Goal: Information Seeking & Learning: Check status

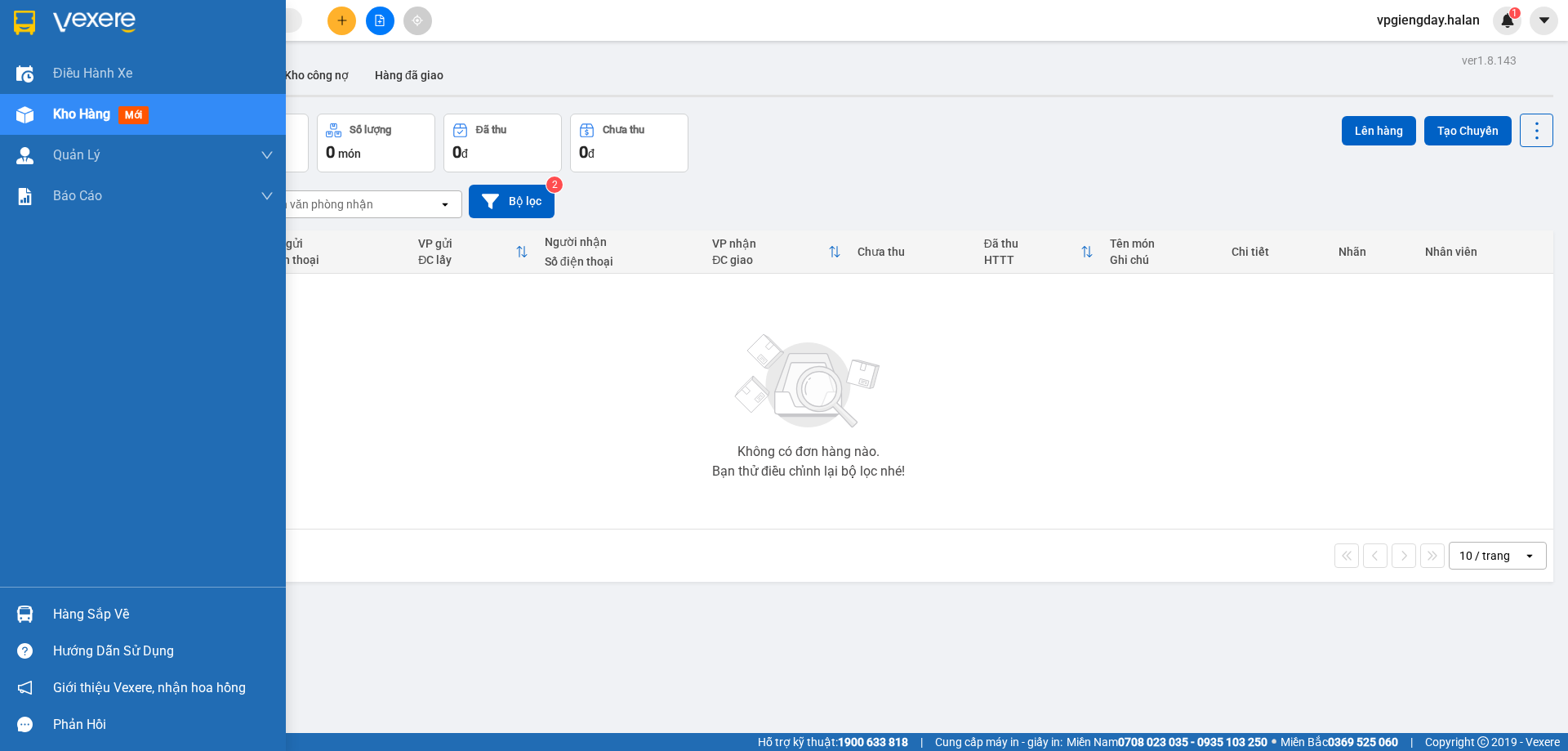
click at [81, 595] on div "Hàng sắp về Hướng dẫn sử dụng Giới thiệu Vexere, nhận hoa hồng Phản hồi" at bounding box center [143, 665] width 286 height 156
click at [93, 617] on div "Hàng sắp về" at bounding box center [164, 614] width 220 height 25
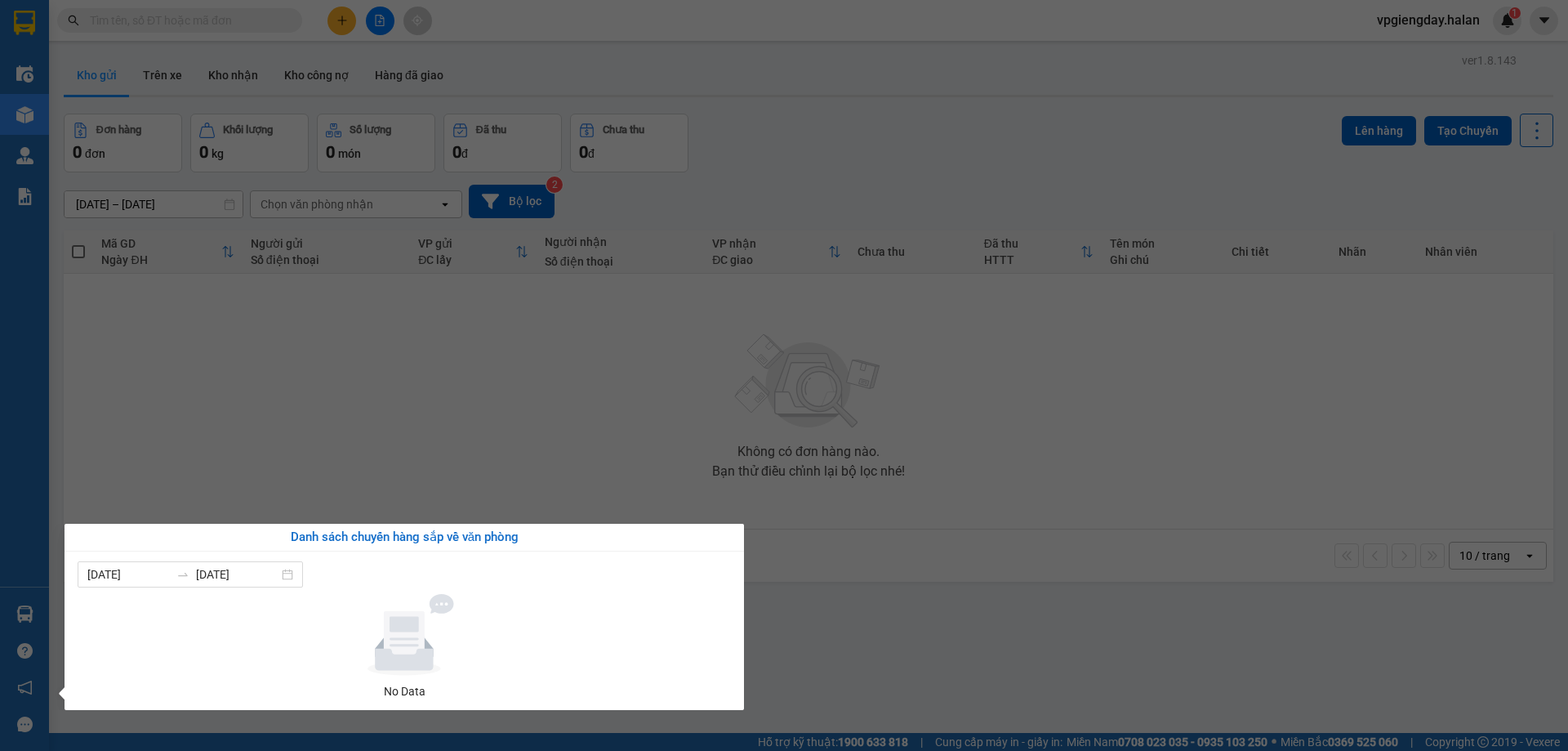
drag, startPoint x: 428, startPoint y: 409, endPoint x: 437, endPoint y: 410, distance: 9.1
click at [437, 410] on section "Kết quả tìm kiếm ( 0 ) Bộ lọc No Data vpgiengday.halan 1 Điều hành xe Kho hàng …" at bounding box center [784, 375] width 1568 height 751
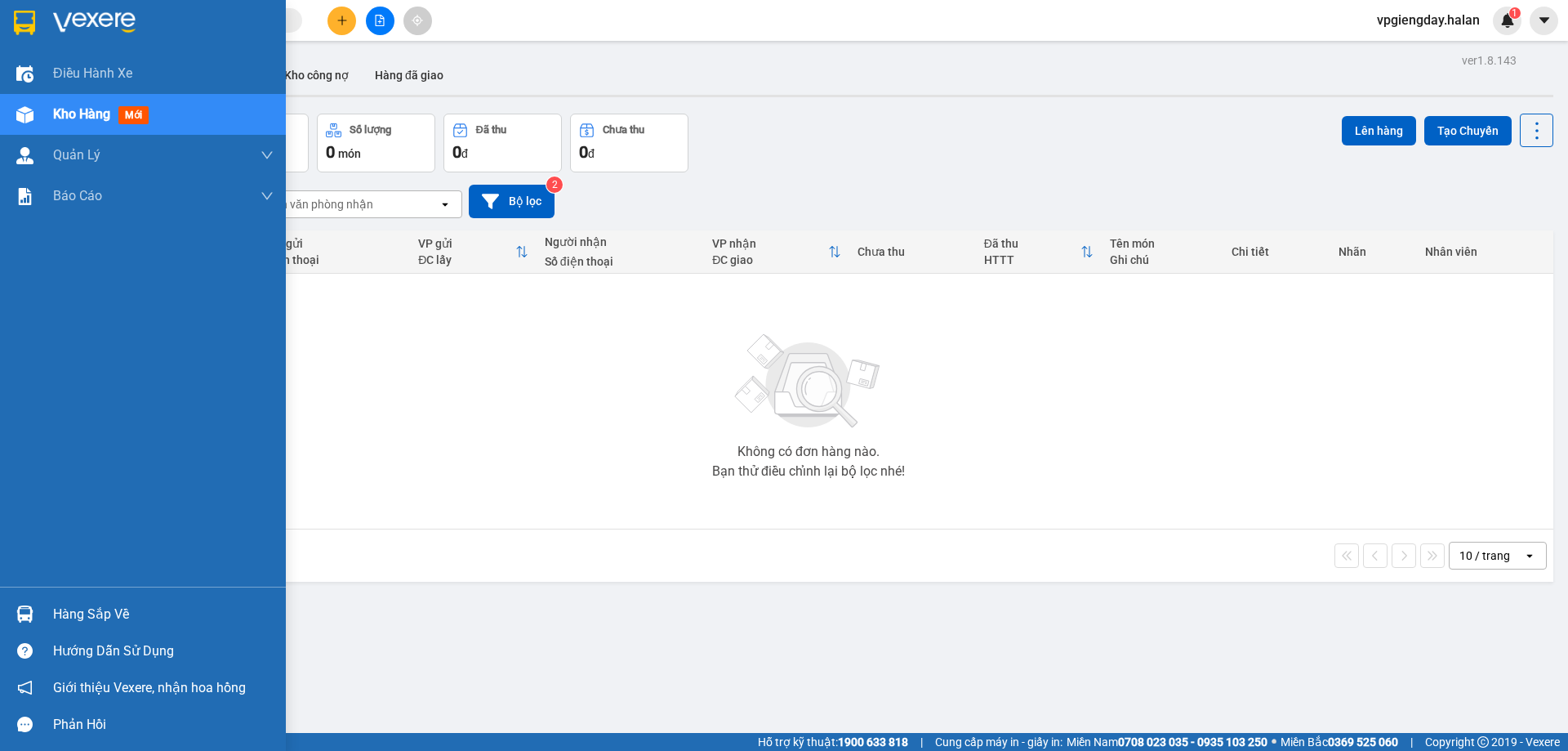
click at [160, 614] on div "Hàng sắp về" at bounding box center [164, 614] width 220 height 25
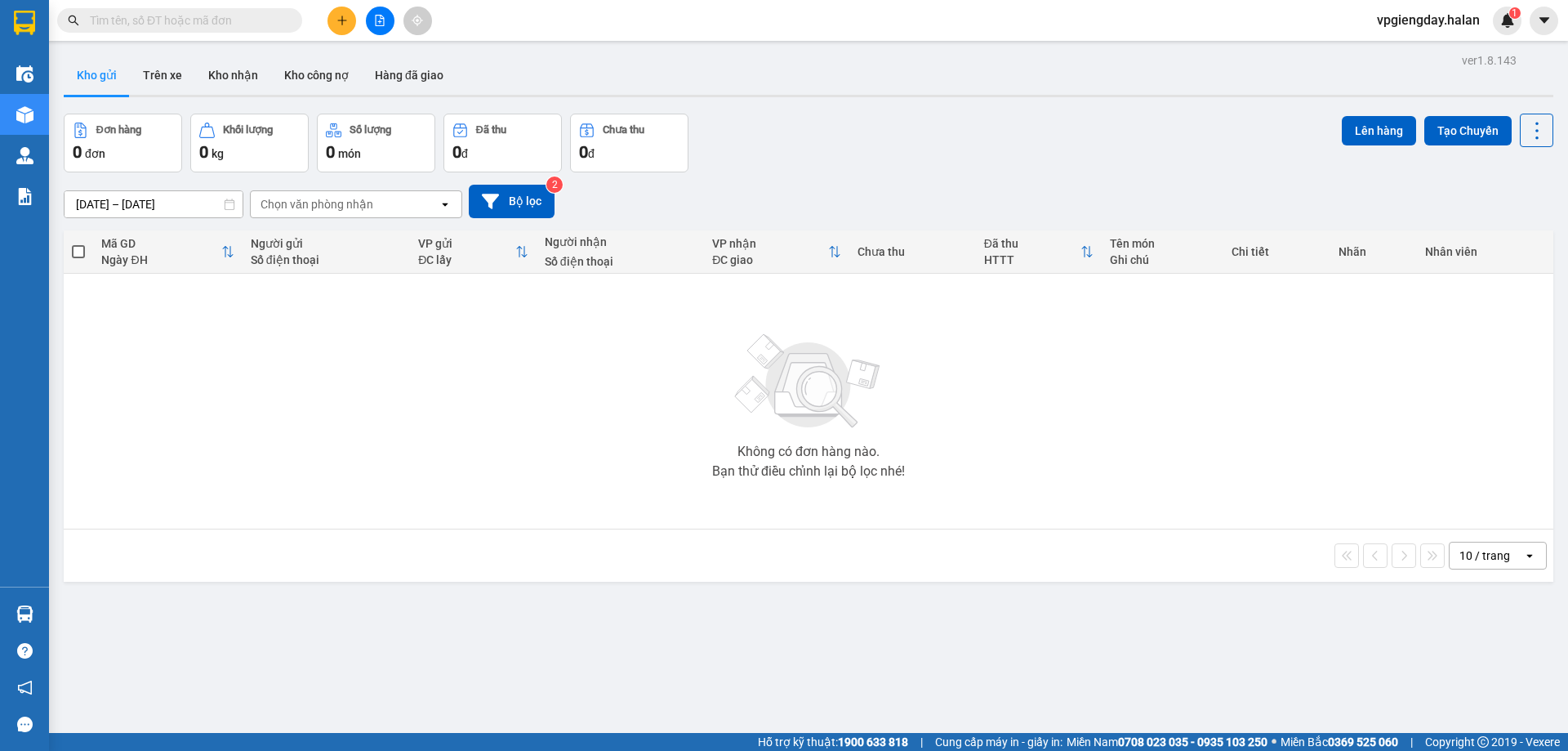
click at [358, 469] on section "Kết quả tìm kiếm ( 0 ) Bộ lọc No Data vpgiengday.halan 1 Điều hành xe Kho hàng …" at bounding box center [784, 375] width 1568 height 751
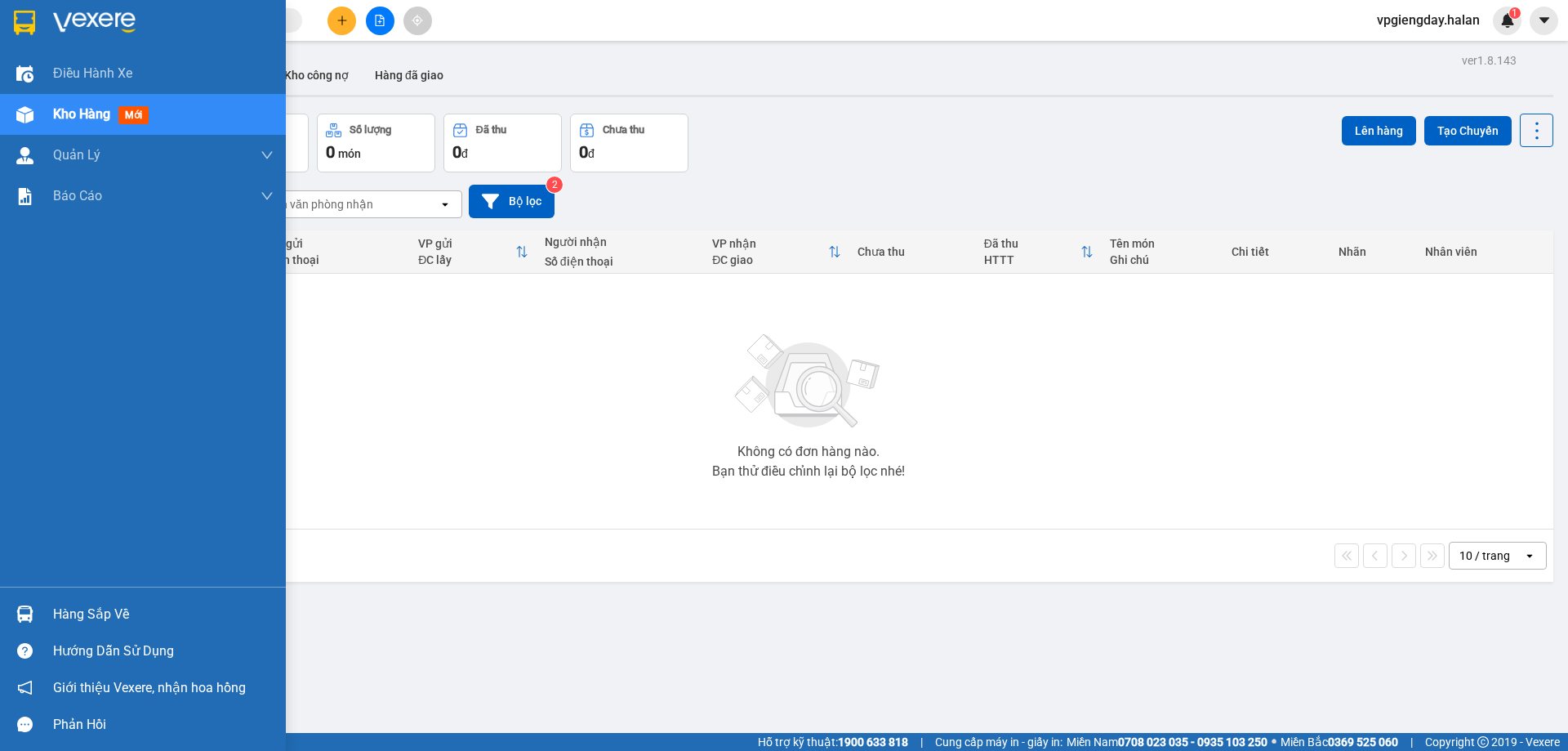
click at [109, 595] on div "Hàng sắp về Hướng dẫn sử dụng Giới thiệu Vexere, nhận hoa hồng Phản hồi" at bounding box center [143, 665] width 286 height 156
click at [92, 608] on div "Hàng sắp về" at bounding box center [164, 614] width 220 height 25
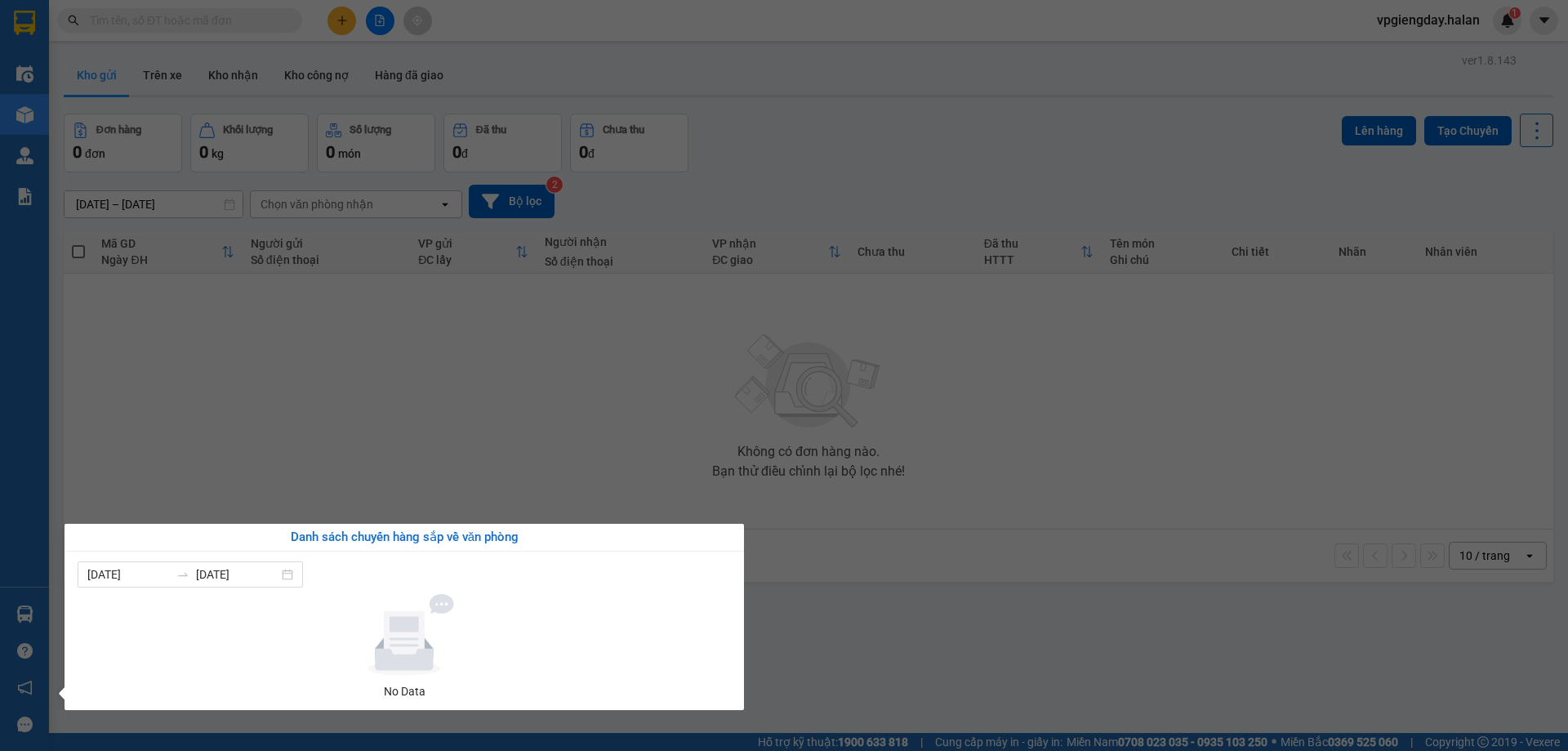
click at [367, 447] on section "Kết quả tìm kiếm ( 0 ) Bộ lọc No Data vpgiengday.halan 1 Điều hành xe Kho hàng …" at bounding box center [784, 375] width 1568 height 751
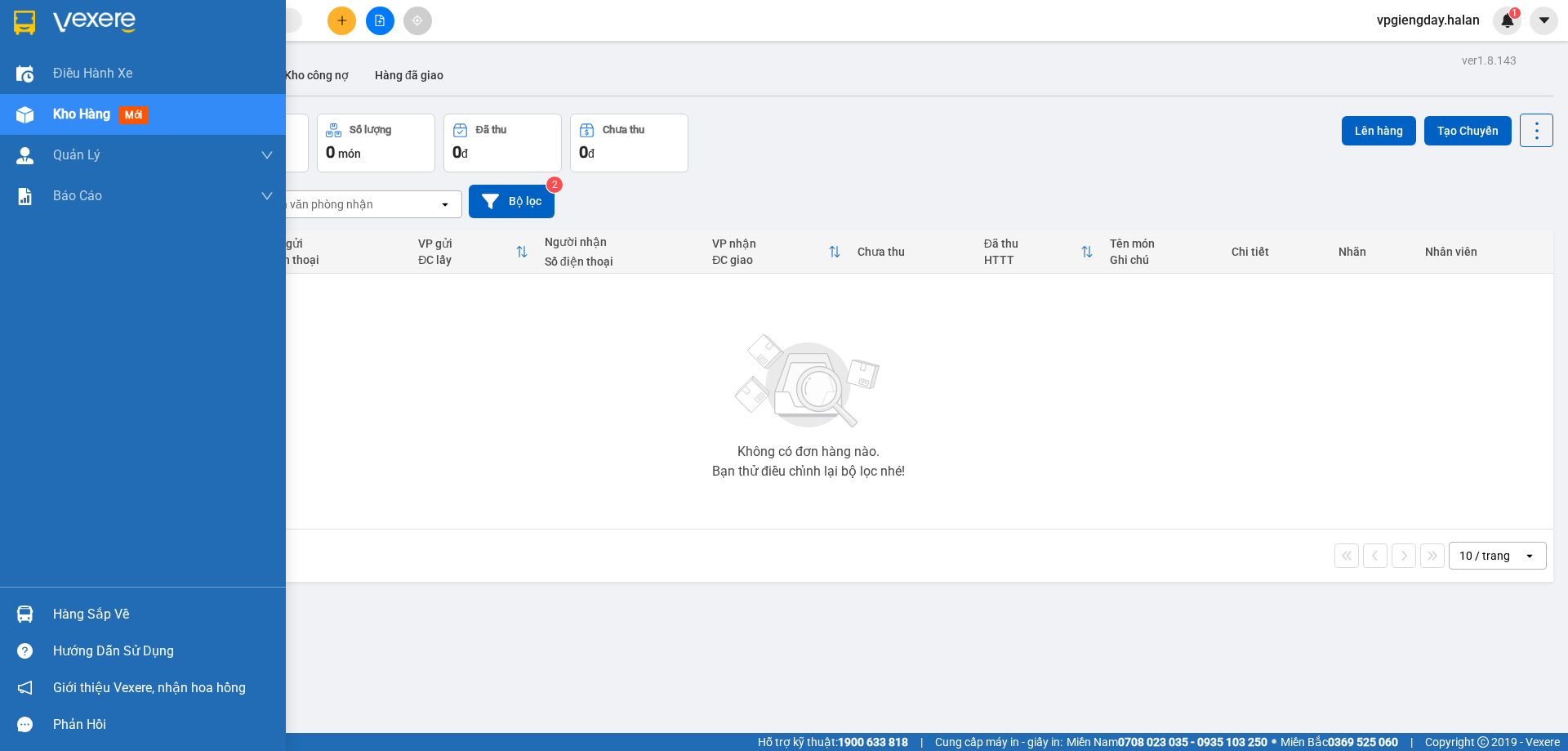
click at [114, 593] on div "Hàng sắp về Hướng dẫn sử dụng Giới thiệu Vexere, nhận hoa hồng Phản hồi" at bounding box center [143, 665] width 286 height 156
click at [96, 600] on div "Hàng sắp về" at bounding box center [143, 614] width 286 height 37
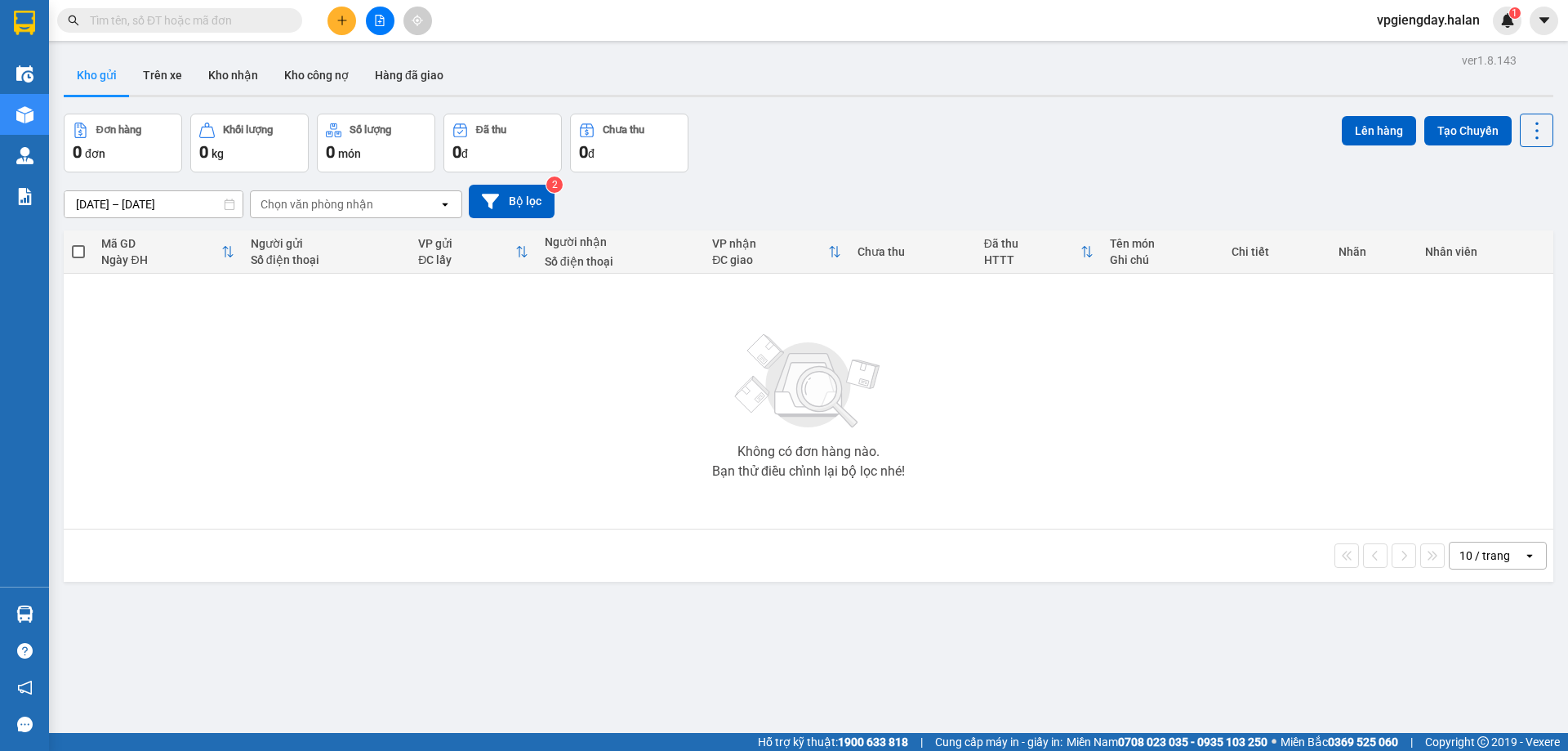
click at [506, 413] on section "Kết quả tìm kiếm ( 0 ) Bộ lọc No Data vpgiengday.halan 1 Điều hành xe Kho hàng …" at bounding box center [784, 375] width 1568 height 751
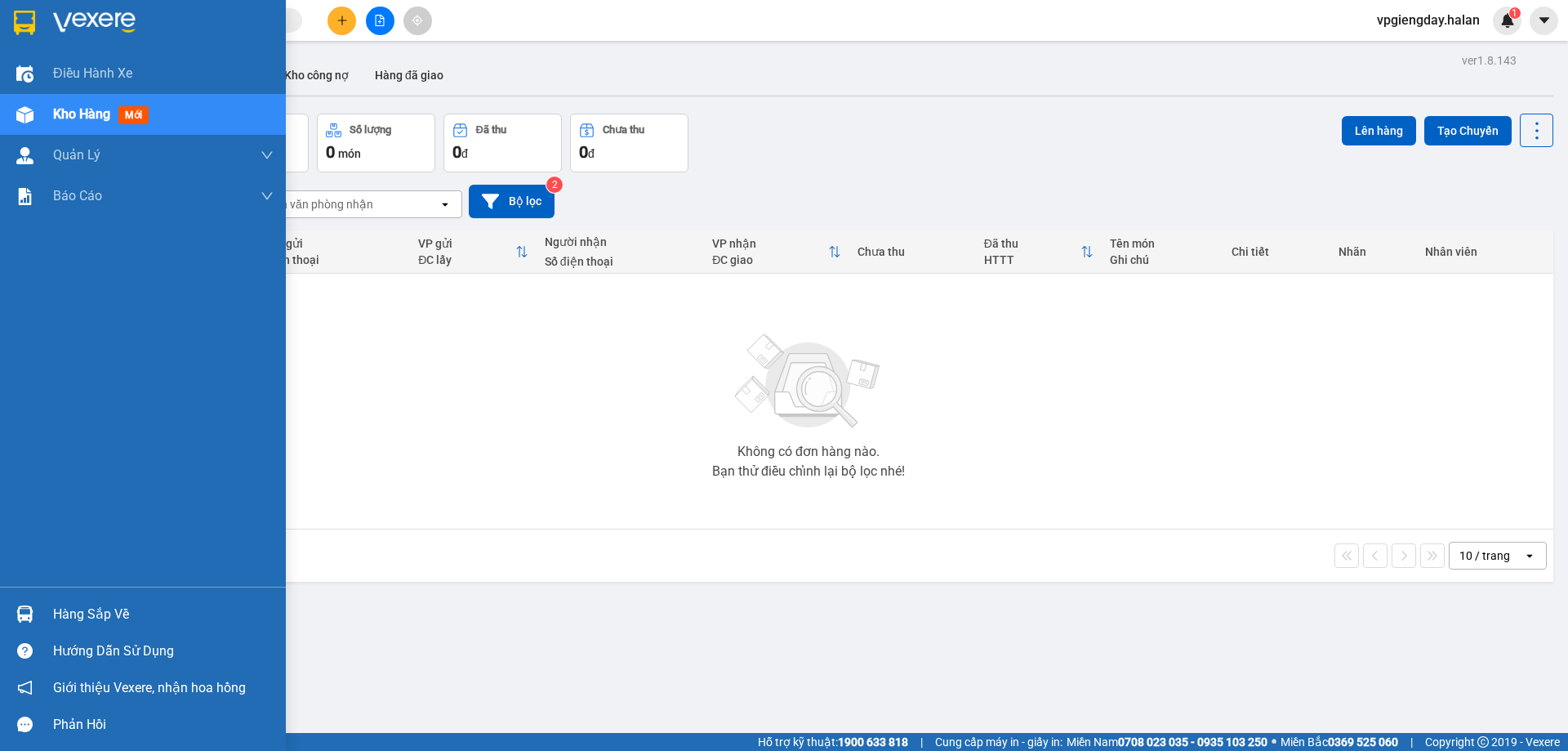
click at [107, 606] on div "Hàng sắp về" at bounding box center [164, 614] width 220 height 25
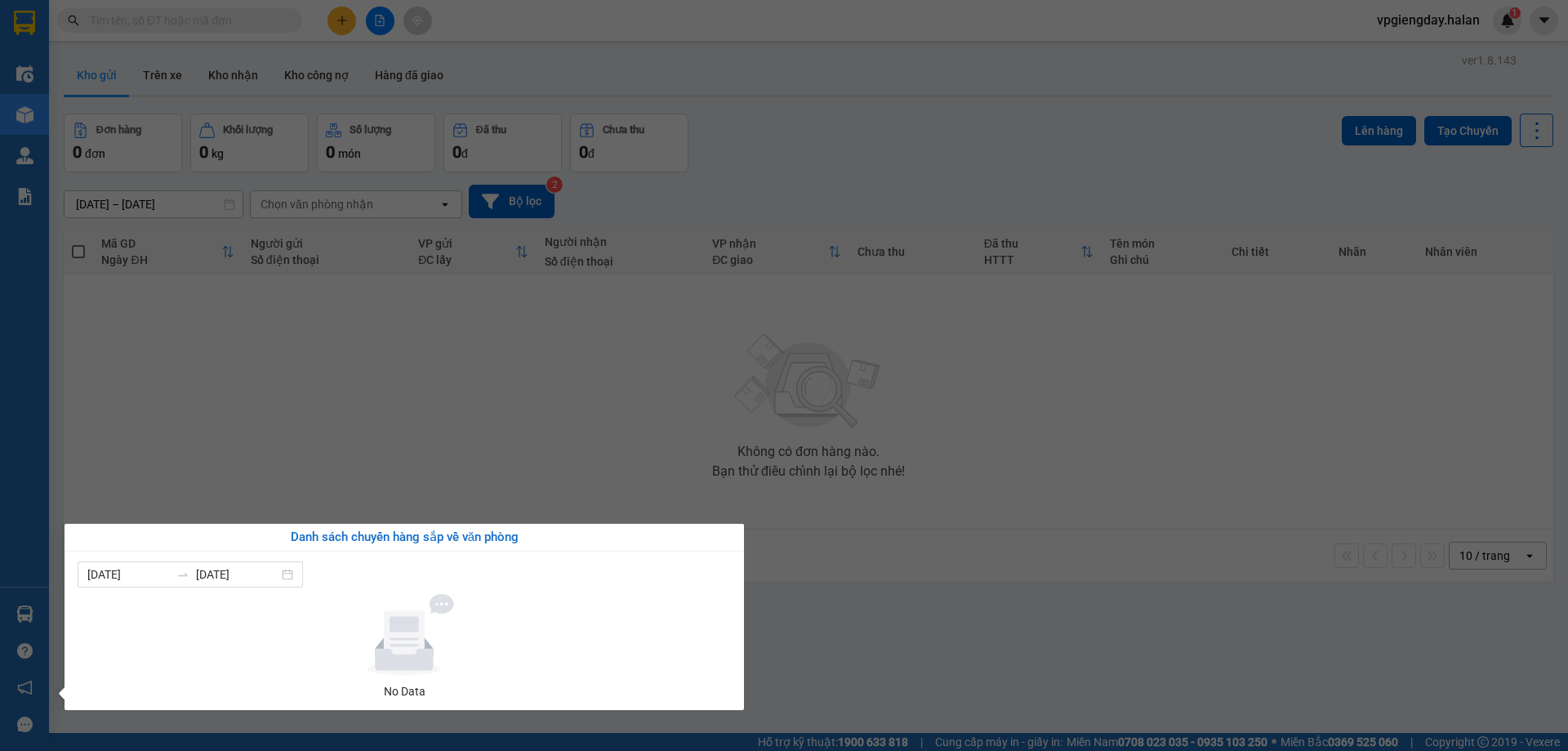
click at [436, 402] on section "Kết quả tìm kiếm ( 0 ) Bộ lọc No Data vpgiengday.halan 1 Điều hành xe Kho hàng …" at bounding box center [784, 375] width 1568 height 751
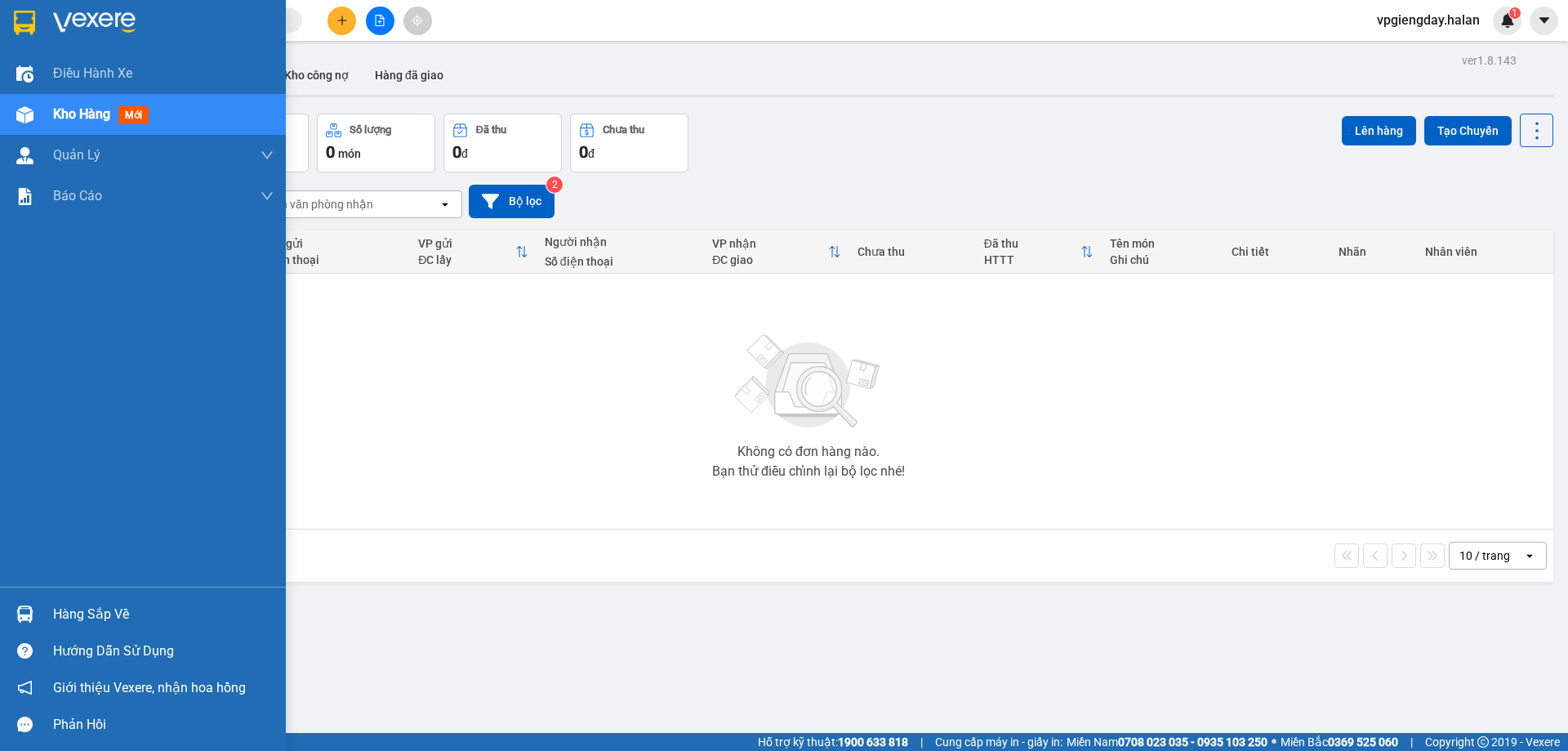
click at [79, 631] on div "Hàng sắp về" at bounding box center [143, 614] width 286 height 37
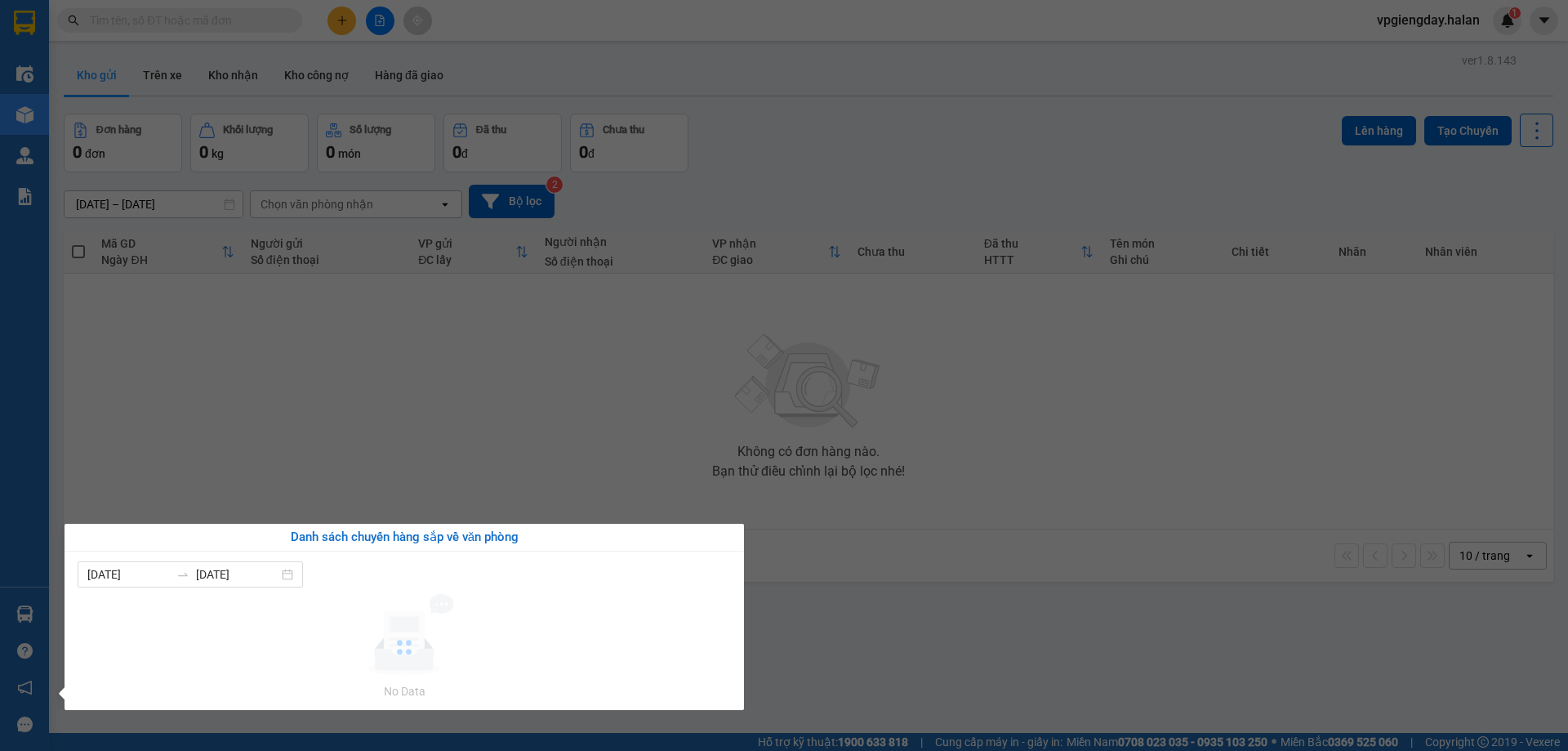
click at [289, 396] on section "Kết quả tìm kiếm ( 0 ) Bộ lọc No Data vpgiengday.halan 1 Điều hành xe Kho hàng …" at bounding box center [784, 375] width 1568 height 751
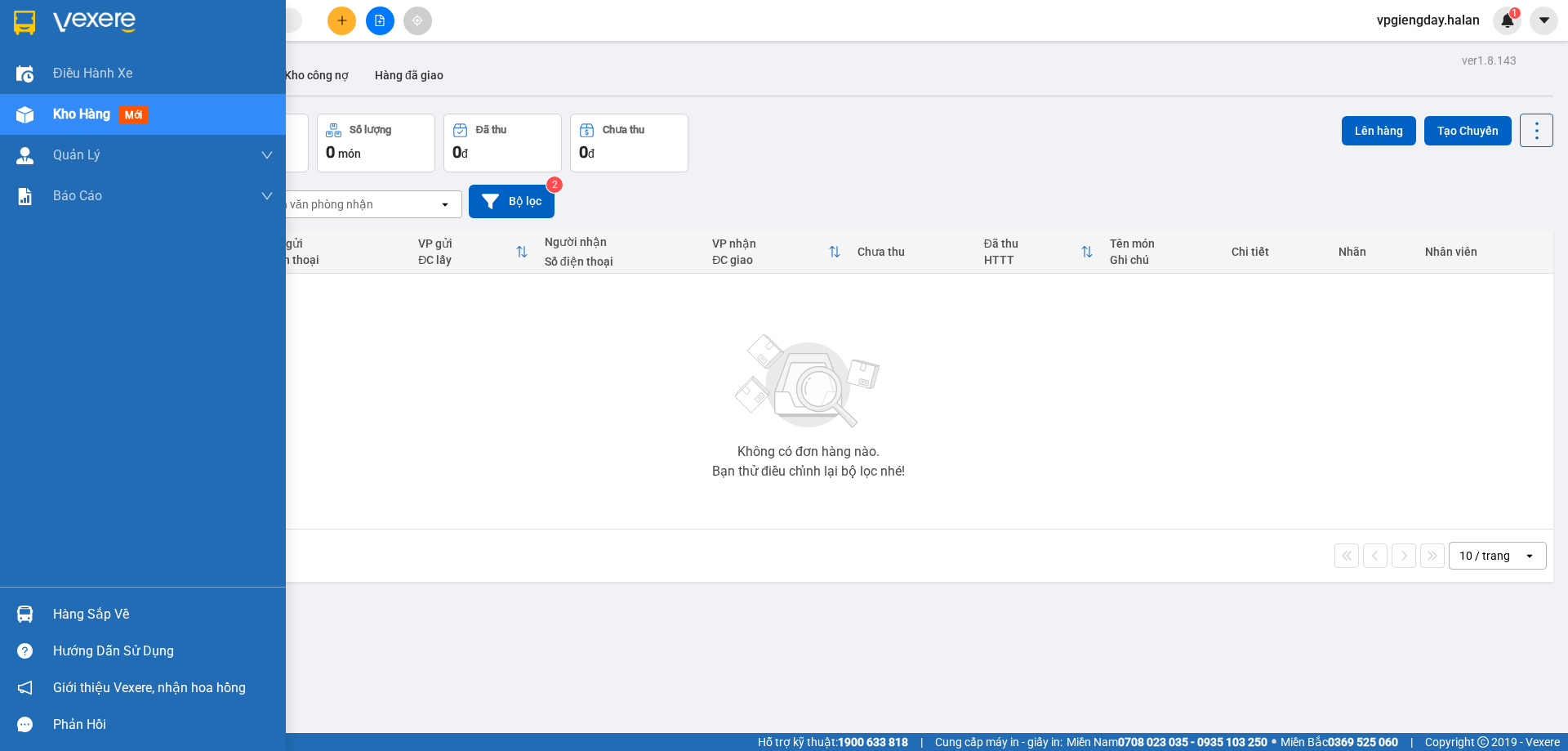
click at [104, 600] on div "Hàng sắp về" at bounding box center [143, 614] width 286 height 37
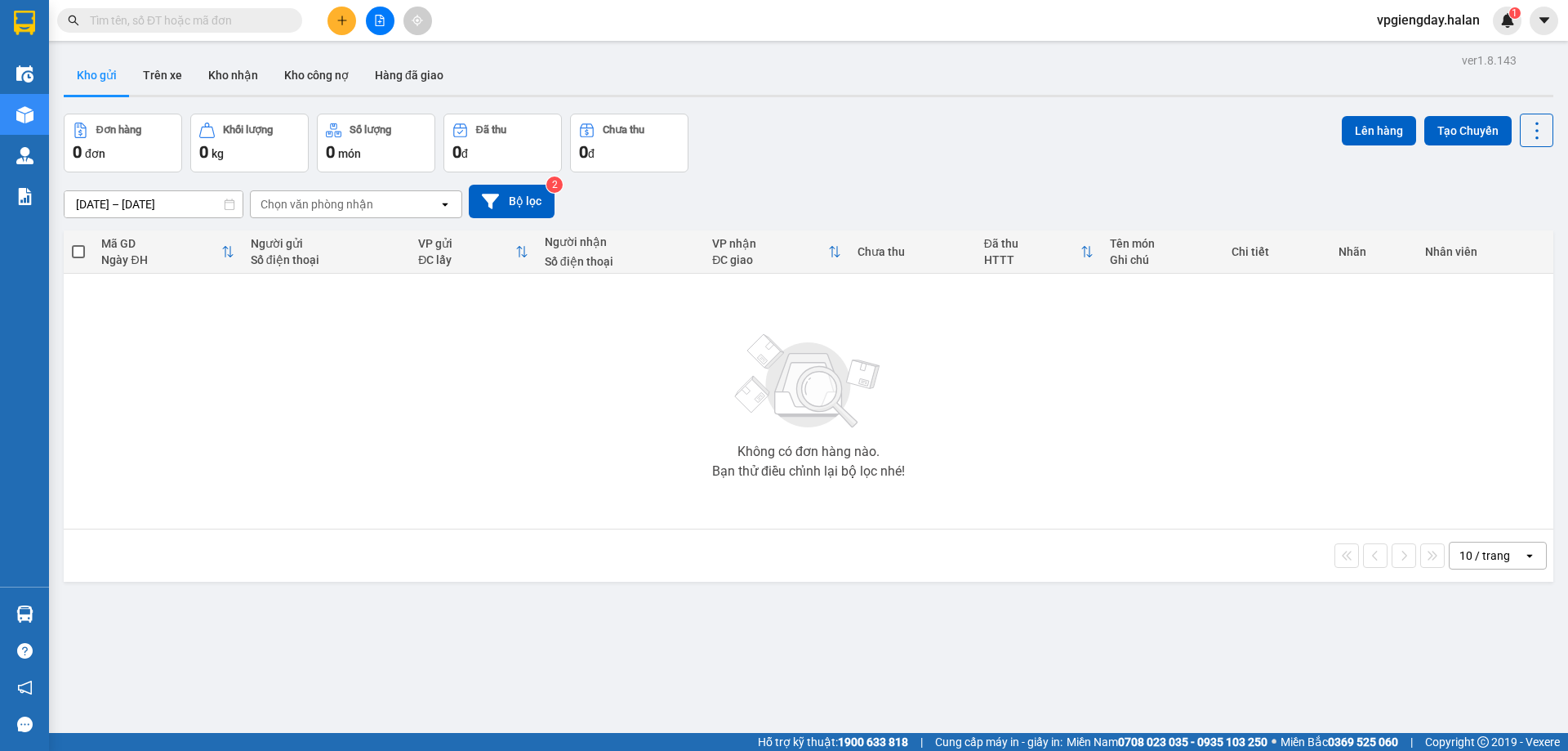
click at [357, 475] on section "Kết quả tìm kiếm ( 0 ) Bộ lọc No Data vpgiengday.halan 1 Điều hành xe Kho hàng …" at bounding box center [784, 375] width 1568 height 751
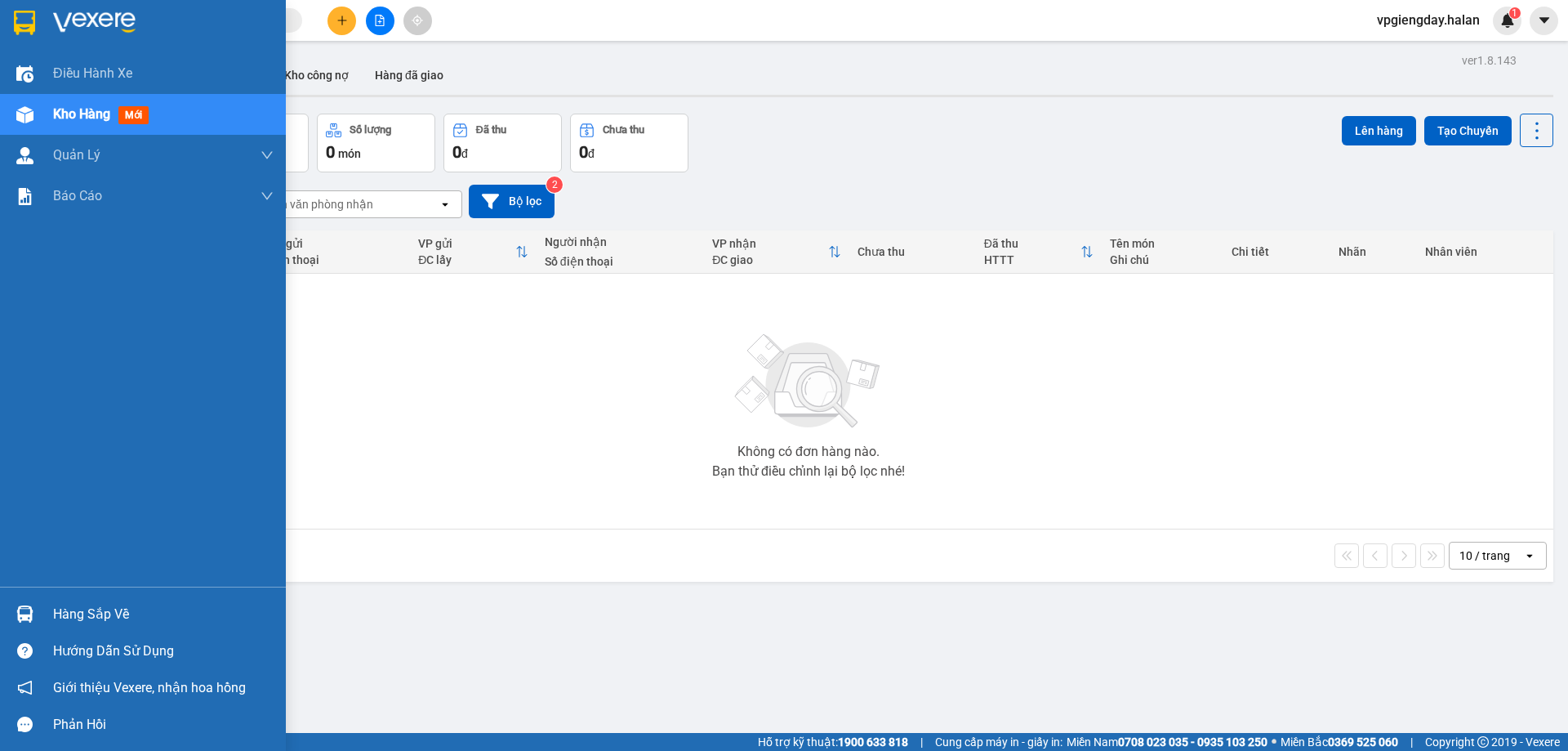
click at [109, 610] on div "Hàng sắp về" at bounding box center [164, 614] width 220 height 25
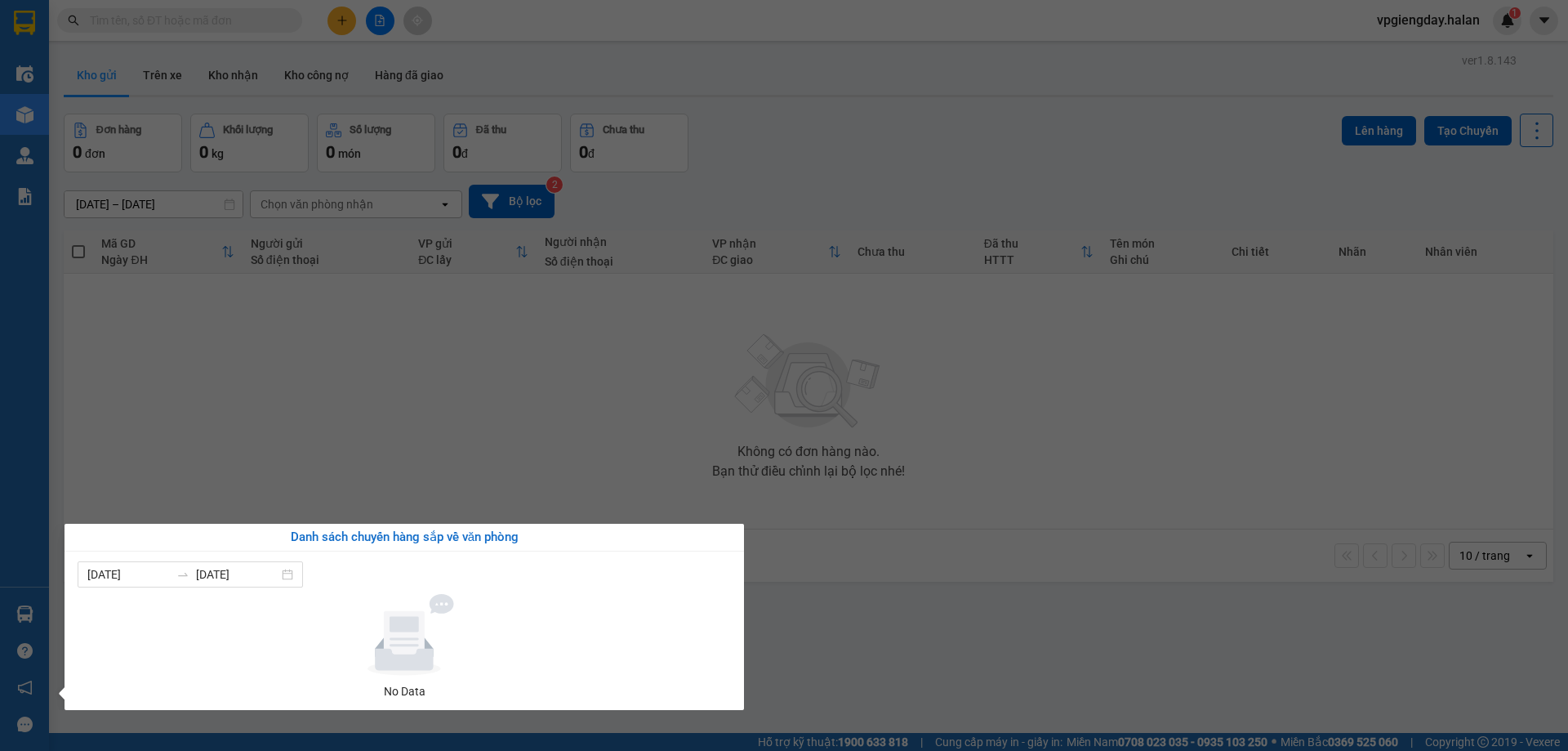
click at [284, 431] on section "Kết quả tìm kiếm ( 0 ) Bộ lọc No Data vpgiengday.halan 1 Điều hành xe Kho hàng …" at bounding box center [784, 375] width 1568 height 751
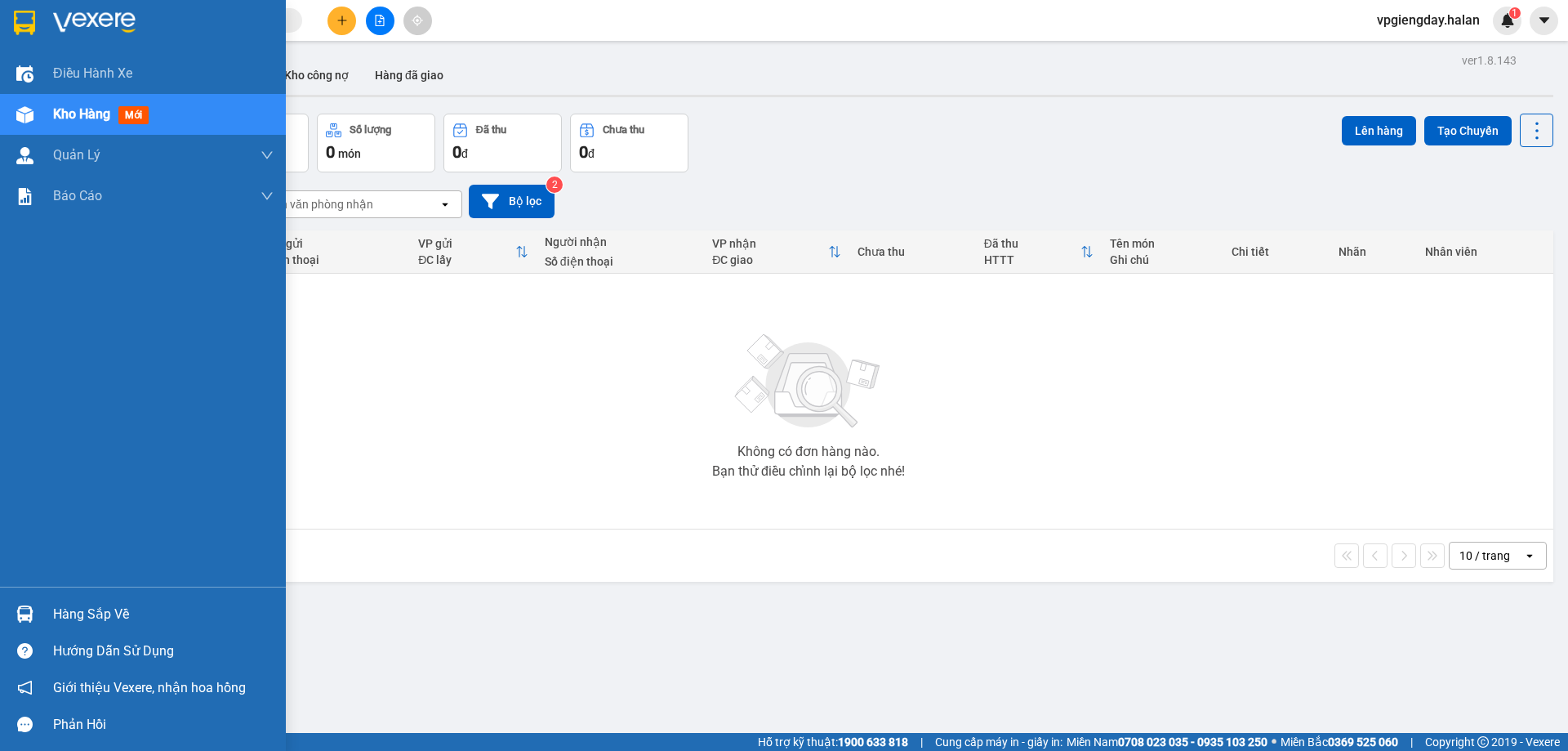
click at [98, 600] on div "Hàng sắp về" at bounding box center [143, 614] width 286 height 37
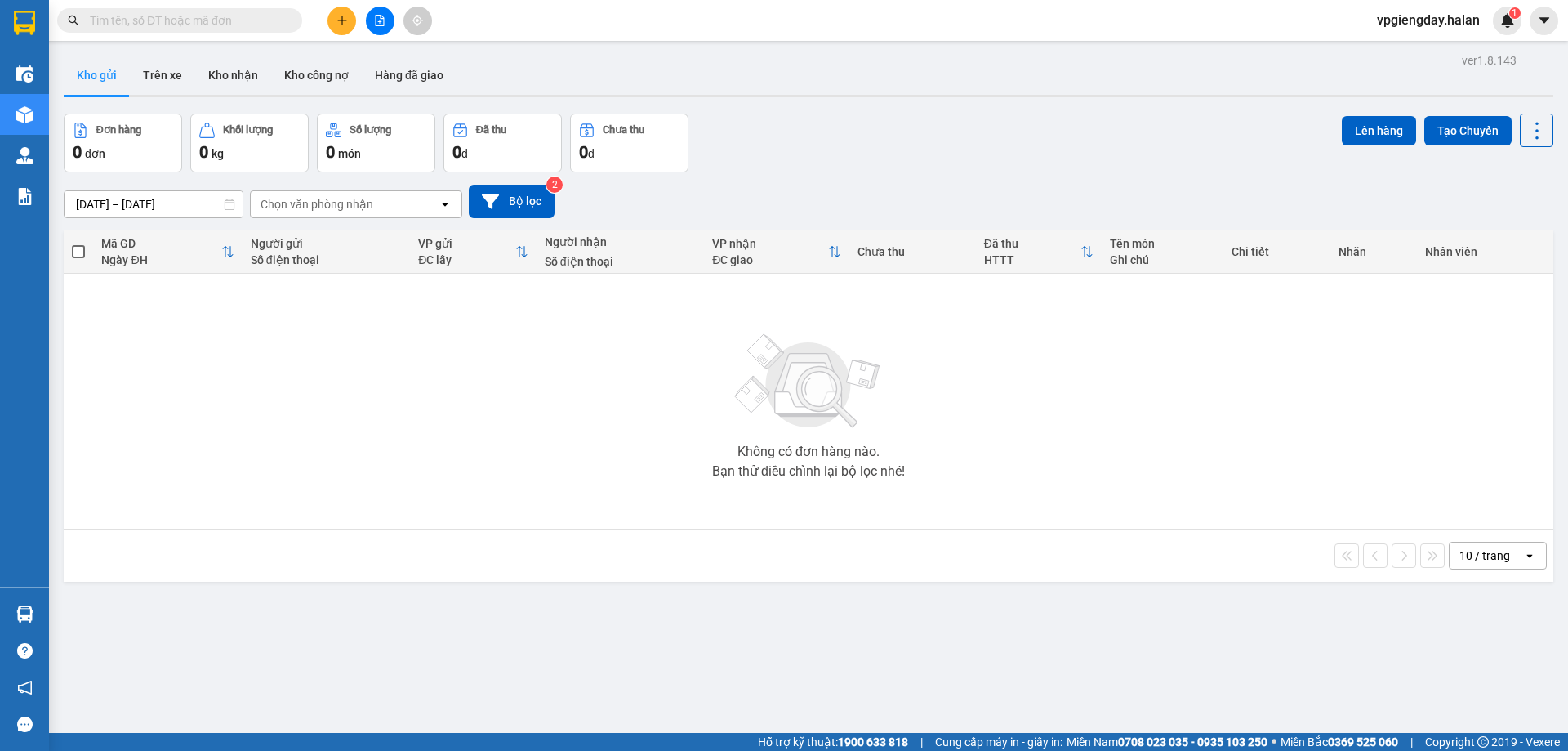
click at [325, 443] on section "Kết quả tìm kiếm ( 0 ) Bộ lọc No Data vpgiengday.halan 1 Điều hành xe Kho hàng …" at bounding box center [784, 375] width 1568 height 751
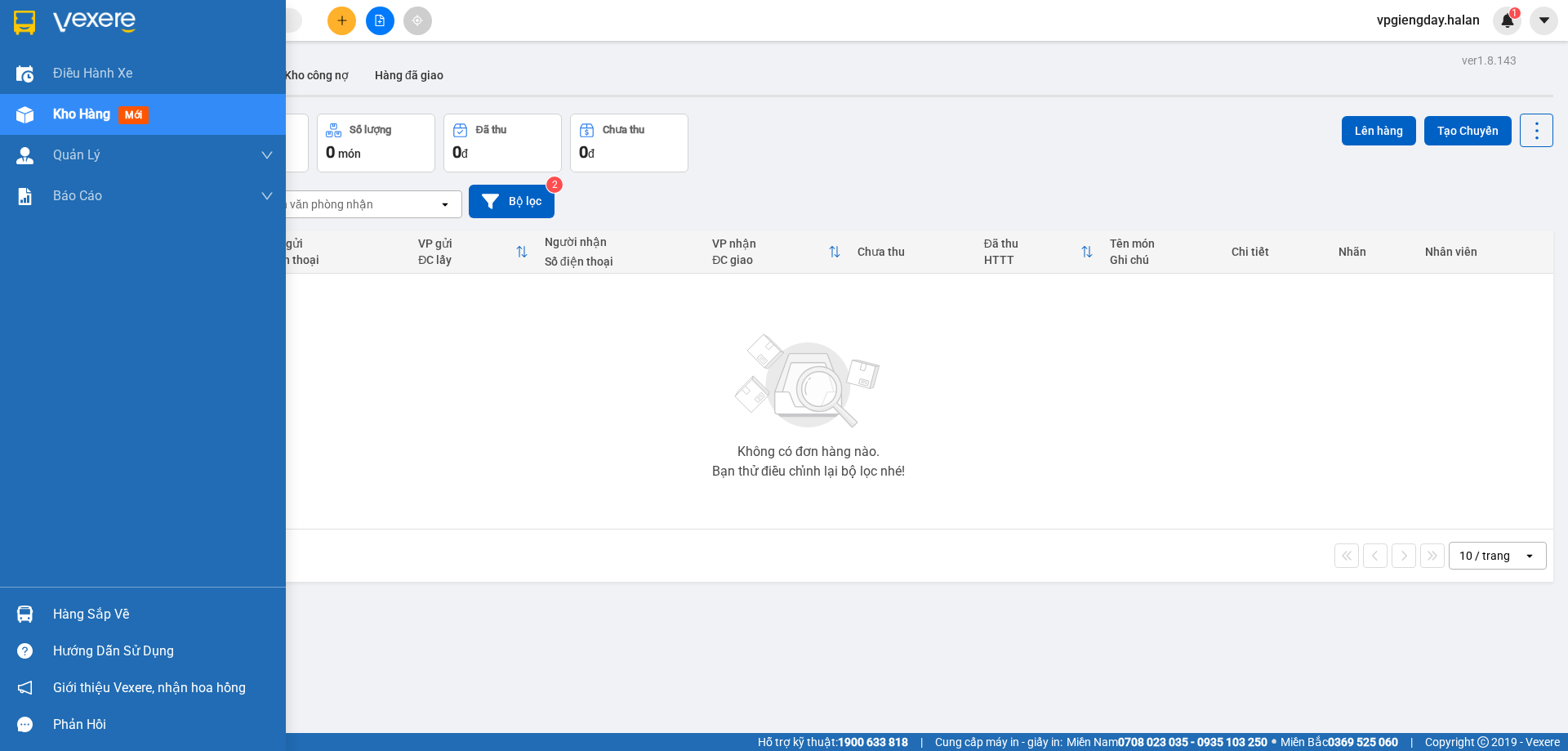
click at [68, 602] on div "Hàng sắp về" at bounding box center [164, 614] width 220 height 25
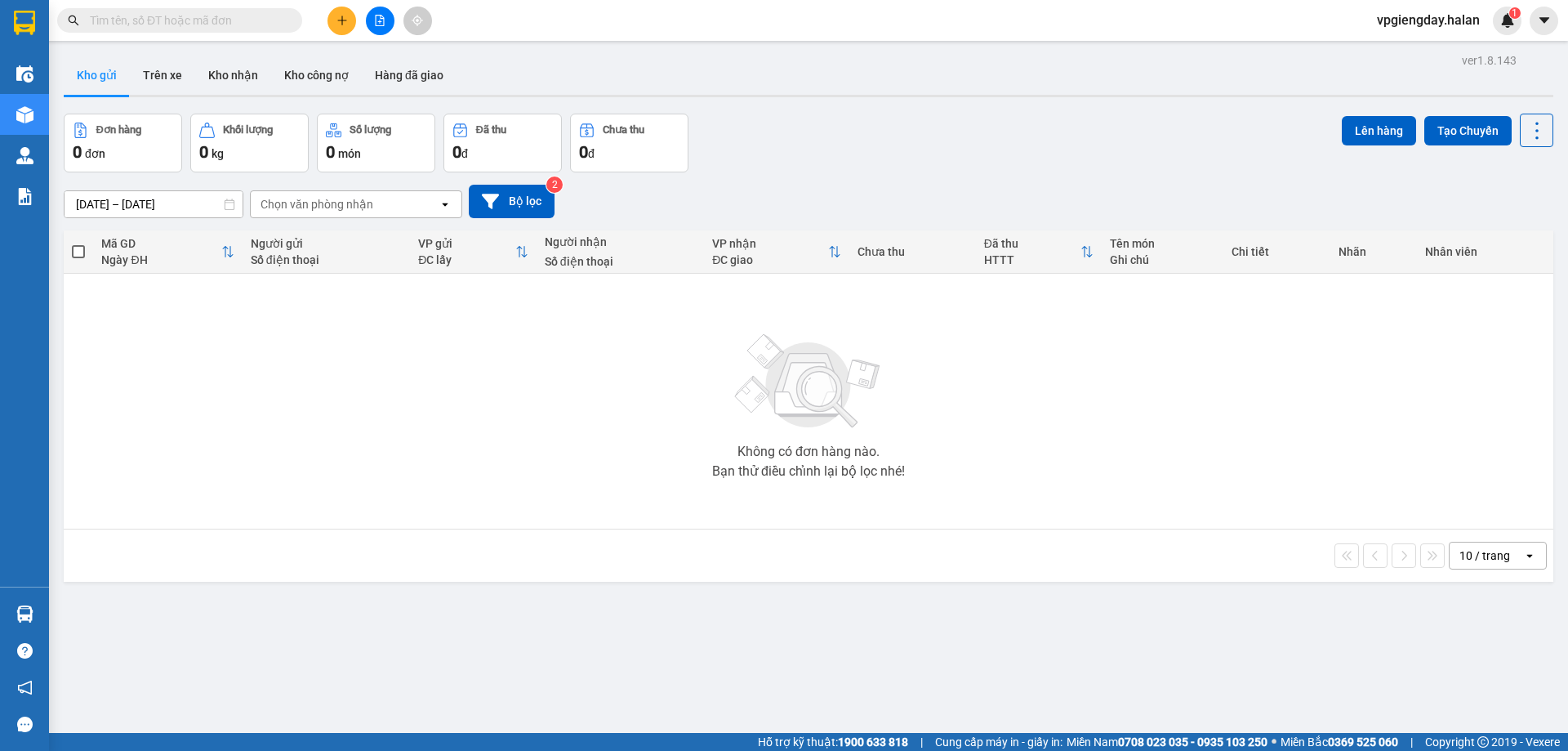
drag, startPoint x: 363, startPoint y: 342, endPoint x: 0, endPoint y: 707, distance: 514.8
click at [363, 344] on section "Kết quả tìm kiếm ( 0 ) Bộ lọc No Data vpgiengday.halan 1 Điều hành xe Kho hàng …" at bounding box center [784, 375] width 1568 height 751
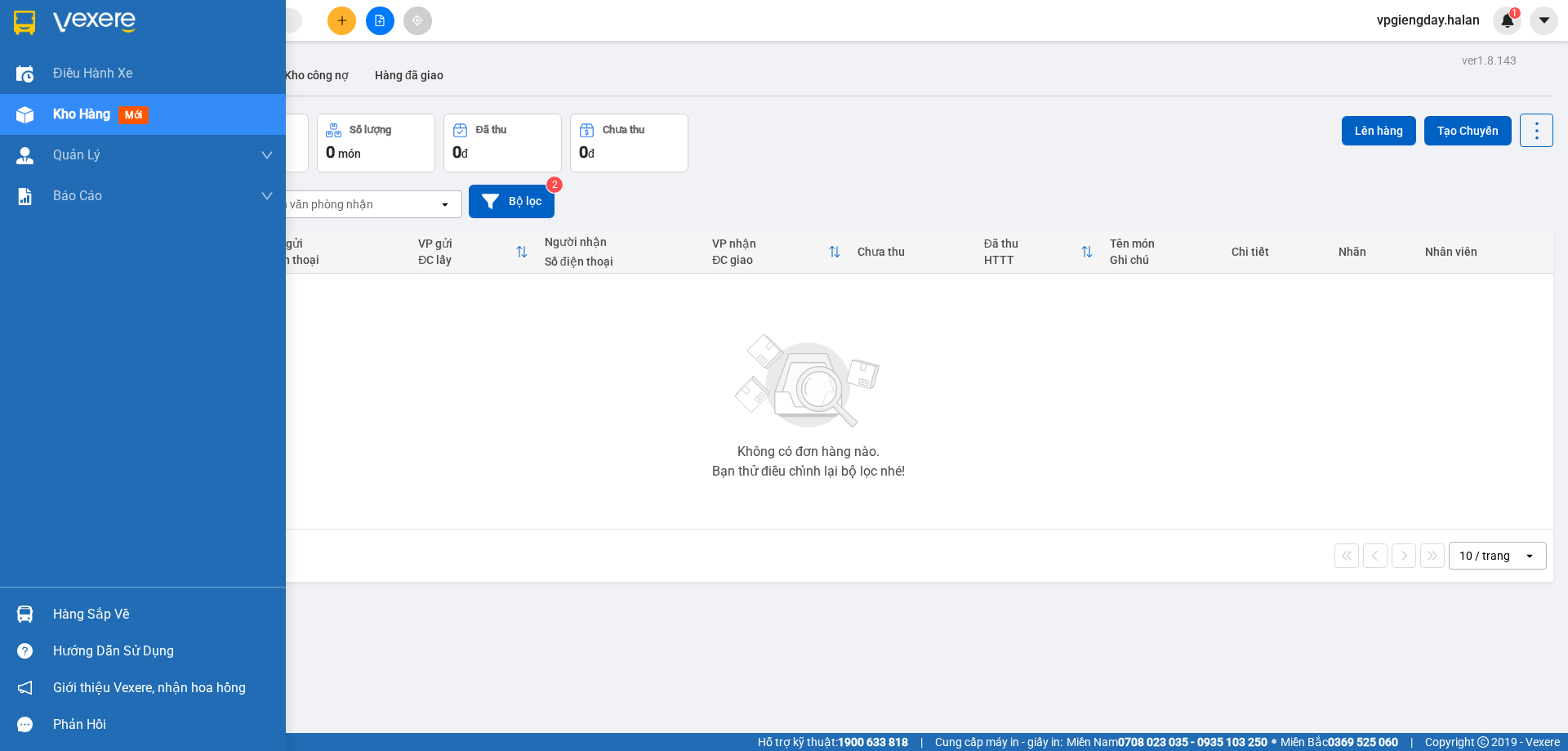
click at [119, 613] on div "Hàng sắp về" at bounding box center [164, 614] width 220 height 25
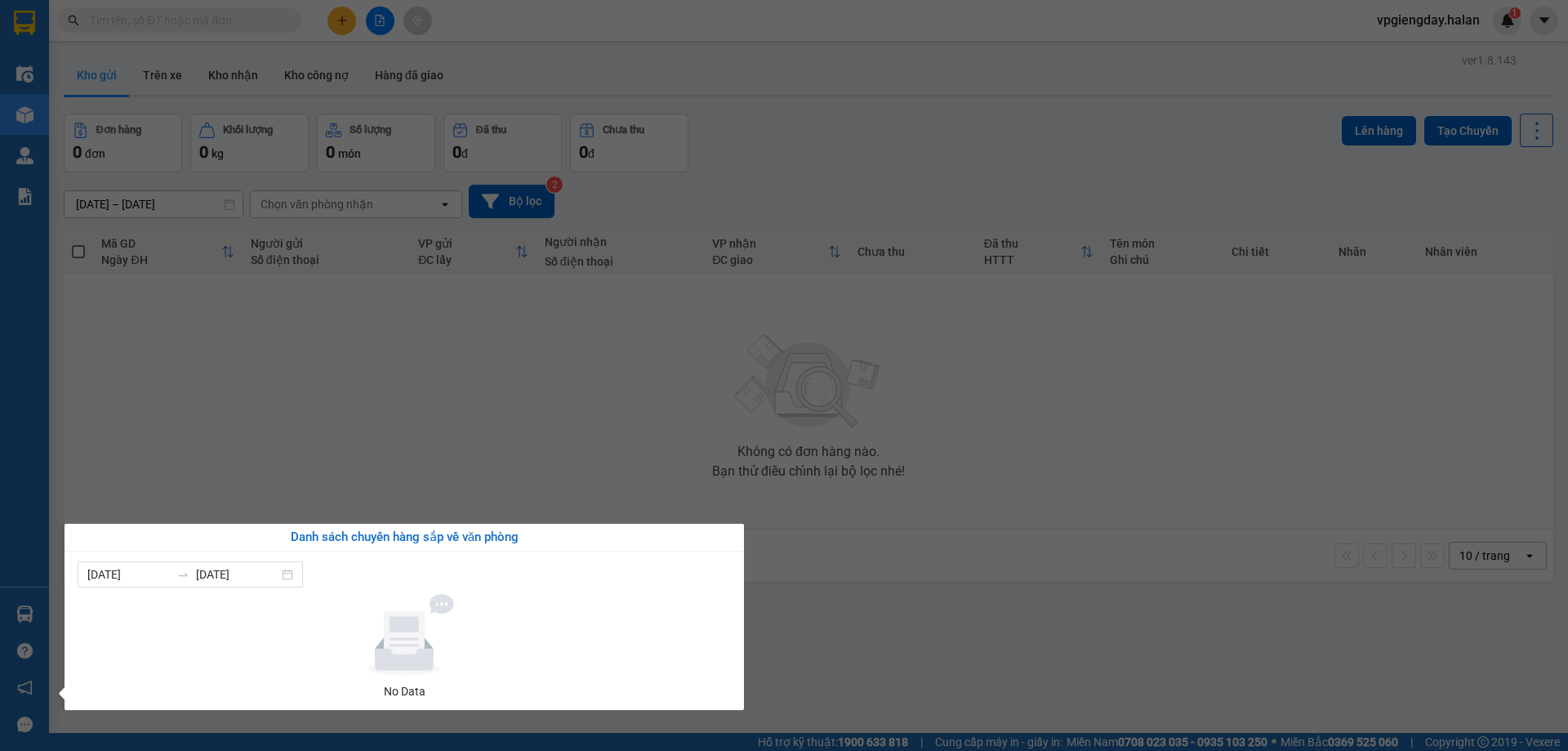
click at [345, 425] on section "Kết quả tìm kiếm ( 0 ) Bộ lọc No Data vpgiengday.halan 1 Điều hành xe Kho hàng …" at bounding box center [784, 375] width 1568 height 751
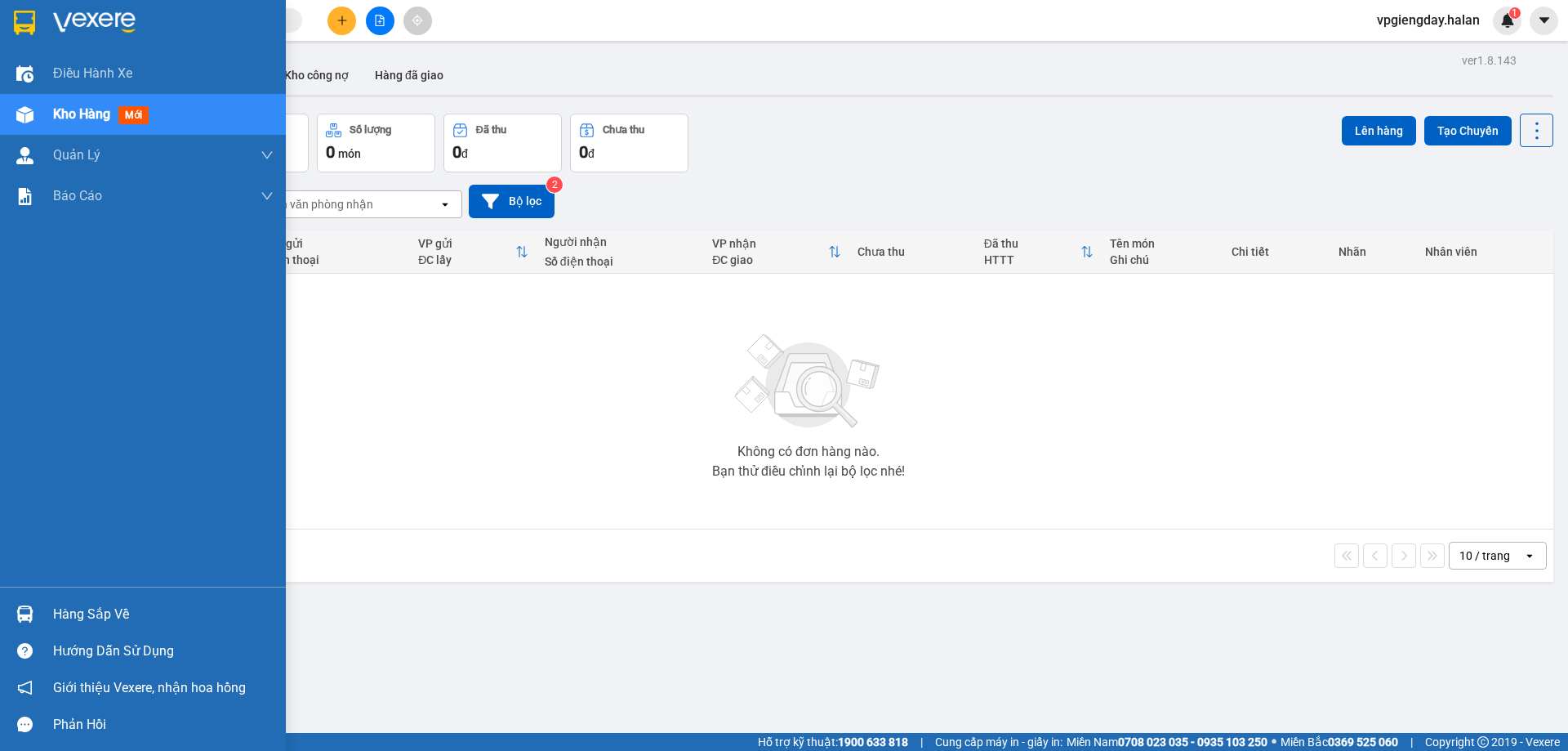
click at [66, 609] on div "Hàng sắp về" at bounding box center [164, 614] width 220 height 25
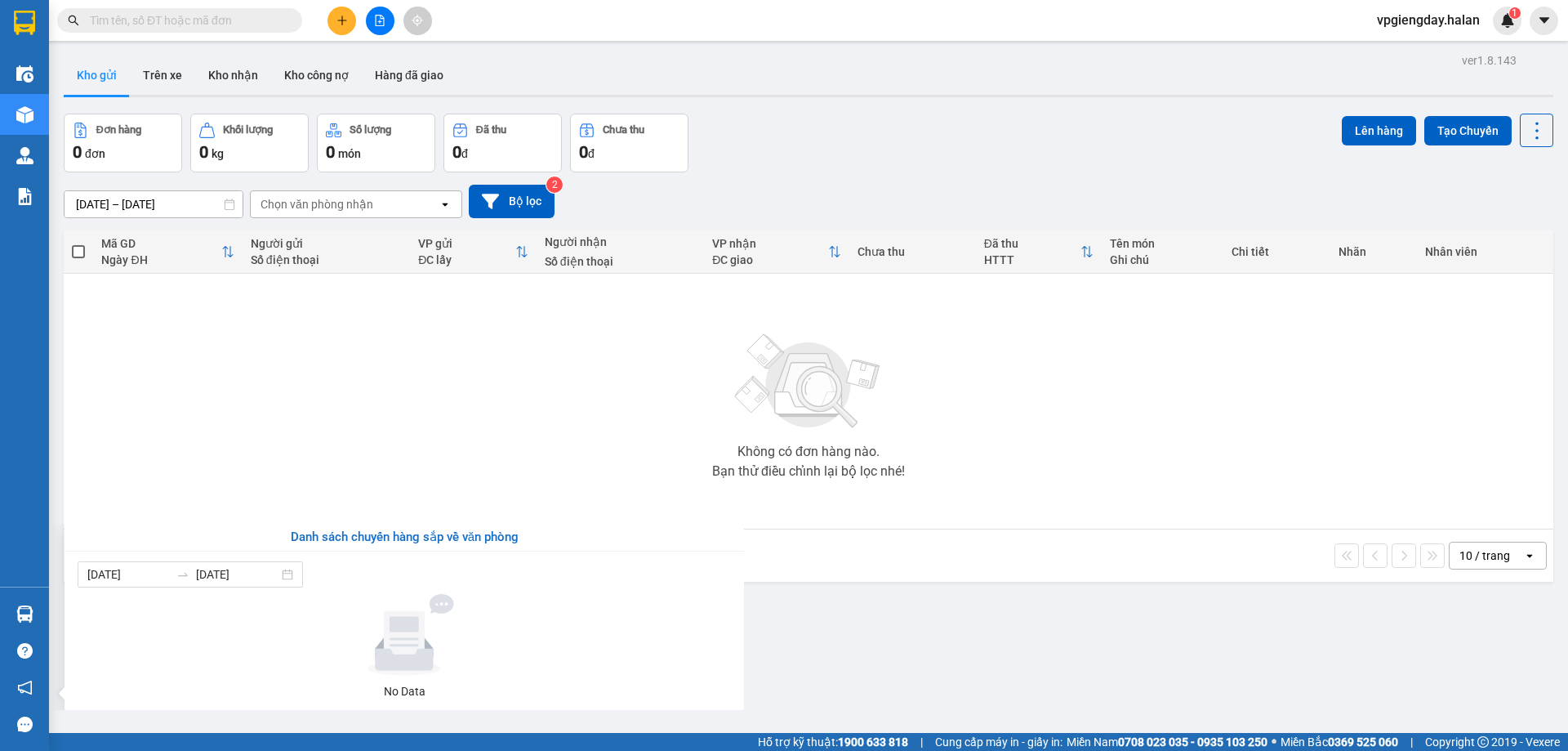
click at [234, 450] on section "Kết quả tìm kiếm ( 0 ) Bộ lọc No Data vpgiengday.halan 1 Điều hành xe Kho hàng …" at bounding box center [784, 375] width 1568 height 751
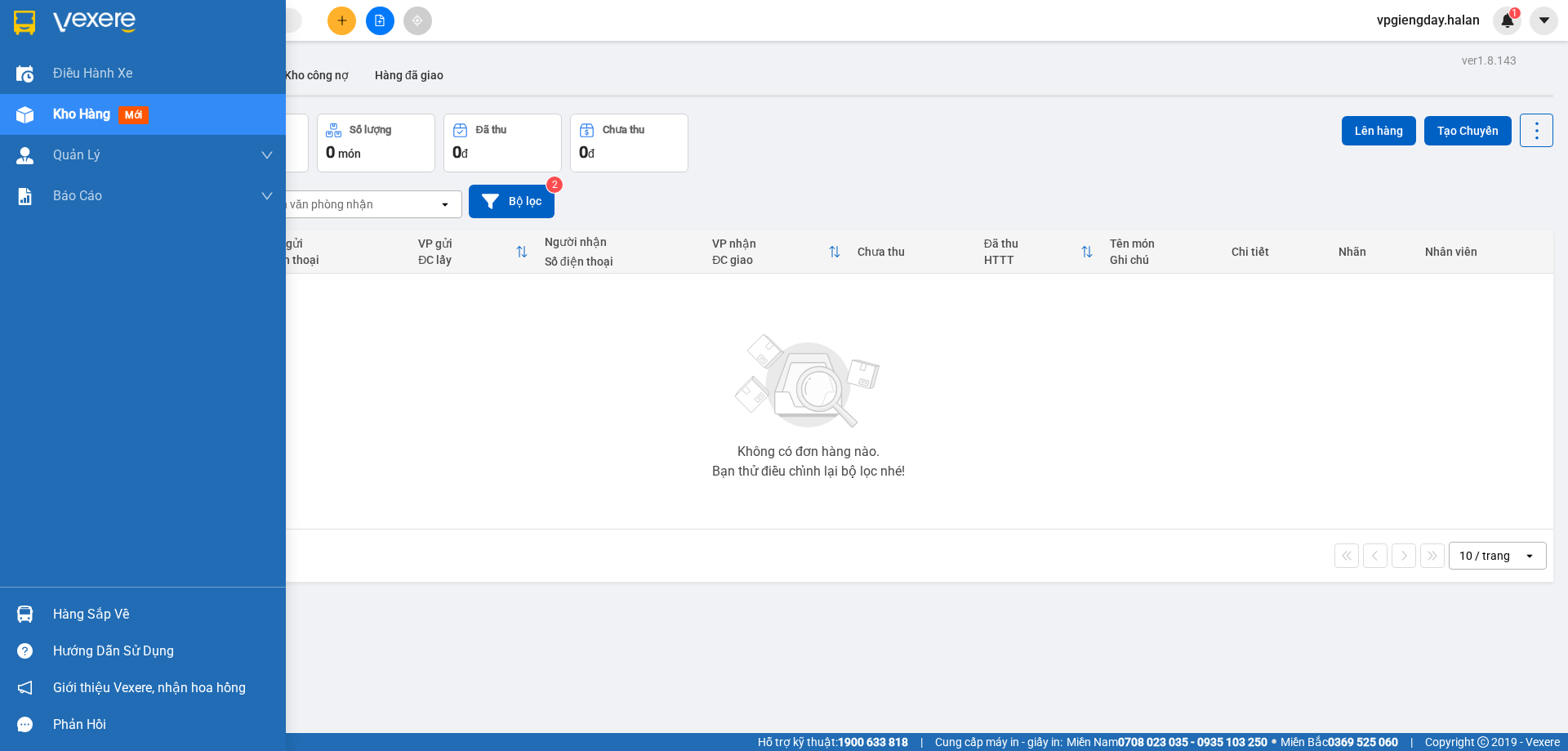
click at [39, 602] on div at bounding box center [25, 614] width 29 height 29
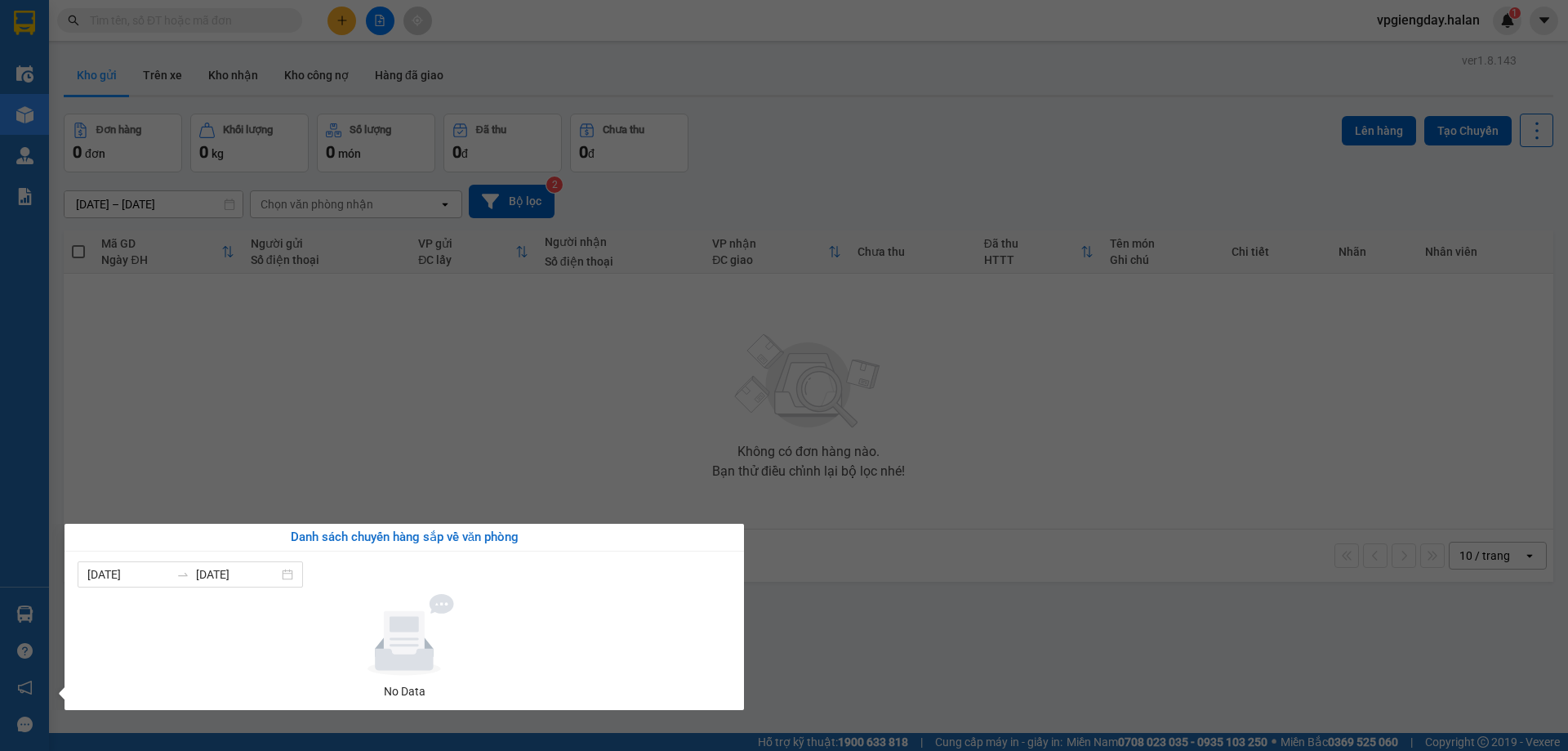
click at [400, 425] on section "Kết quả tìm kiếm ( 0 ) Bộ lọc No Data vpgiengday.halan 1 Điều hành xe Kho hàng …" at bounding box center [784, 375] width 1568 height 751
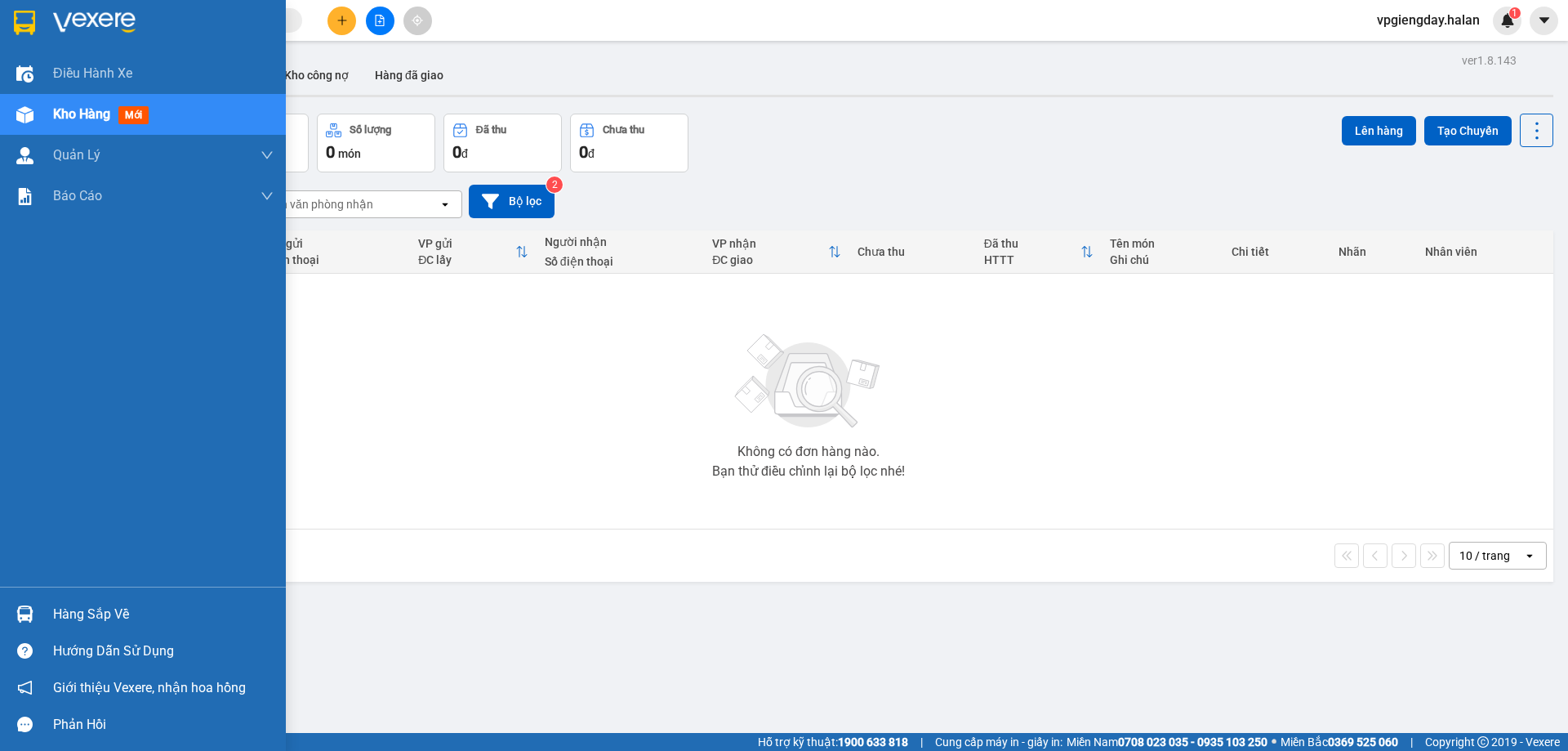
click at [78, 599] on div "Hàng sắp về" at bounding box center [143, 614] width 286 height 37
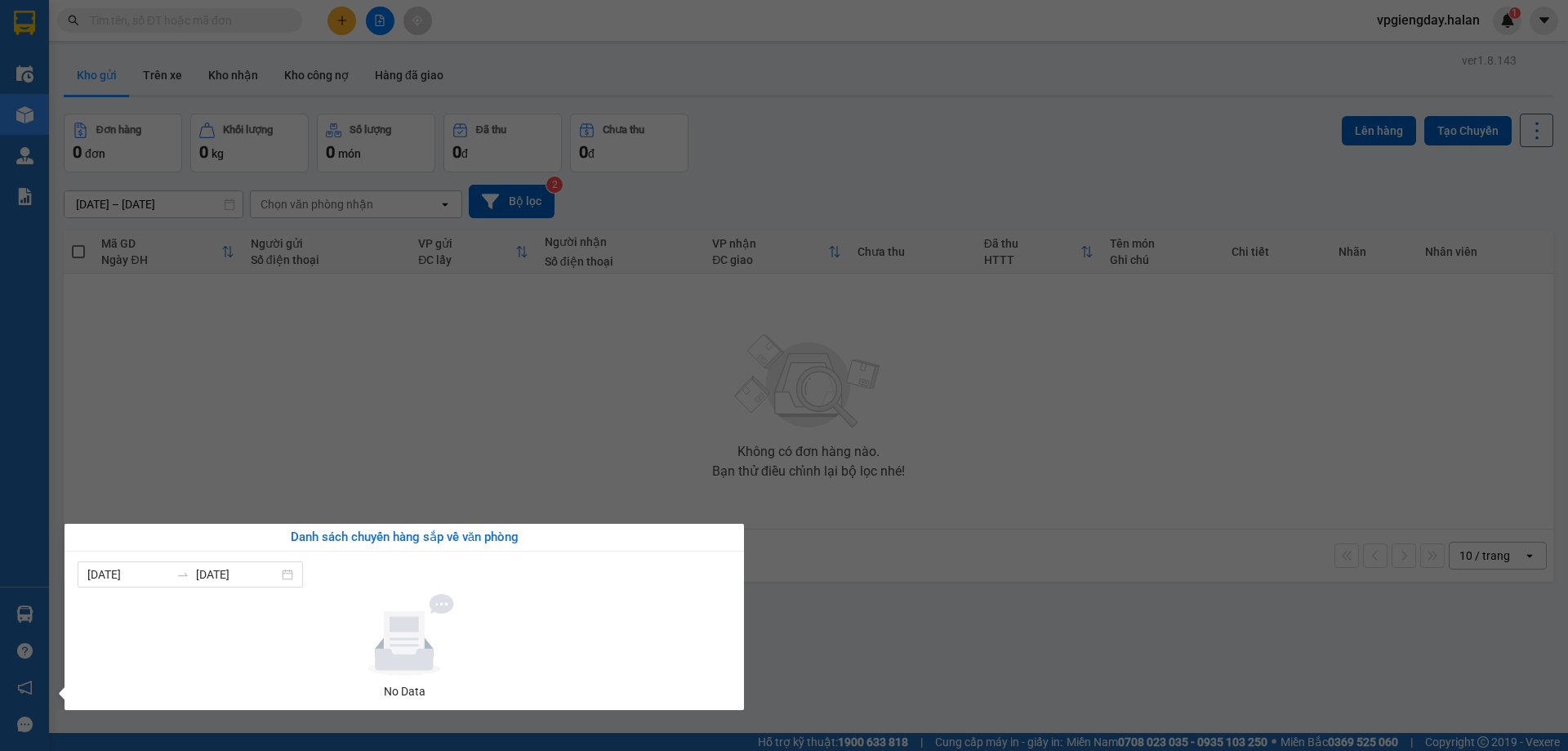
click at [383, 374] on section "Kết quả tìm kiếm ( 0 ) Bộ lọc No Data vpgiengday.halan 1 Điều hành xe Kho hàng …" at bounding box center [784, 375] width 1568 height 751
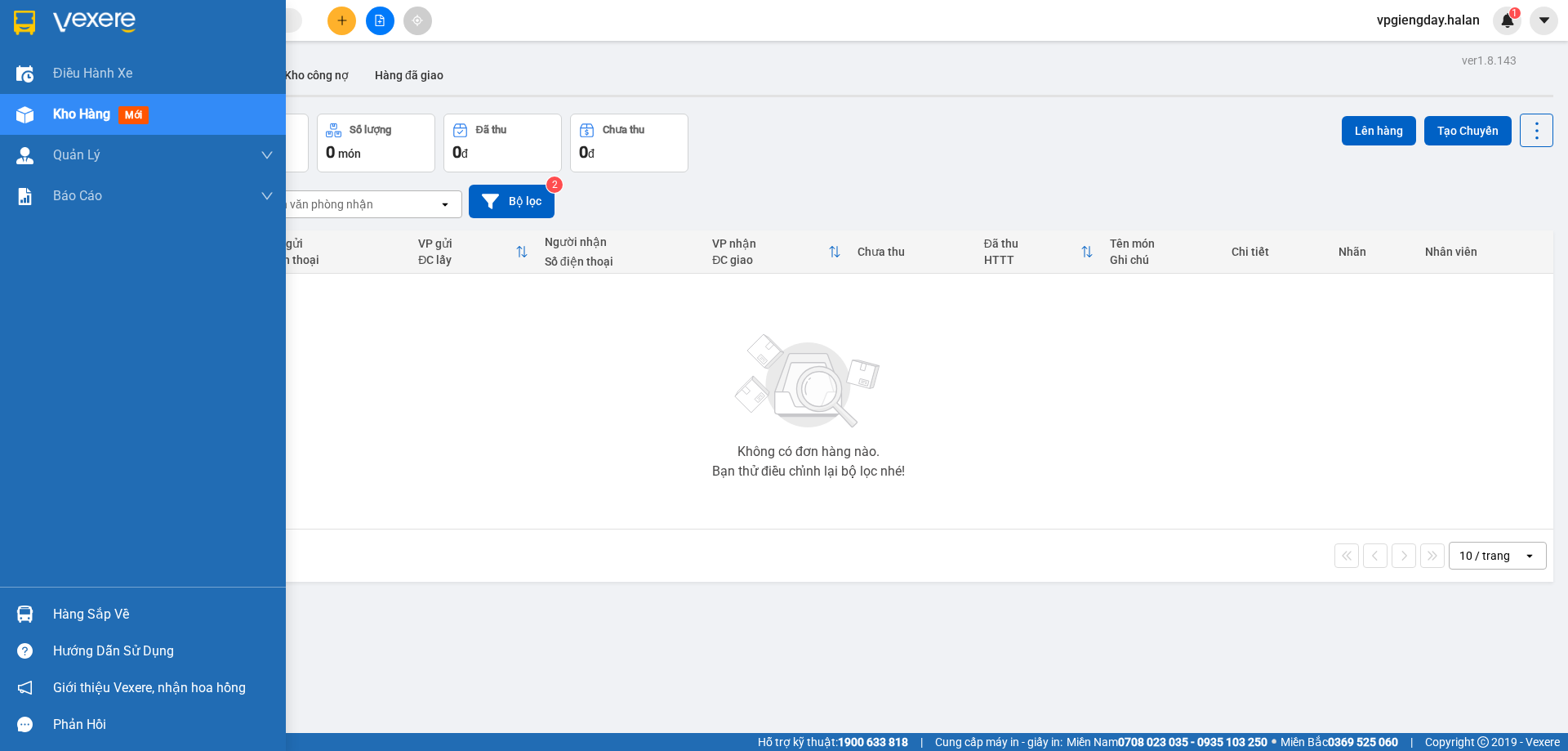
click at [99, 612] on div "Hàng sắp về" at bounding box center [164, 614] width 220 height 25
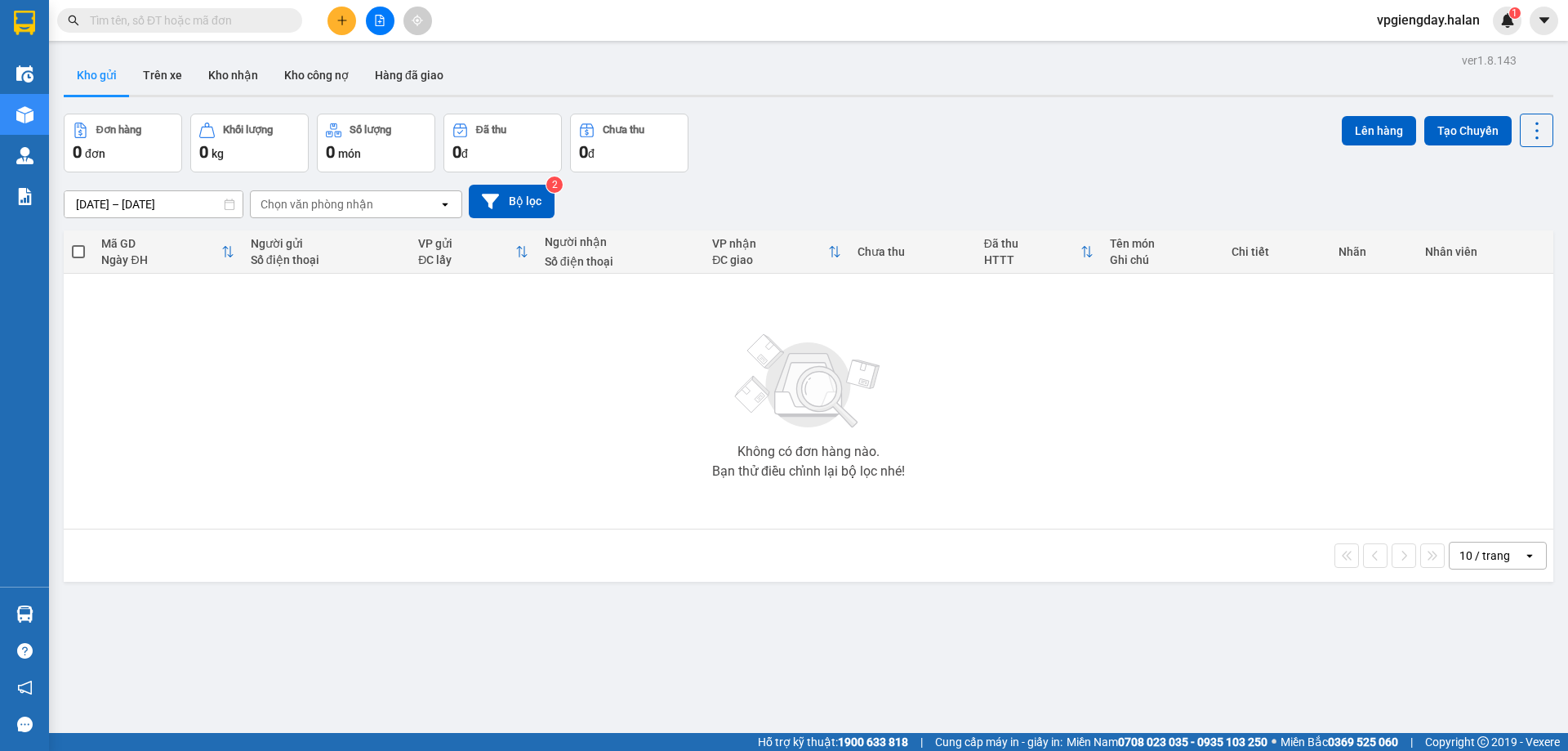
click at [386, 368] on section "Kết quả tìm kiếm ( 0 ) Bộ lọc No Data vpgiengday.halan 1 Điều hành xe Kho hàng …" at bounding box center [784, 375] width 1568 height 751
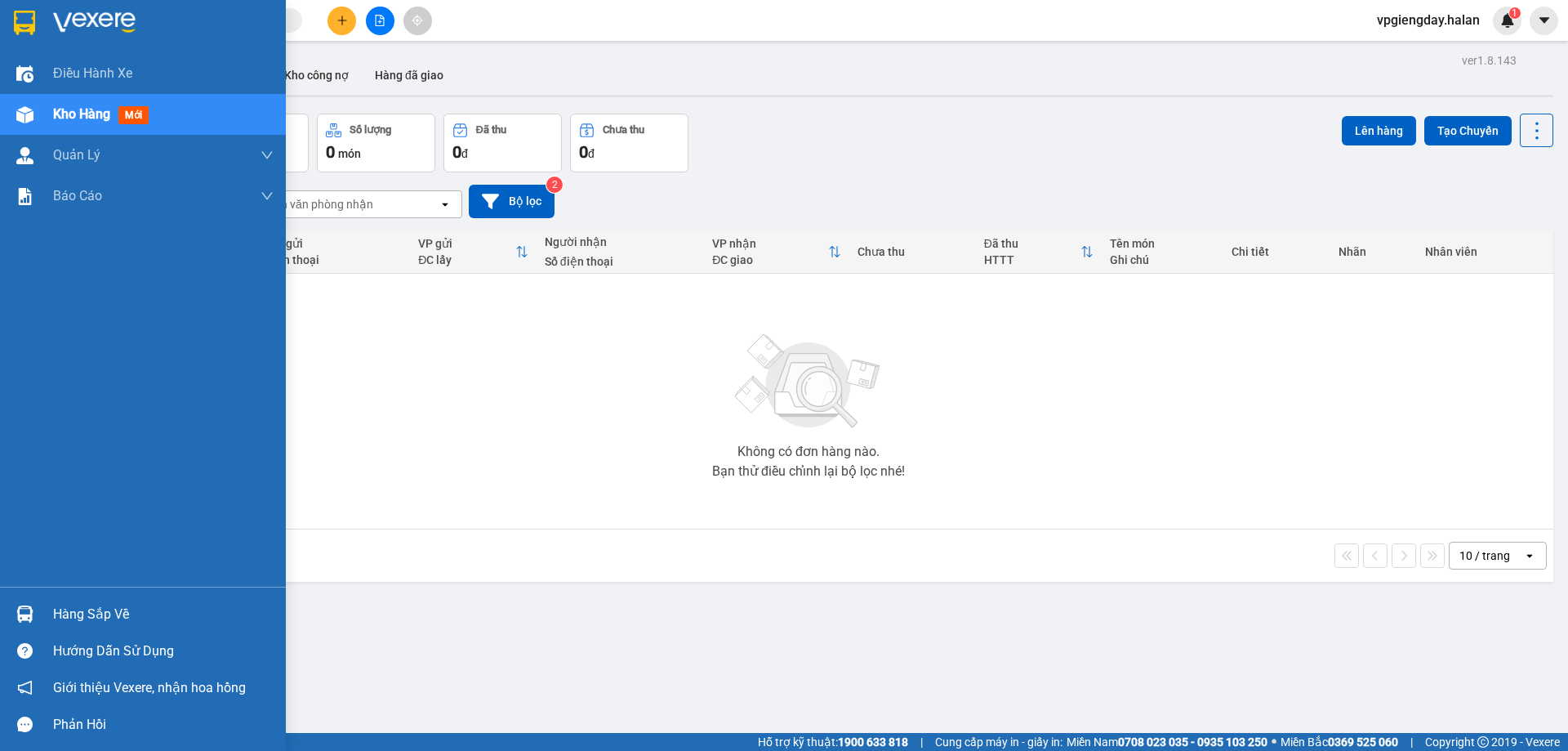
click at [103, 610] on div "Hàng sắp về" at bounding box center [164, 614] width 220 height 25
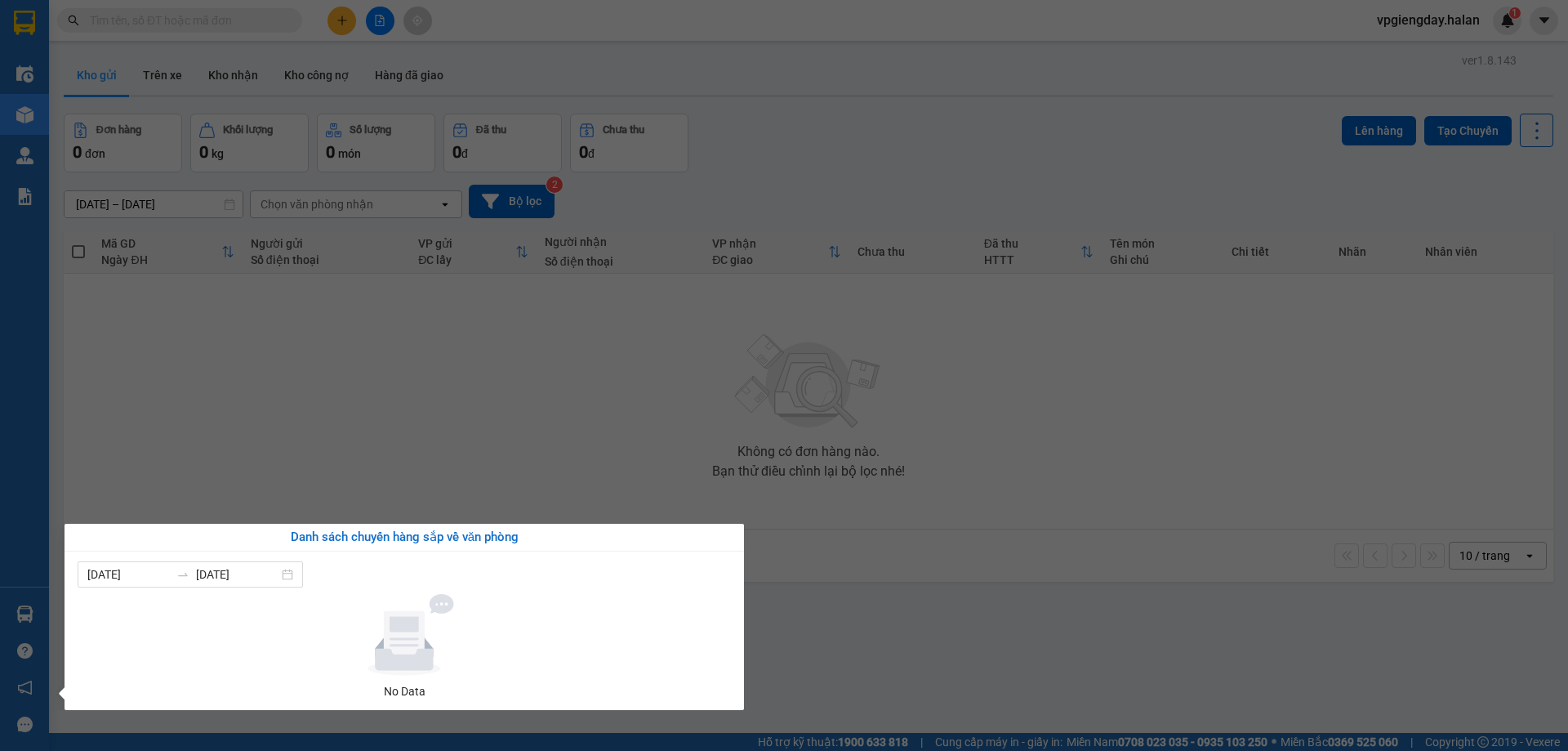
click at [352, 407] on section "Kết quả tìm kiếm ( 0 ) Bộ lọc No Data vpgiengday.halan 1 Điều hành xe Kho hàng …" at bounding box center [784, 375] width 1568 height 751
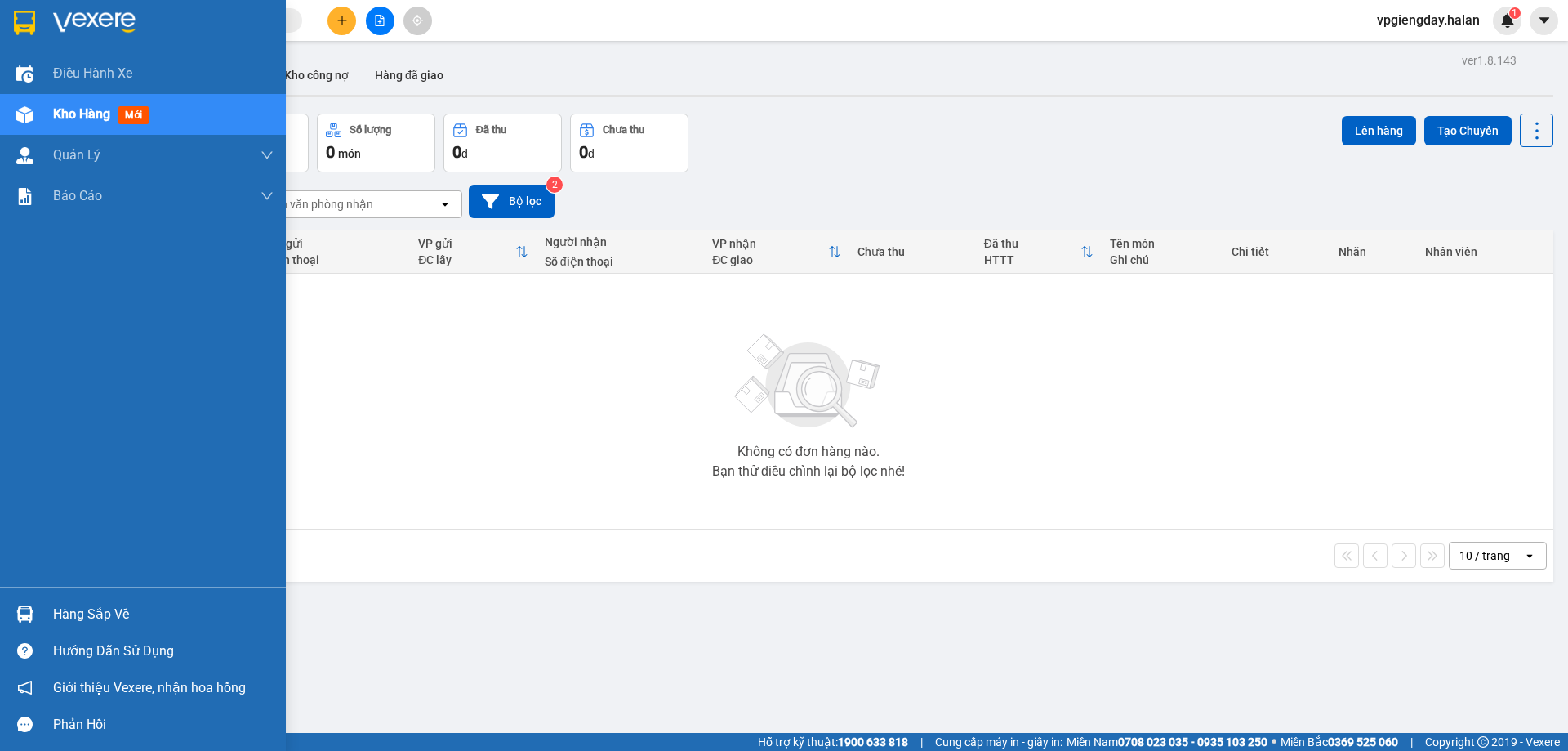
click at [88, 605] on div "Hàng sắp về" at bounding box center [164, 614] width 220 height 25
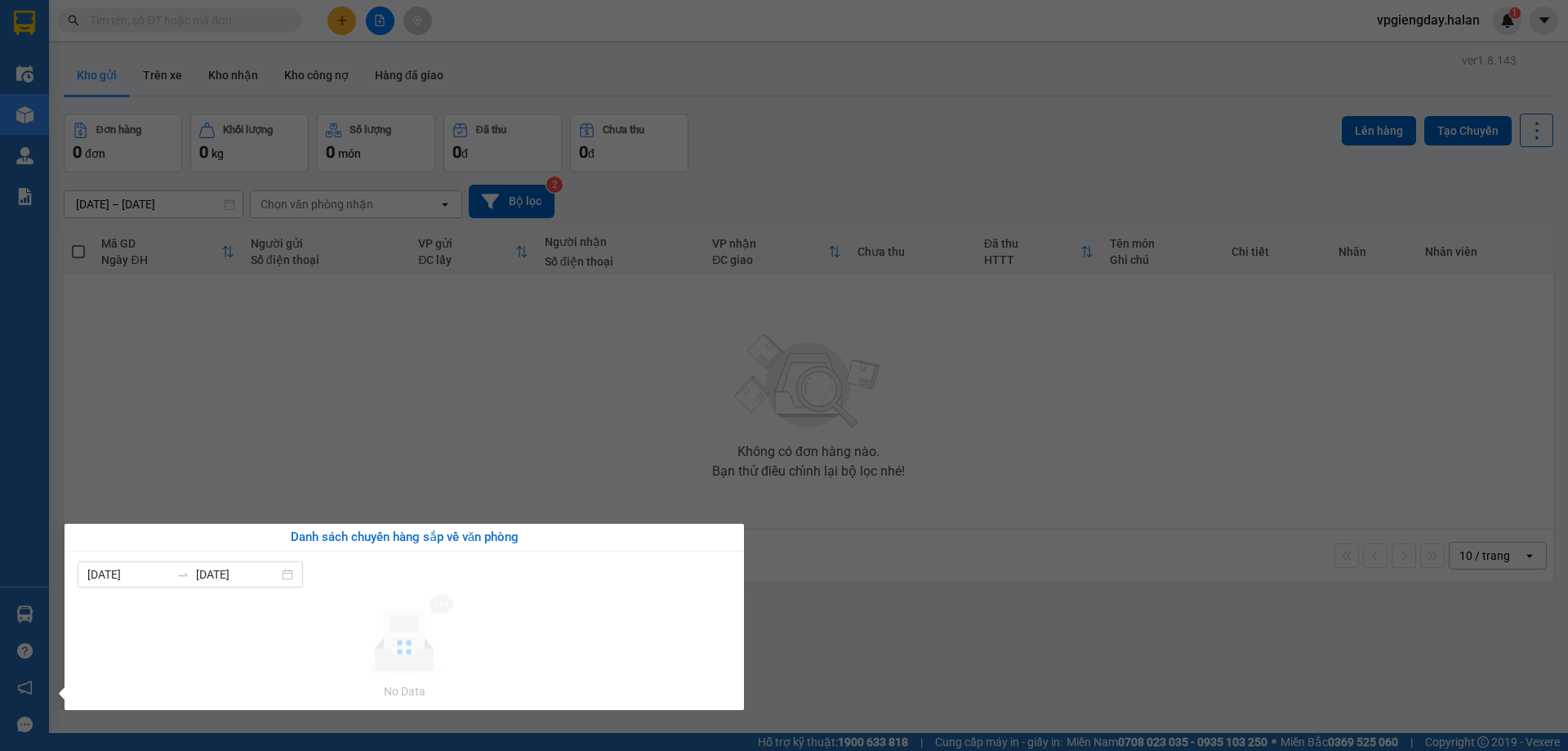
click at [495, 368] on section "Kết quả tìm kiếm ( 0 ) Bộ lọc No Data vpgiengday.halan 1 Điều hành xe Kho hàng …" at bounding box center [784, 375] width 1568 height 751
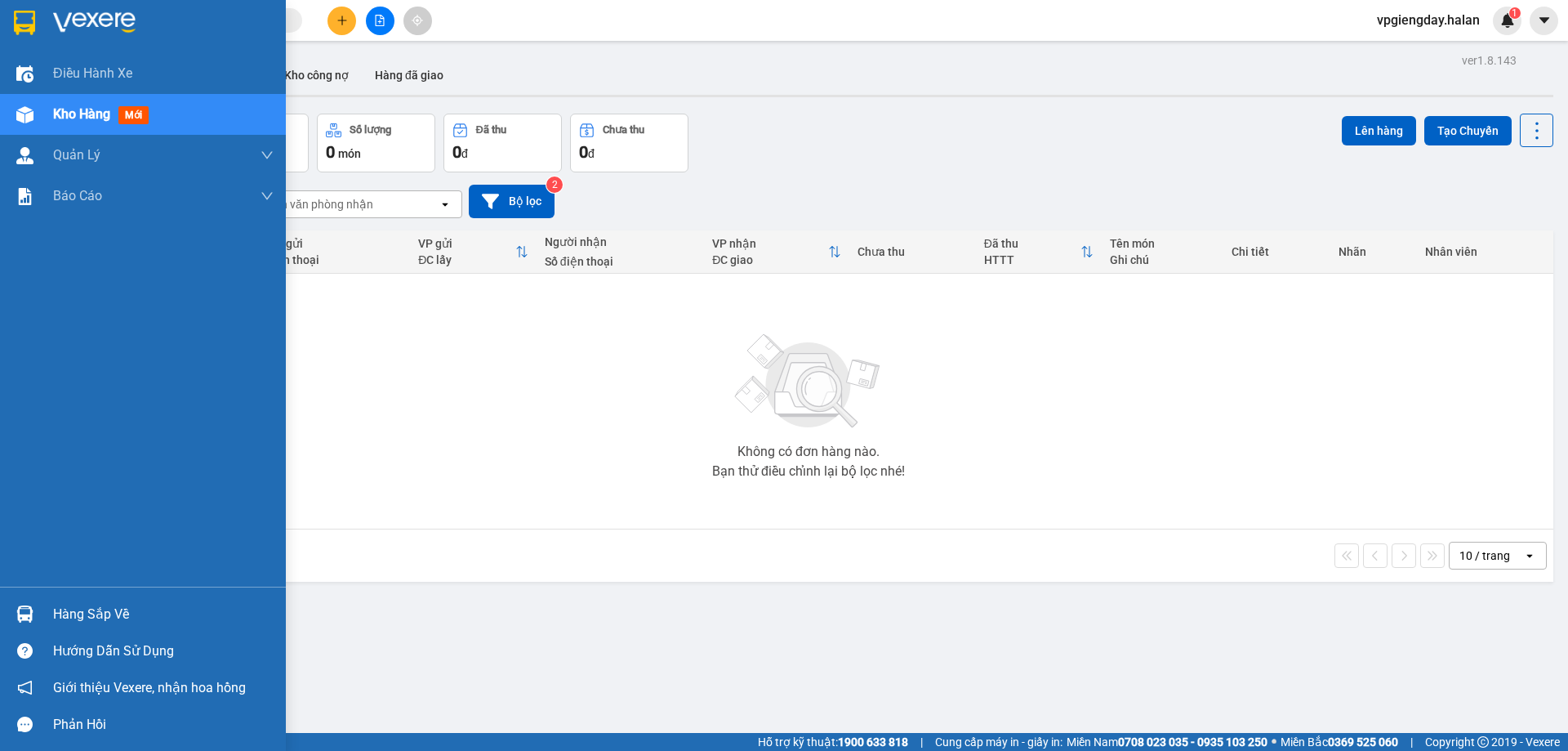
click at [56, 602] on div "Hàng sắp về" at bounding box center [164, 614] width 220 height 25
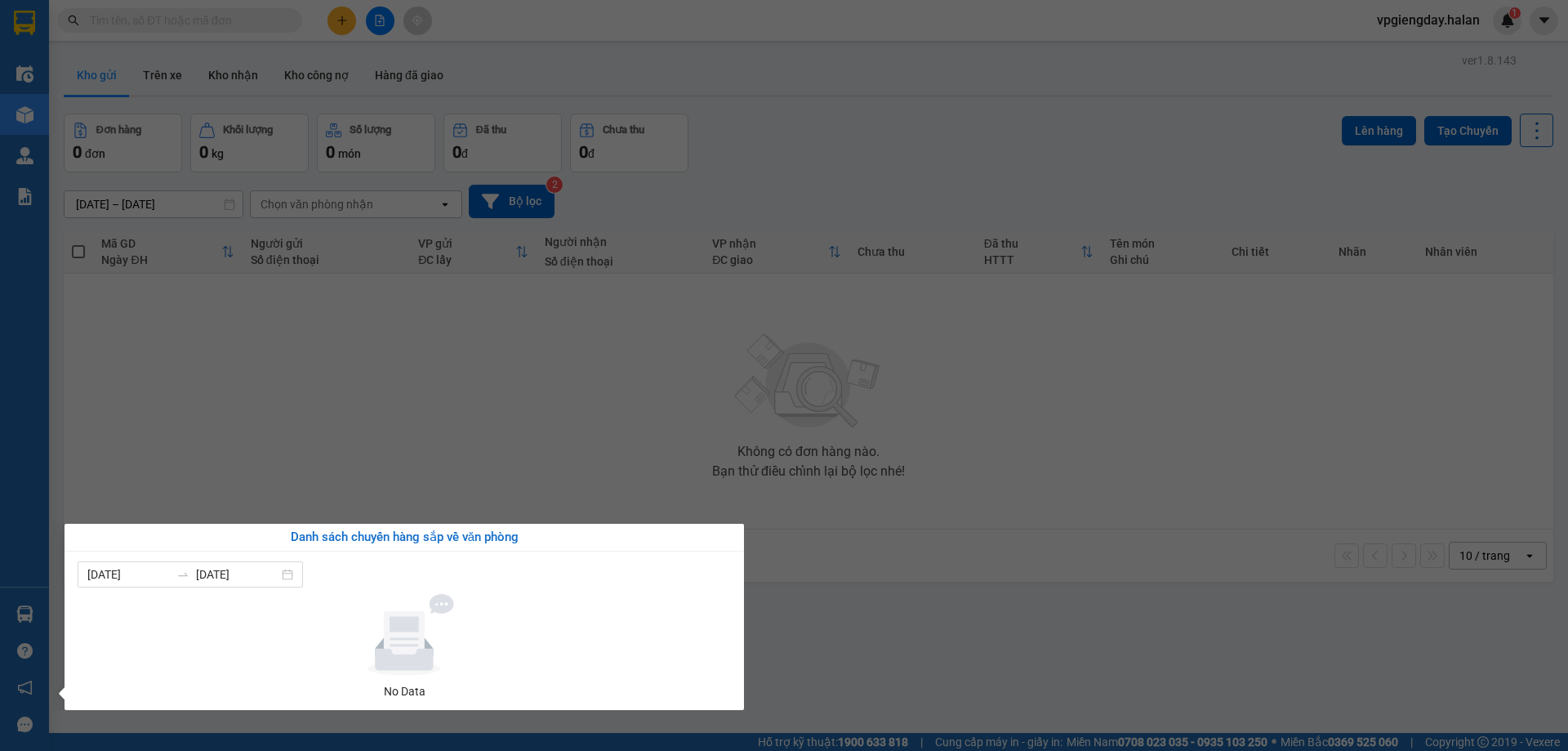
click at [358, 443] on section "Kết quả tìm kiếm ( 0 ) Bộ lọc No Data vpgiengday.halan 1 Điều hành xe Kho hàng …" at bounding box center [784, 375] width 1568 height 751
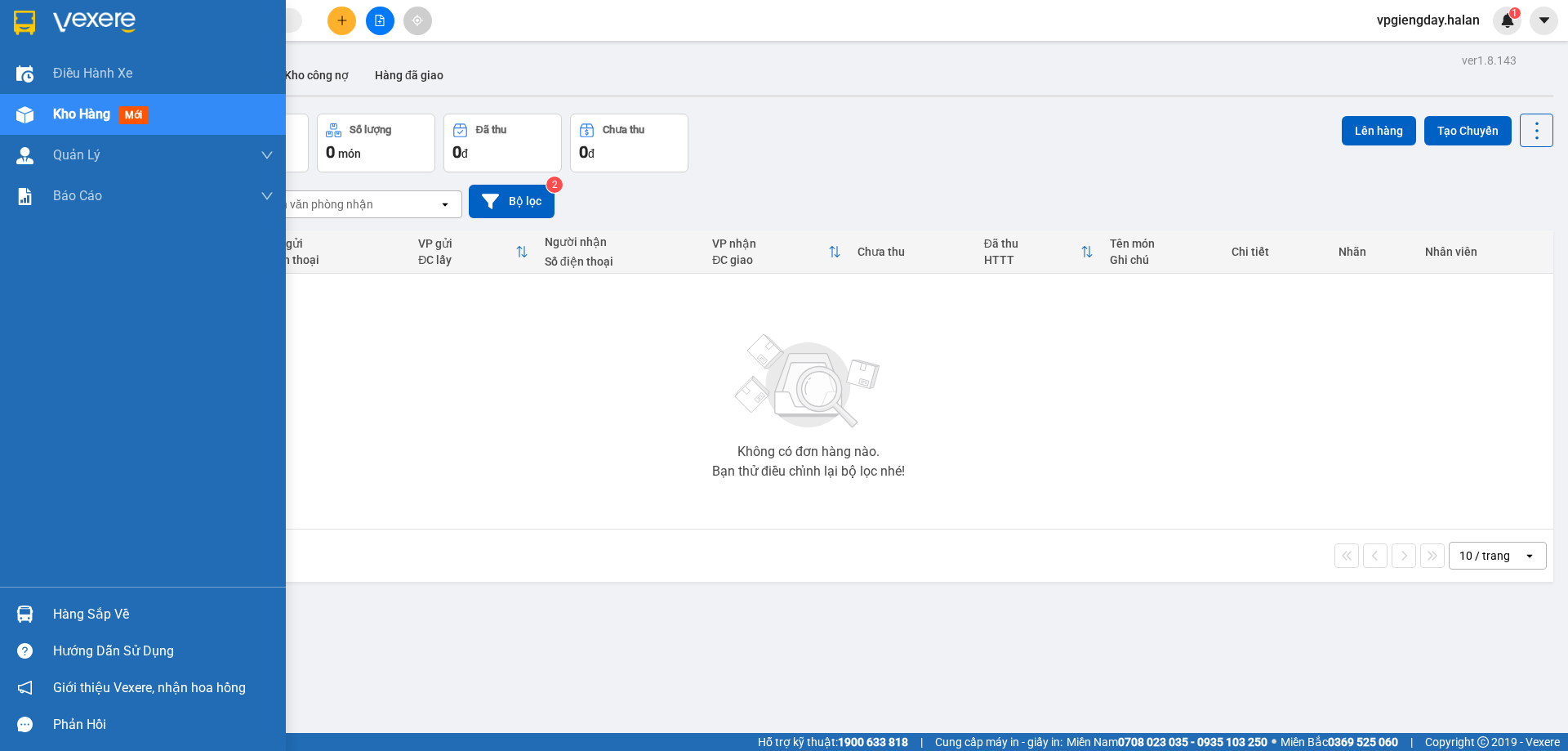
click at [90, 613] on div "Hàng sắp về" at bounding box center [164, 614] width 220 height 25
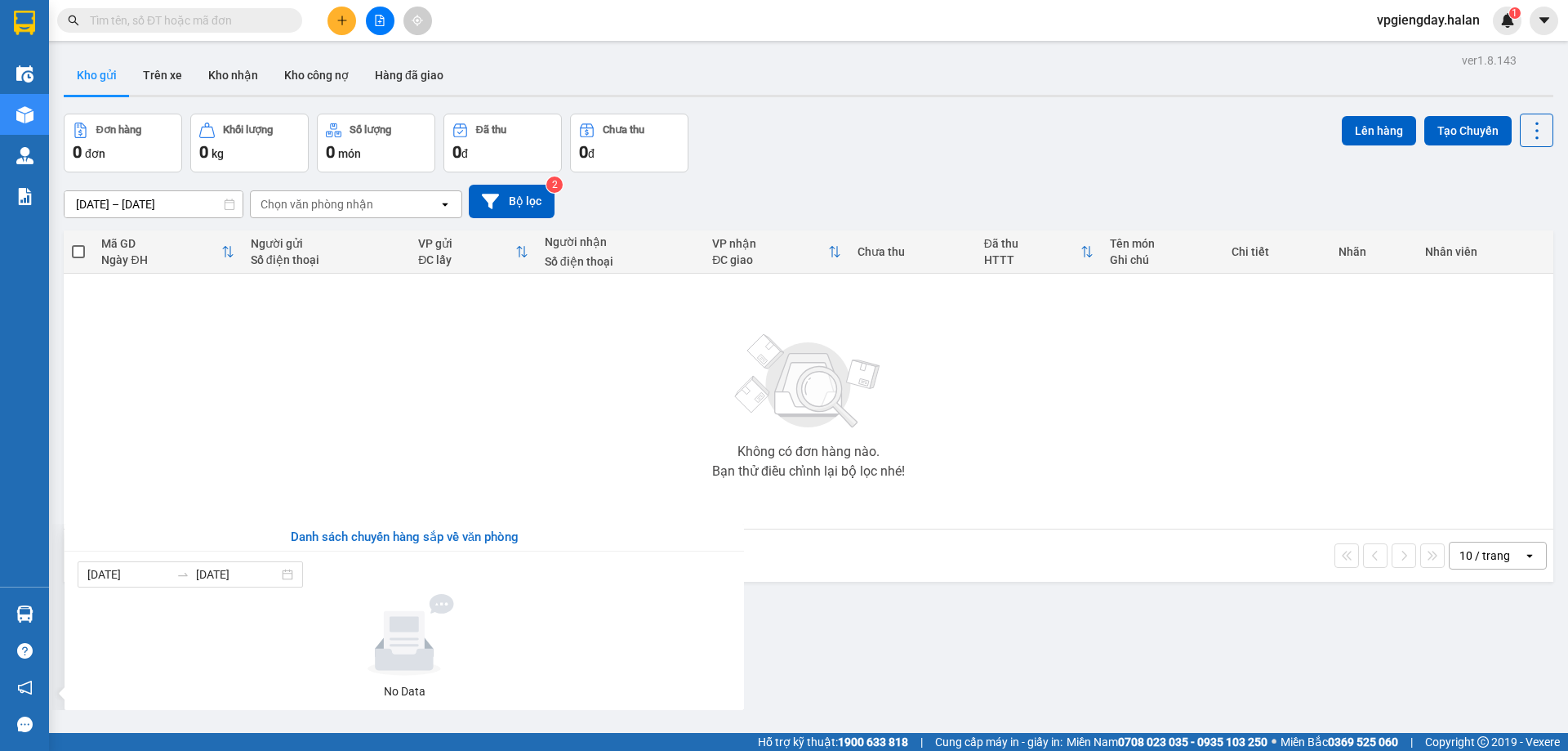
click at [317, 411] on section "Kết quả tìm kiếm ( 0 ) Bộ lọc No Data vpgiengday.halan 1 Điều hành xe Kho hàng …" at bounding box center [784, 375] width 1568 height 751
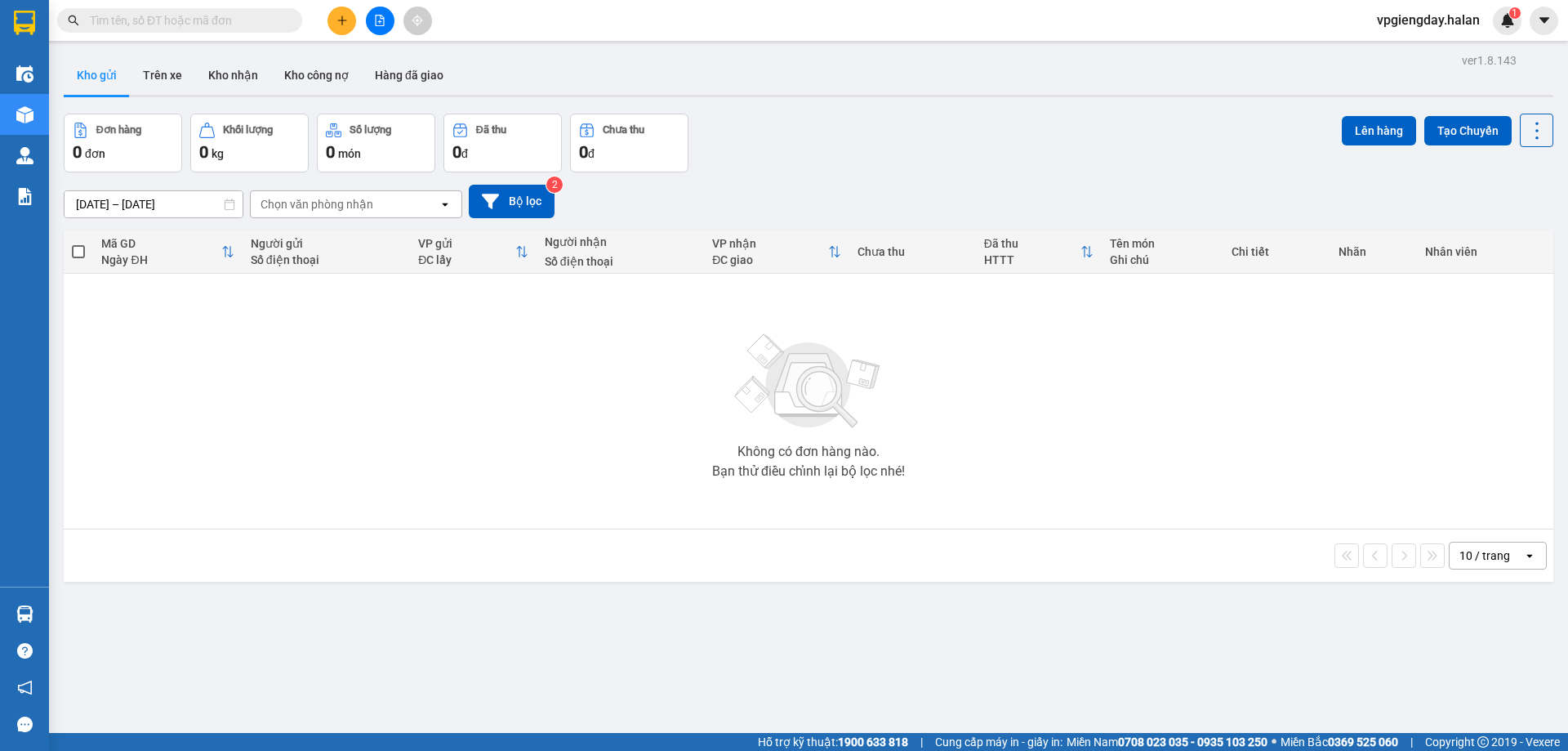
click at [846, 635] on div "ver 1.8.143 Kho gửi Trên xe Kho nhận Kho công nợ Hàng đã giao Đơn hàng 0 đơn Kh…" at bounding box center [808, 424] width 1502 height 751
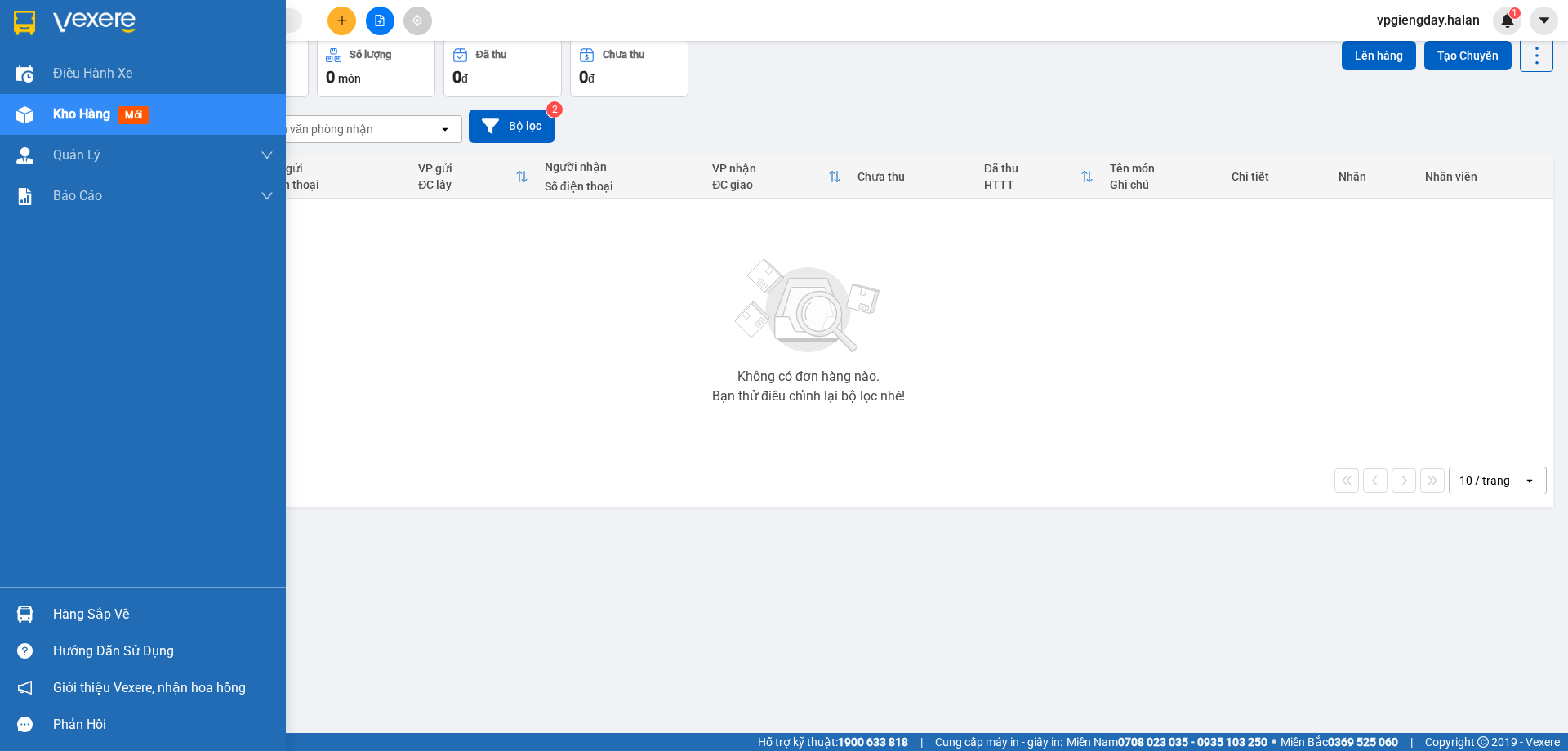
click at [111, 625] on div "Hàng sắp về" at bounding box center [164, 614] width 220 height 25
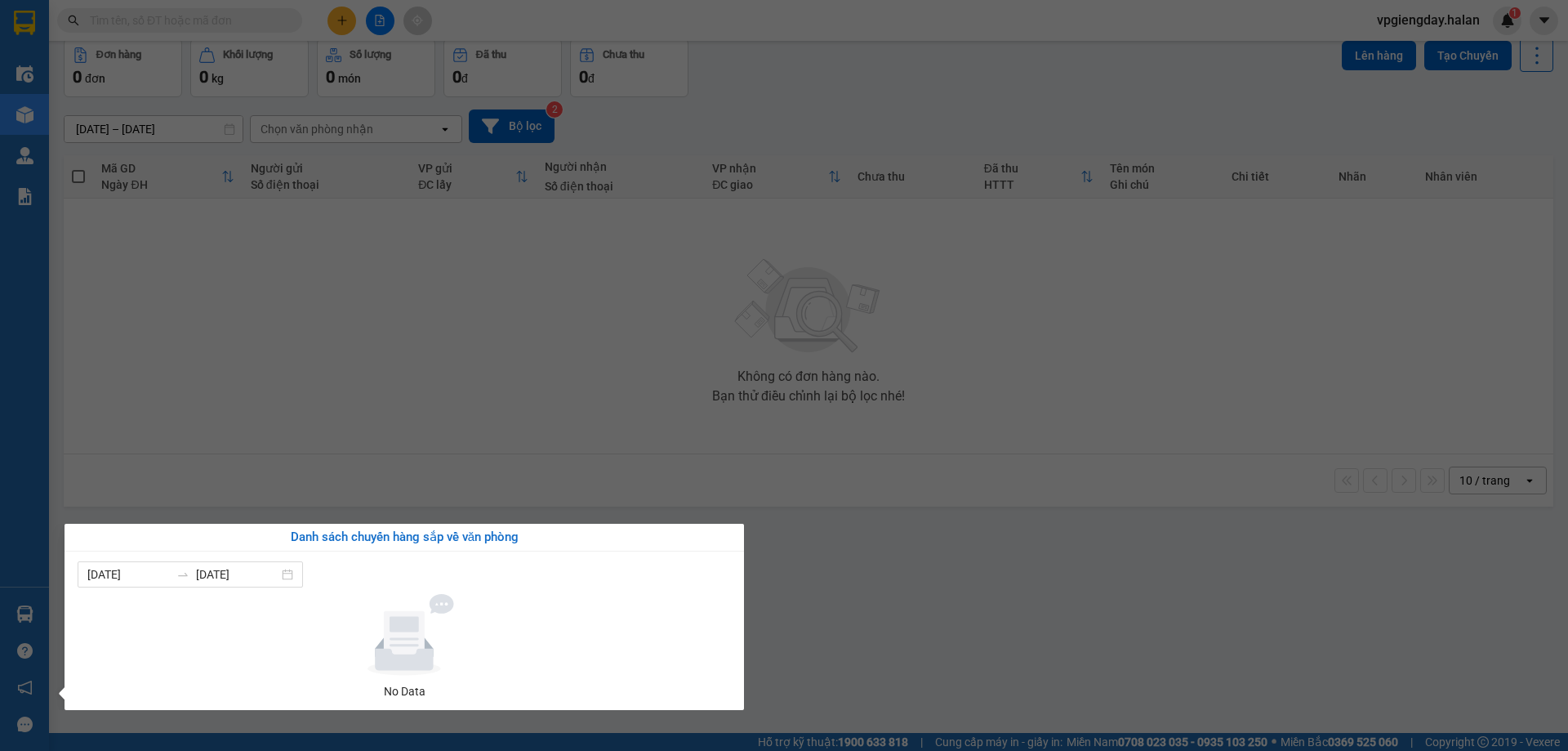
click at [340, 483] on section "Kết quả tìm kiếm ( 0 ) Bộ lọc No Data vpgiengday.halan 1 Điều hành xe Kho hàng …" at bounding box center [784, 375] width 1568 height 751
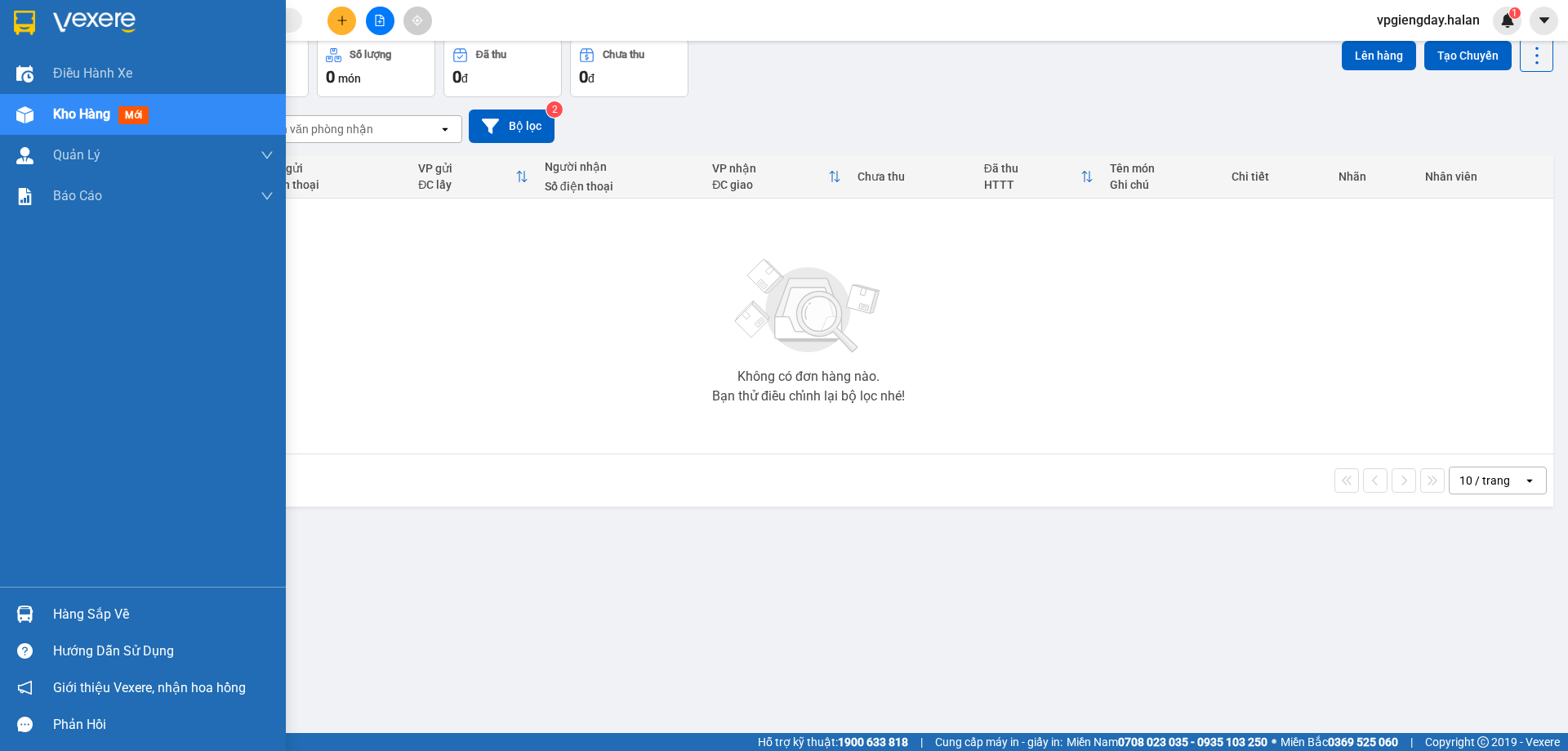
click at [100, 629] on div "Hàng sắp về" at bounding box center [143, 614] width 286 height 37
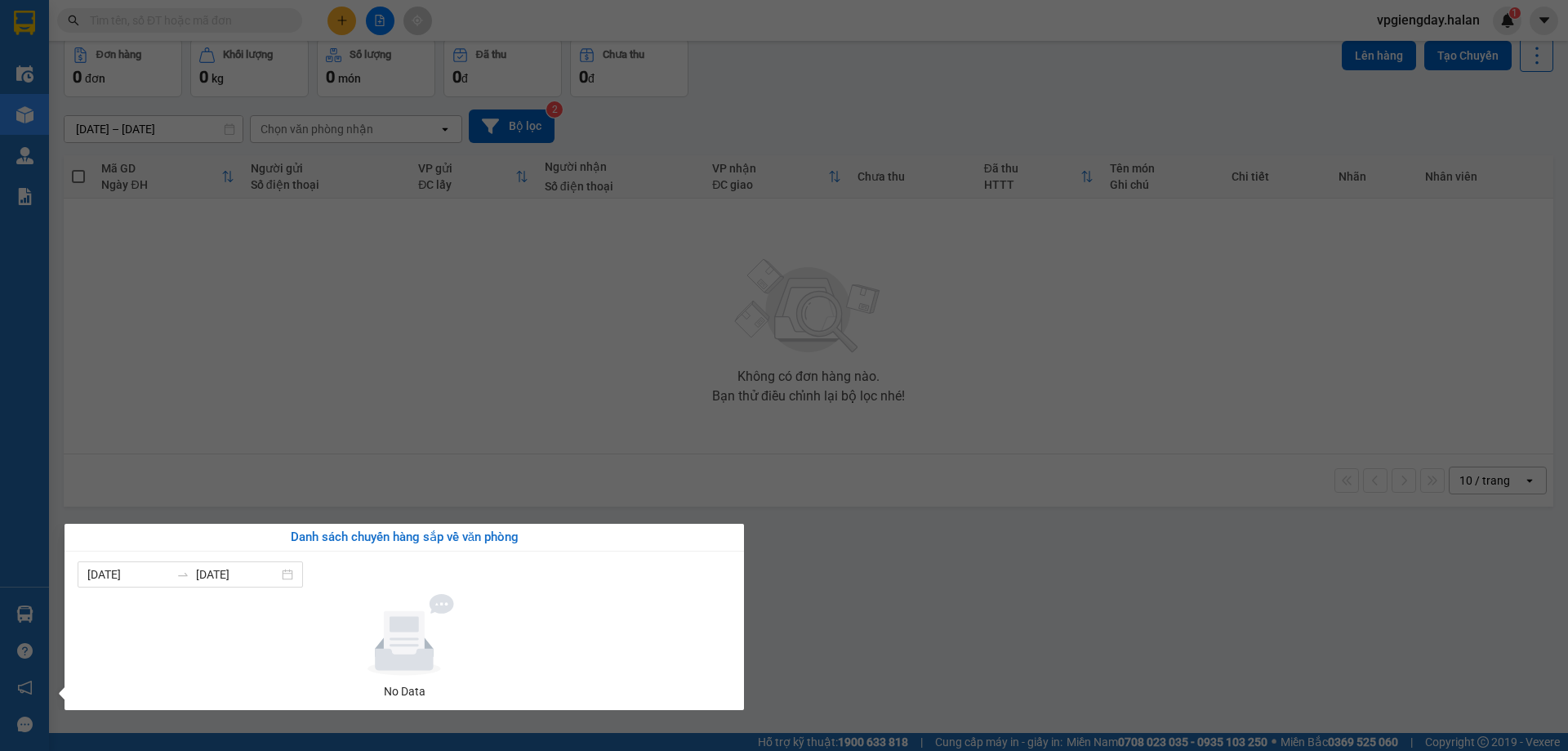
click at [495, 404] on section "Kết quả tìm kiếm ( 0 ) Bộ lọc No Data vpgiengday.halan 1 Điều hành xe Kho hàng …" at bounding box center [784, 375] width 1568 height 751
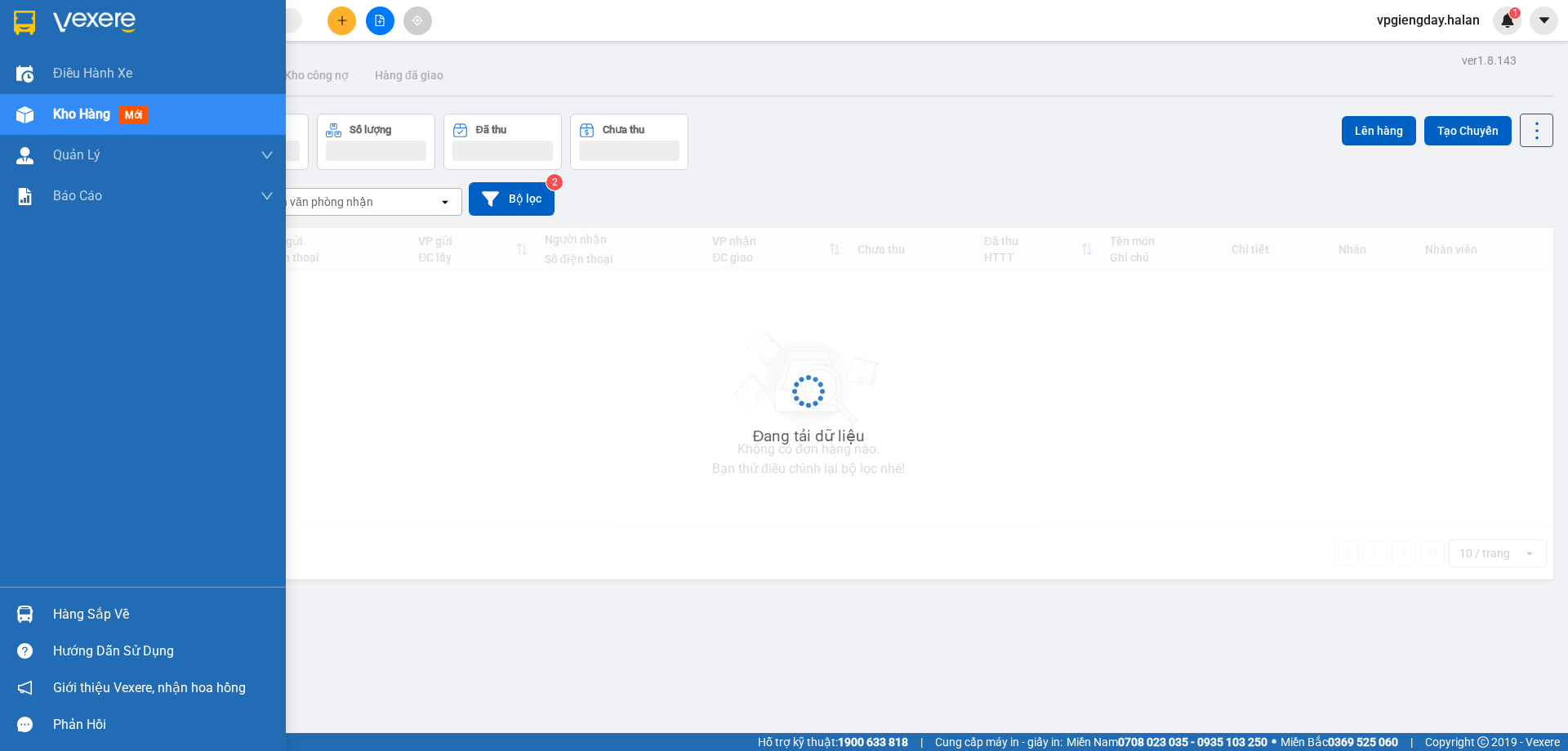
click at [99, 618] on div "Hàng sắp về" at bounding box center [164, 614] width 220 height 25
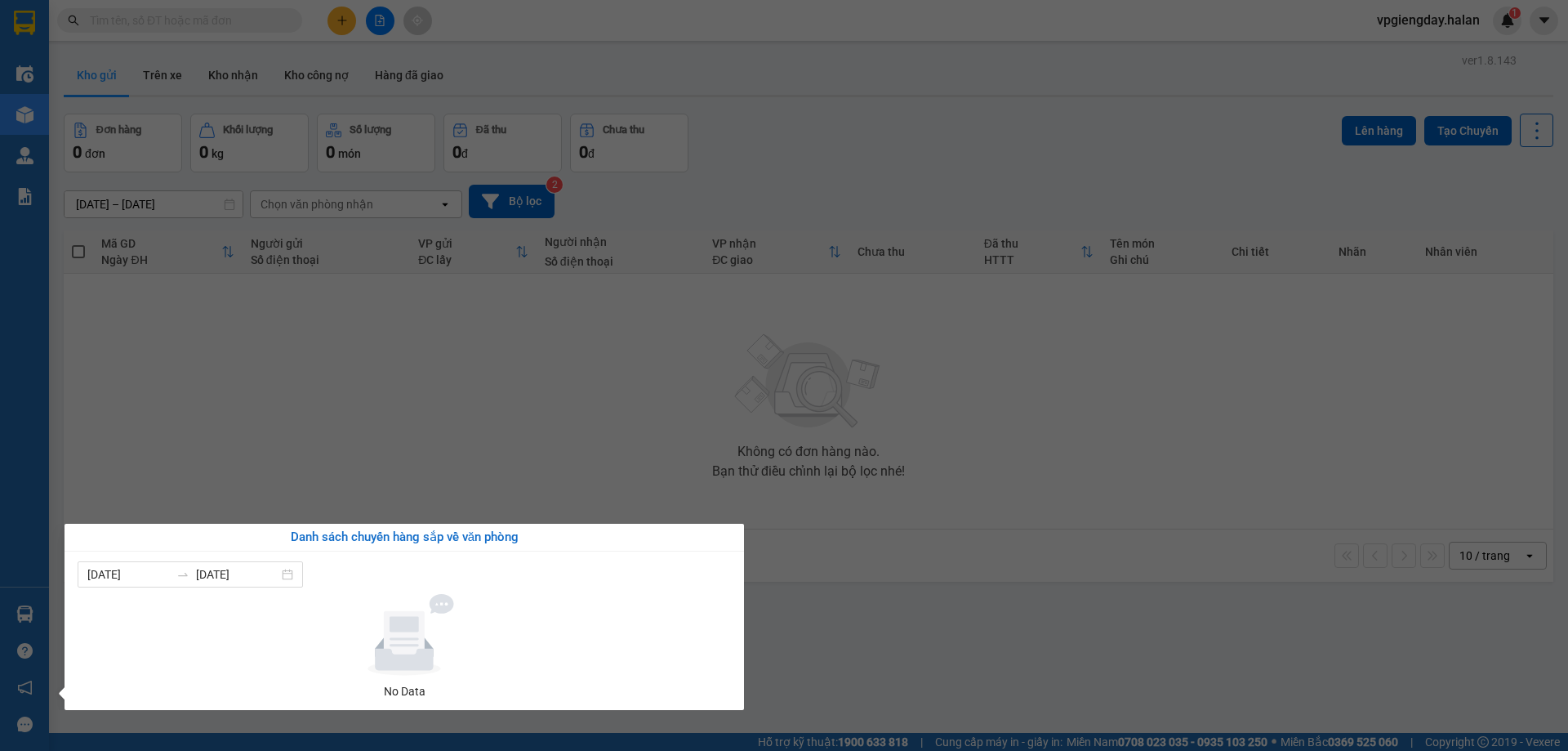
click at [314, 468] on section "Kết quả tìm kiếm ( 0 ) Bộ lọc No Data vpgiengday.halan 1 Điều hành xe Kho hàng …" at bounding box center [784, 375] width 1568 height 751
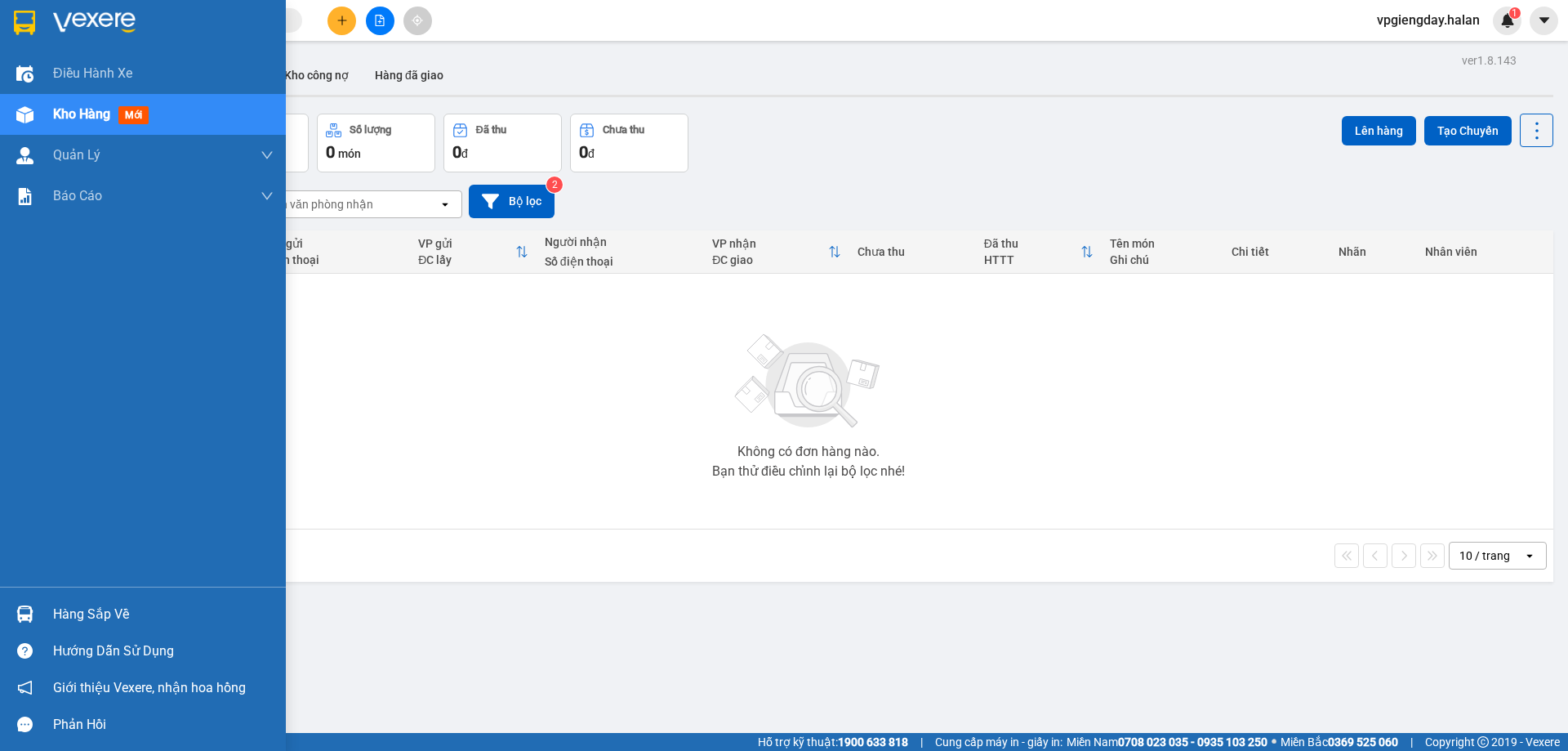
click at [95, 605] on div "Hàng sắp về" at bounding box center [164, 614] width 220 height 25
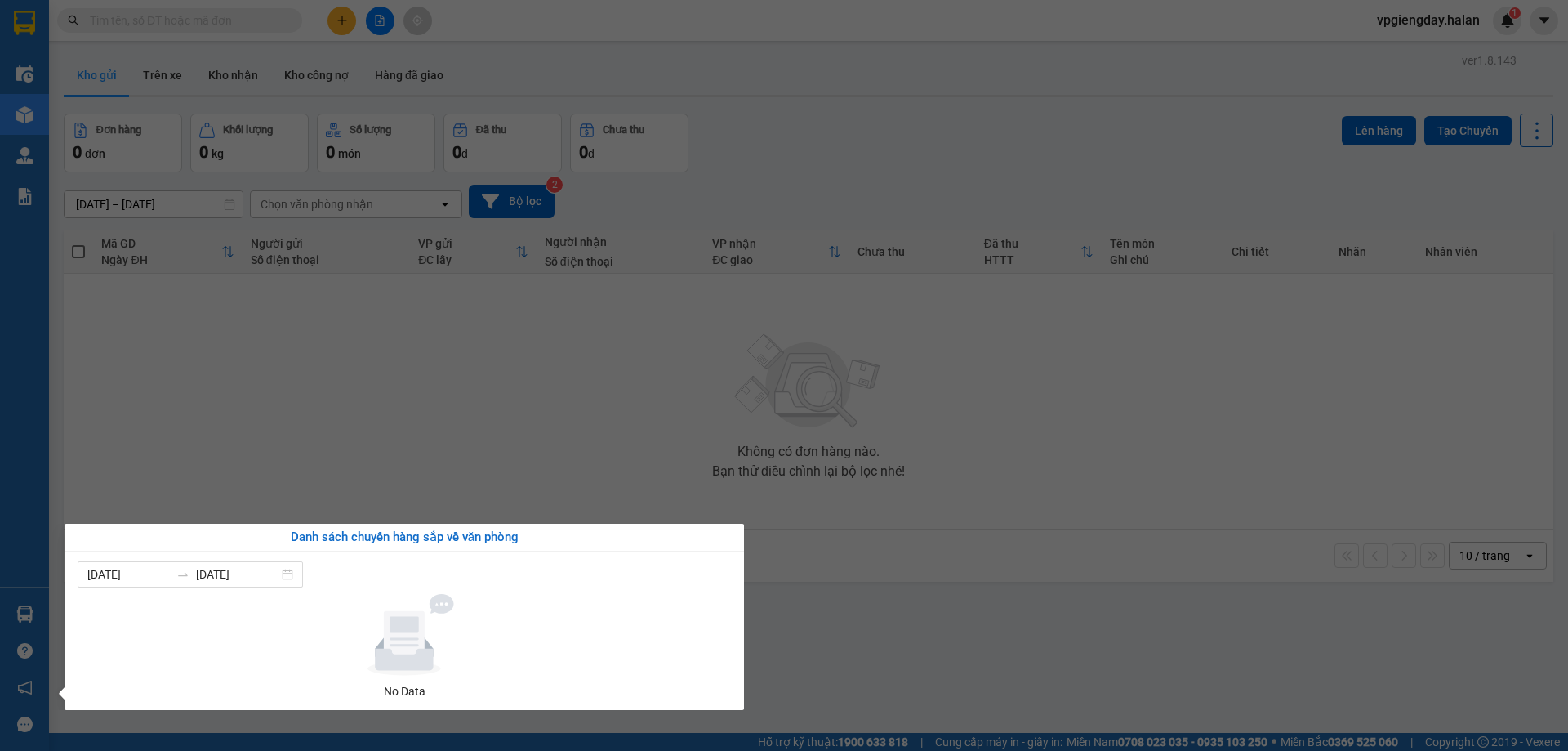
click at [548, 323] on section "Kết quả tìm kiếm ( 0 ) Bộ lọc No Data vpgiengday.halan 1 Điều hành xe Kho hàng …" at bounding box center [784, 375] width 1568 height 751
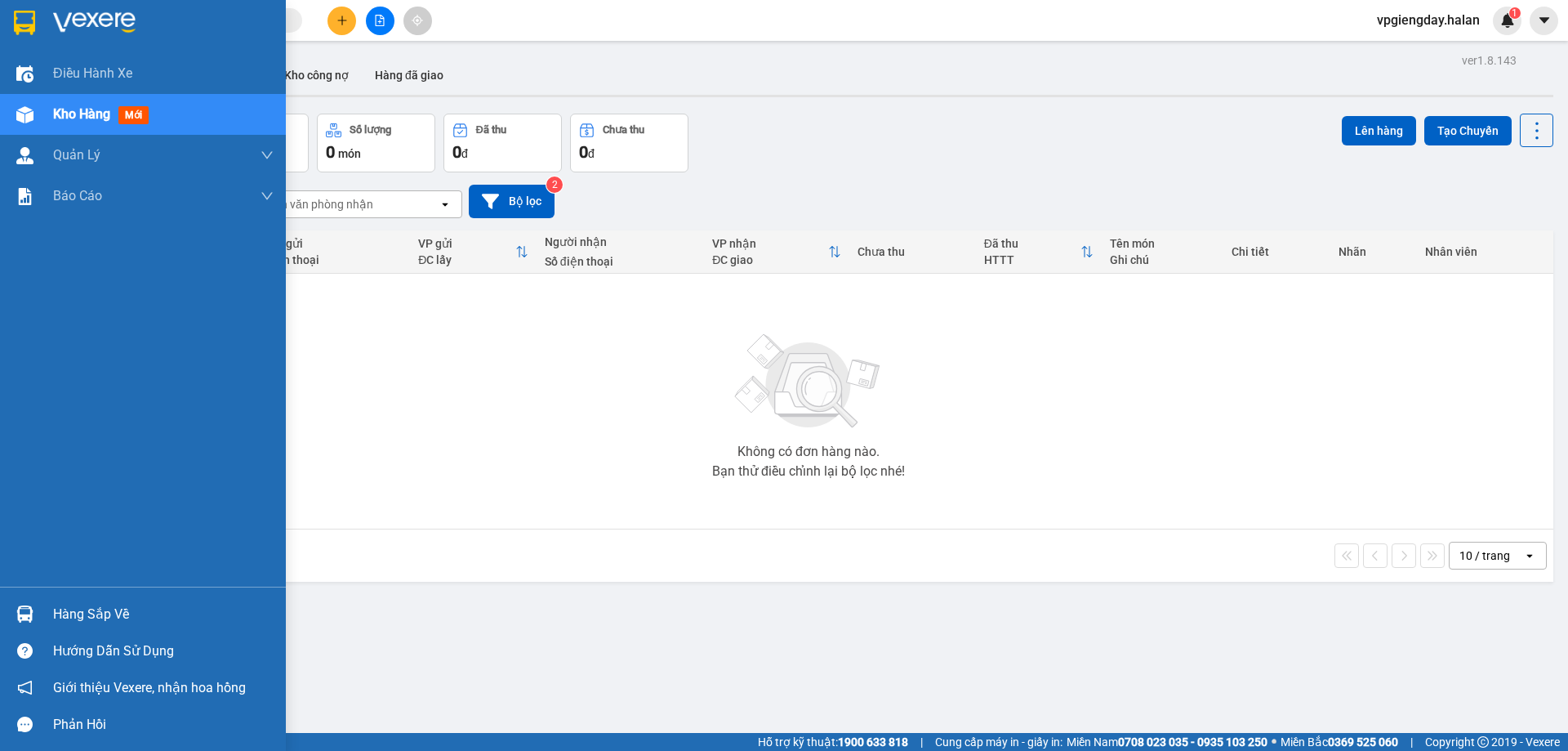
click at [111, 603] on div "Hàng sắp về" at bounding box center [164, 614] width 220 height 25
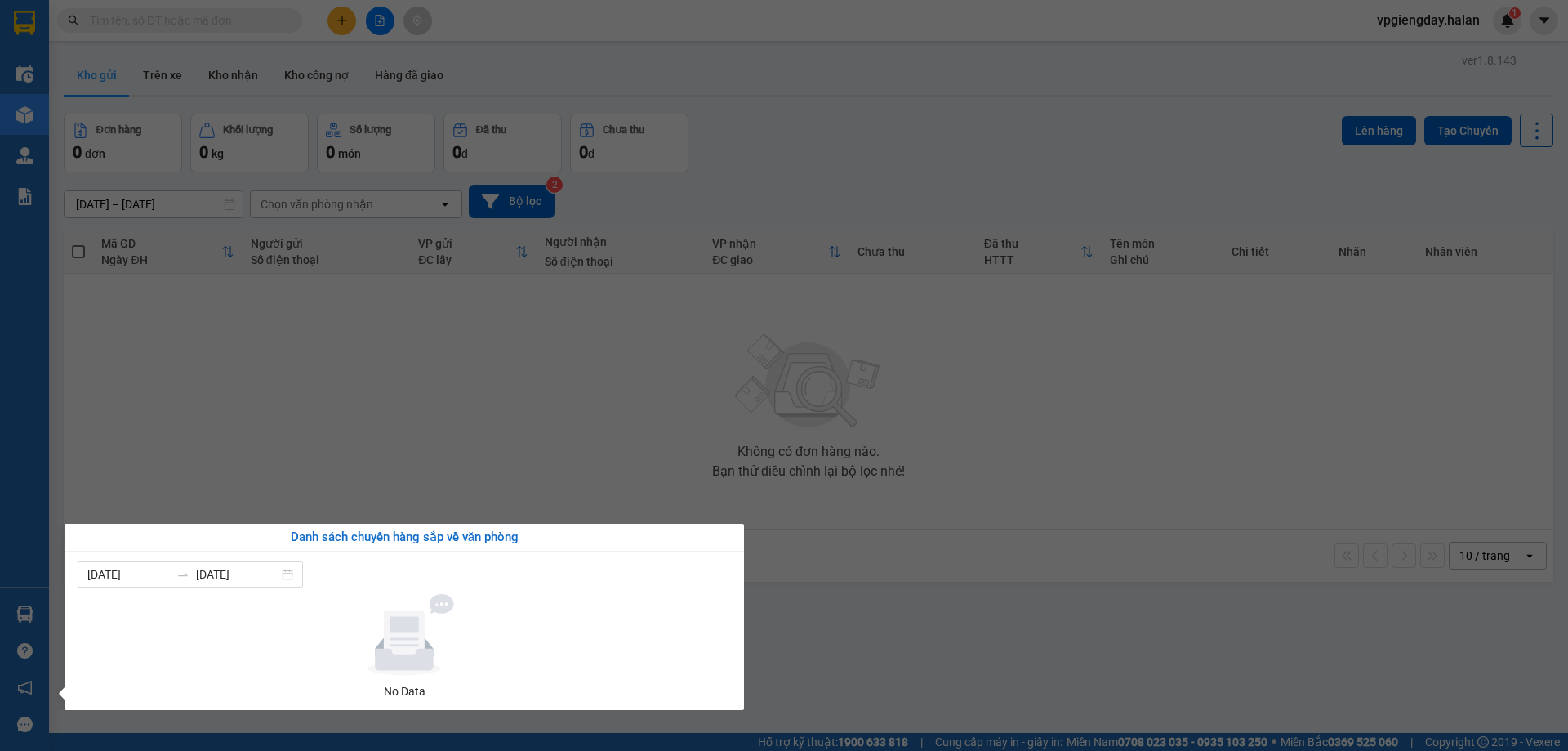
click at [325, 470] on section "Kết quả tìm kiếm ( 0 ) Bộ lọc No Data vpgiengday.halan 1 Điều hành xe Kho hàng …" at bounding box center [784, 375] width 1568 height 751
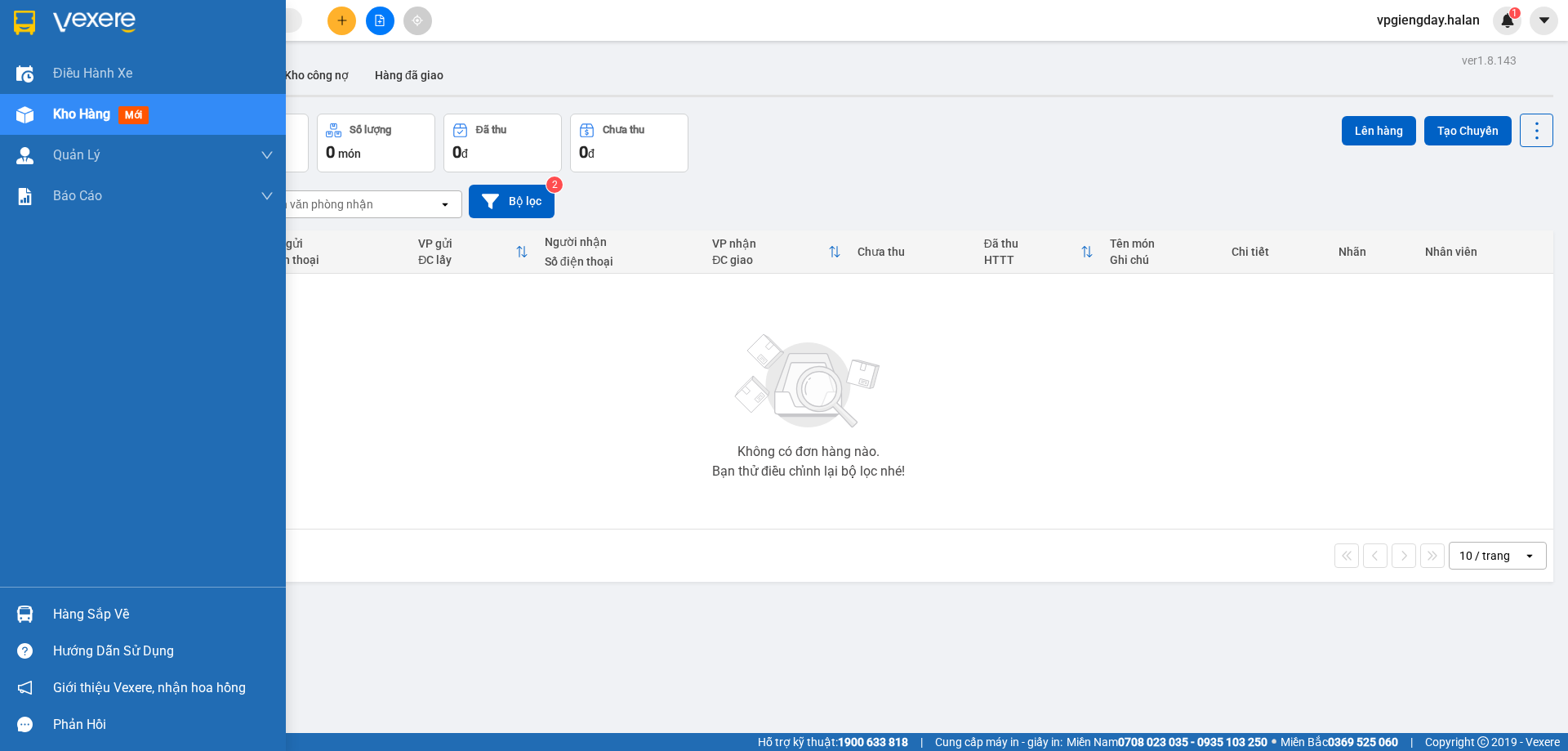
click at [145, 603] on div "Hàng sắp về" at bounding box center [164, 614] width 220 height 25
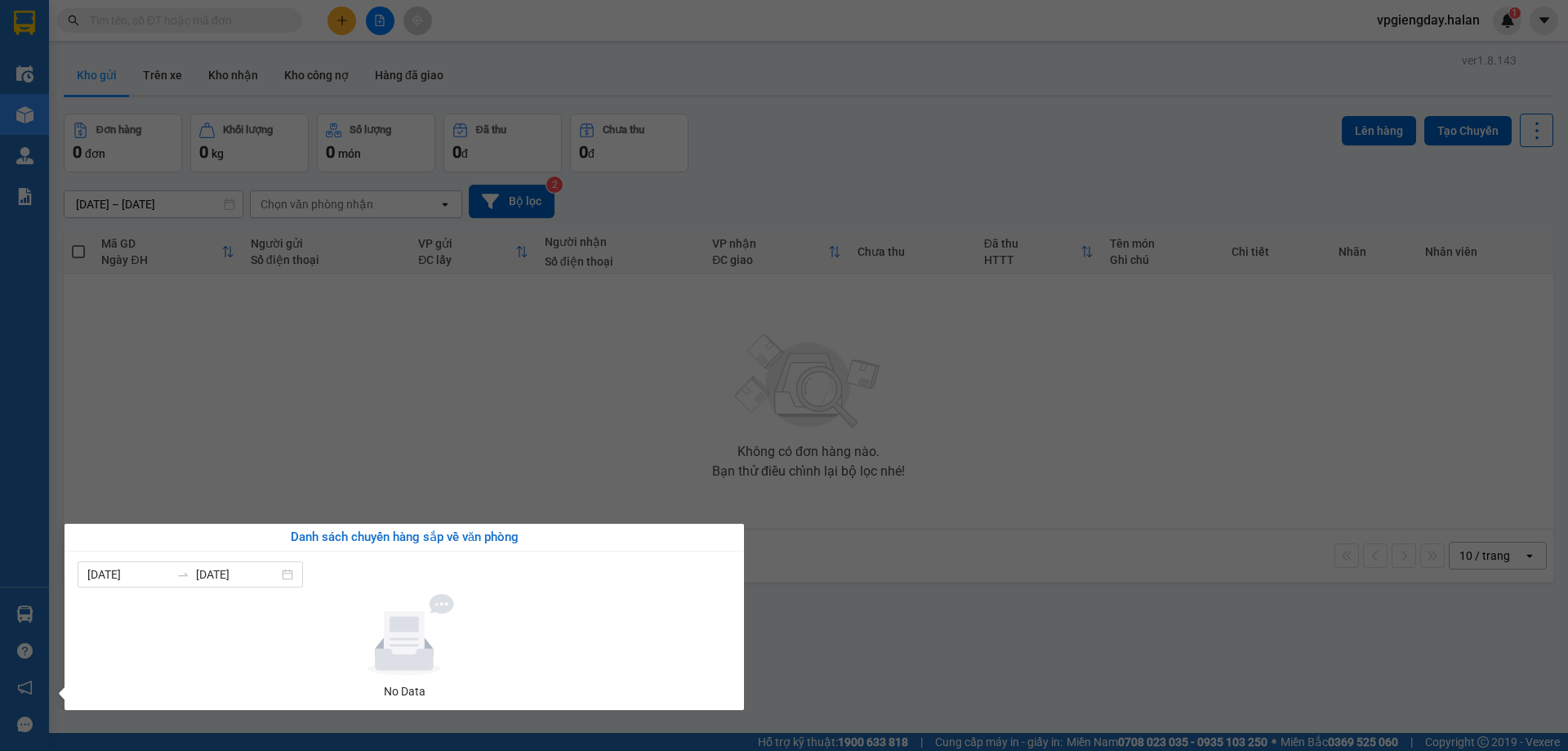
click at [506, 363] on section "Kết quả tìm kiếm ( 0 ) Bộ lọc No Data vpgiengday.halan 1 Điều hành xe Kho hàng …" at bounding box center [784, 375] width 1568 height 751
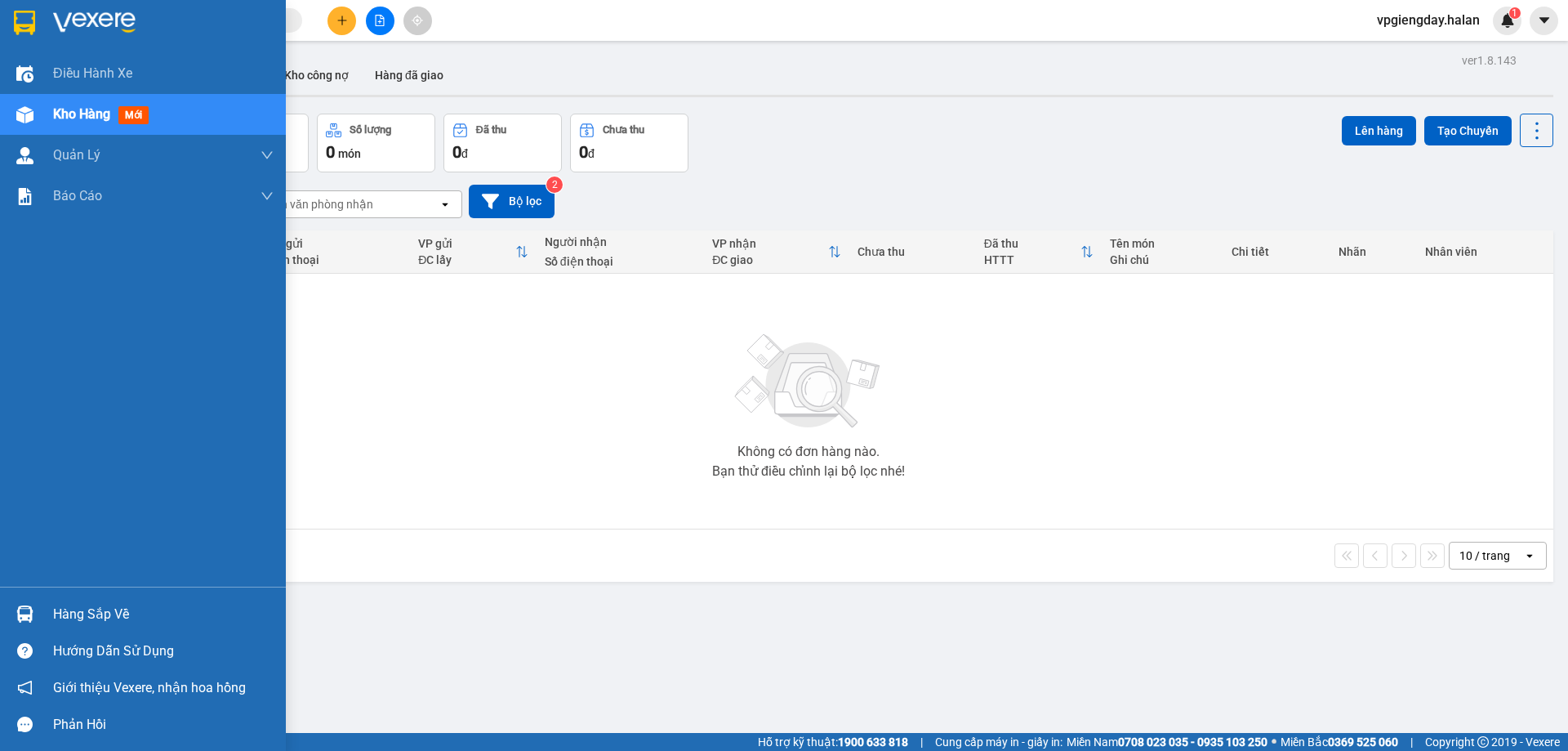
click at [73, 609] on div "Hàng sắp về" at bounding box center [164, 614] width 220 height 25
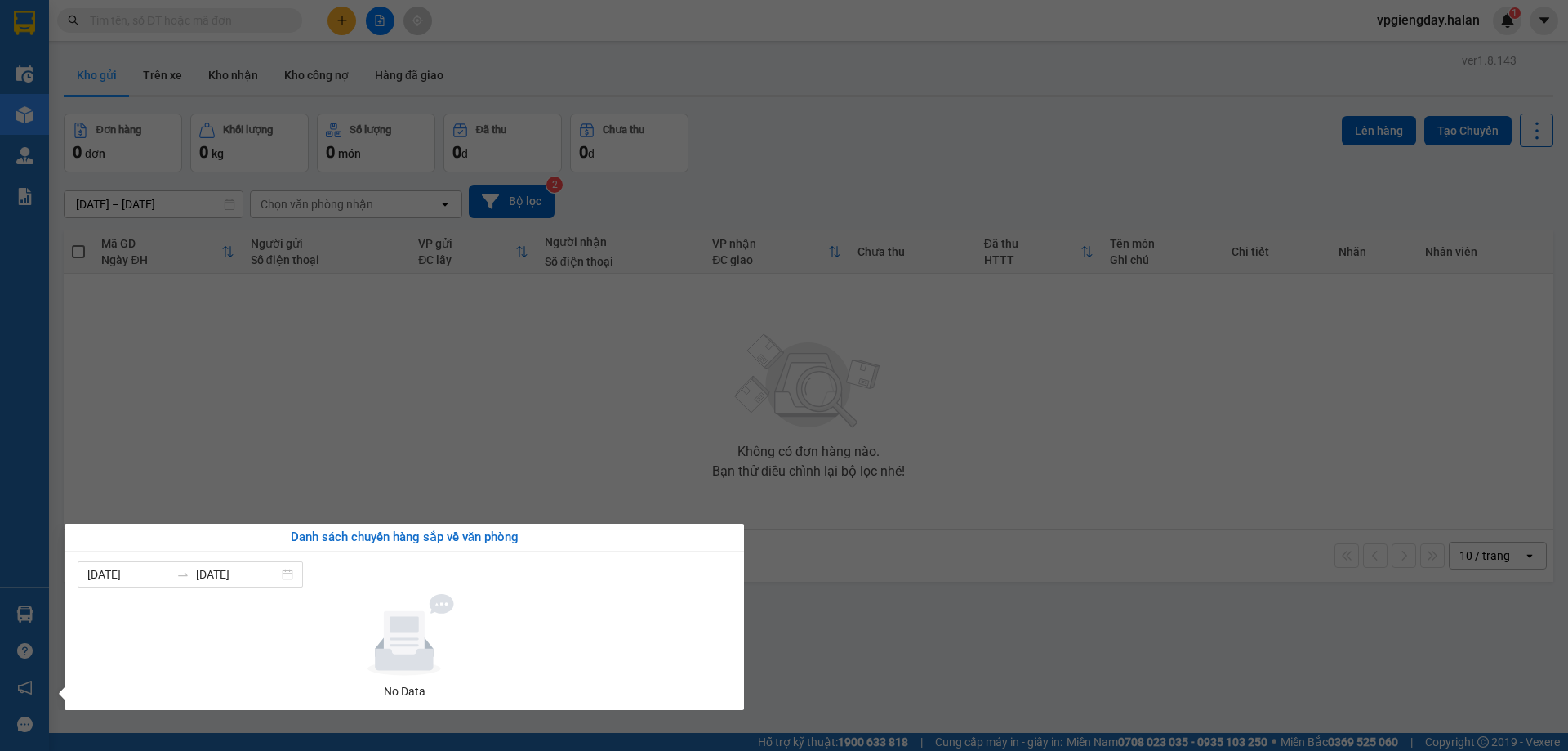
click at [300, 431] on section "Kết quả tìm kiếm ( 0 ) Bộ lọc No Data vpgiengday.halan 1 Điều hành xe Kho hàng …" at bounding box center [784, 375] width 1568 height 751
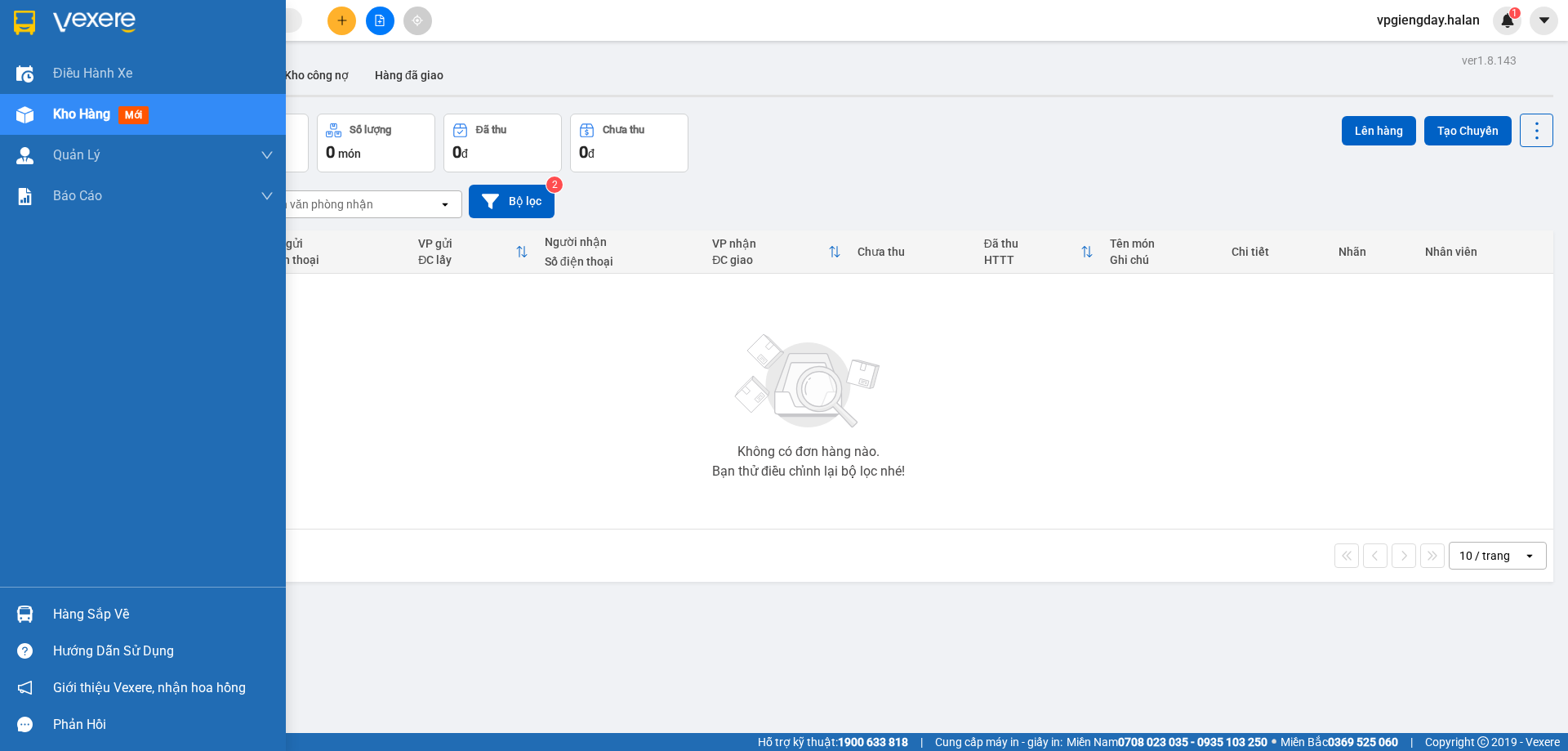
click at [107, 603] on div "Hàng sắp về" at bounding box center [164, 614] width 220 height 25
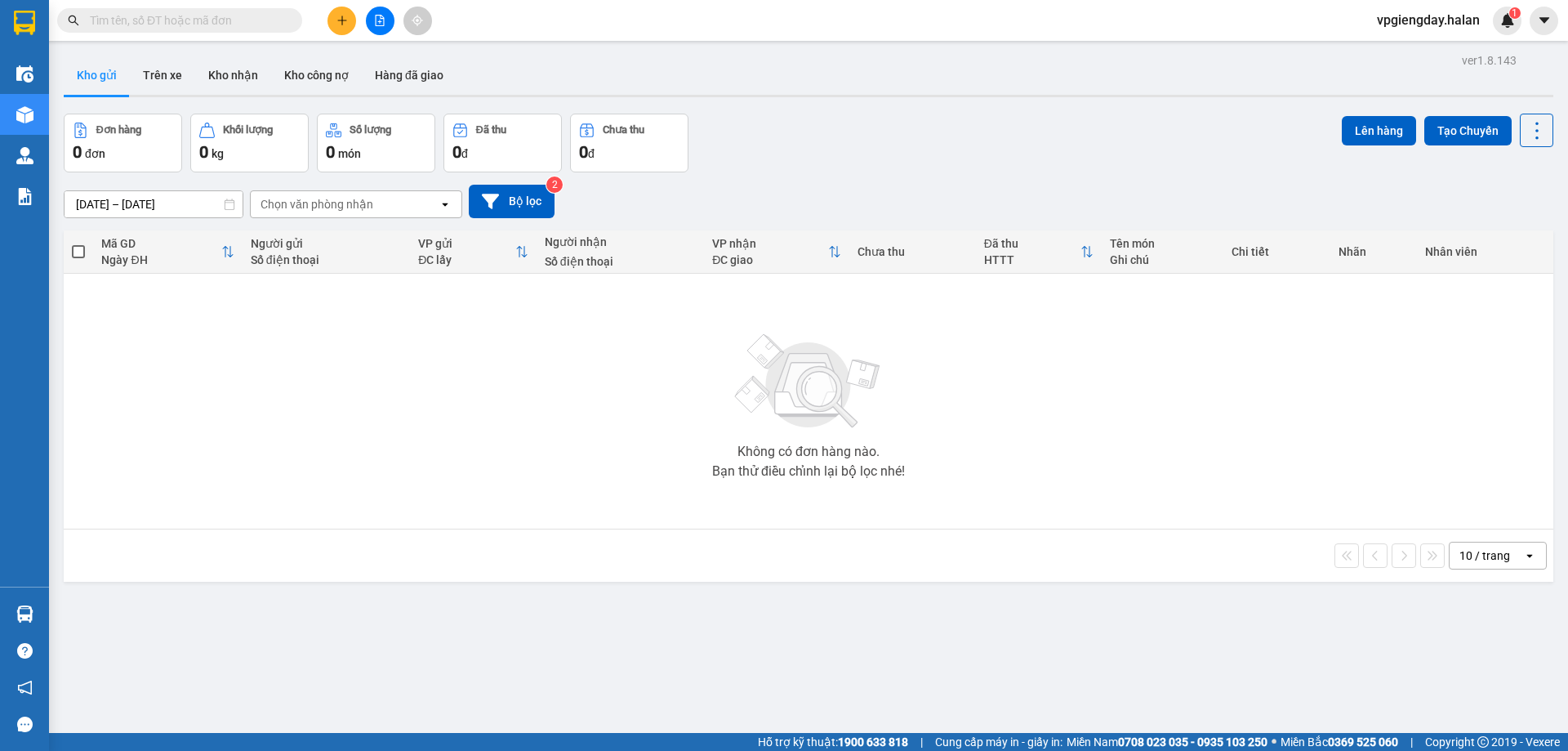
click at [358, 460] on section "Kết quả tìm kiếm ( 0 ) Bộ lọc No Data vpgiengday.halan 1 Điều hành xe Kho hàng …" at bounding box center [784, 375] width 1568 height 751
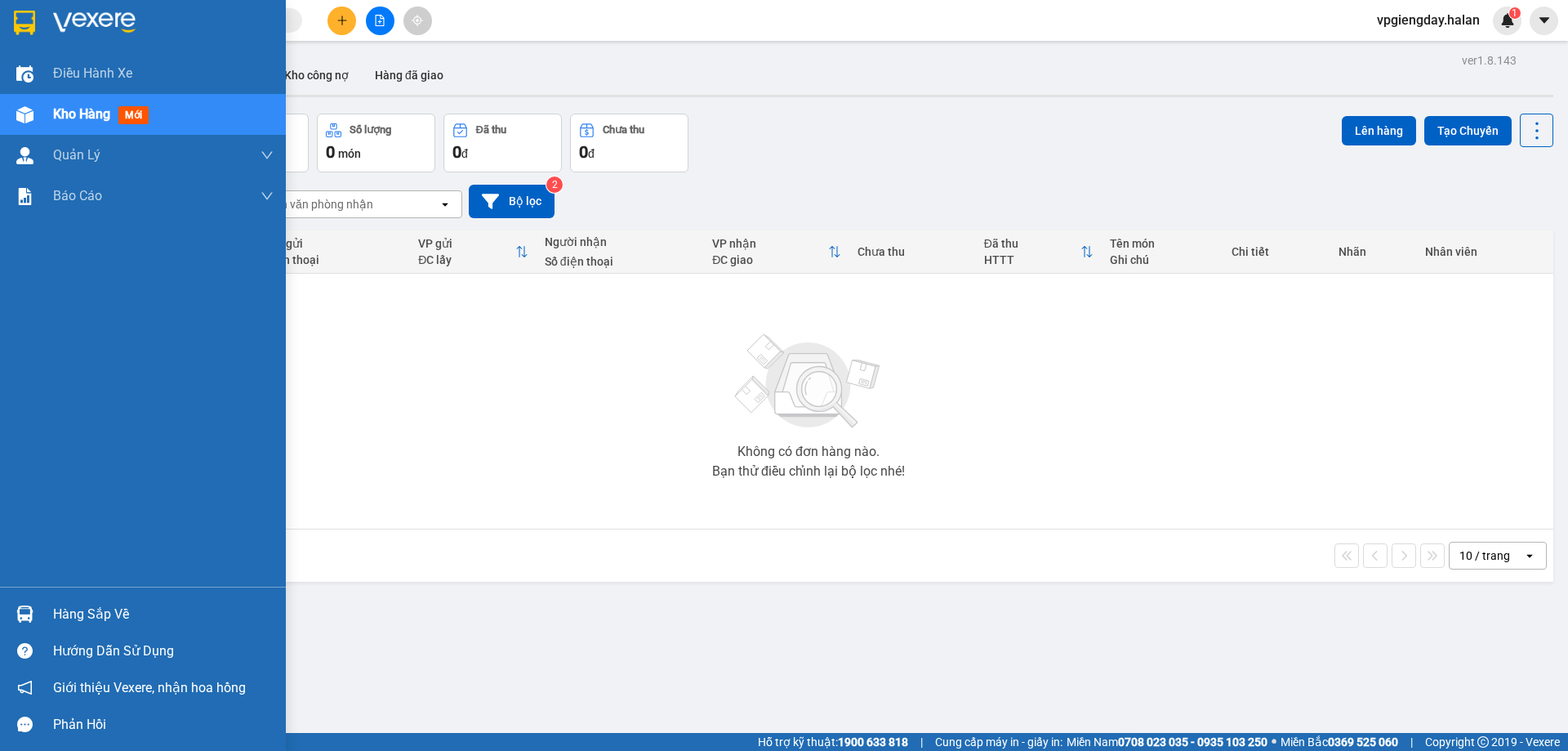
click at [114, 607] on div "Hàng sắp về" at bounding box center [164, 614] width 220 height 25
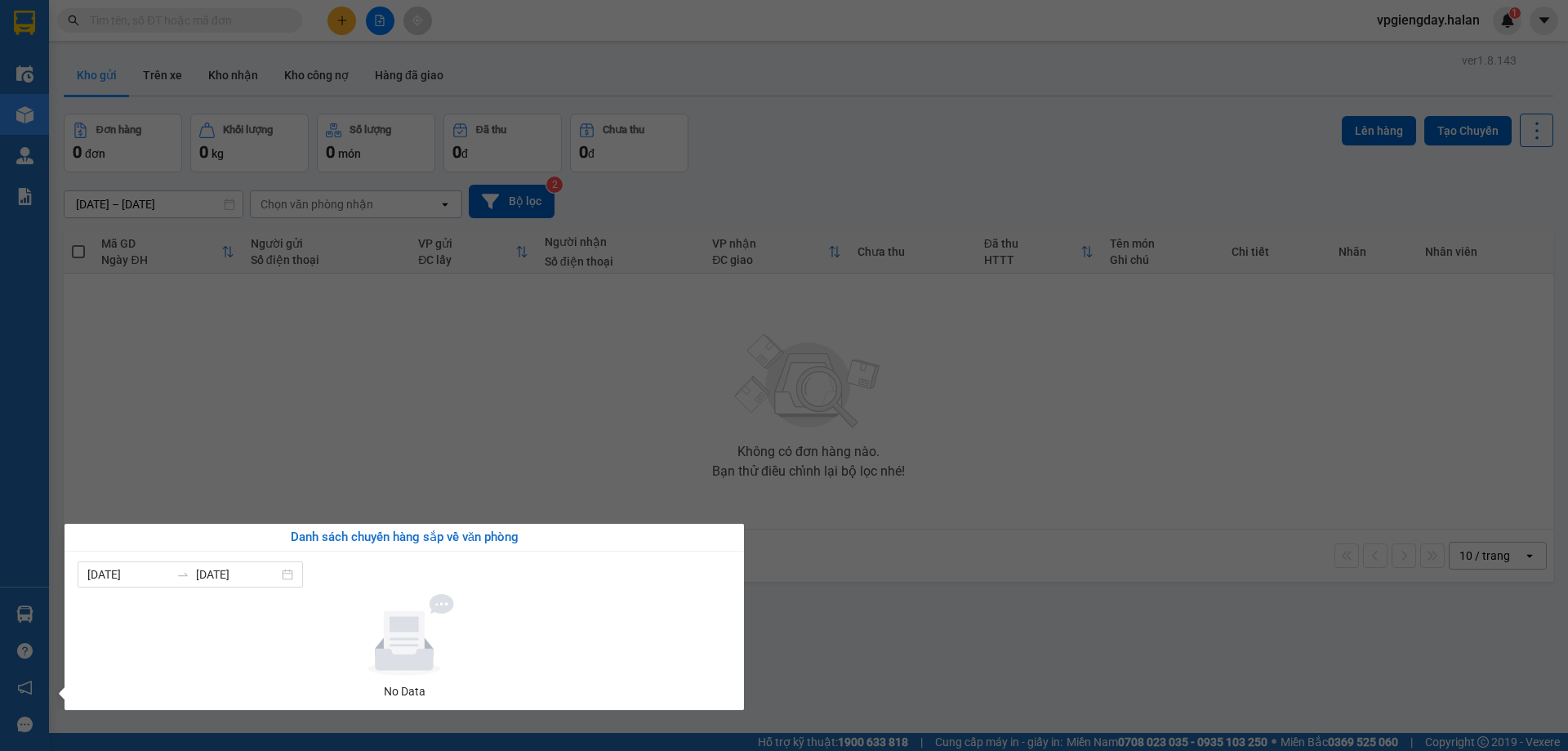
click at [330, 301] on section "Kết quả tìm kiếm ( 0 ) Bộ lọc No Data vpgiengday.halan 1 Điều hành xe Kho hàng …" at bounding box center [784, 375] width 1568 height 751
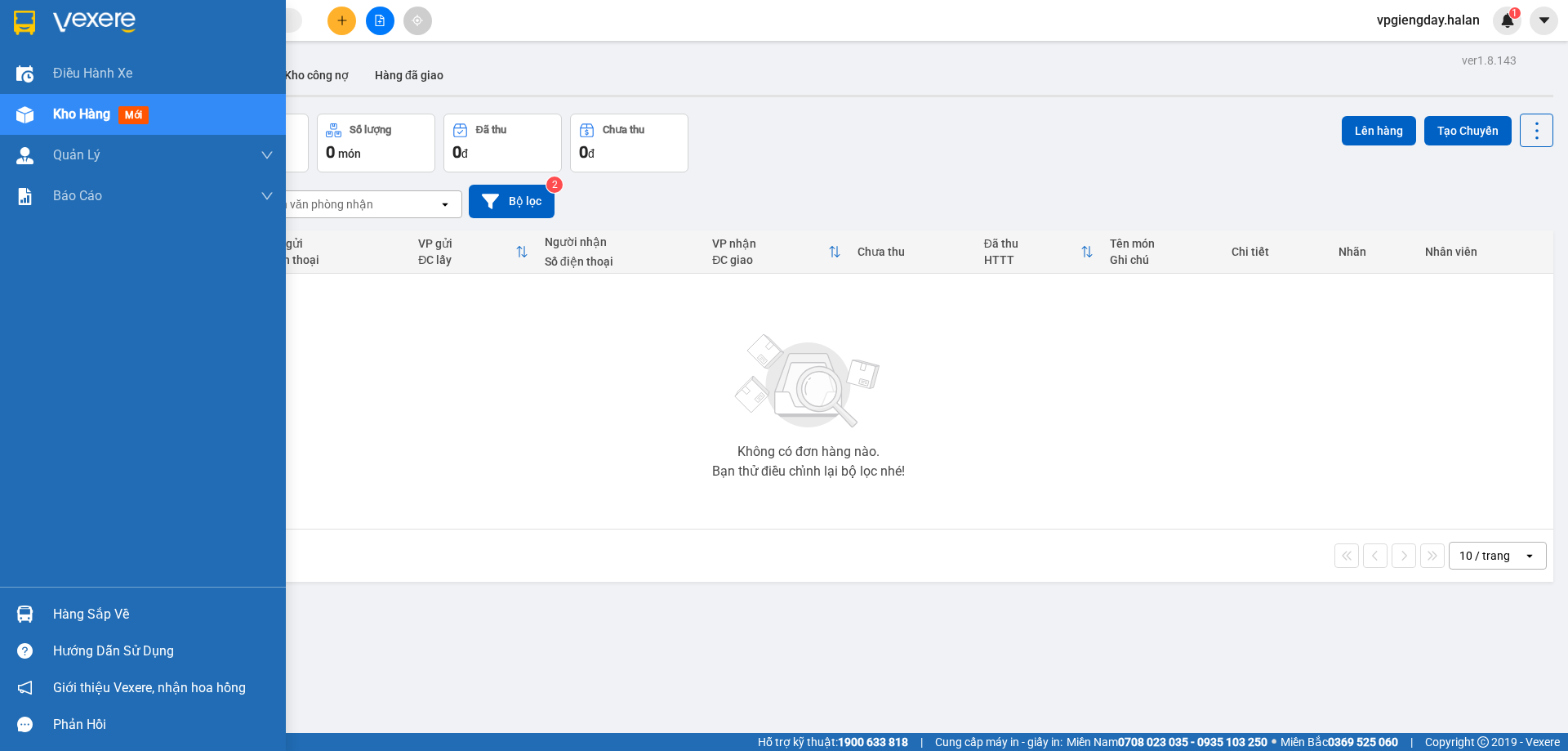
click at [91, 613] on div "Hàng sắp về" at bounding box center [164, 614] width 220 height 25
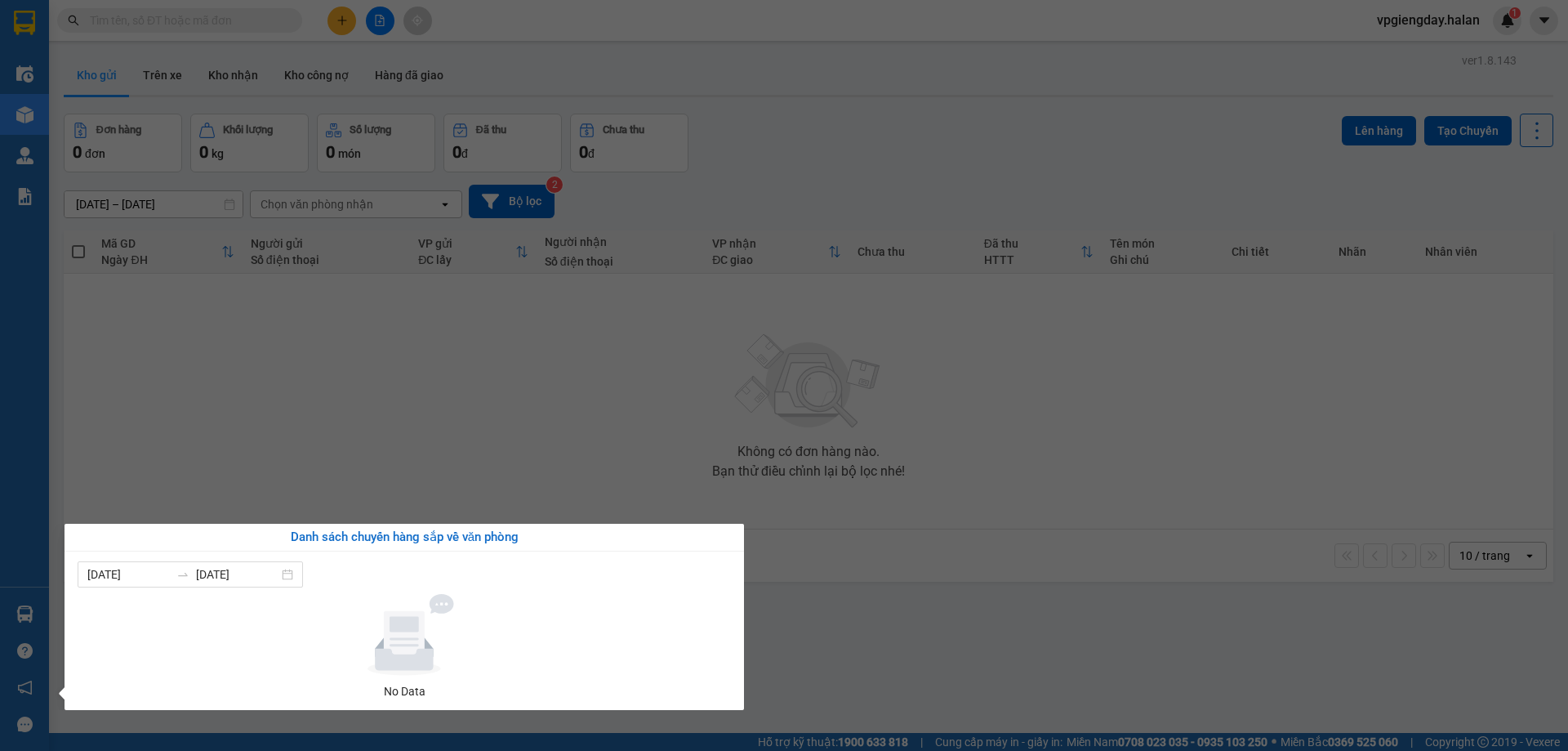
click at [413, 319] on section "Kết quả tìm kiếm ( 0 ) Bộ lọc No Data vpgiengday.halan 1 Điều hành xe Kho hàng …" at bounding box center [784, 375] width 1568 height 751
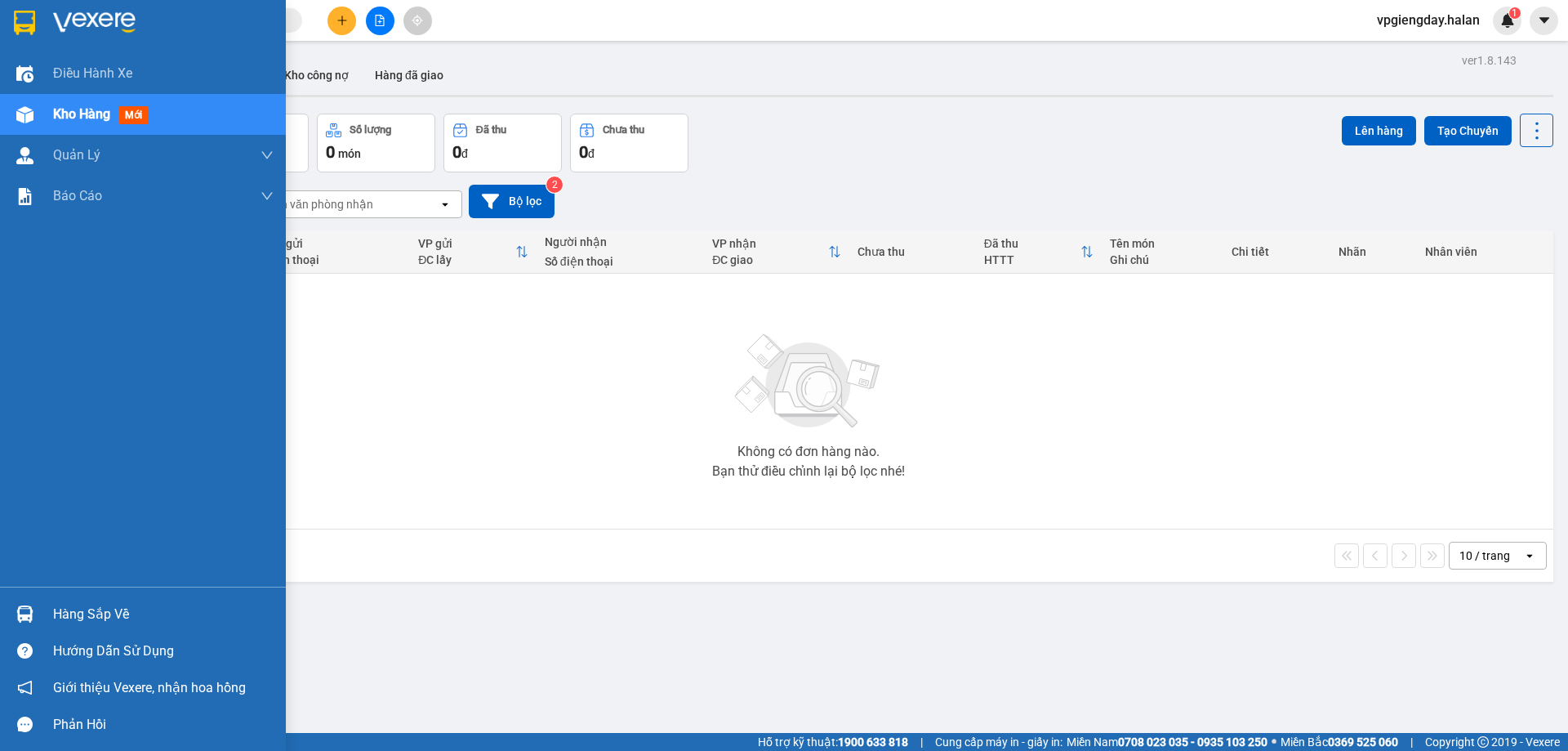
click at [95, 613] on div "Hàng sắp về" at bounding box center [164, 614] width 220 height 25
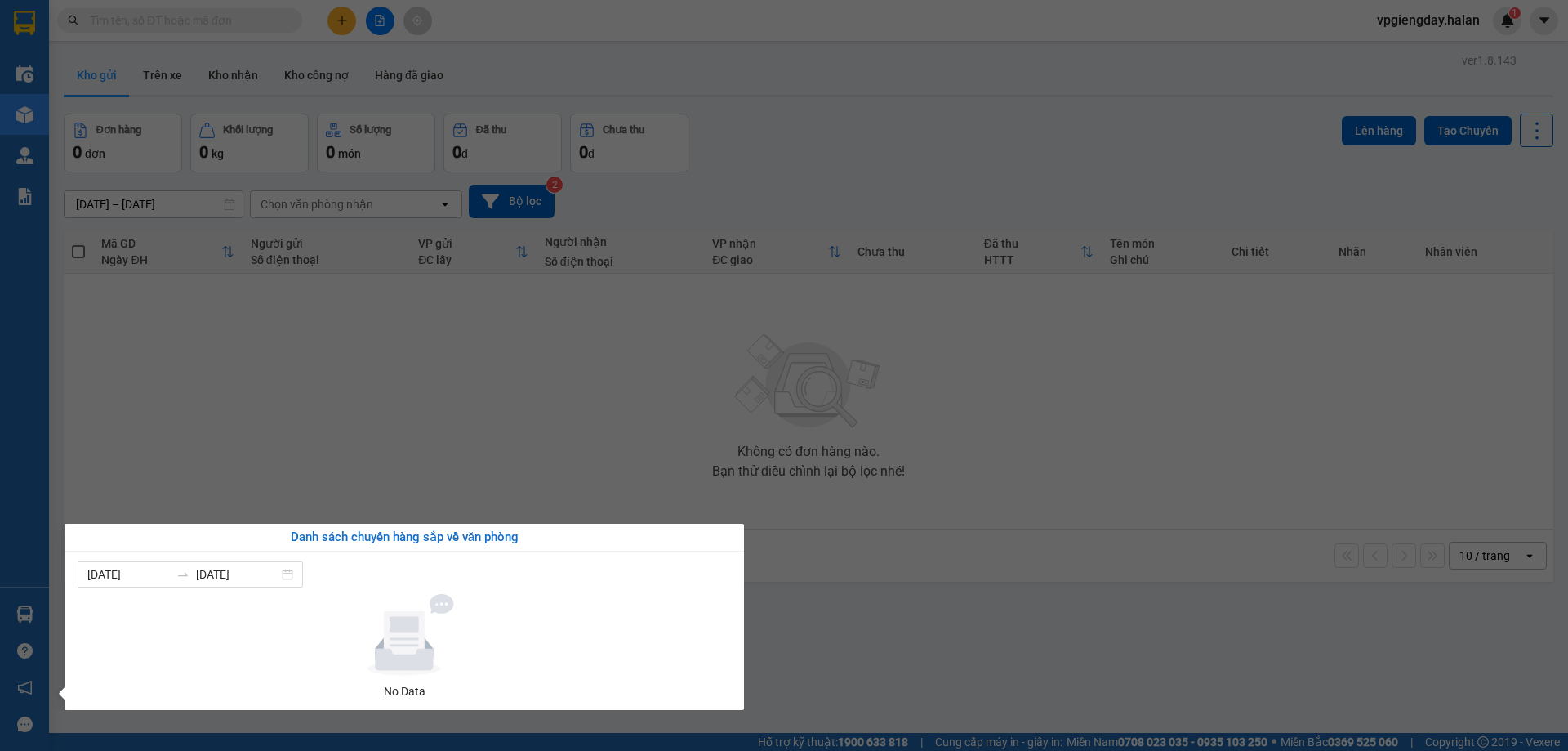
click at [440, 392] on section "Kết quả tìm kiếm ( 0 ) Bộ lọc No Data vpgiengday.halan 1 Điều hành xe Kho hàng …" at bounding box center [784, 375] width 1568 height 751
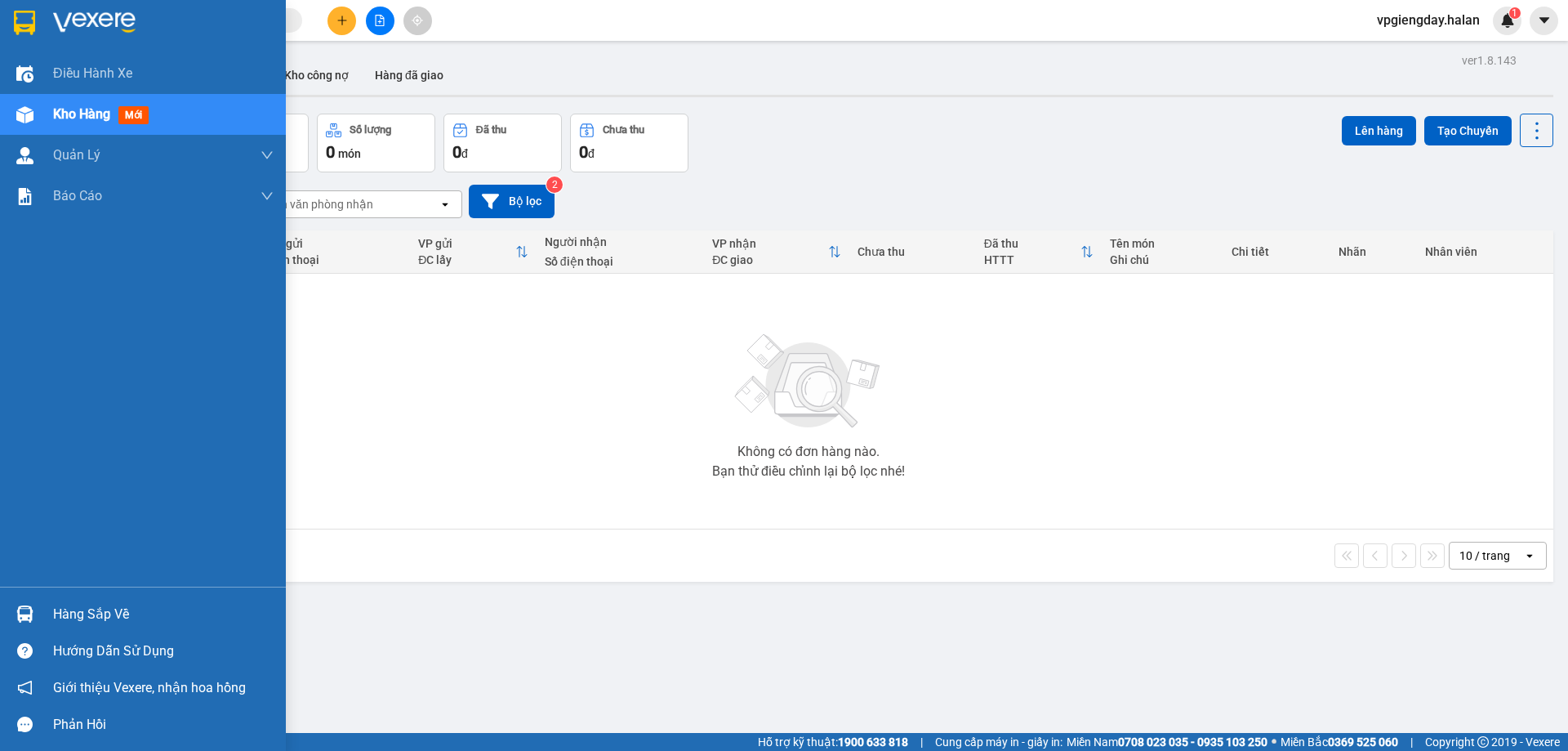
drag, startPoint x: 122, startPoint y: 617, endPoint x: 146, endPoint y: 582, distance: 42.4
click at [122, 616] on div "Hàng sắp về" at bounding box center [164, 614] width 220 height 25
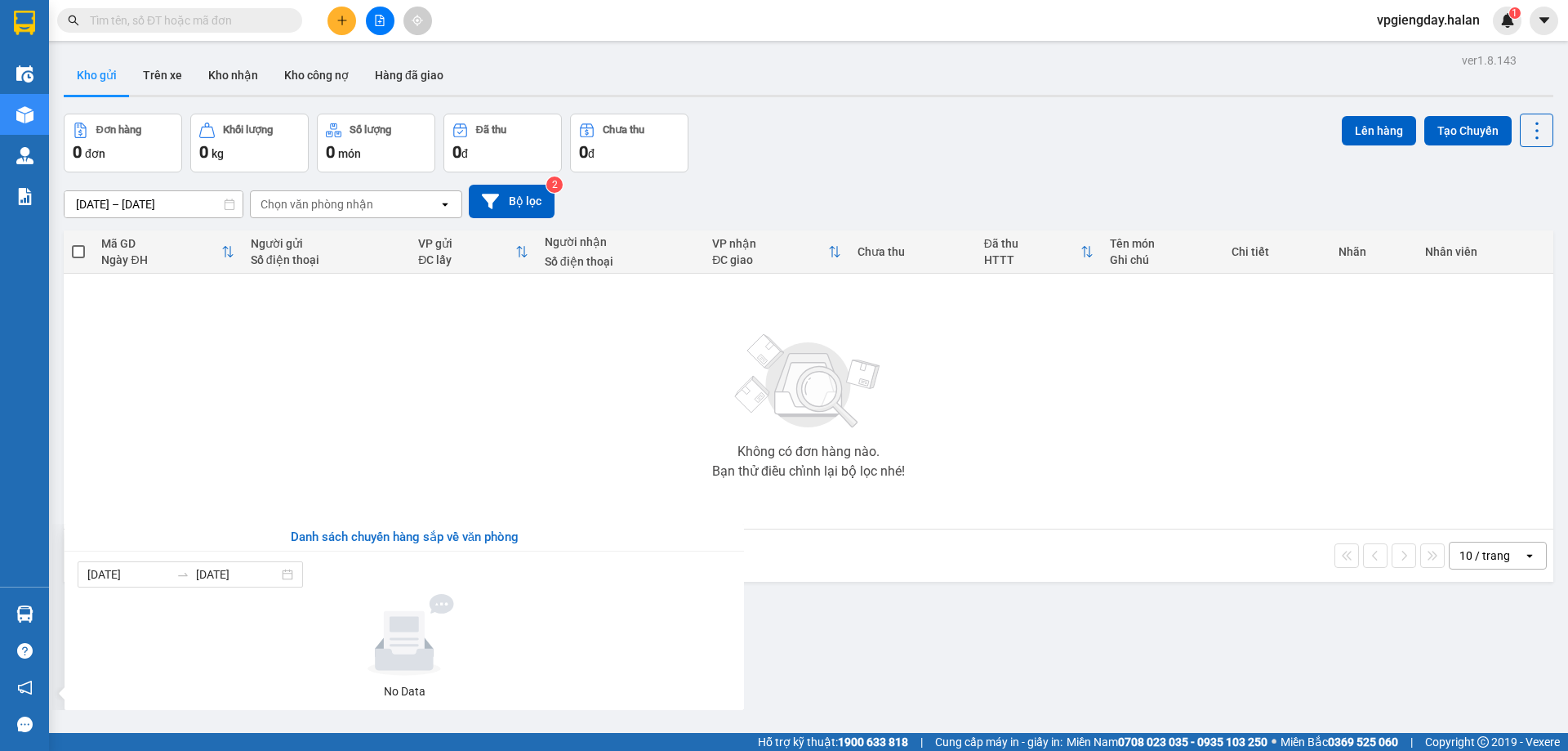
click at [428, 438] on section "Kết quả tìm kiếm ( 0 ) Bộ lọc No Data vpgiengday.halan 1 Điều hành xe Kho hàng …" at bounding box center [784, 375] width 1568 height 751
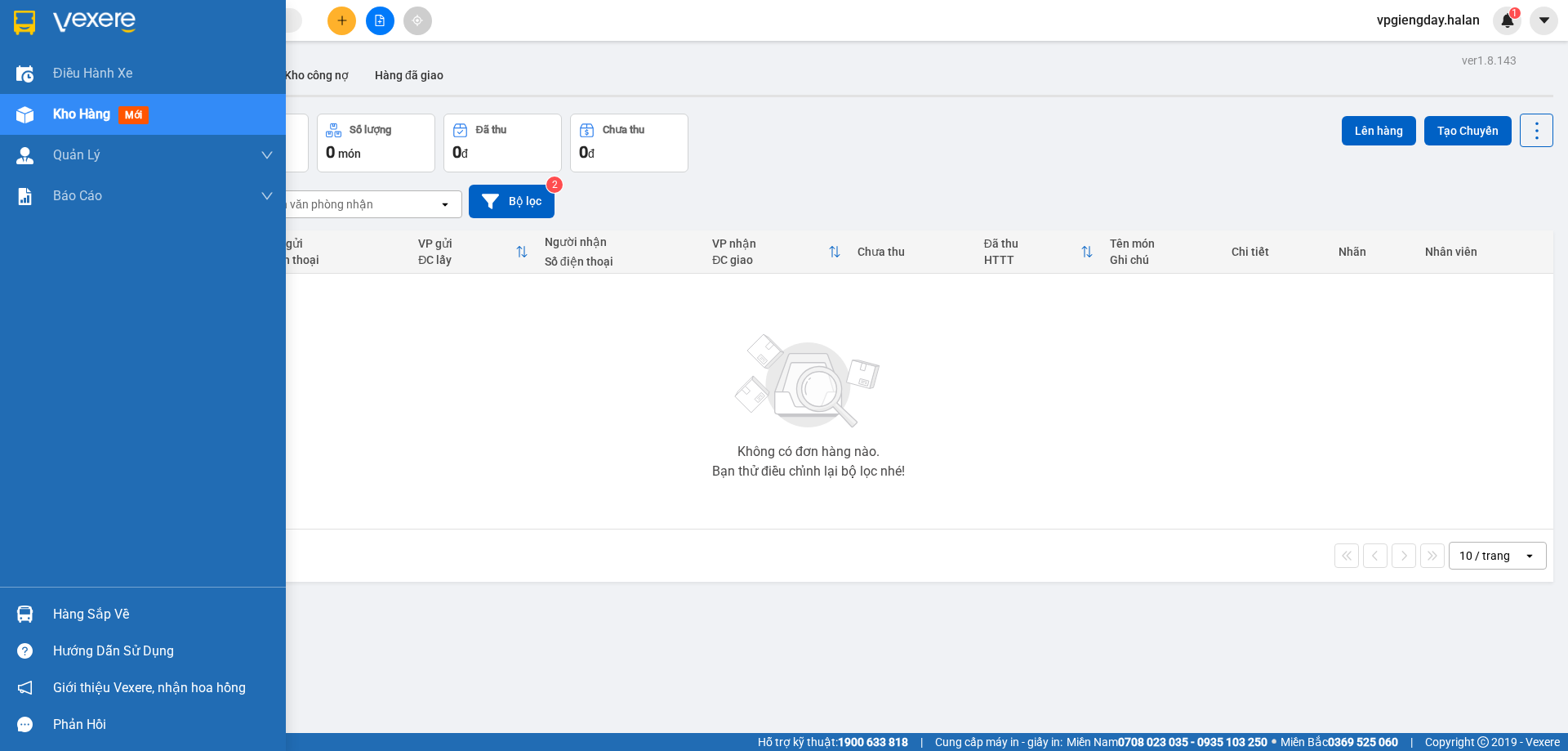
click at [86, 610] on div "Hàng sắp về" at bounding box center [164, 614] width 220 height 25
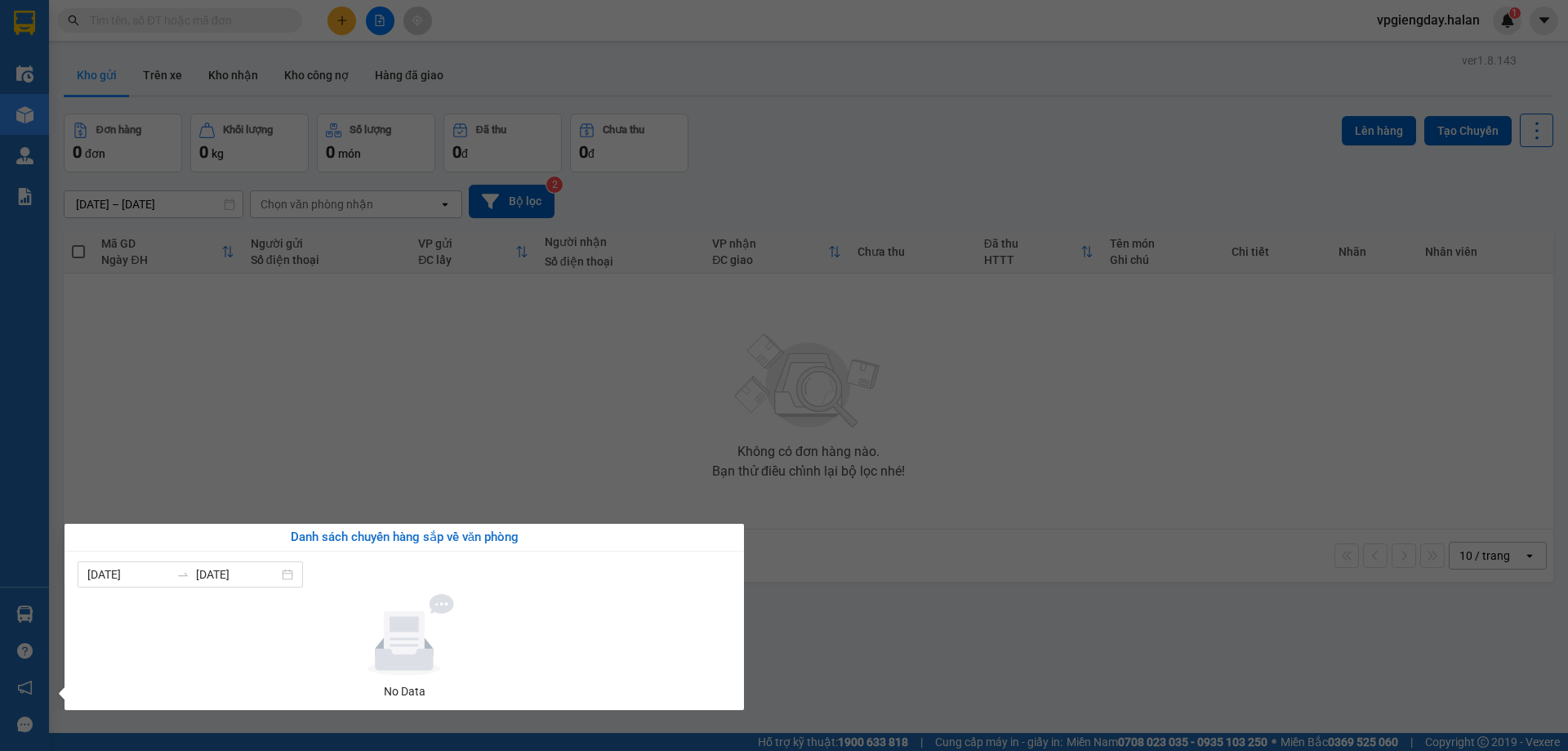
click at [419, 389] on section "Kết quả tìm kiếm ( 0 ) Bộ lọc No Data vpgiengday.halan 1 Điều hành xe Kho hàng …" at bounding box center [784, 375] width 1568 height 751
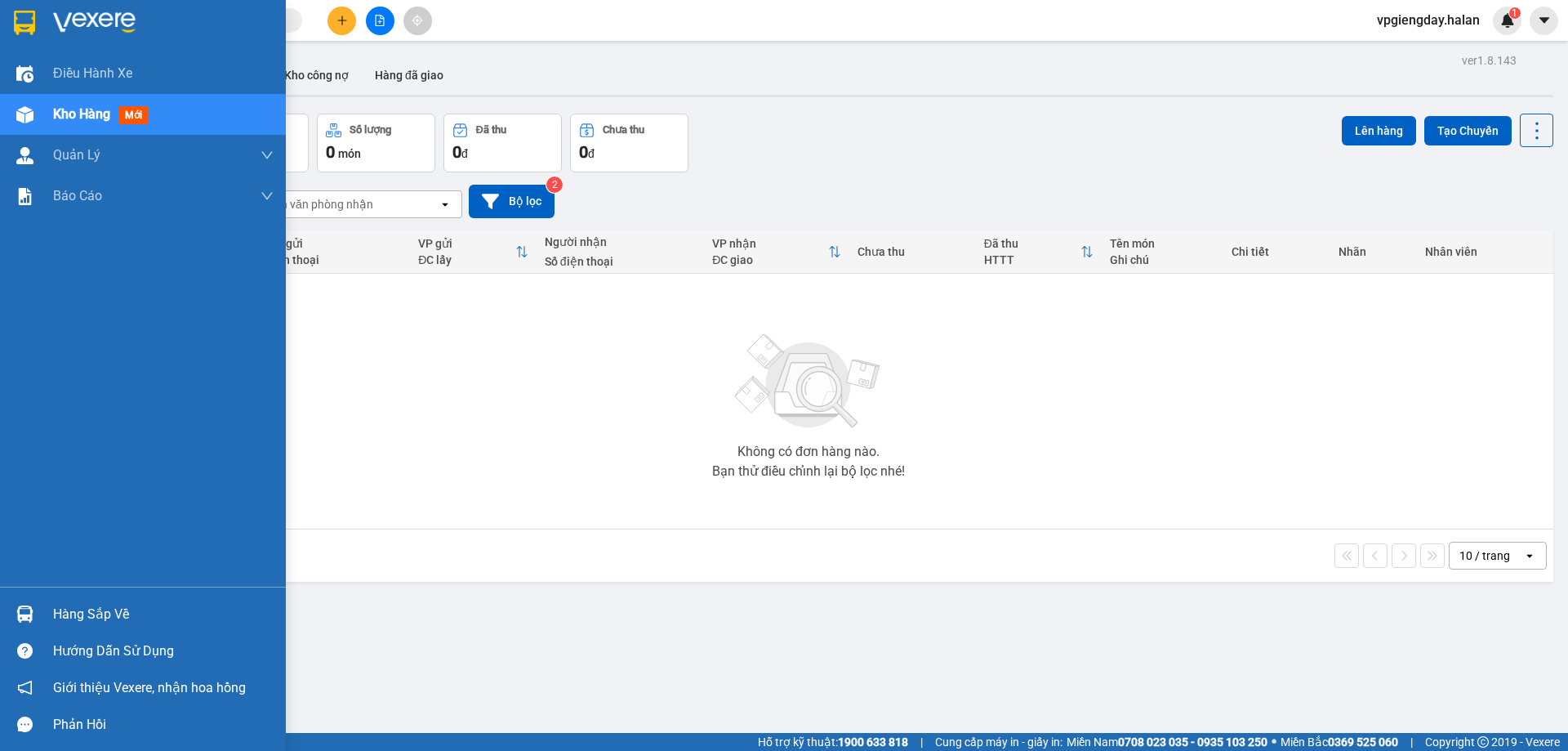
drag, startPoint x: 89, startPoint y: 619, endPoint x: 92, endPoint y: 610, distance: 9.5
click at [90, 613] on div "Hàng sắp về" at bounding box center [164, 614] width 220 height 25
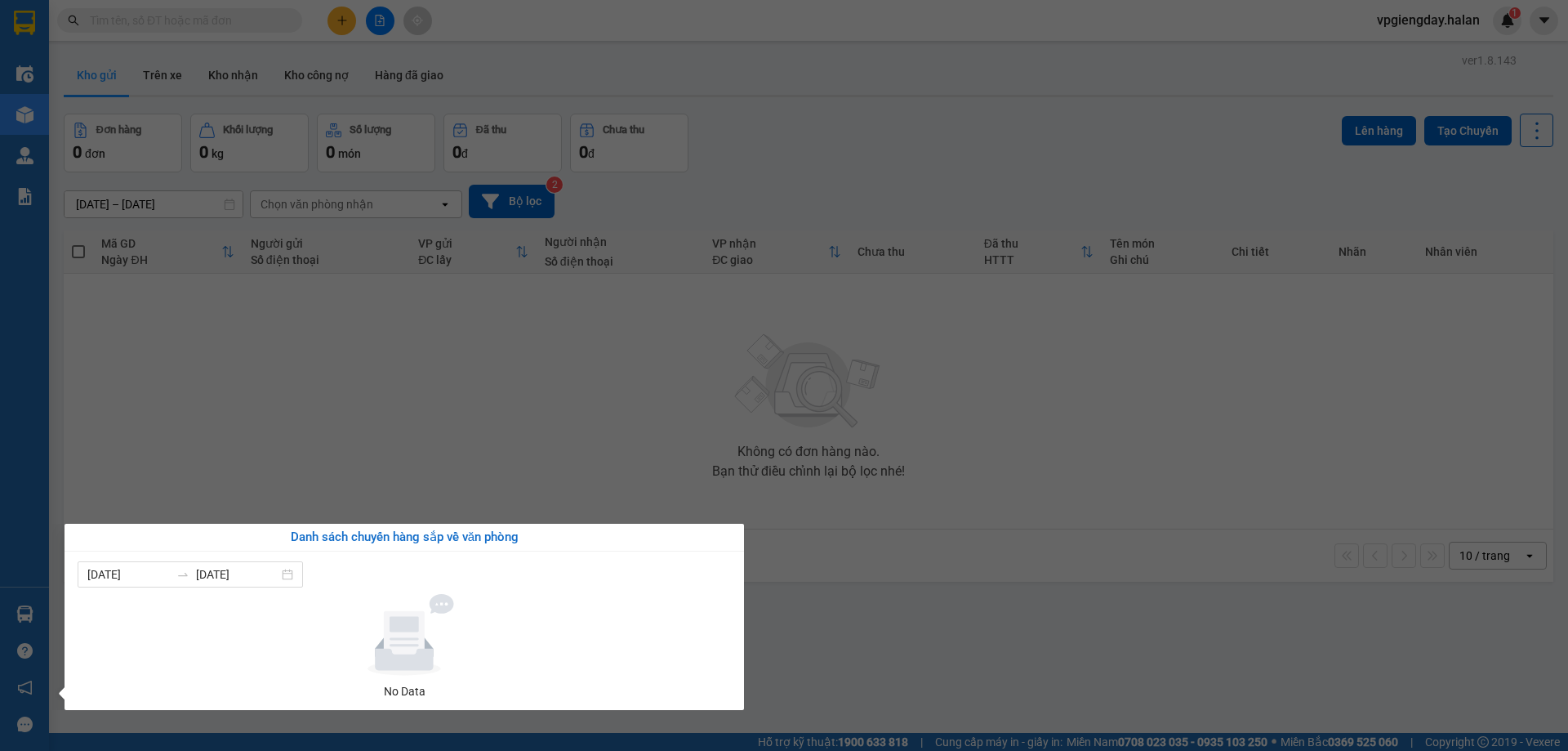
click at [409, 444] on section "Kết quả tìm kiếm ( 0 ) Bộ lọc No Data vpgiengday.halan 1 Điều hành xe Kho hàng …" at bounding box center [784, 375] width 1568 height 751
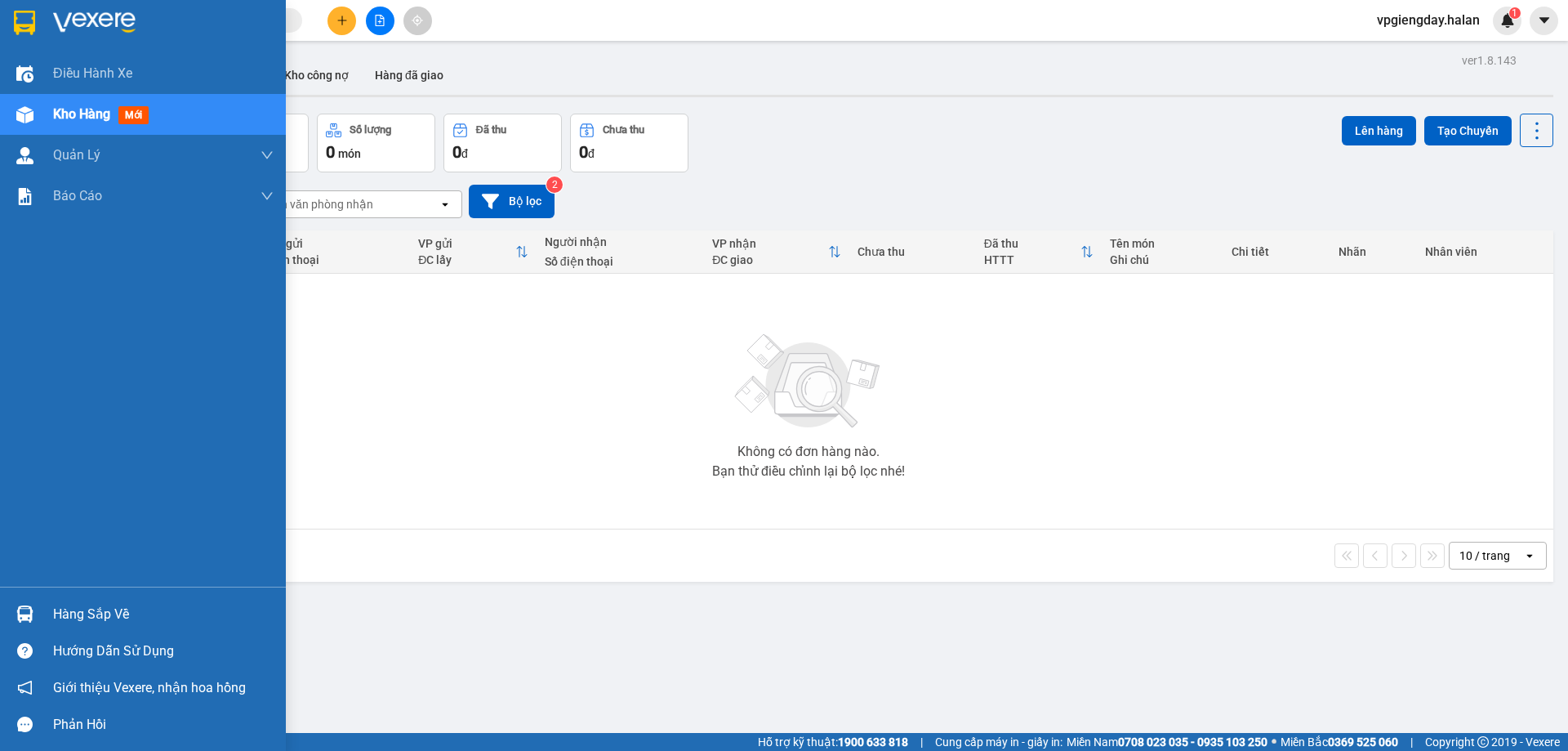
click at [82, 610] on div "Hàng sắp về" at bounding box center [164, 614] width 220 height 25
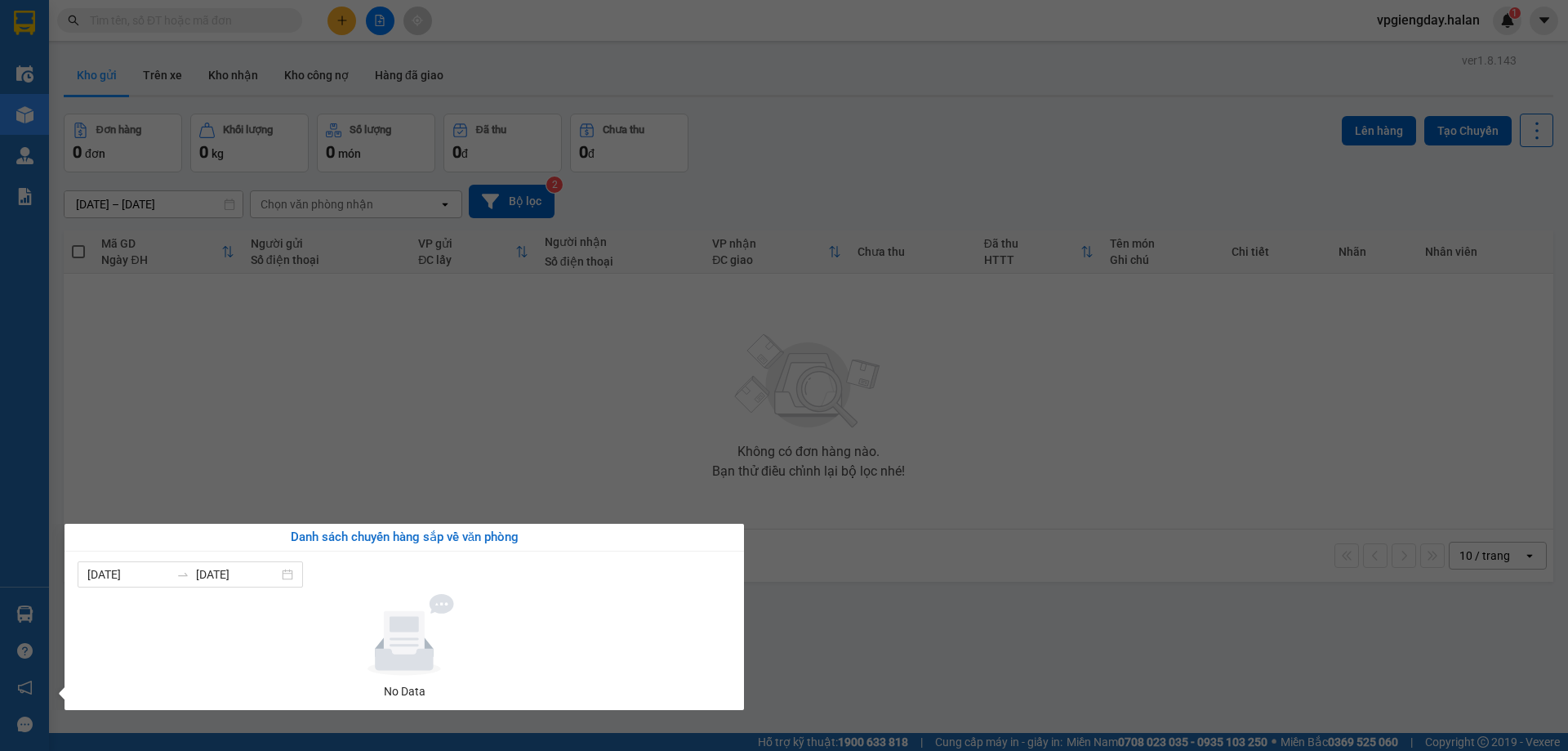
click at [414, 443] on section "Kết quả tìm kiếm ( 0 ) Bộ lọc No Data vpgiengday.halan 1 Điều hành xe Kho hàng …" at bounding box center [784, 375] width 1568 height 751
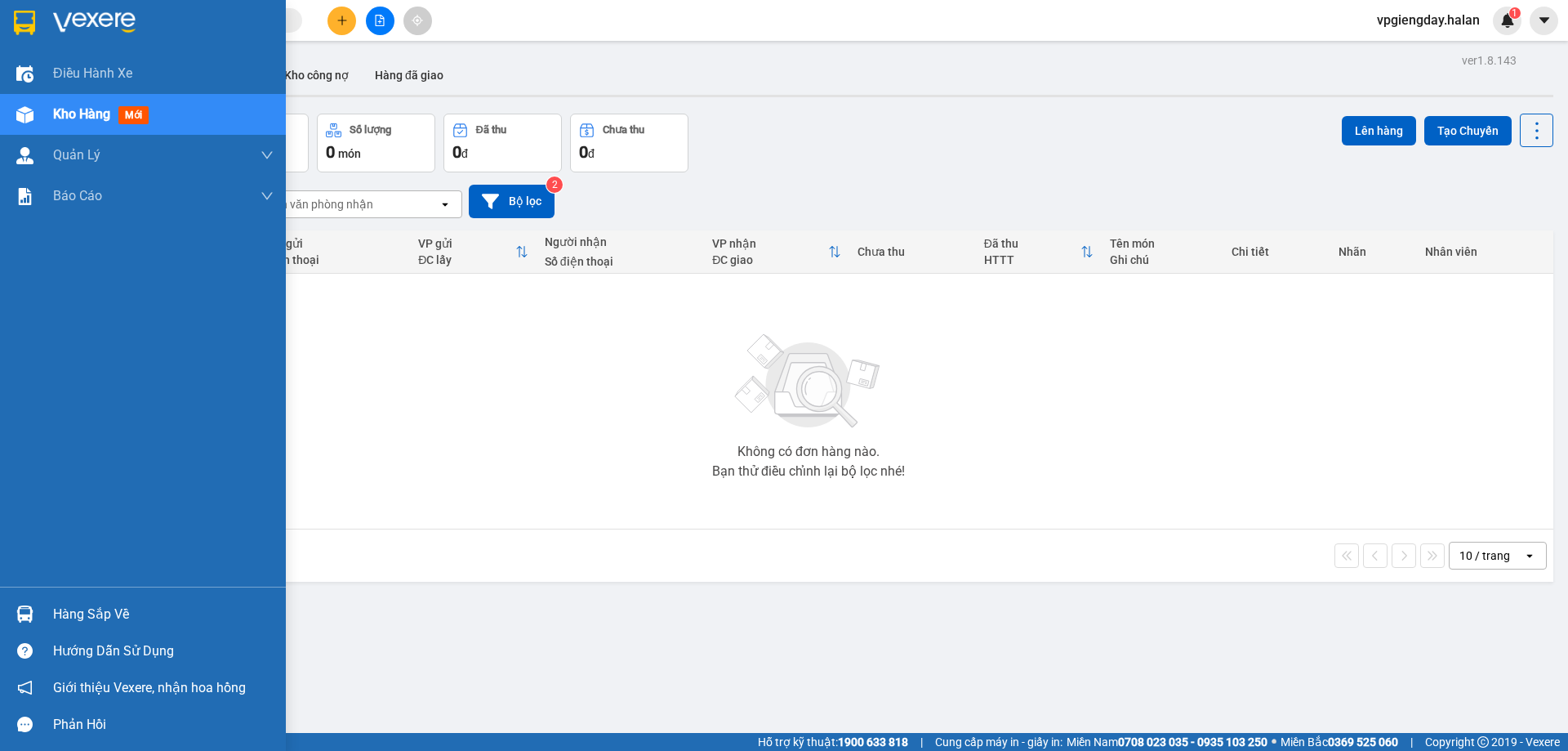
click at [110, 598] on div "Hàng sắp về" at bounding box center [143, 614] width 286 height 37
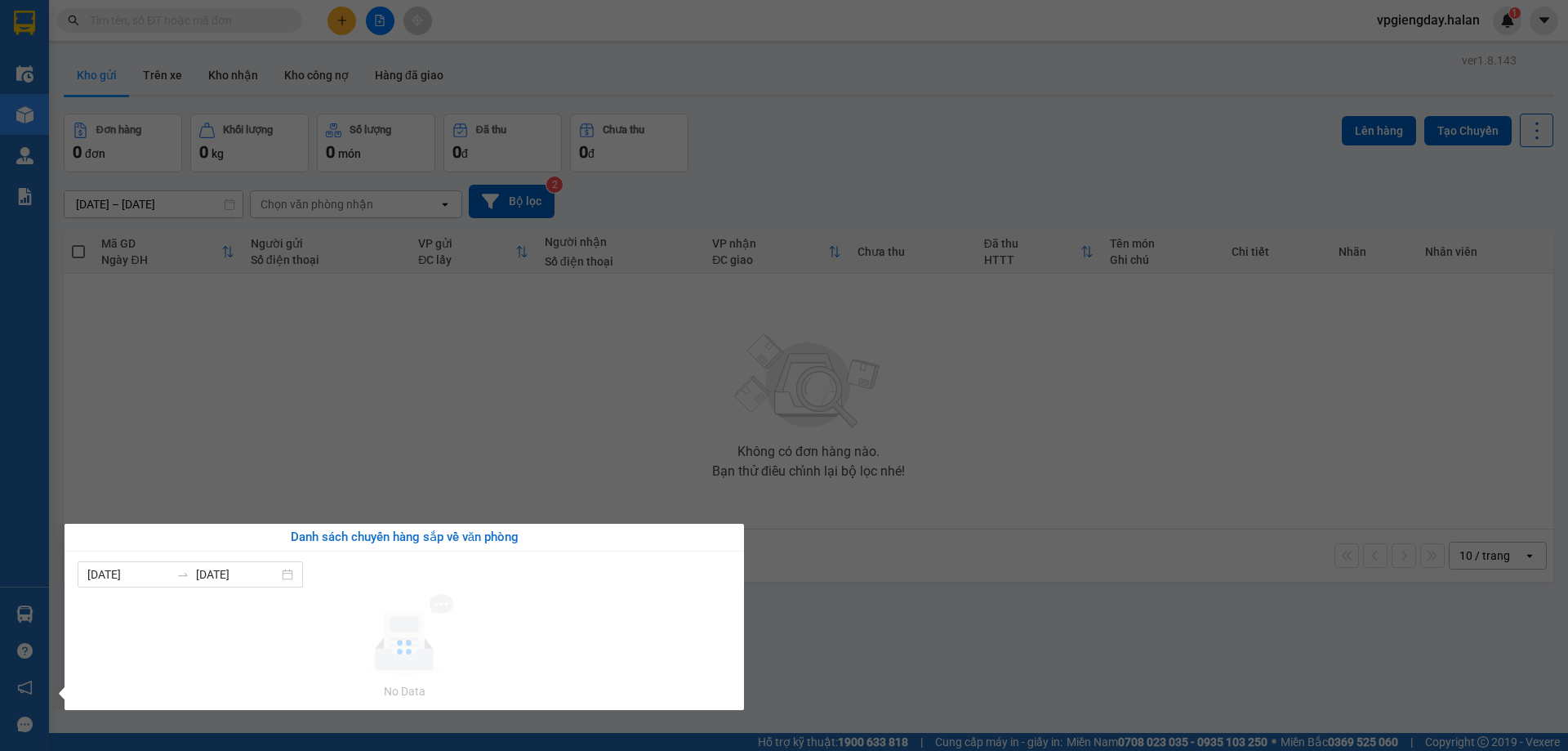
click at [323, 440] on section "Kết quả tìm kiếm ( 0 ) Bộ lọc No Data vpgiengday.halan 1 Điều hành xe Kho hàng …" at bounding box center [784, 375] width 1568 height 751
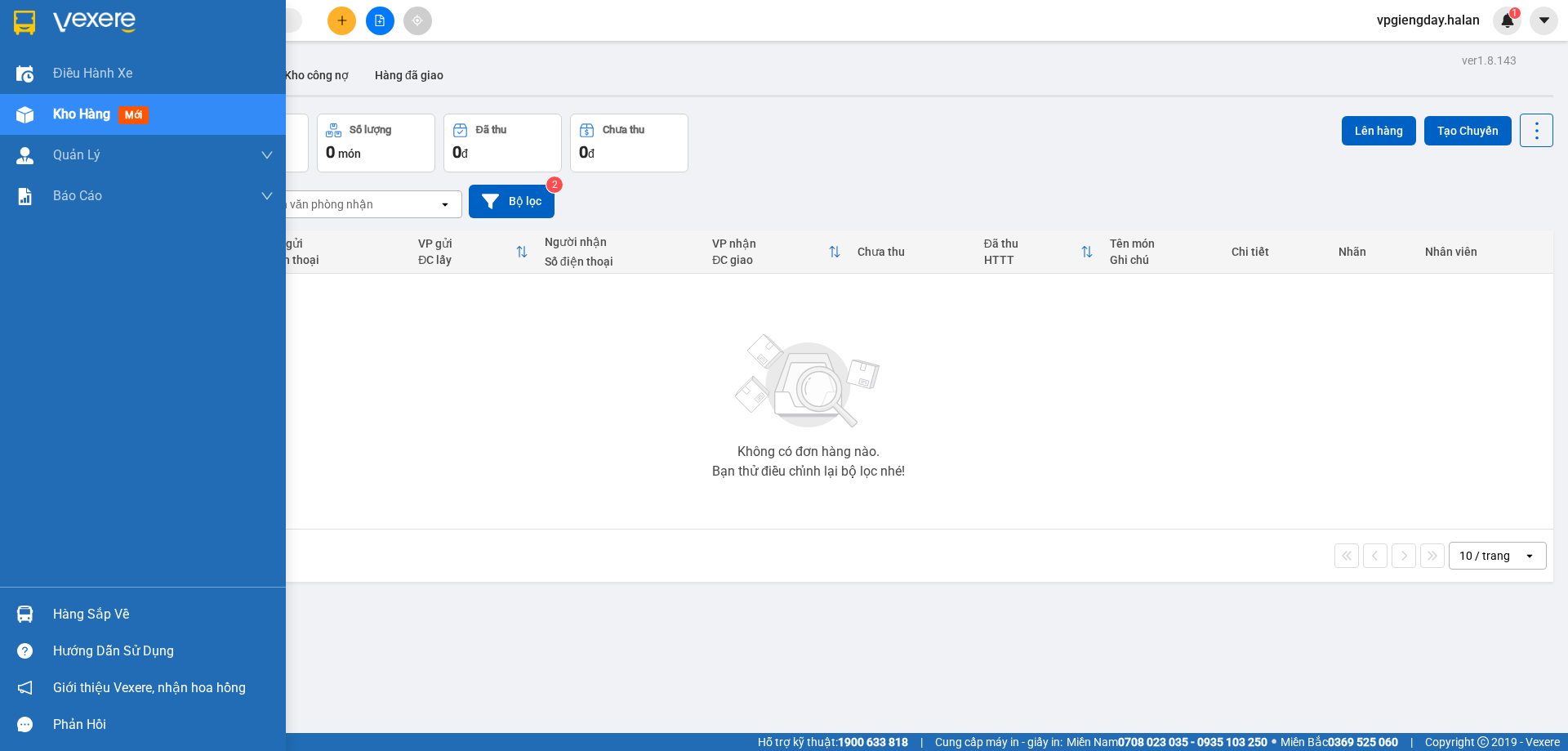
click at [53, 607] on div "Hàng sắp về" at bounding box center [143, 614] width 286 height 37
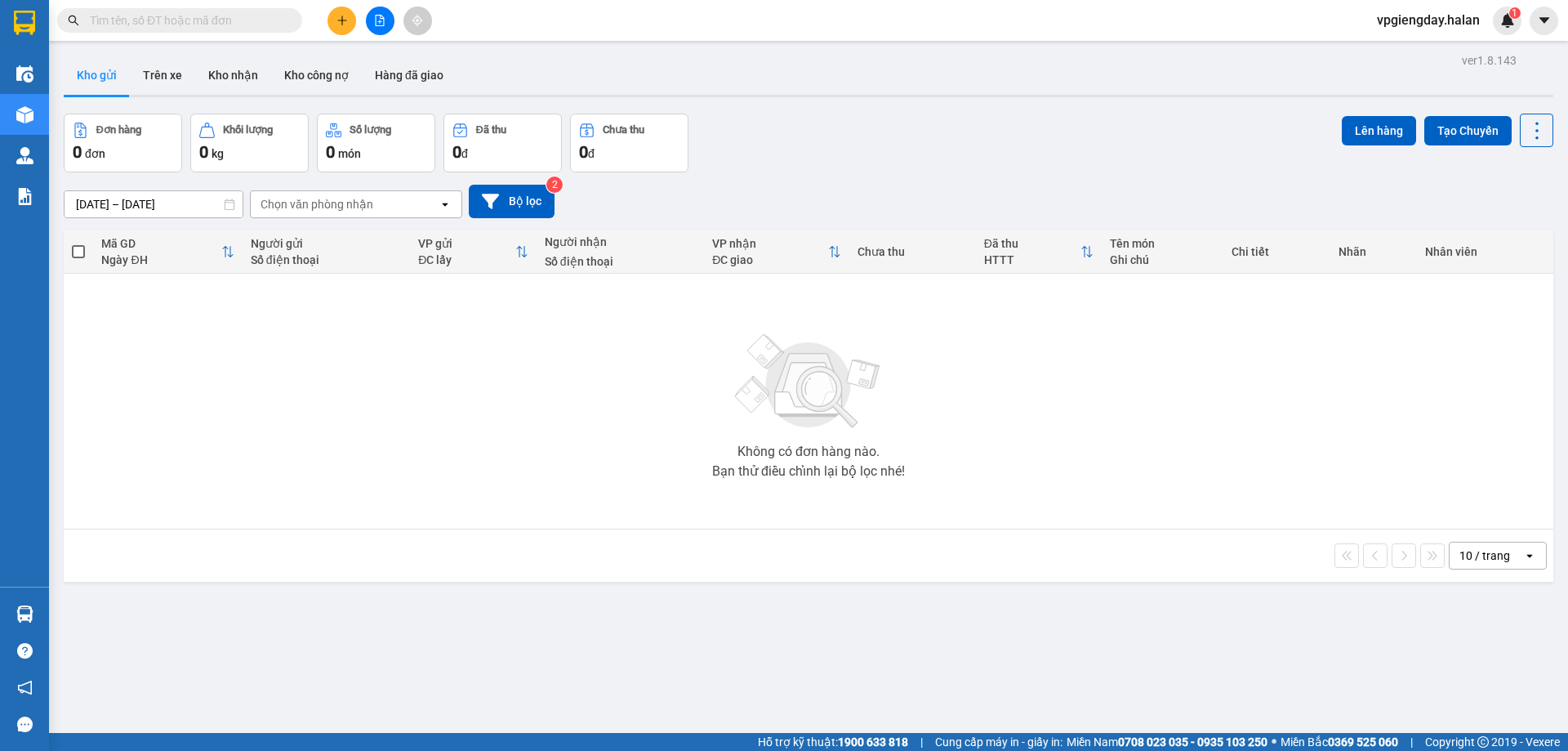
click at [498, 366] on section "Kết quả tìm kiếm ( 0 ) Bộ lọc No Data vpgiengday.halan 1 Điều hành xe Kho hàng …" at bounding box center [784, 375] width 1568 height 751
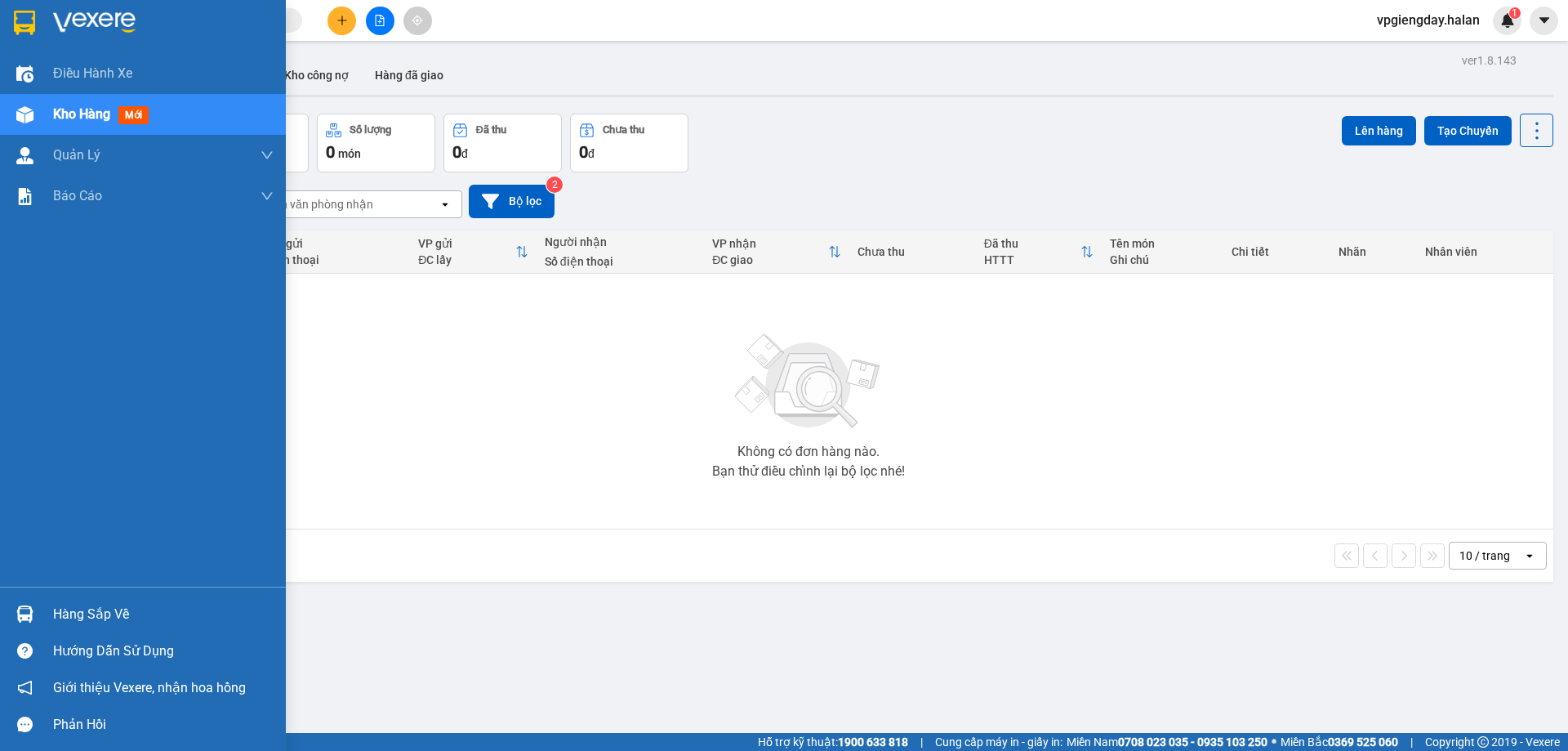
click at [82, 604] on div "Hàng sắp về" at bounding box center [164, 614] width 220 height 25
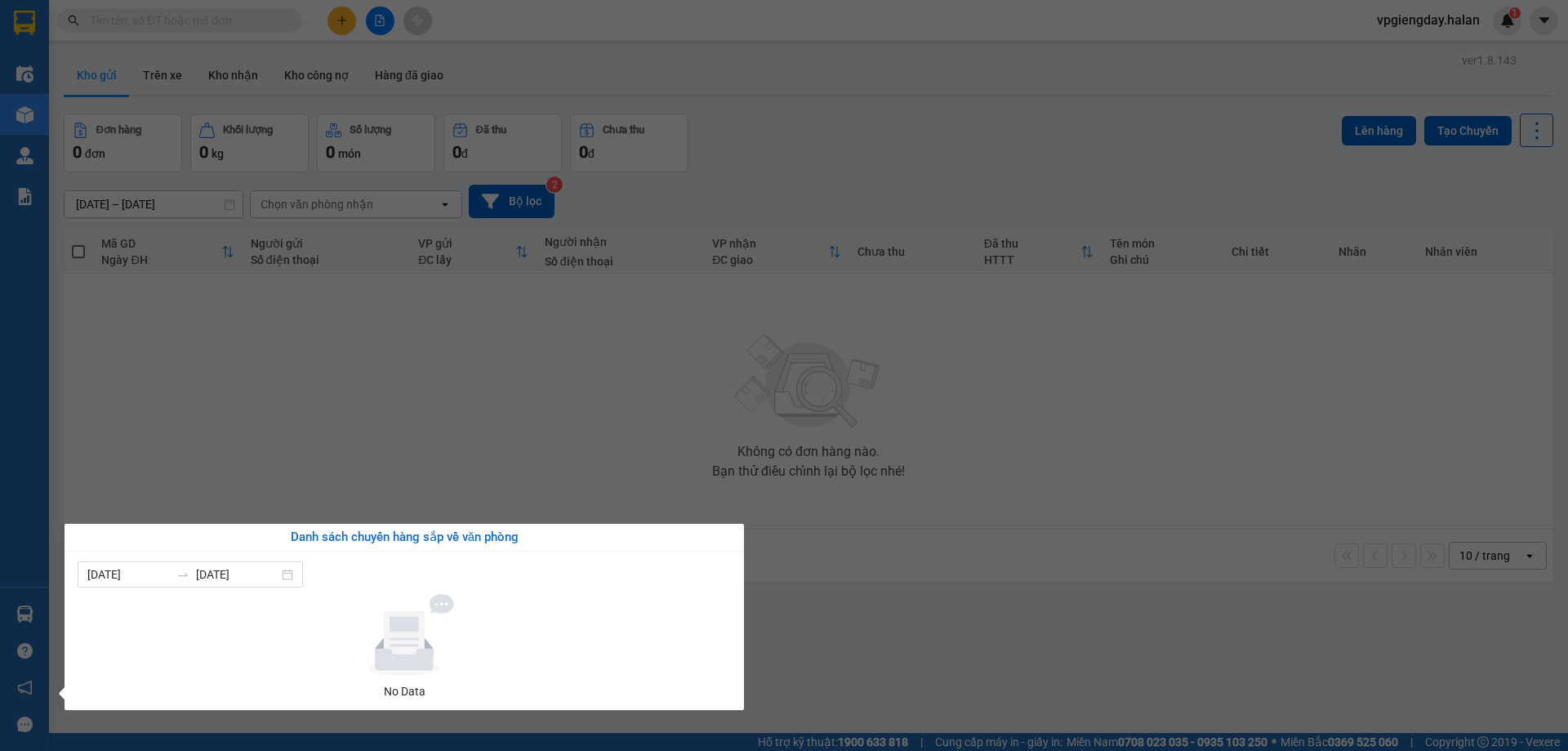
click at [401, 400] on section "Kết quả tìm kiếm ( 0 ) Bộ lọc No Data vpgiengday.halan 1 Điều hành xe Kho hàng …" at bounding box center [784, 375] width 1568 height 751
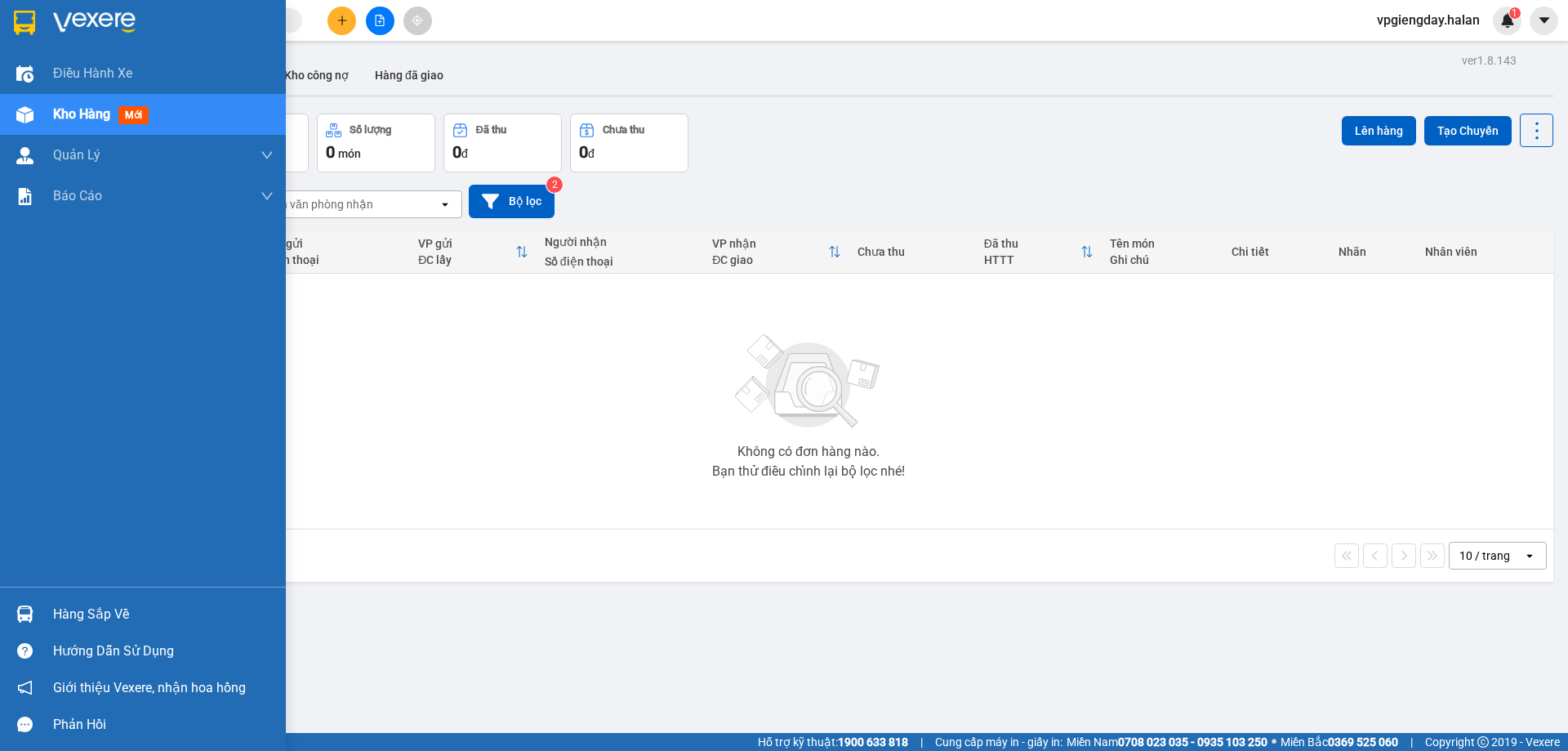
drag, startPoint x: 64, startPoint y: 607, endPoint x: 114, endPoint y: 570, distance: 62.2
click at [65, 608] on div "Hàng sắp về" at bounding box center [164, 614] width 220 height 25
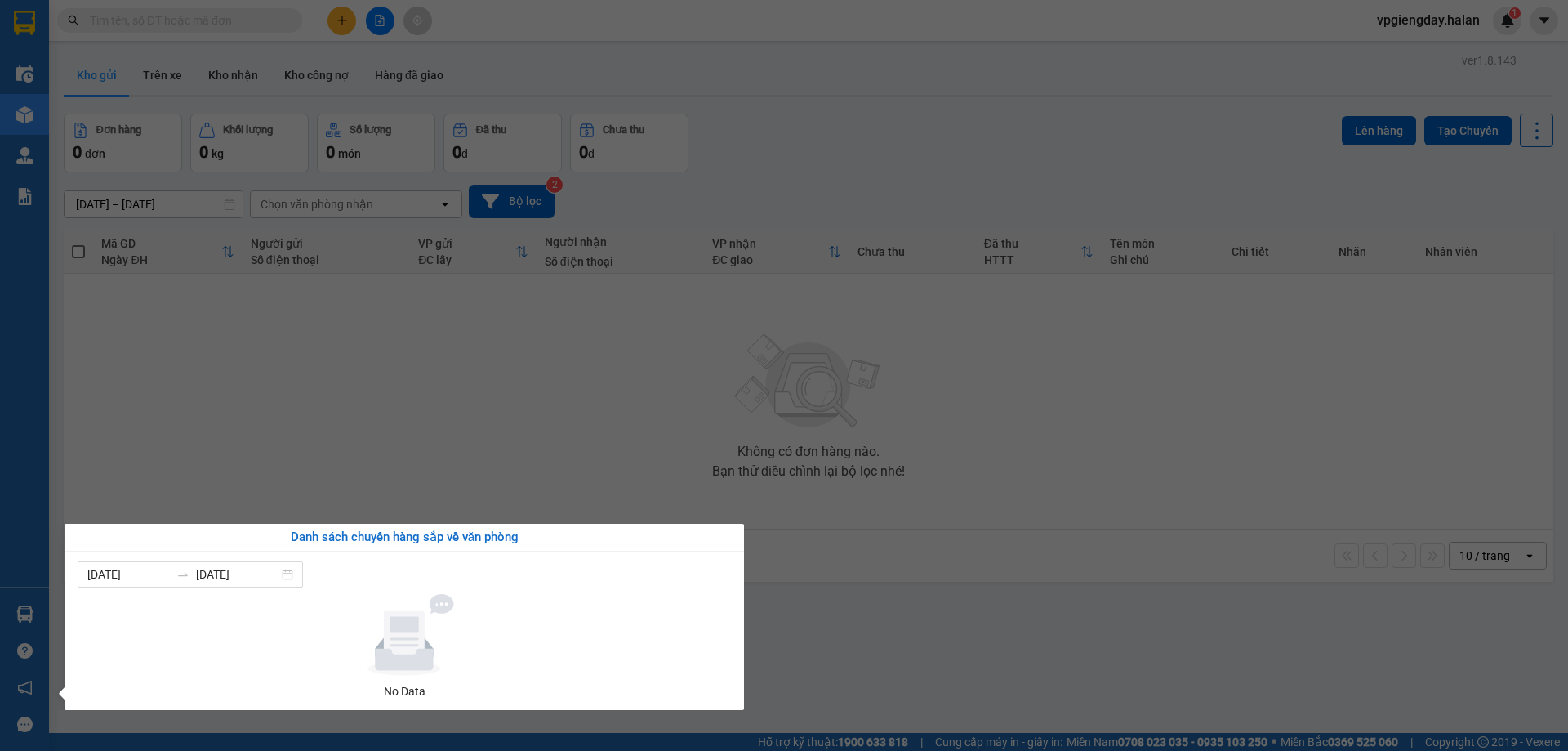
click at [276, 453] on section "Kết quả tìm kiếm ( 0 ) Bộ lọc No Data vpgiengday.halan 1 Điều hành xe Kho hàng …" at bounding box center [784, 375] width 1568 height 751
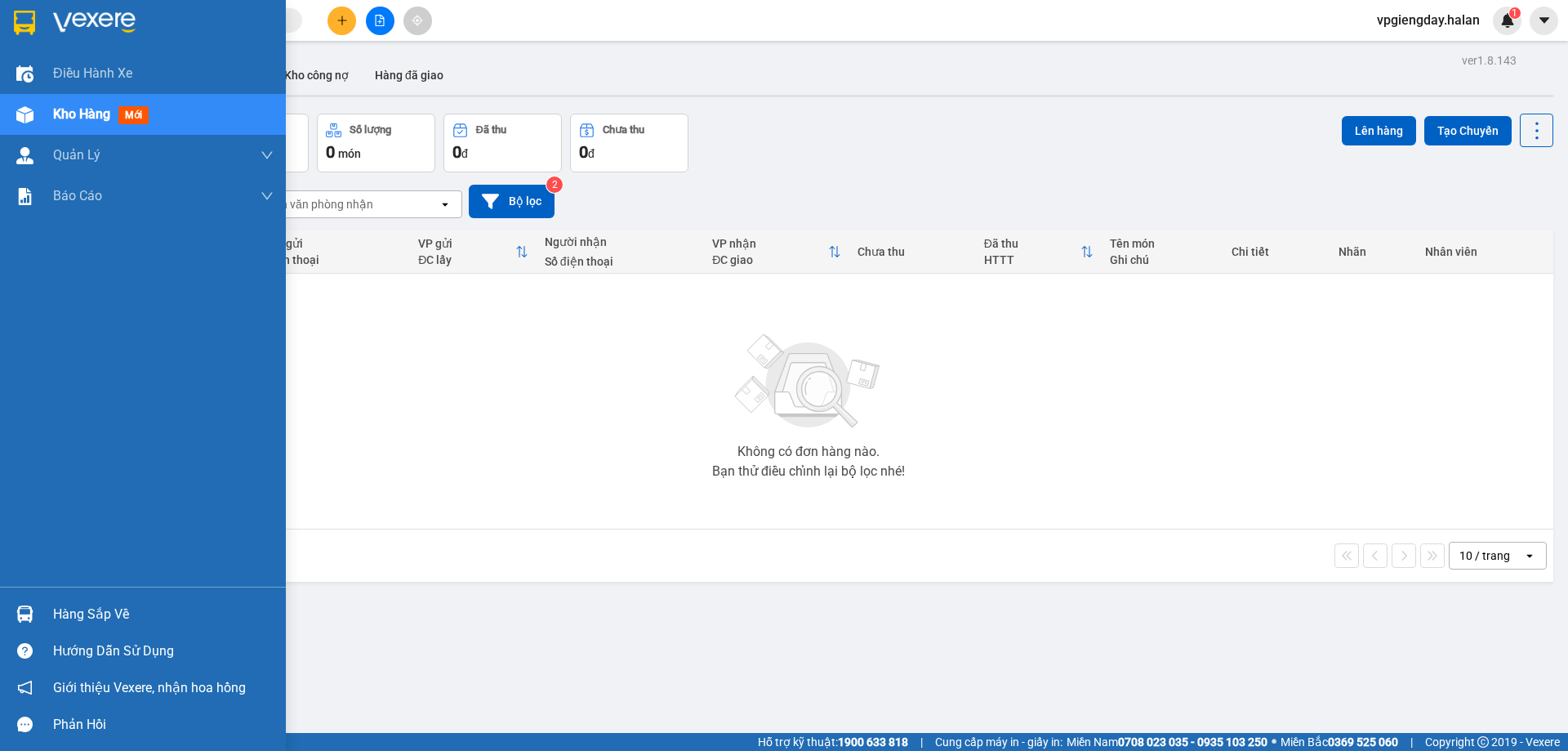
click at [77, 622] on div "Hàng sắp về" at bounding box center [164, 614] width 220 height 25
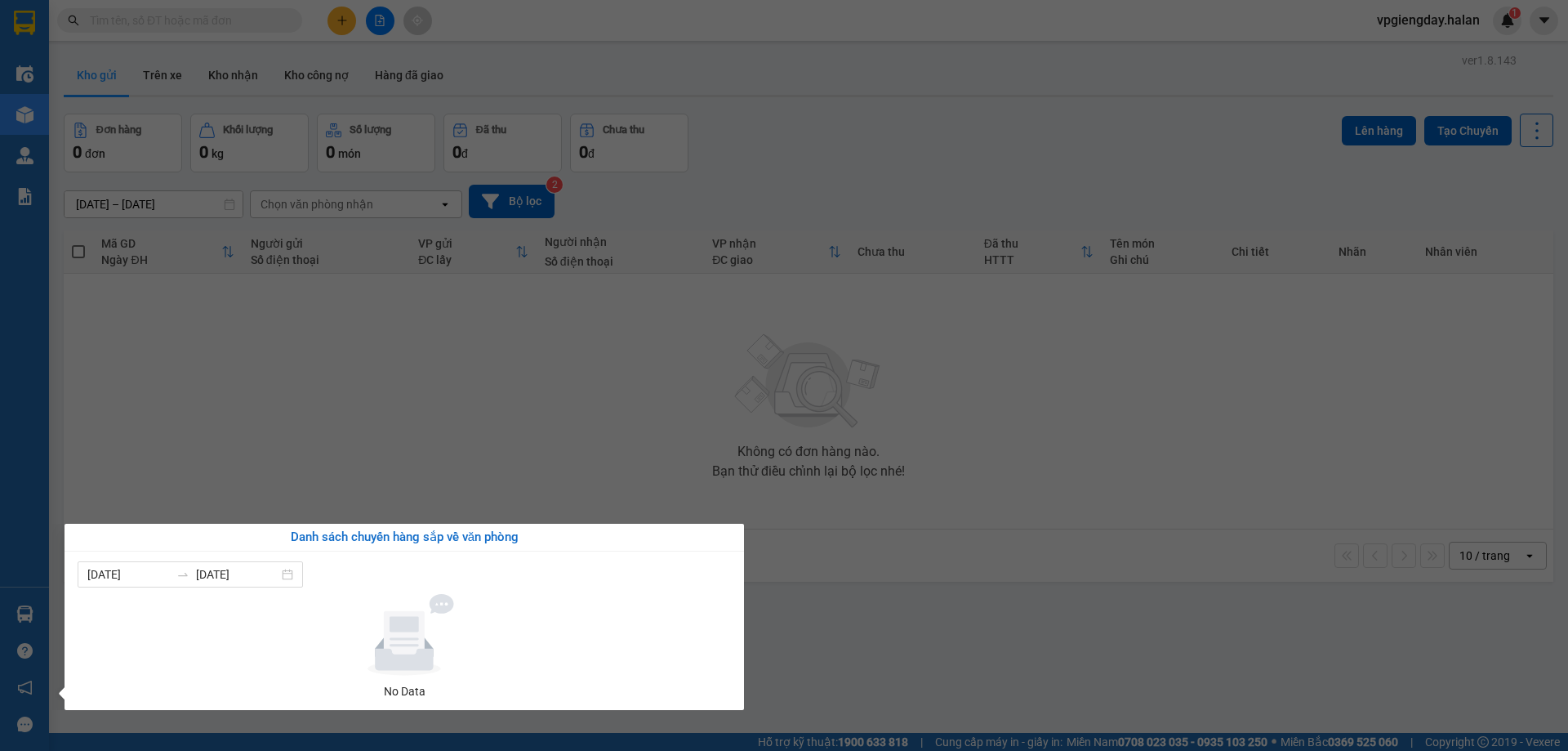
drag, startPoint x: 386, startPoint y: 434, endPoint x: 360, endPoint y: 434, distance: 26.0
click at [374, 434] on section "Kết quả tìm kiếm ( 0 ) Bộ lọc No Data vpgiengday.halan 1 Điều hành xe Kho hàng …" at bounding box center [784, 375] width 1568 height 751
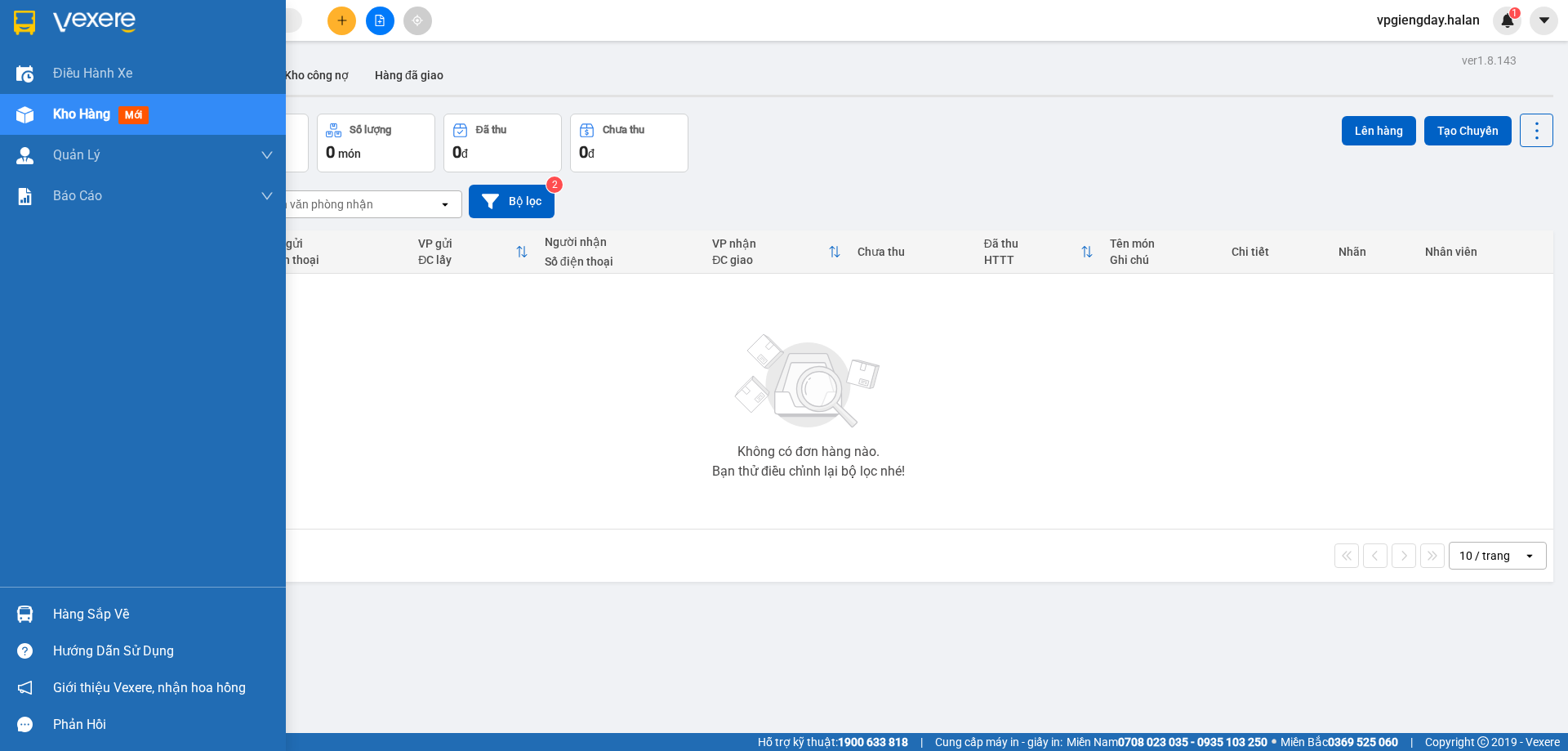
click at [117, 610] on div "Hàng sắp về" at bounding box center [164, 614] width 220 height 25
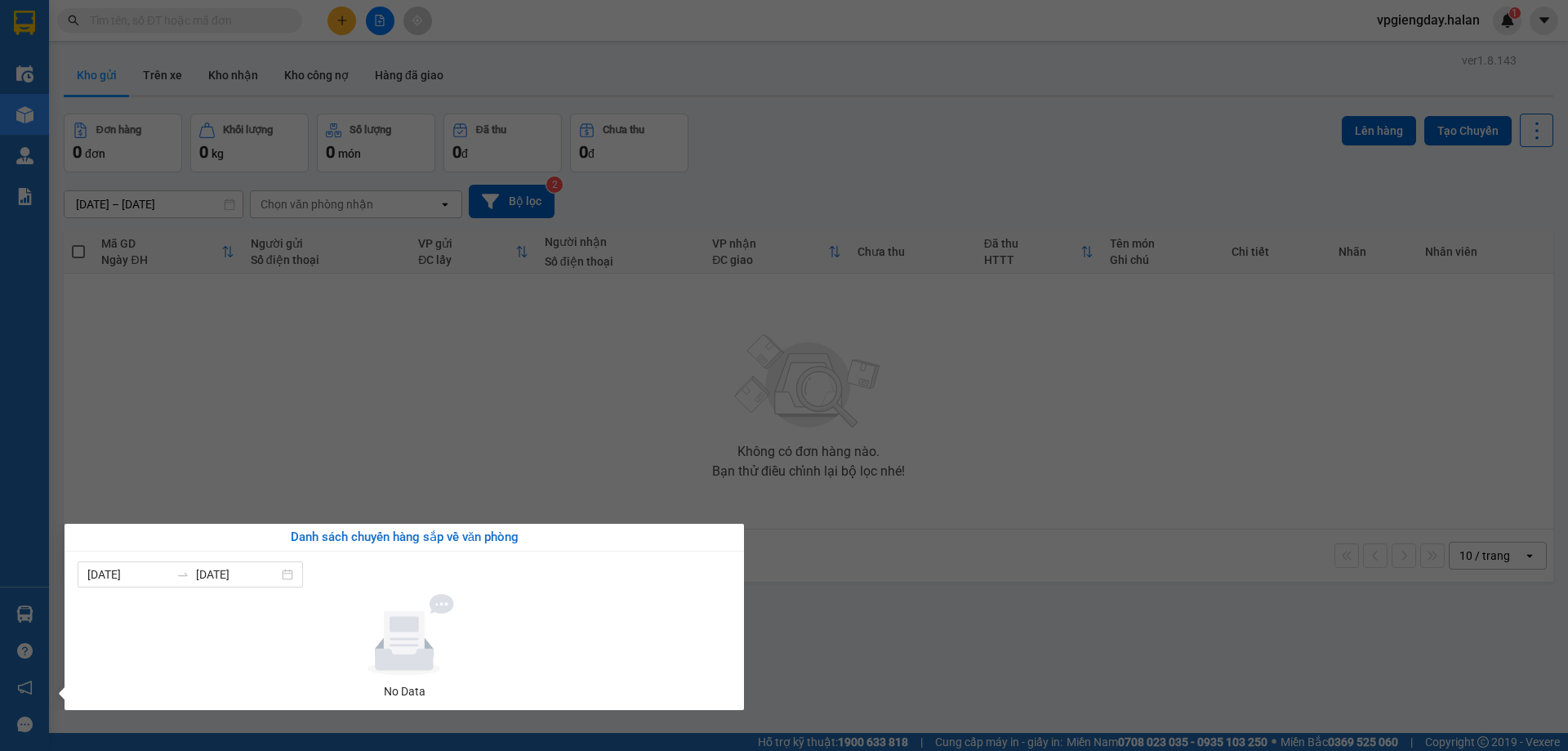
click at [417, 424] on section "Kết quả tìm kiếm ( 0 ) Bộ lọc No Data vpgiengday.halan 1 Điều hành xe Kho hàng …" at bounding box center [784, 375] width 1568 height 751
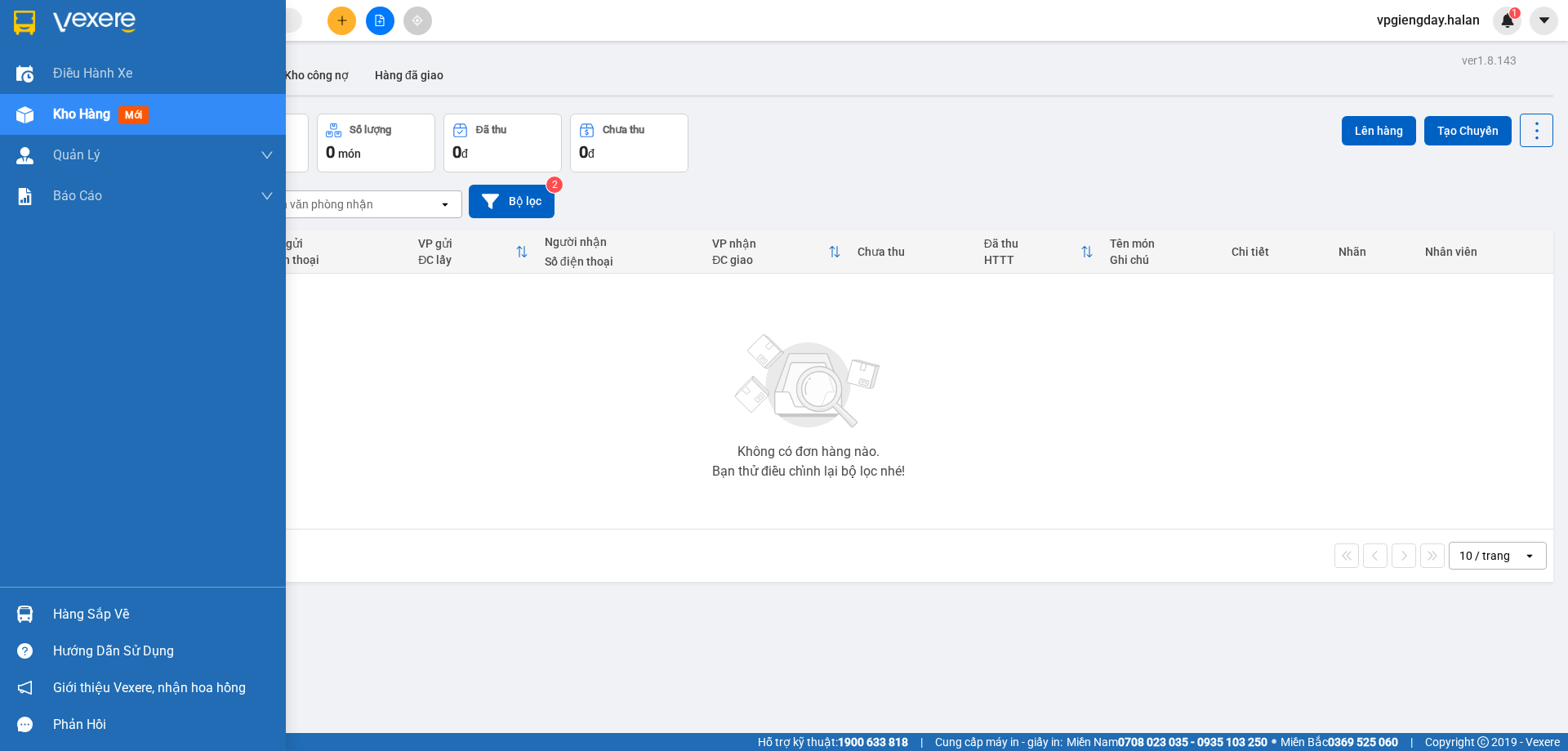
click at [89, 615] on div "Hàng sắp về" at bounding box center [164, 614] width 220 height 25
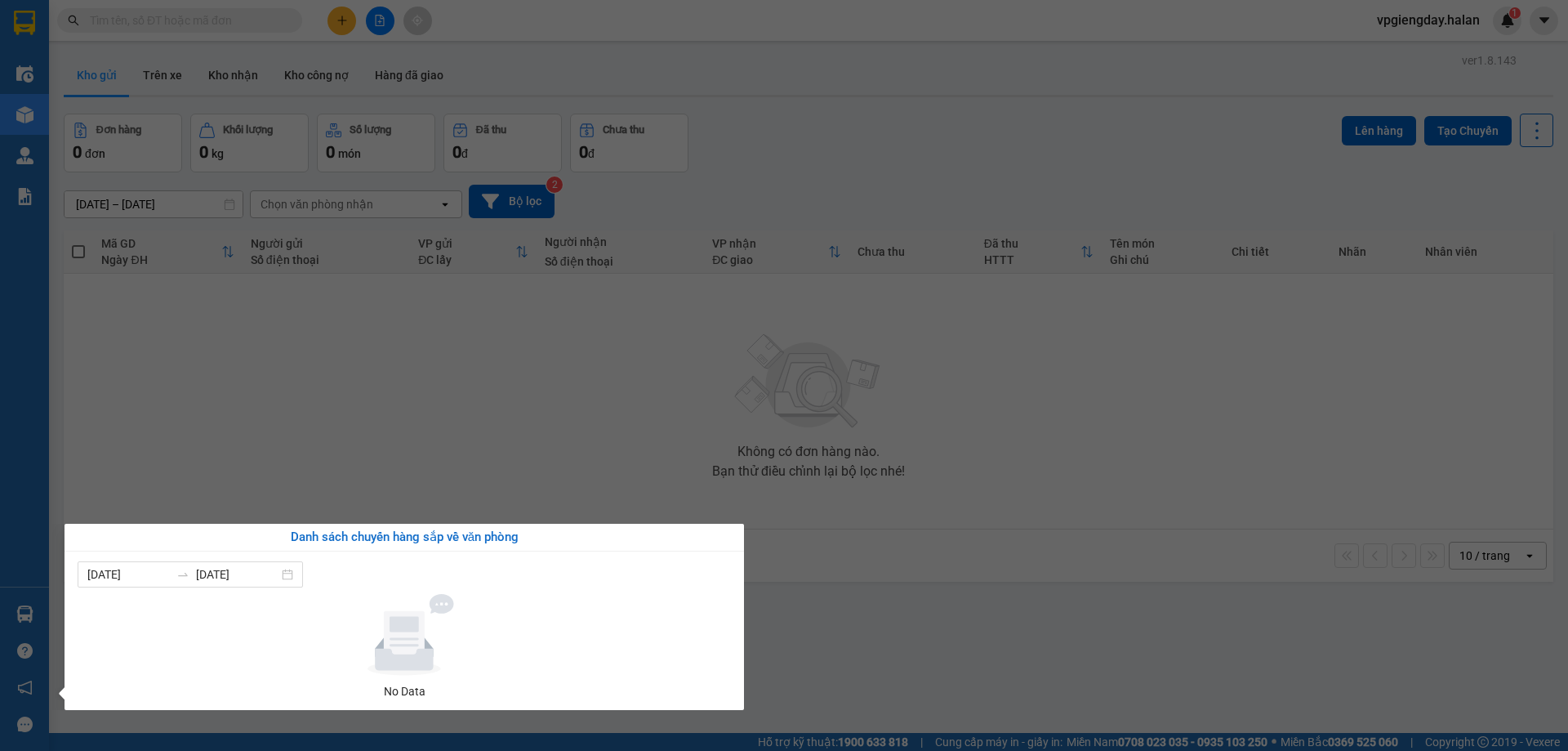
click at [376, 404] on section "Kết quả tìm kiếm ( 0 ) Bộ lọc No Data vpgiengday.halan 1 Điều hành xe Kho hàng …" at bounding box center [784, 375] width 1568 height 751
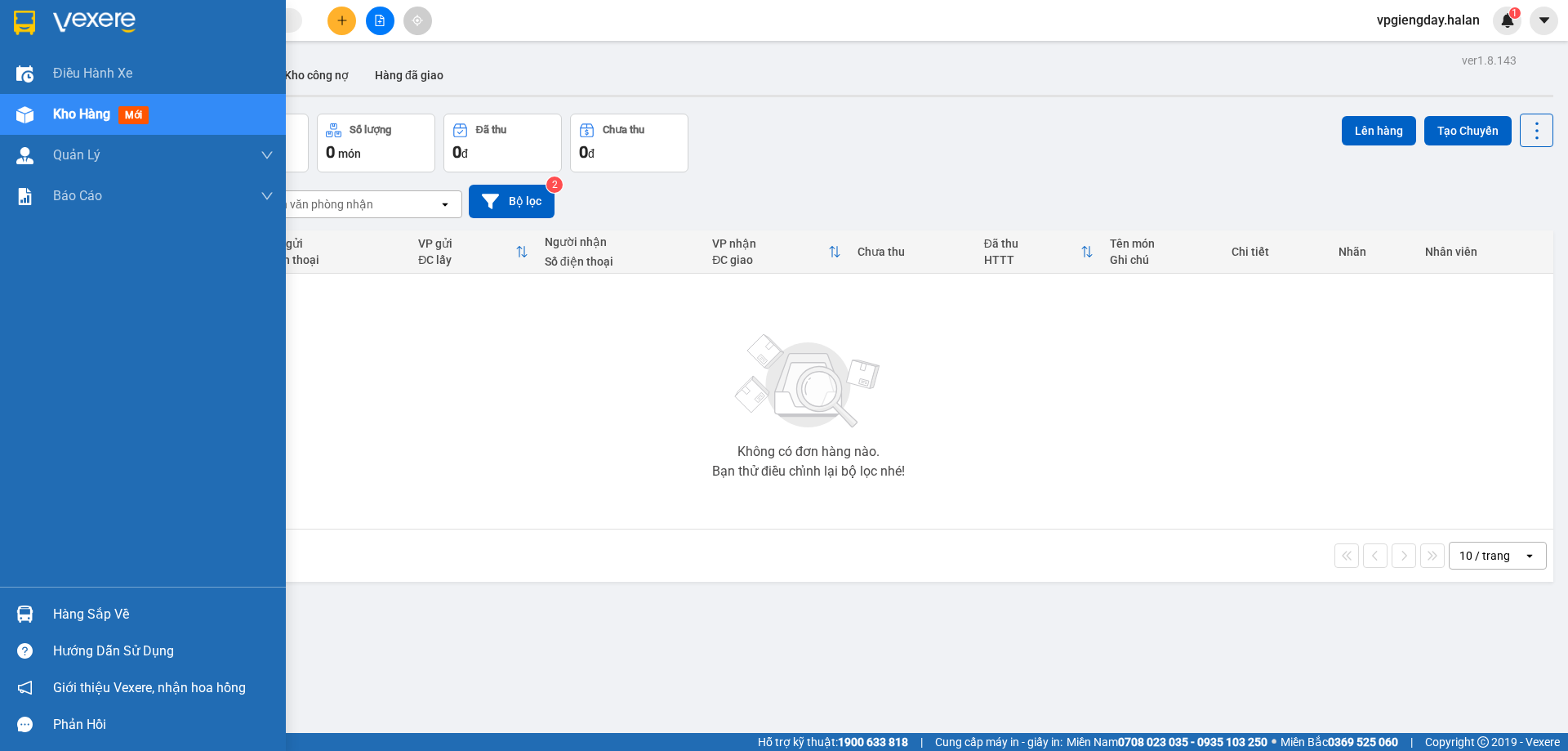
click at [79, 621] on div "Hàng sắp về" at bounding box center [164, 614] width 220 height 25
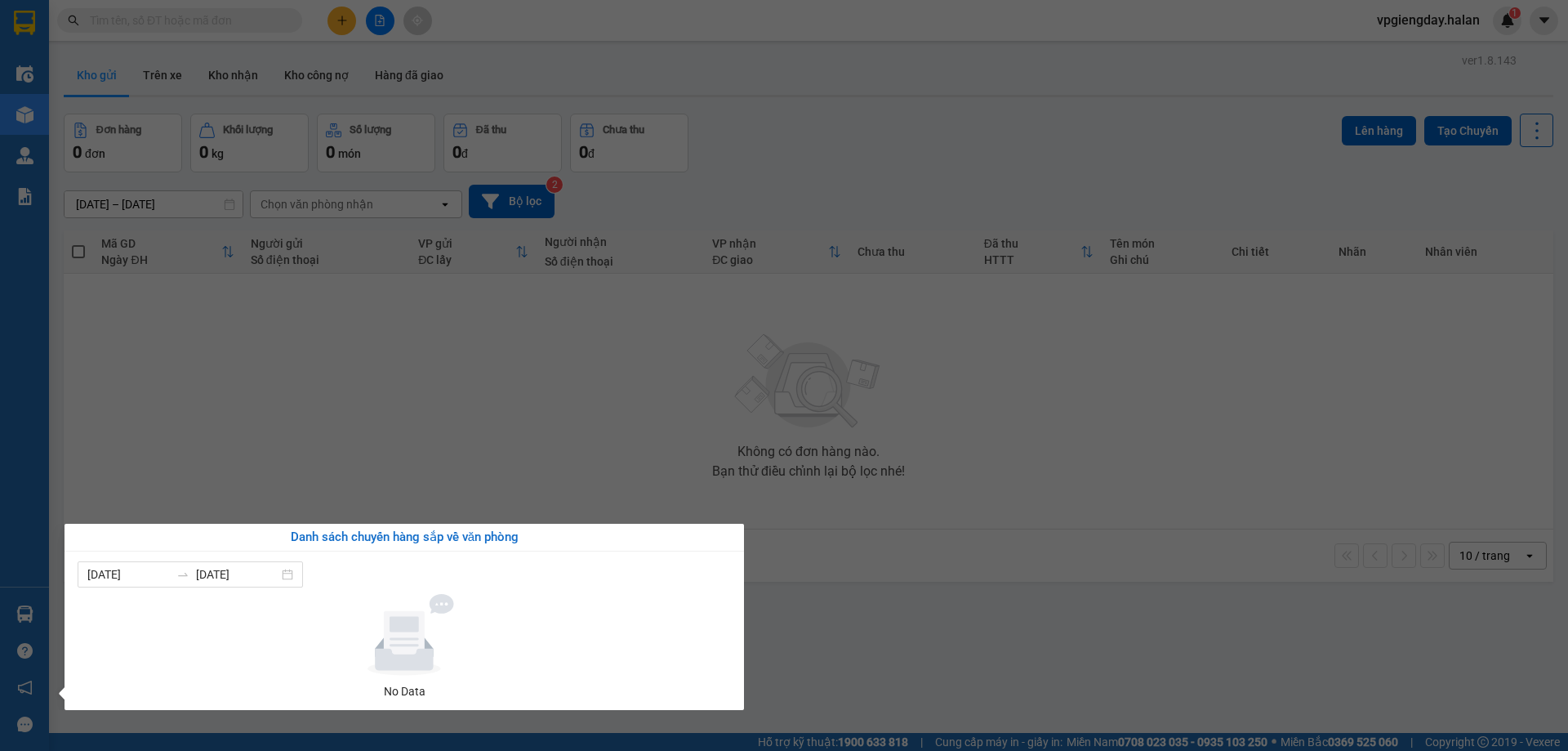
click at [350, 437] on section "Kết quả tìm kiếm ( 0 ) Bộ lọc No Data vpgiengday.halan 1 Điều hành xe Kho hàng …" at bounding box center [784, 375] width 1568 height 751
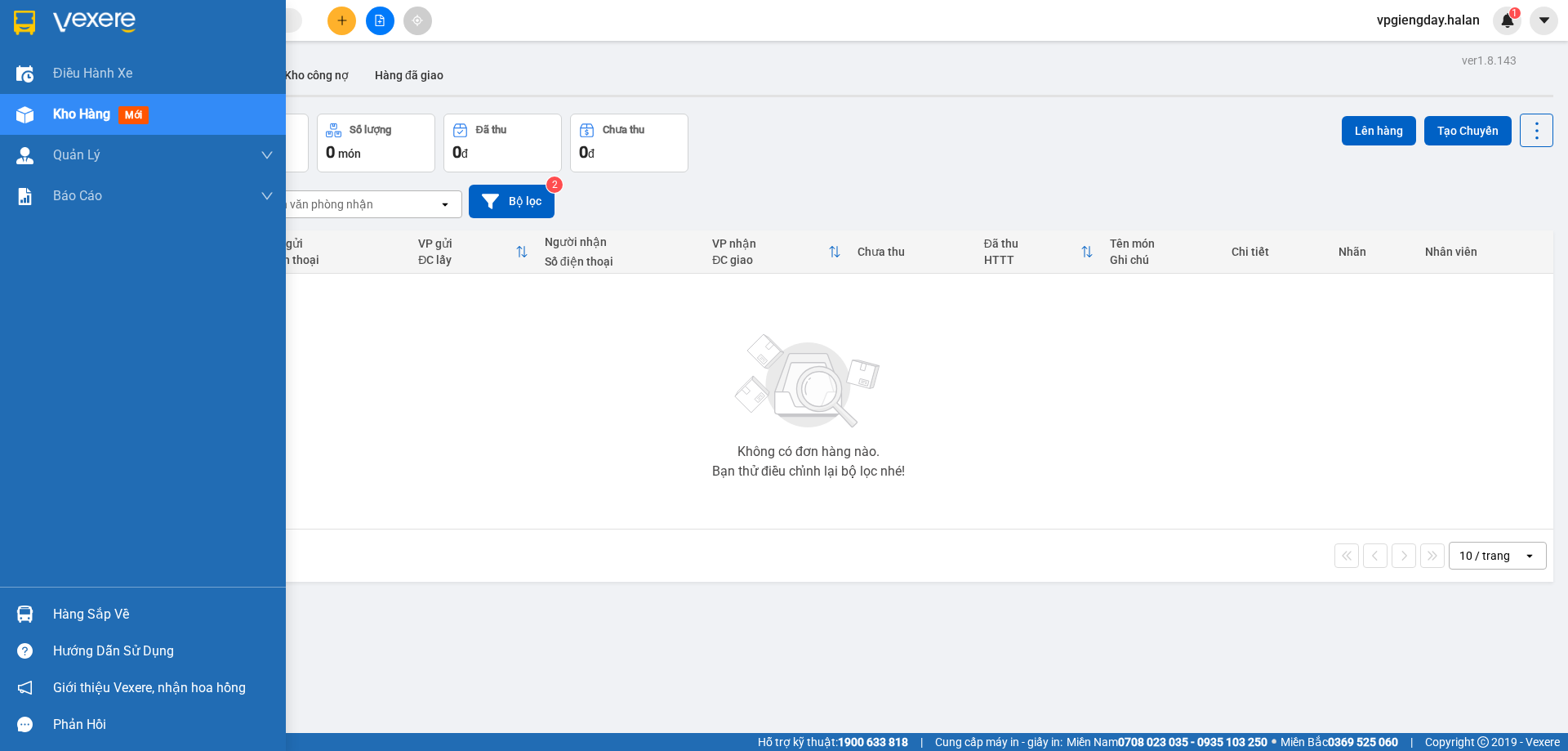
click at [91, 600] on div "Hàng sắp về" at bounding box center [143, 614] width 286 height 37
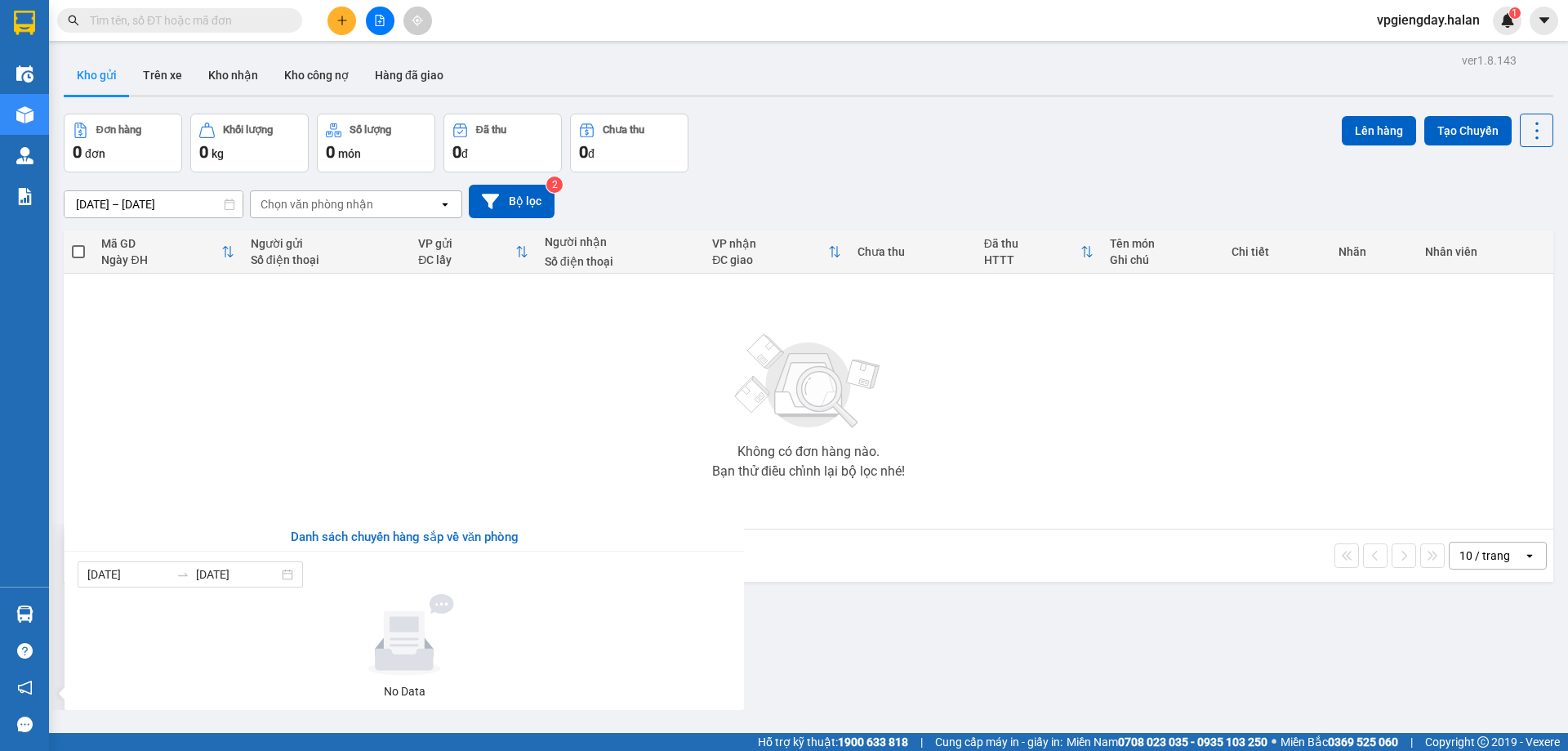
drag, startPoint x: 274, startPoint y: 423, endPoint x: 294, endPoint y: 398, distance: 32.0
click at [275, 423] on section "Kết quả tìm kiếm ( 0 ) Bộ lọc No Data vpgiengday.halan 1 Điều hành xe Kho hàng …" at bounding box center [784, 375] width 1568 height 751
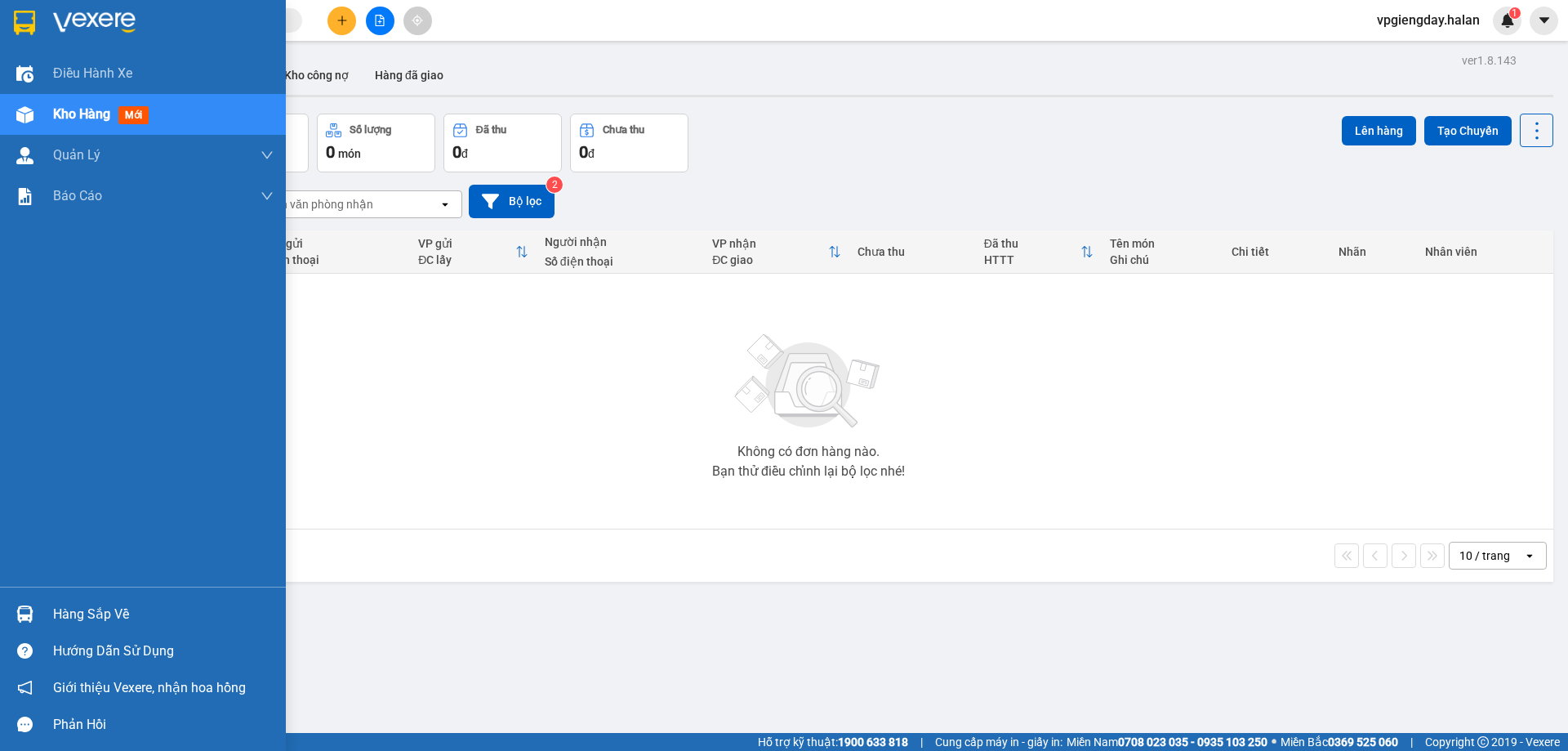
click at [114, 597] on div "Hàng sắp về" at bounding box center [143, 614] width 286 height 37
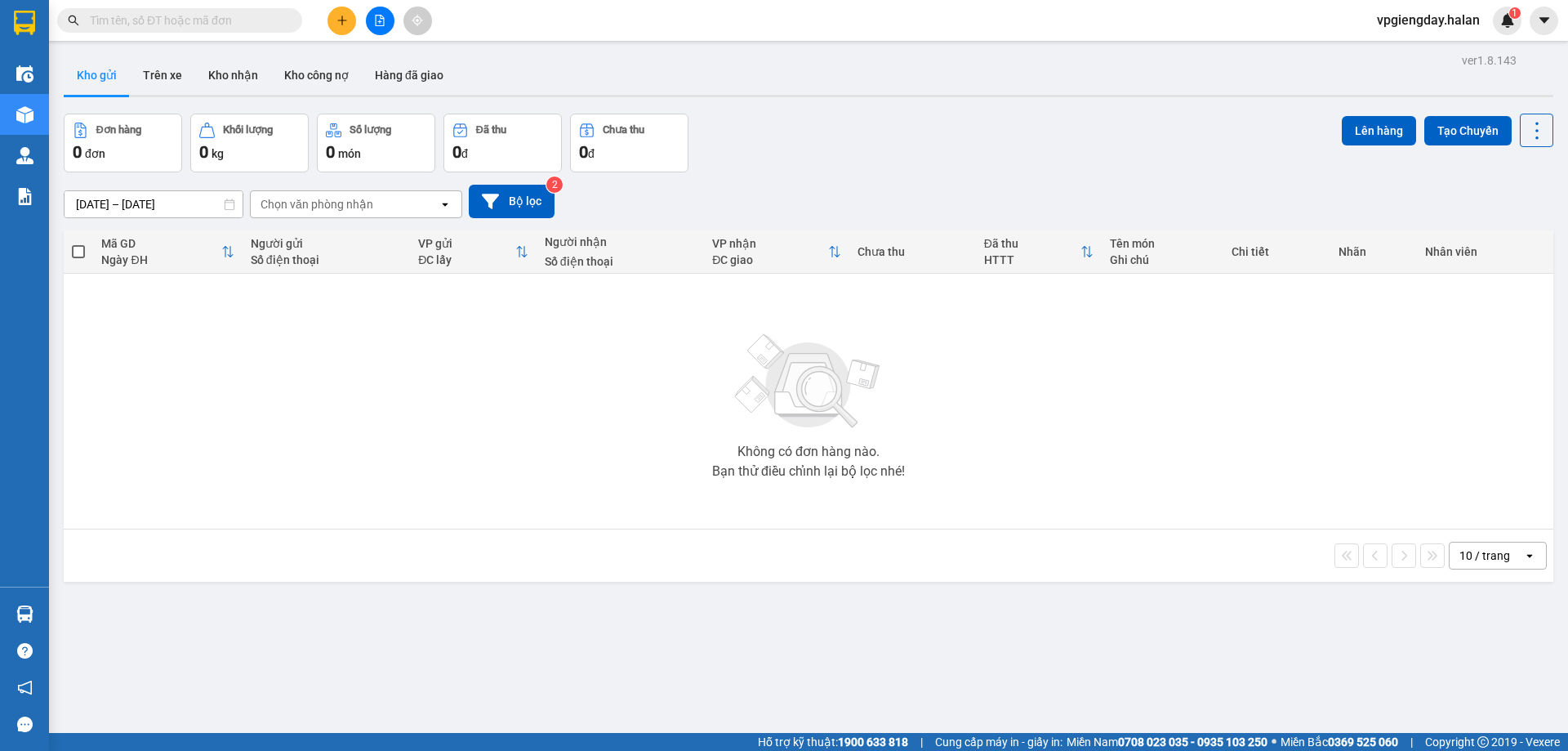
click at [262, 495] on section "Kết quả tìm kiếm ( 0 ) Bộ lọc No Data vpgiengday.halan 1 Điều hành xe Kho hàng …" at bounding box center [784, 375] width 1568 height 751
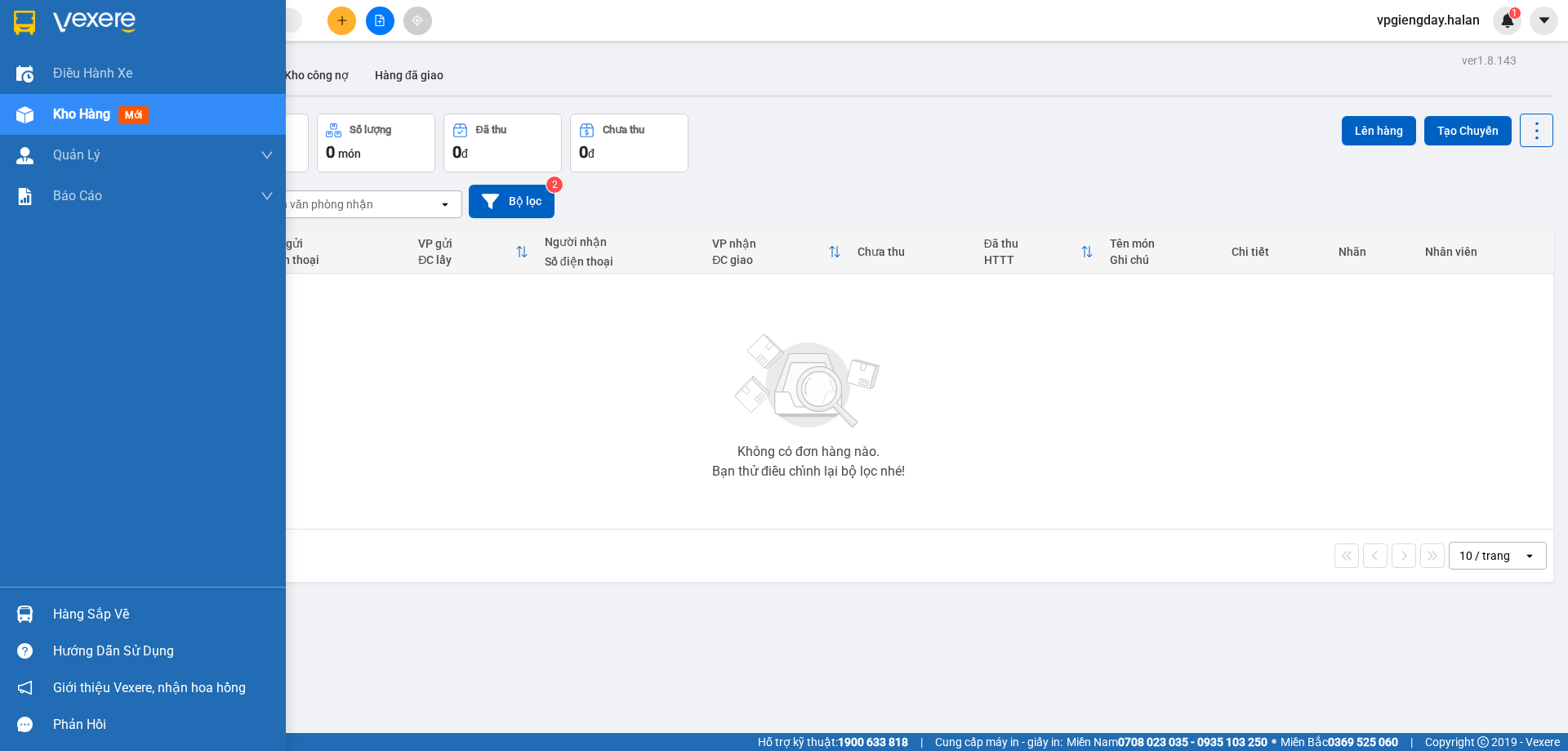
click at [79, 614] on div "Hàng sắp về" at bounding box center [164, 614] width 220 height 25
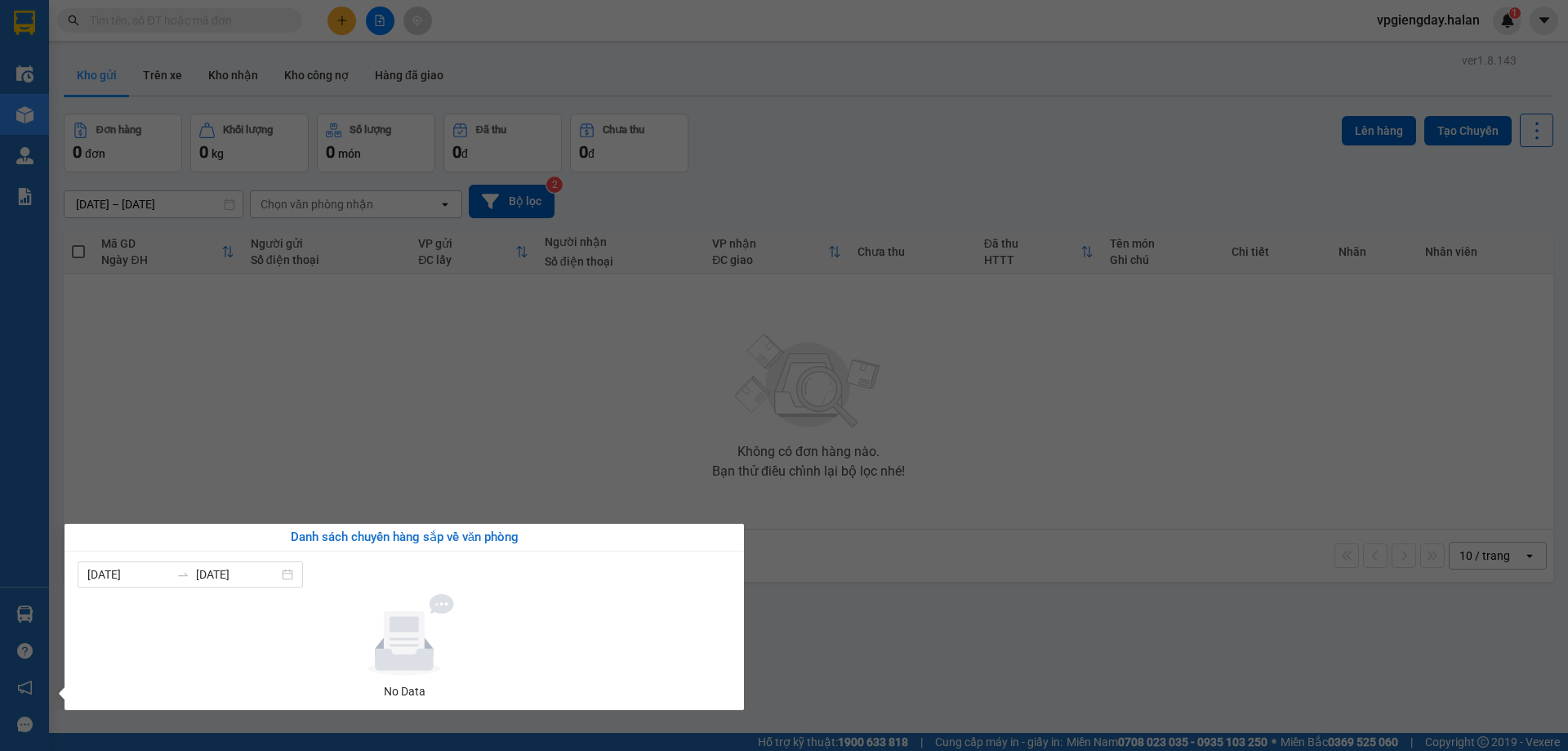
click at [343, 480] on section "Kết quả tìm kiếm ( 0 ) Bộ lọc No Data vpgiengday.halan 1 Điều hành xe Kho hàng …" at bounding box center [784, 375] width 1568 height 751
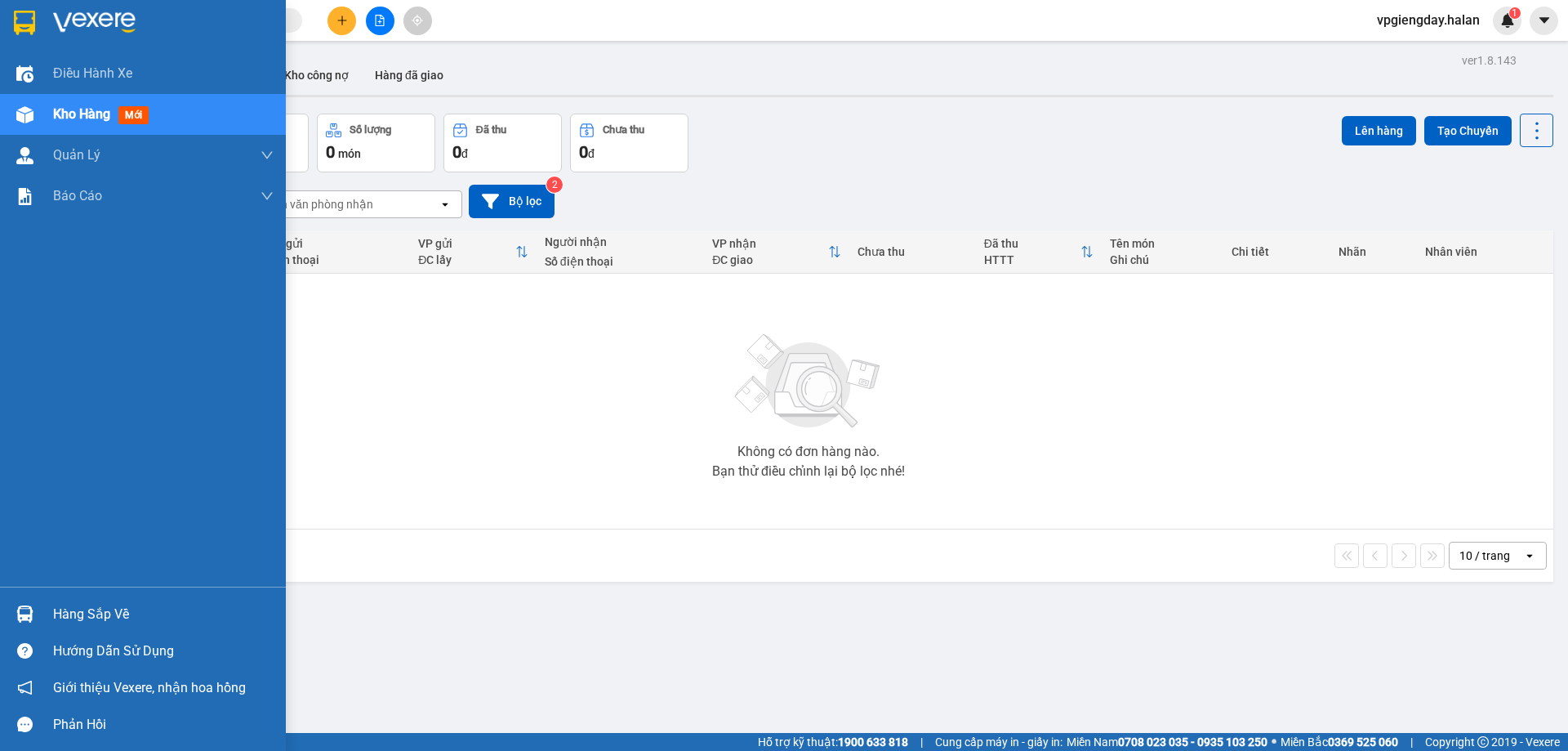
drag, startPoint x: 104, startPoint y: 610, endPoint x: 231, endPoint y: 513, distance: 159.8
click at [104, 609] on div "Hàng sắp về" at bounding box center [164, 614] width 220 height 25
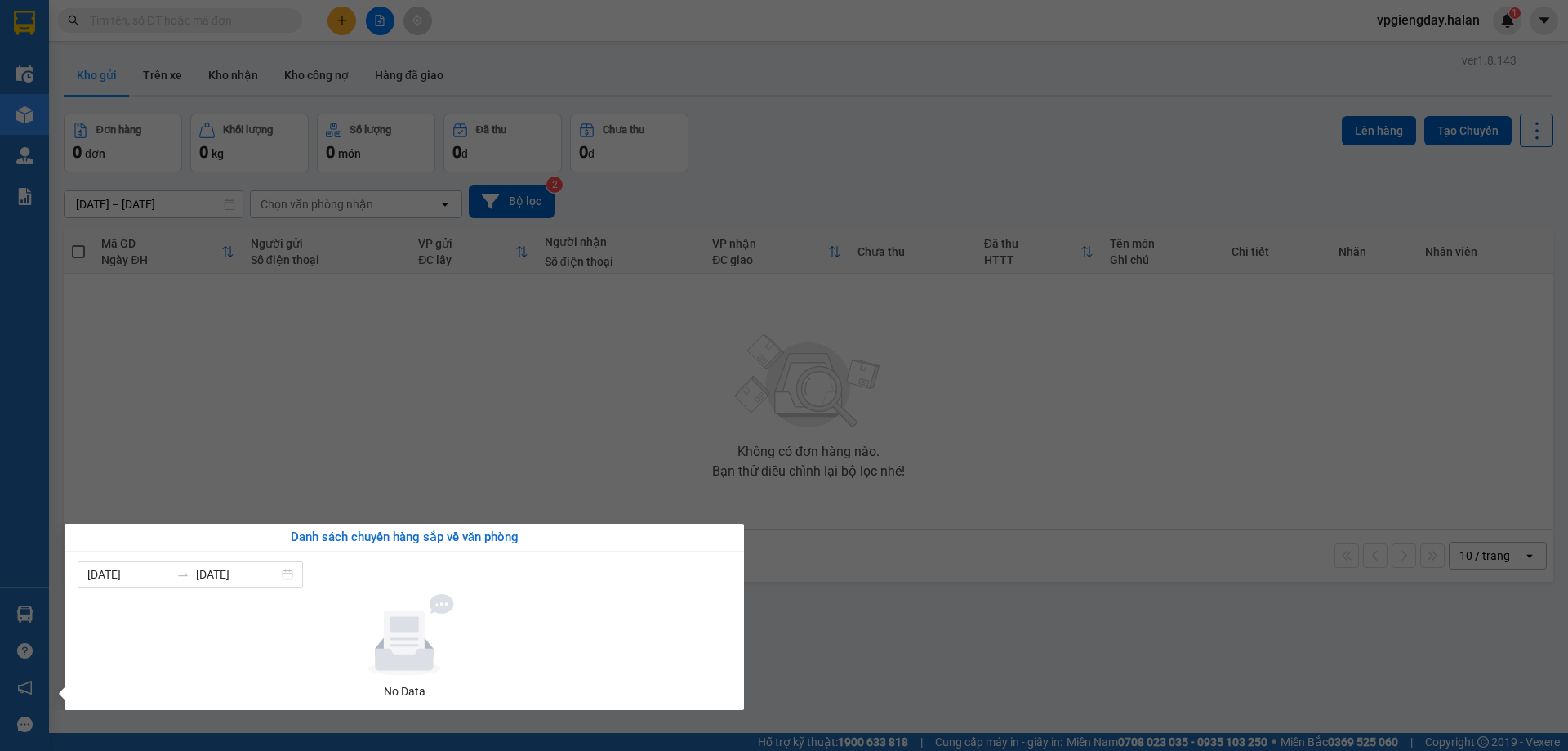
click at [275, 488] on section "Kết quả tìm kiếm ( 0 ) Bộ lọc No Data vpgiengday.halan 1 Điều hành xe Kho hàng …" at bounding box center [784, 375] width 1568 height 751
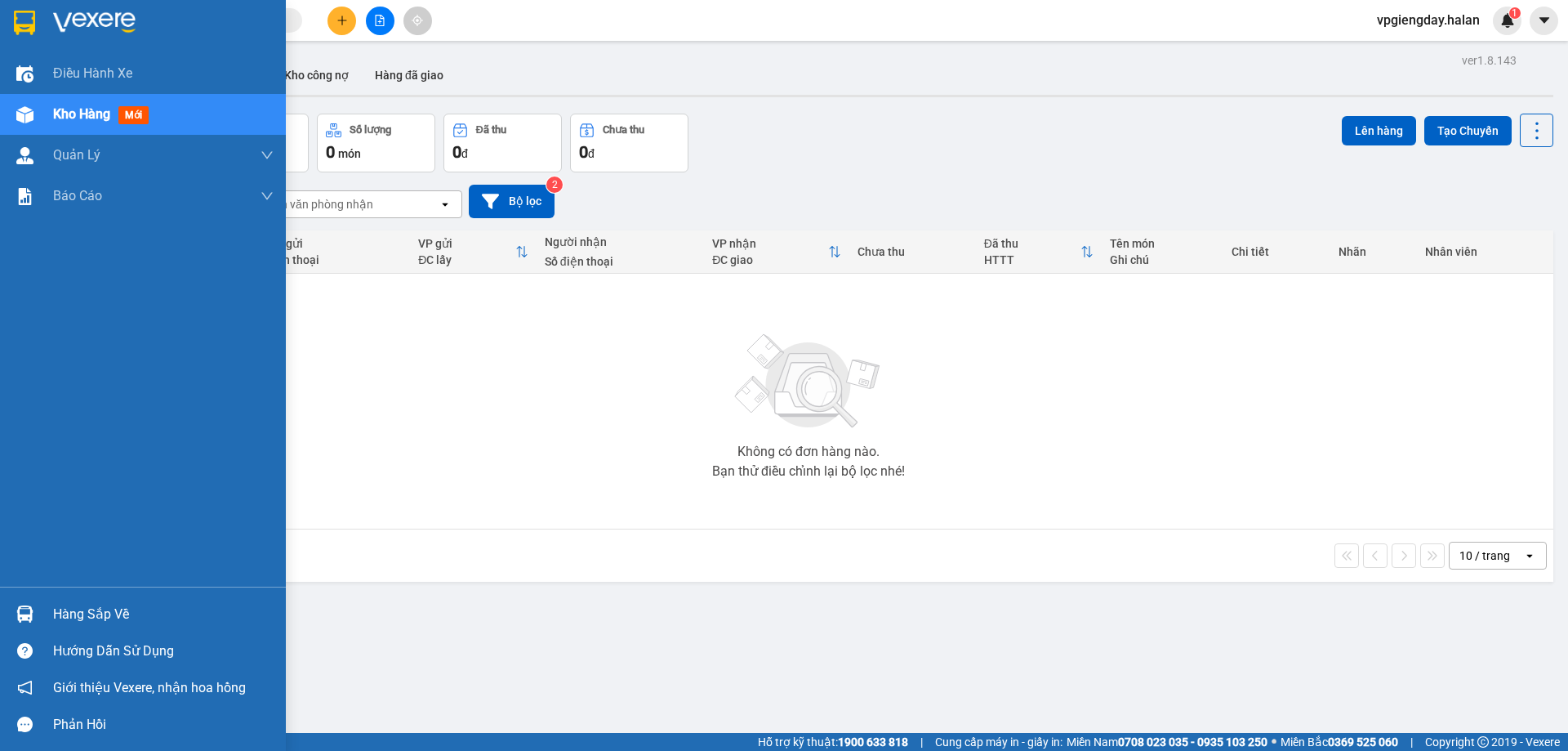
click at [89, 618] on div "Hàng sắp về" at bounding box center [164, 614] width 220 height 25
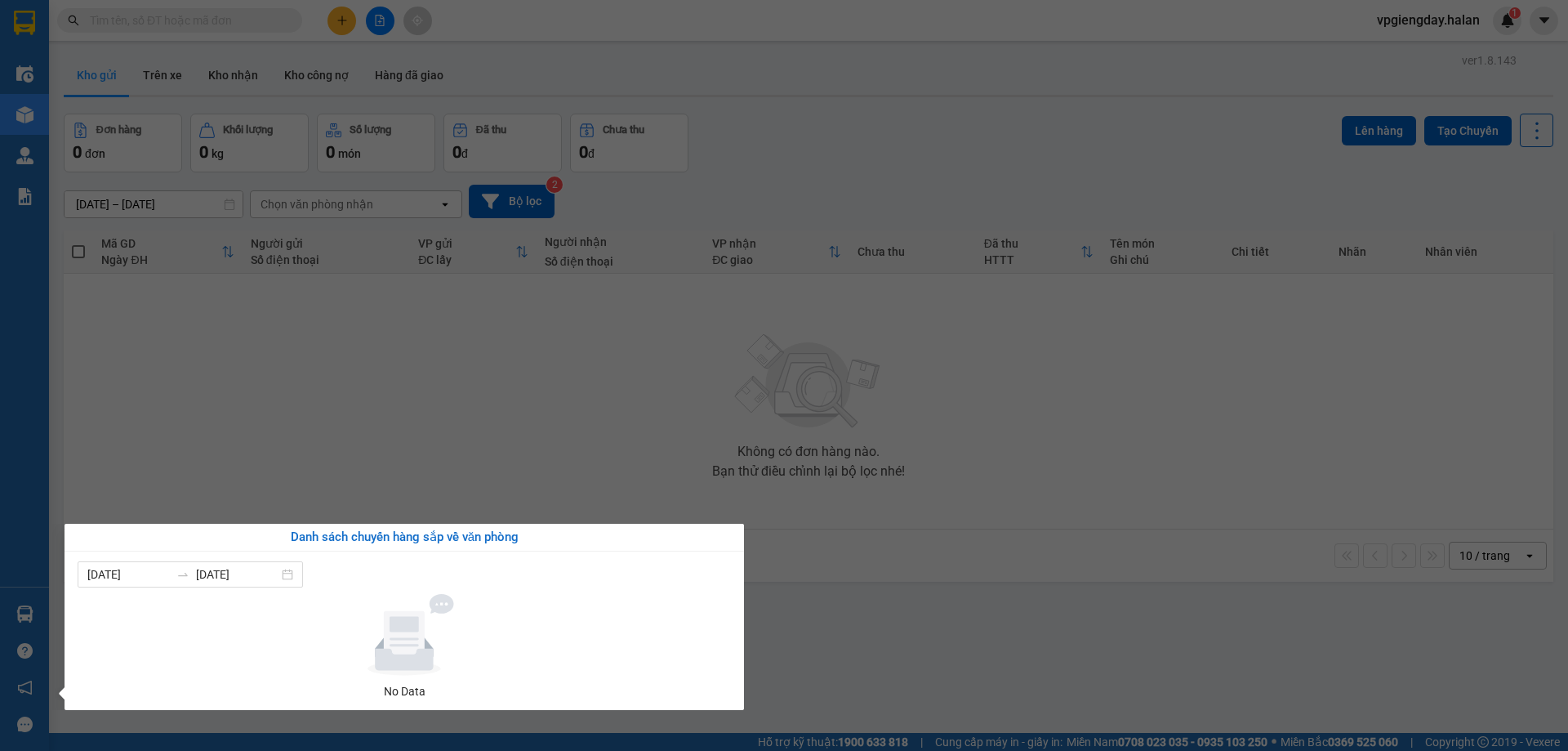
drag, startPoint x: 261, startPoint y: 476, endPoint x: 60, endPoint y: 534, distance: 209.2
click at [261, 475] on section "Kết quả tìm kiếm ( 0 ) Bộ lọc No Data vpgiengday.halan 1 Điều hành xe Kho hàng …" at bounding box center [784, 375] width 1568 height 751
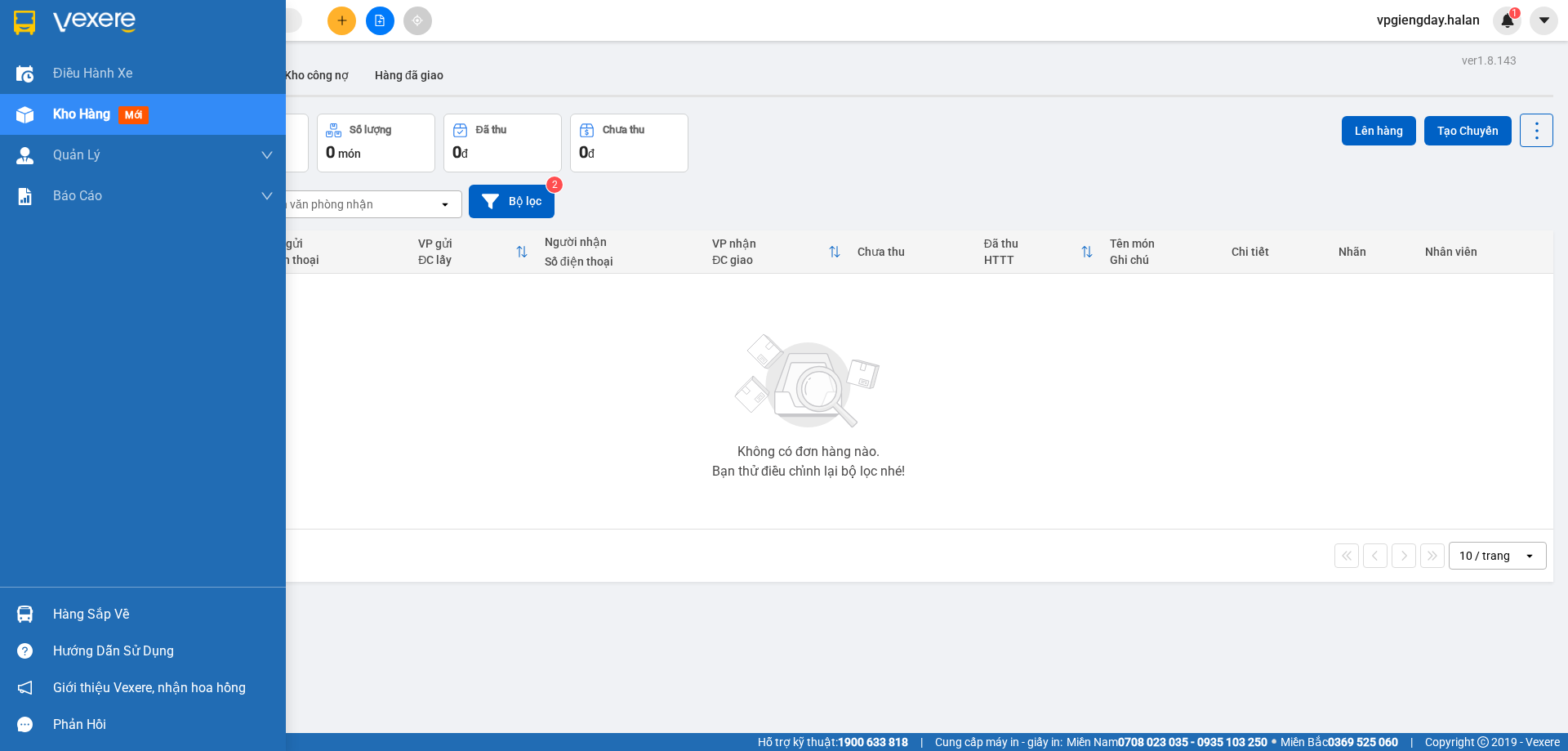
drag, startPoint x: 74, startPoint y: 605, endPoint x: 88, endPoint y: 606, distance: 14.0
click at [81, 605] on div "Hàng sắp về" at bounding box center [164, 614] width 220 height 25
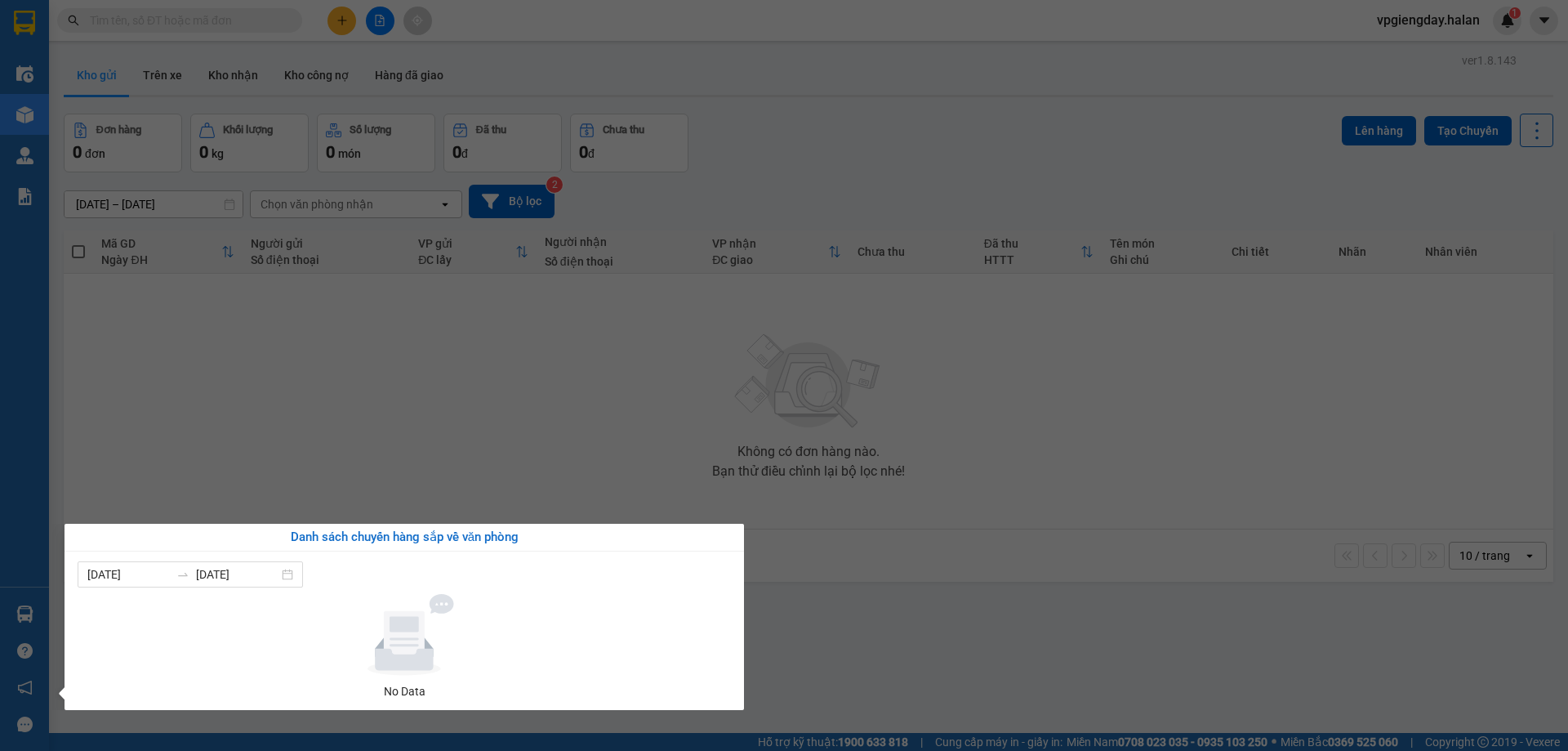
click at [340, 445] on section "Kết quả tìm kiếm ( 0 ) Bộ lọc No Data vpgiengday.halan 1 Điều hành xe Kho hàng …" at bounding box center [784, 375] width 1568 height 751
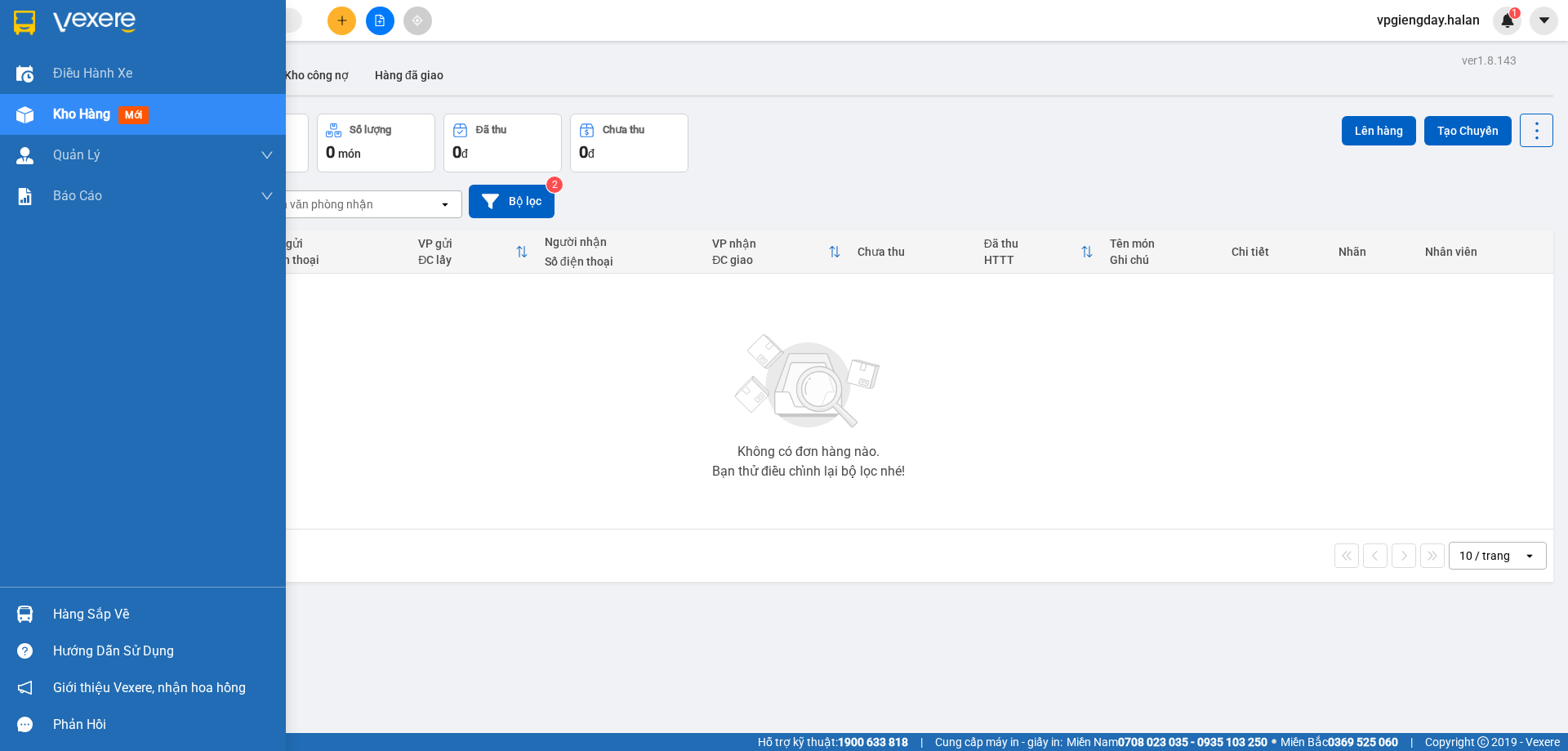
drag, startPoint x: 69, startPoint y: 610, endPoint x: 90, endPoint y: 596, distance: 25.2
click at [72, 610] on div "Hàng sắp về" at bounding box center [164, 614] width 220 height 25
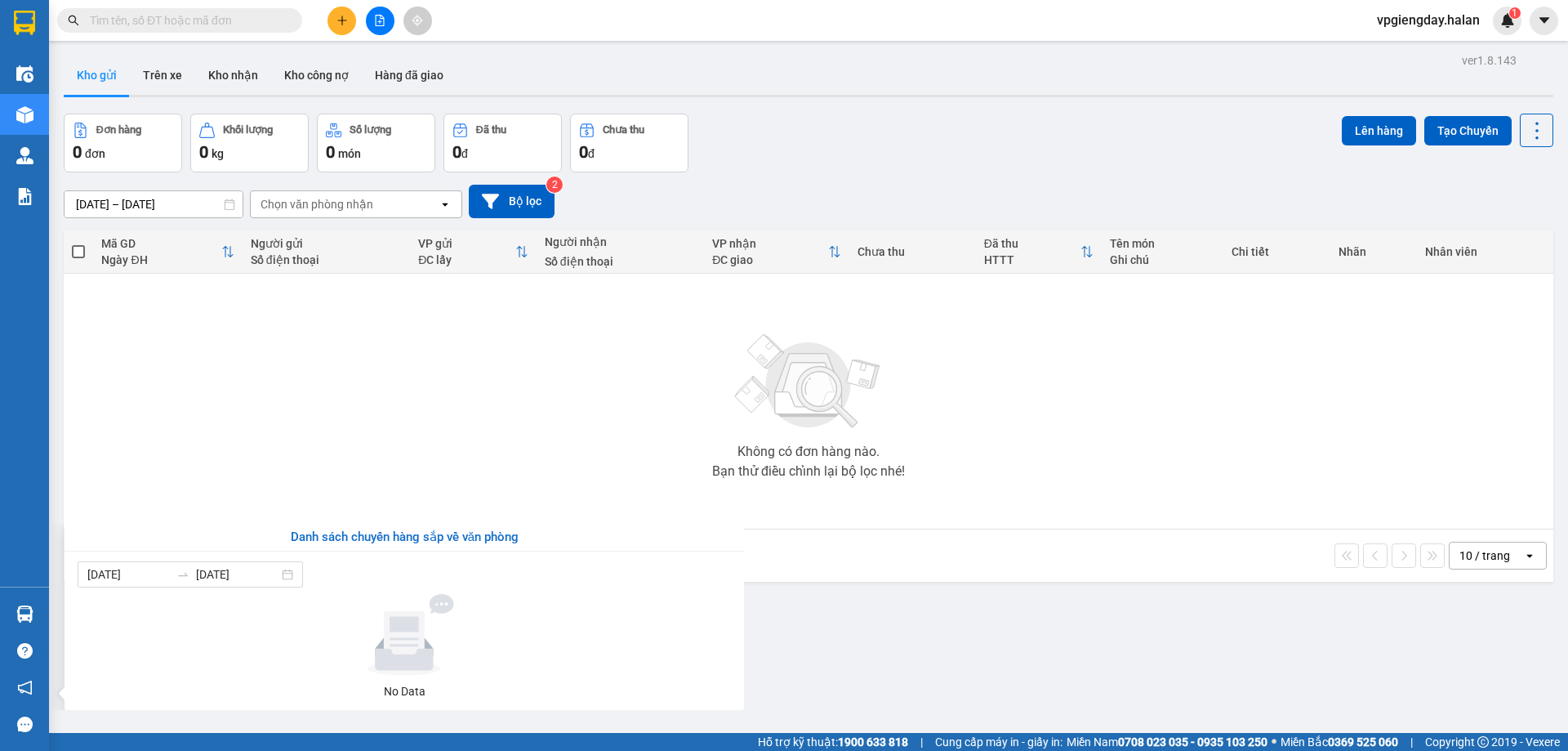
click at [381, 463] on section "Kết quả tìm kiếm ( 0 ) Bộ lọc No Data vpgiengday.halan 1 Điều hành xe Kho hàng …" at bounding box center [784, 375] width 1568 height 751
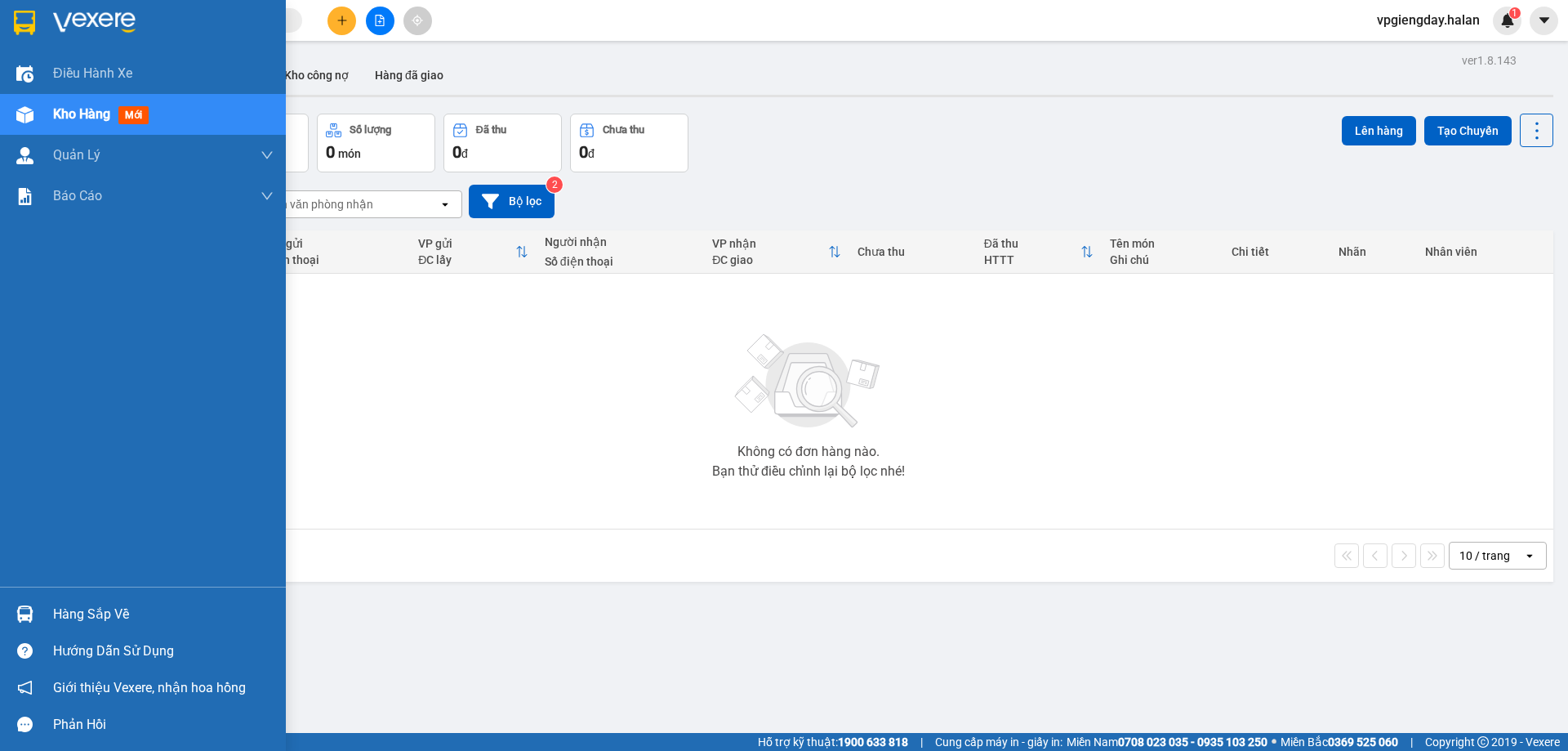
click at [97, 600] on div "Hàng sắp về" at bounding box center [143, 614] width 286 height 37
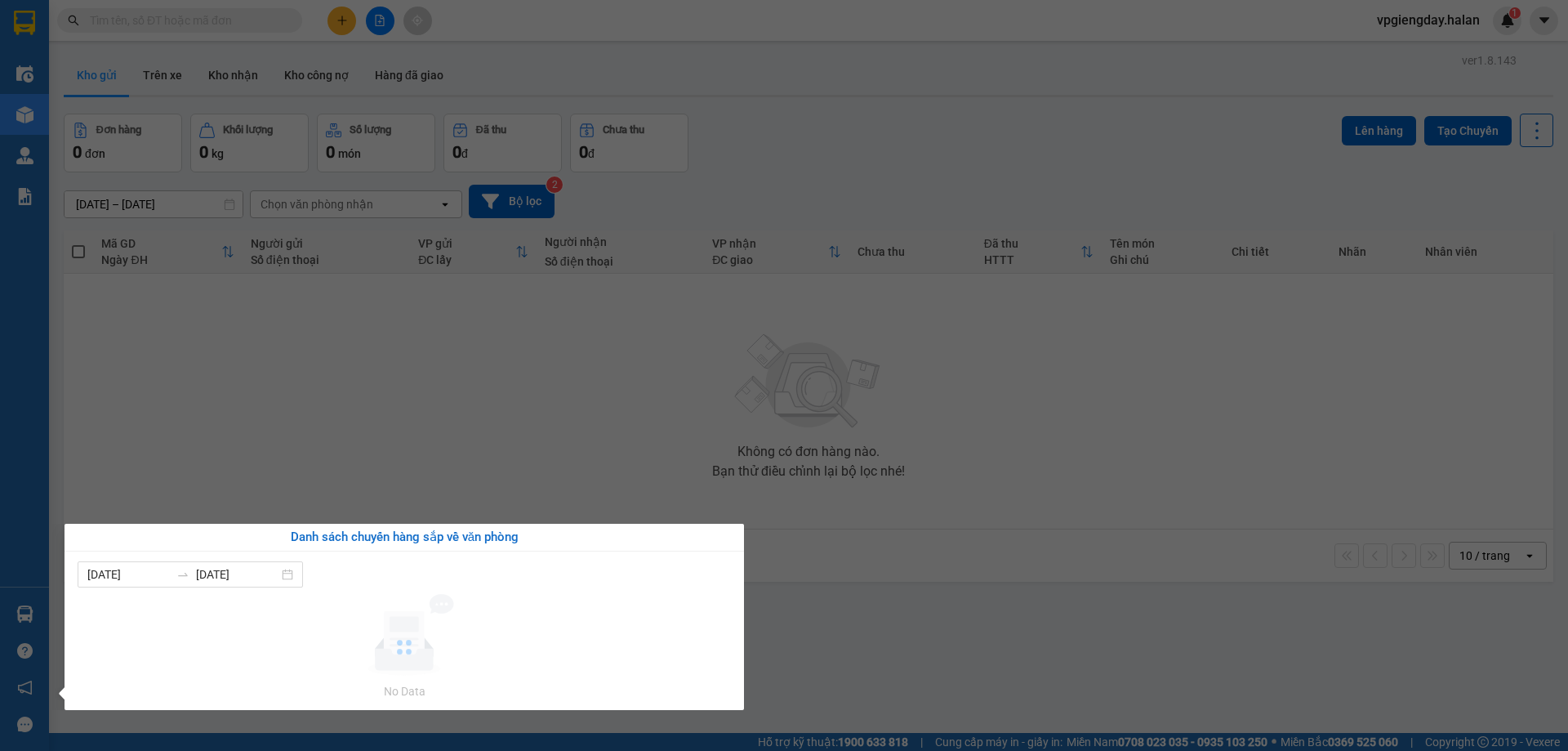
click at [344, 458] on section "Kết quả tìm kiếm ( 0 ) Bộ lọc No Data vpgiengday.halan 1 Điều hành xe Kho hàng …" at bounding box center [784, 375] width 1568 height 751
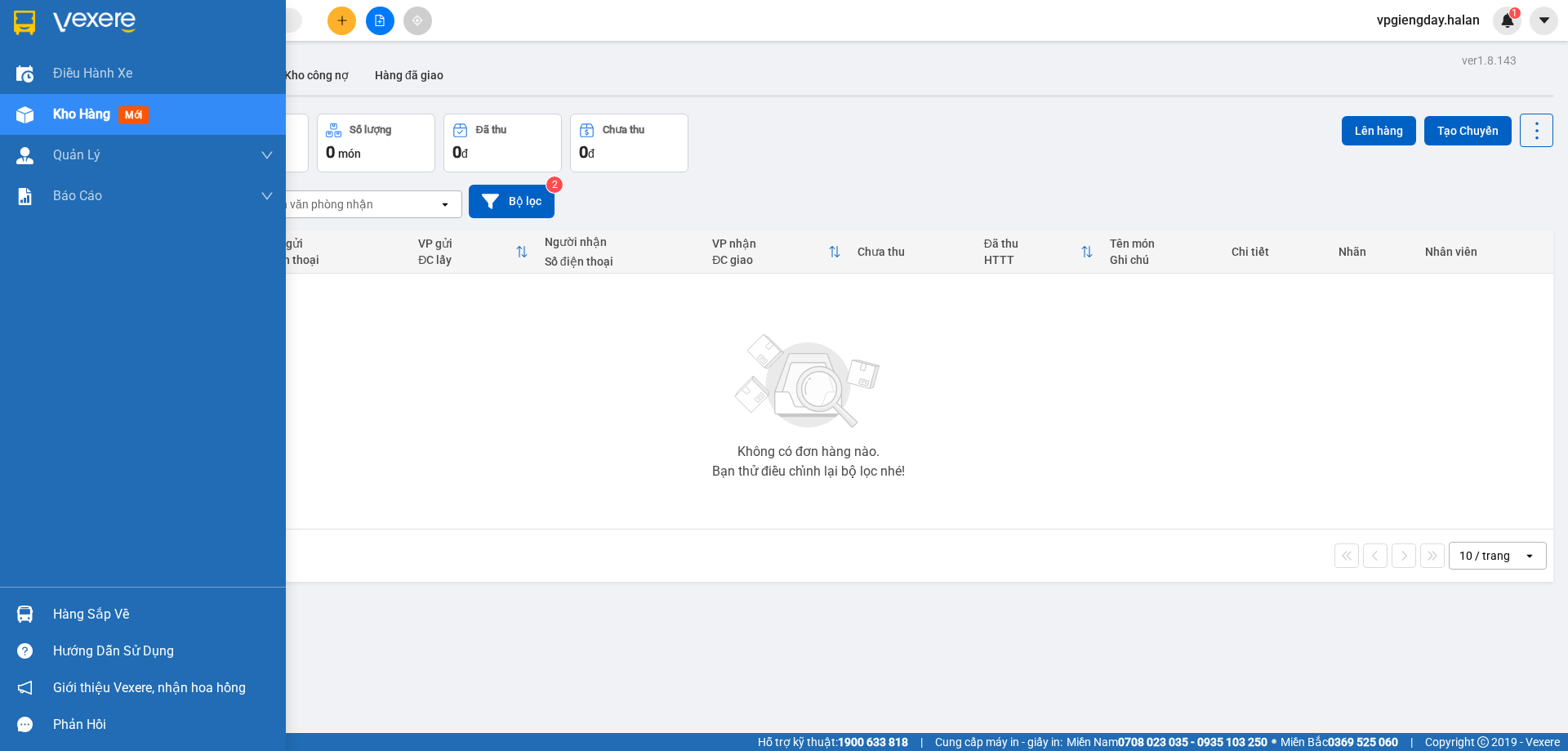
click at [82, 599] on div "Hàng sắp về" at bounding box center [143, 614] width 286 height 37
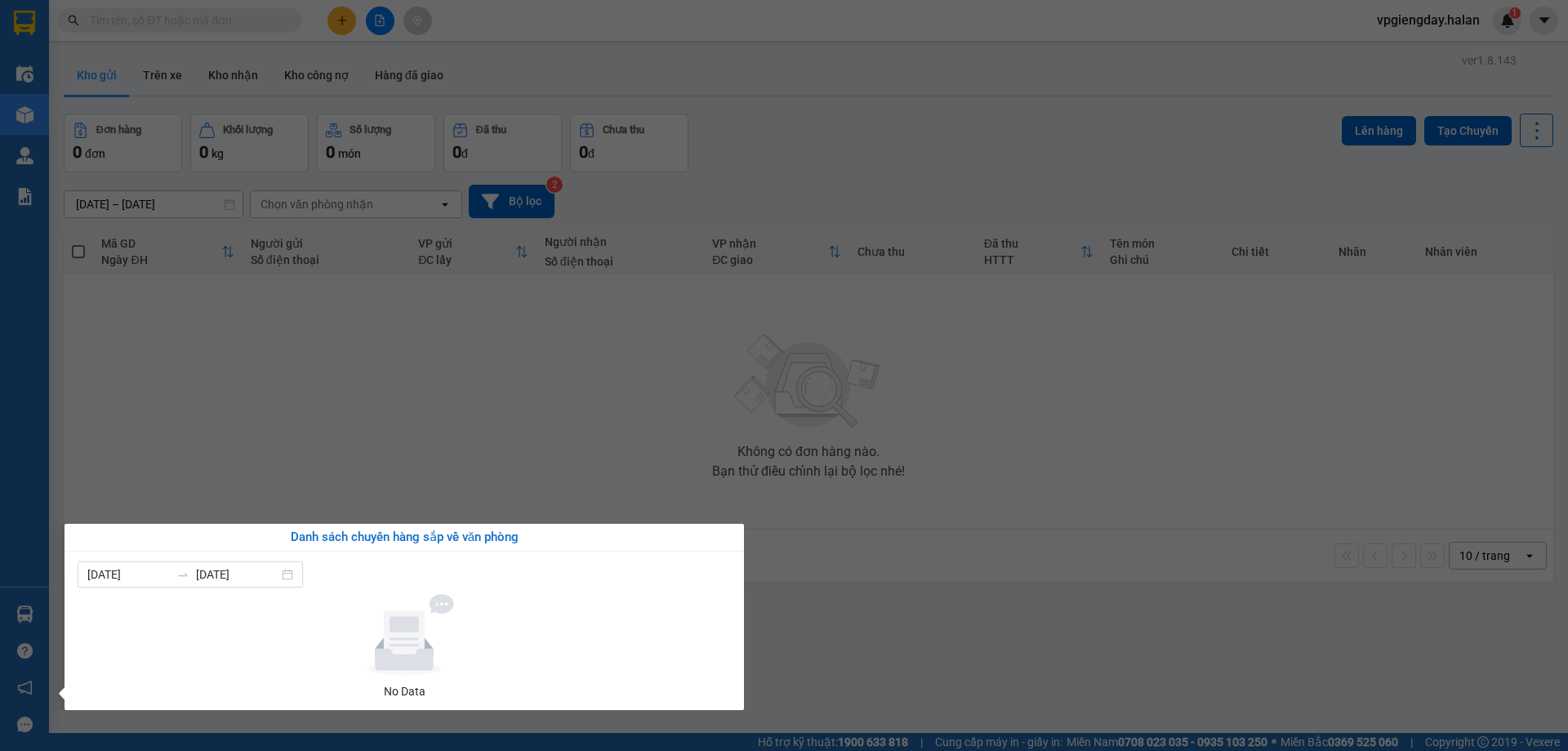
drag, startPoint x: 315, startPoint y: 459, endPoint x: 0, endPoint y: 545, distance: 326.5
click at [316, 459] on section "Kết quả tìm kiếm ( 0 ) Bộ lọc No Data vpgiengday.halan 1 Điều hành xe Kho hàng …" at bounding box center [784, 375] width 1568 height 751
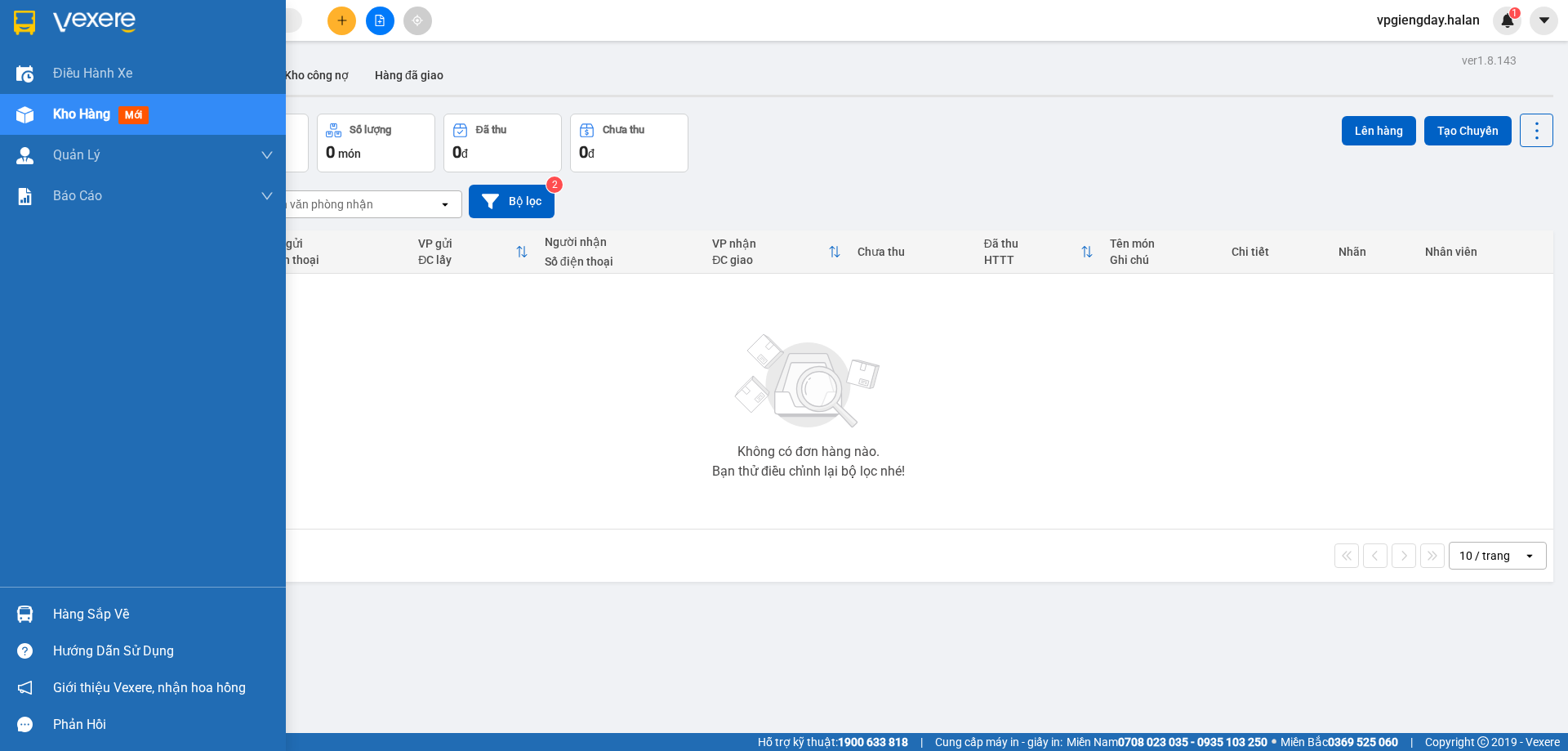
drag, startPoint x: 89, startPoint y: 601, endPoint x: 108, endPoint y: 596, distance: 19.6
click at [90, 602] on div "Hàng sắp về" at bounding box center [164, 614] width 220 height 25
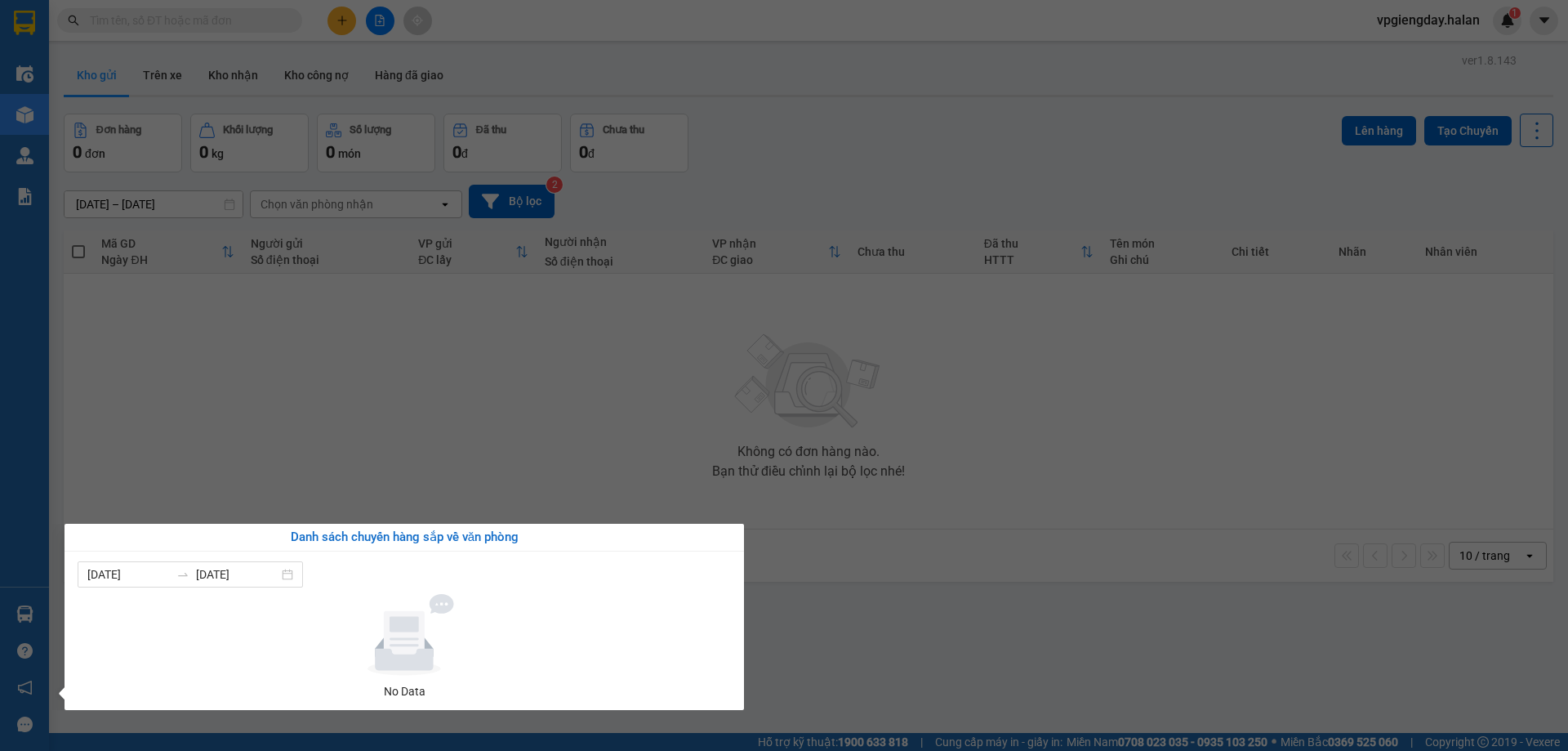
click at [349, 448] on section "Kết quả tìm kiếm ( 0 ) Bộ lọc No Data vpgiengday.halan 1 Điều hành xe Kho hàng …" at bounding box center [784, 375] width 1568 height 751
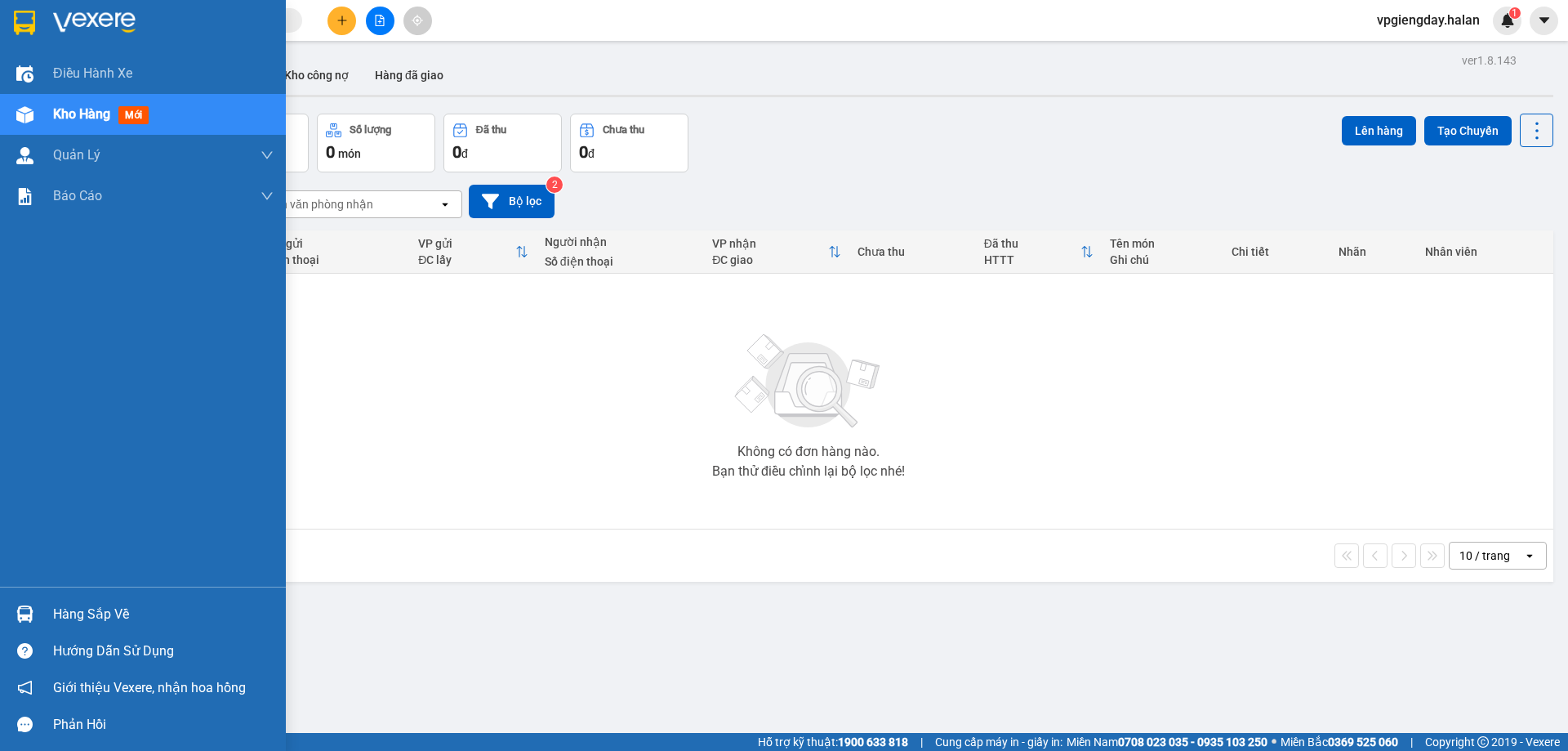
click at [105, 617] on div "Hàng sắp về" at bounding box center [164, 614] width 220 height 25
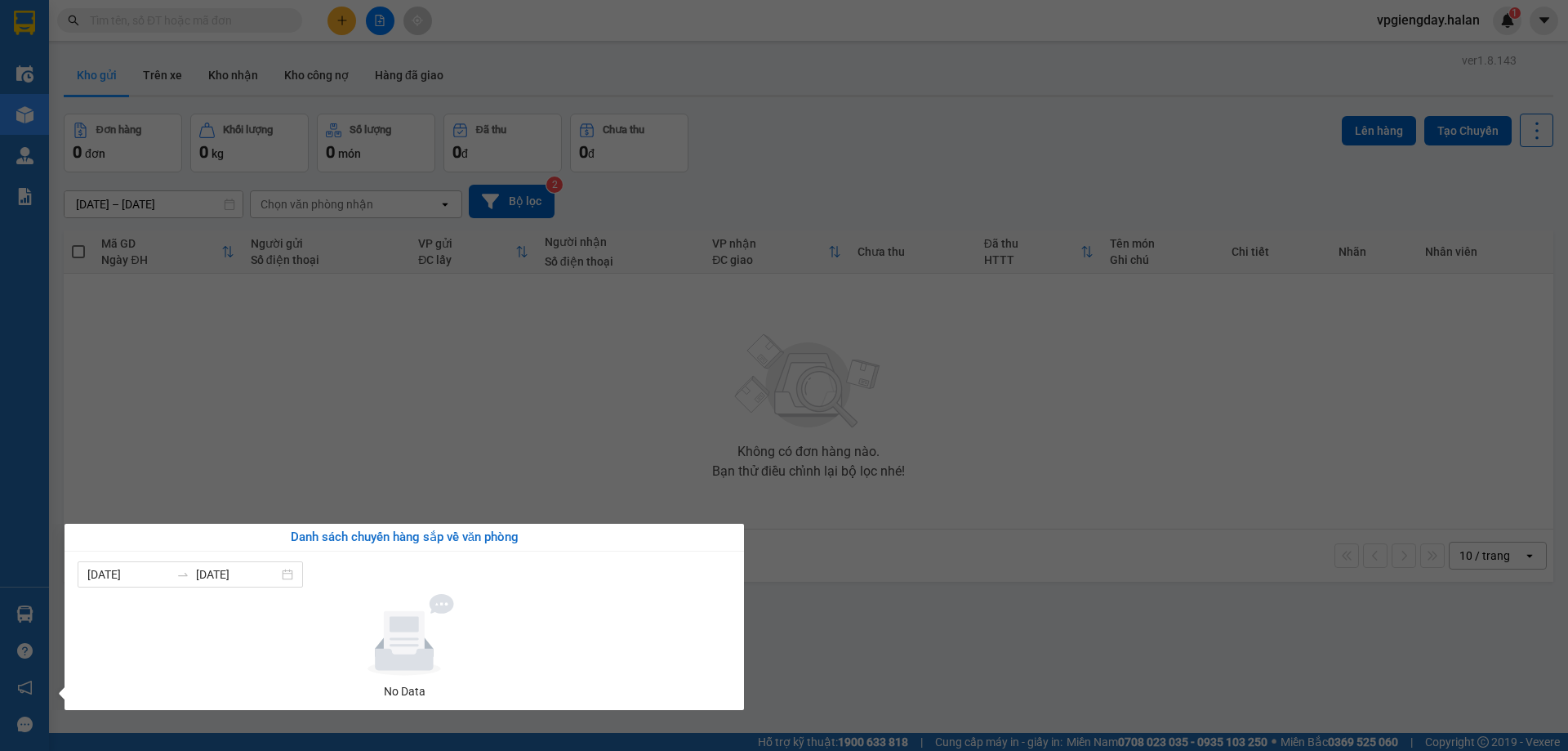
drag, startPoint x: 363, startPoint y: 420, endPoint x: 382, endPoint y: 326, distance: 95.9
click at [367, 399] on section "Kết quả tìm kiếm ( 0 ) Bộ lọc No Data vpgiengday.halan 1 Điều hành xe Kho hàng …" at bounding box center [784, 375] width 1568 height 751
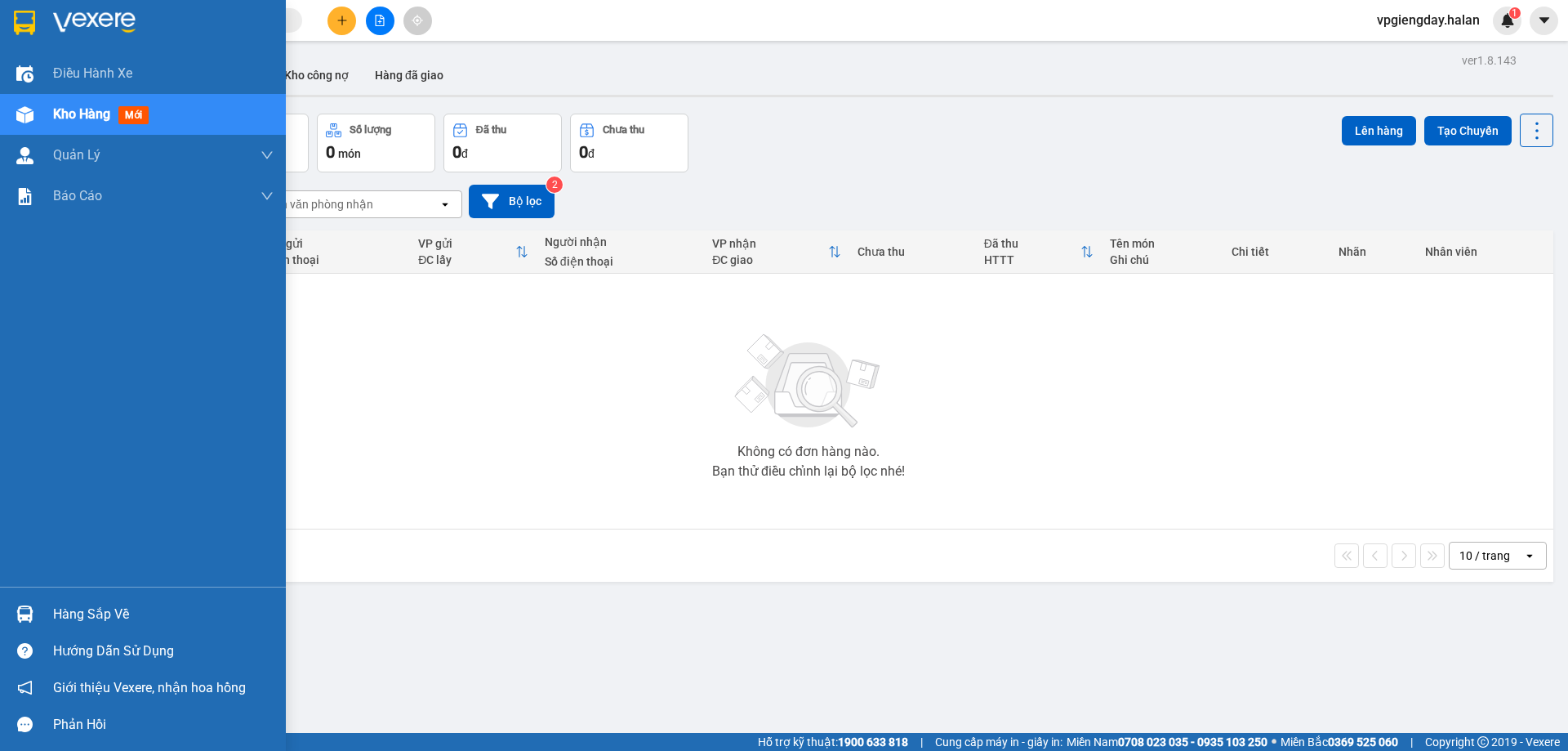
click at [117, 619] on div "Hàng sắp về" at bounding box center [164, 614] width 220 height 25
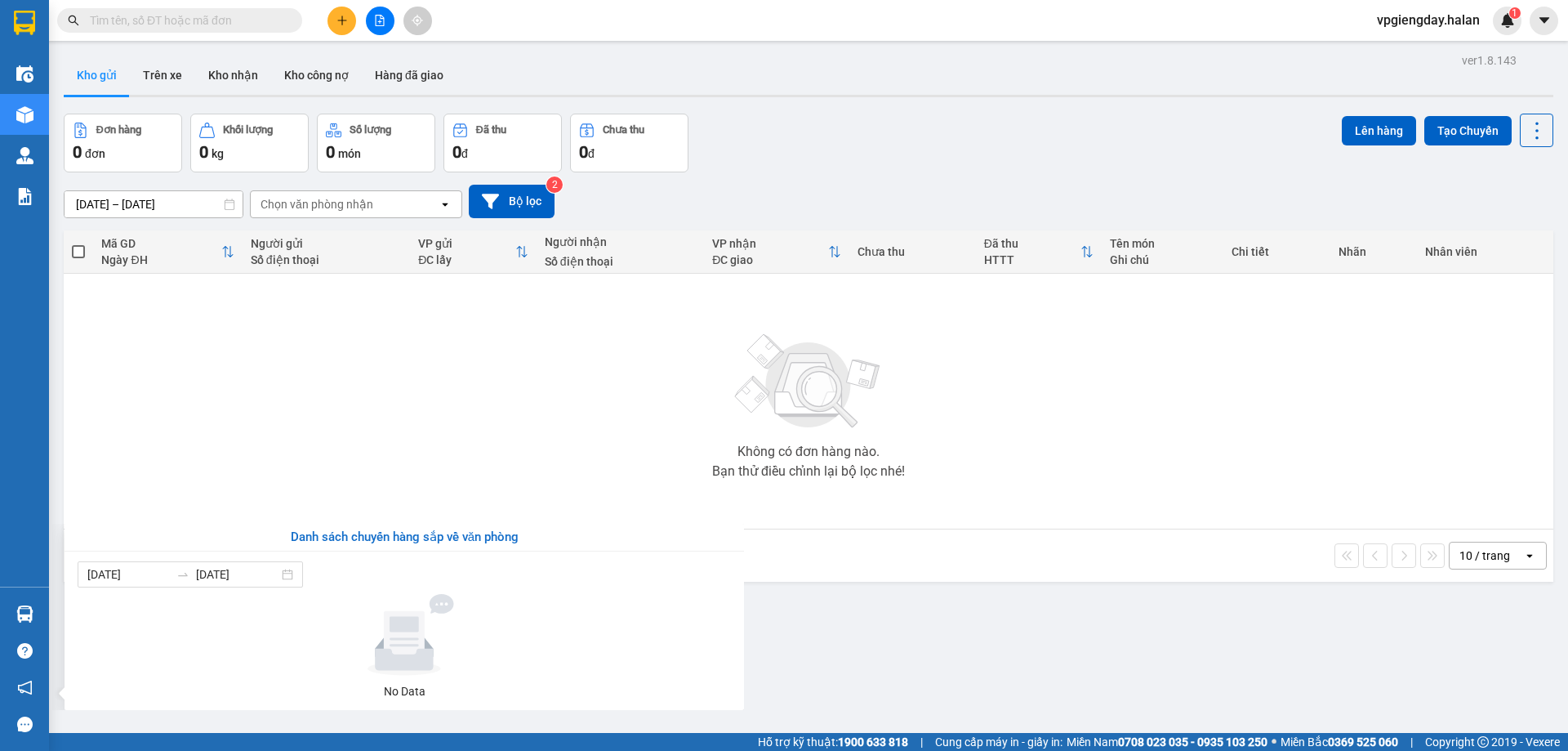
click at [408, 421] on section "Kết quả tìm kiếm ( 0 ) Bộ lọc No Data vpgiengday.halan 1 Điều hành xe Kho hàng …" at bounding box center [784, 375] width 1568 height 751
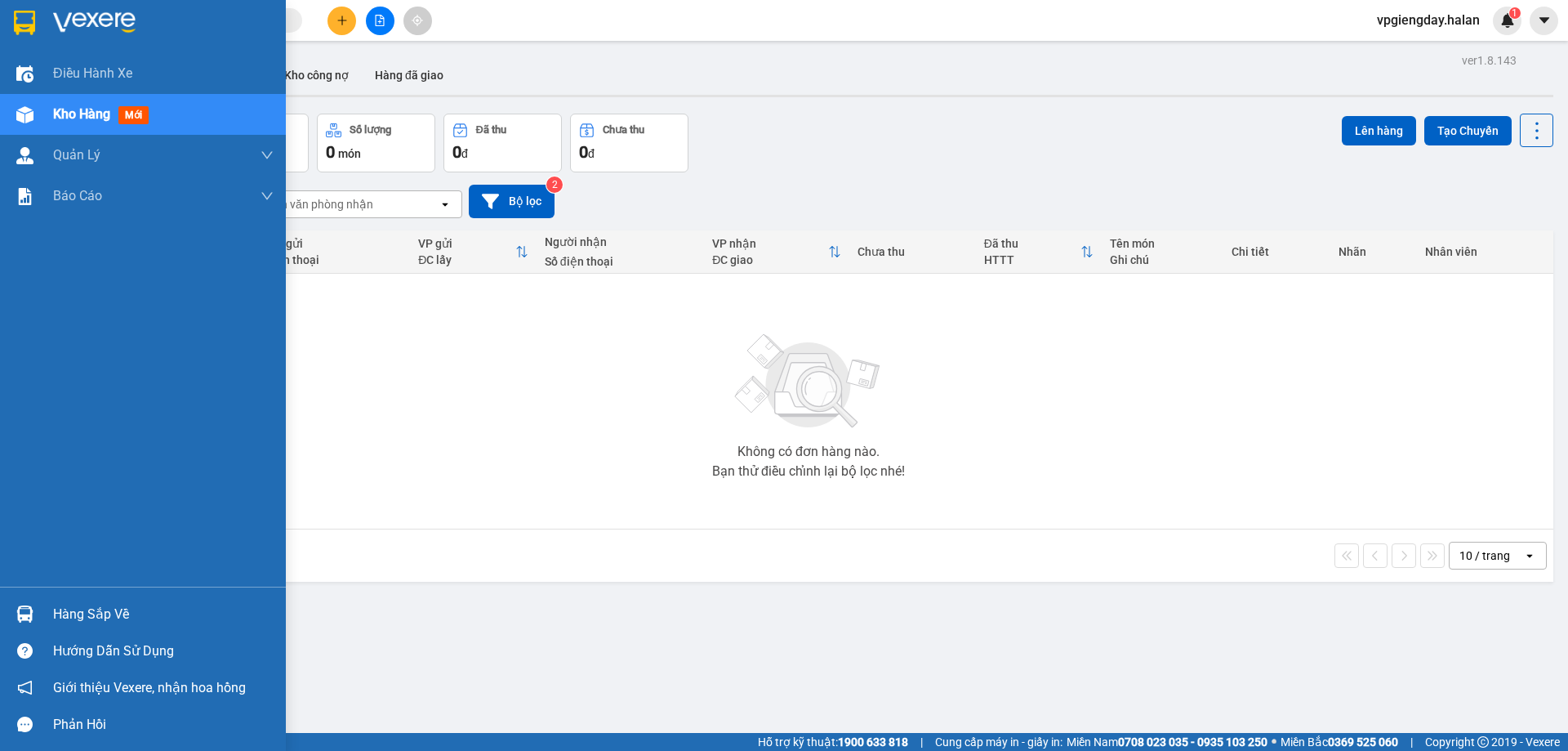
click at [104, 602] on div "Hàng sắp về" at bounding box center [164, 614] width 220 height 25
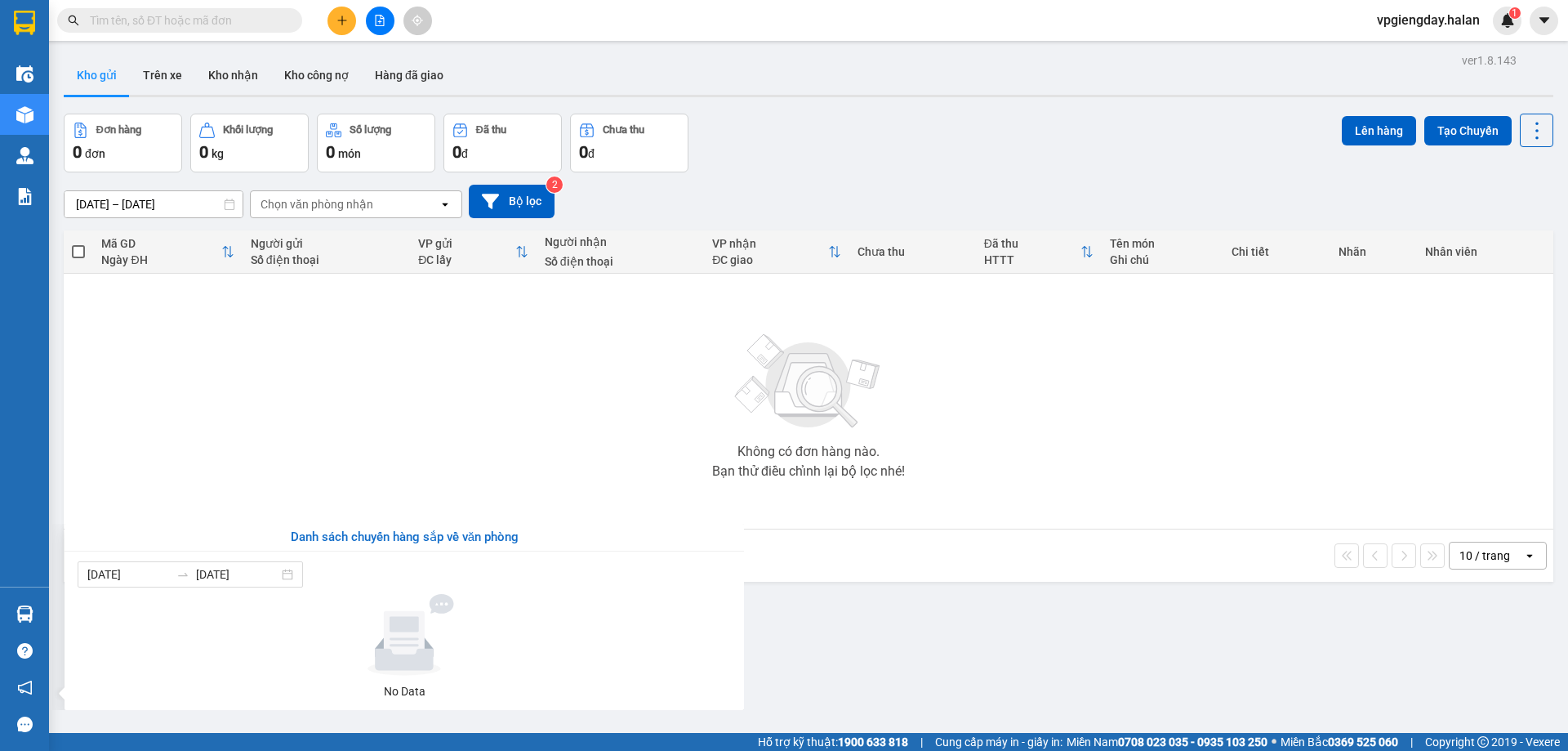
click at [276, 486] on section "Kết quả tìm kiếm ( 0 ) Bộ lọc No Data vpgiengday.halan 1 Điều hành xe Kho hàng …" at bounding box center [784, 375] width 1568 height 751
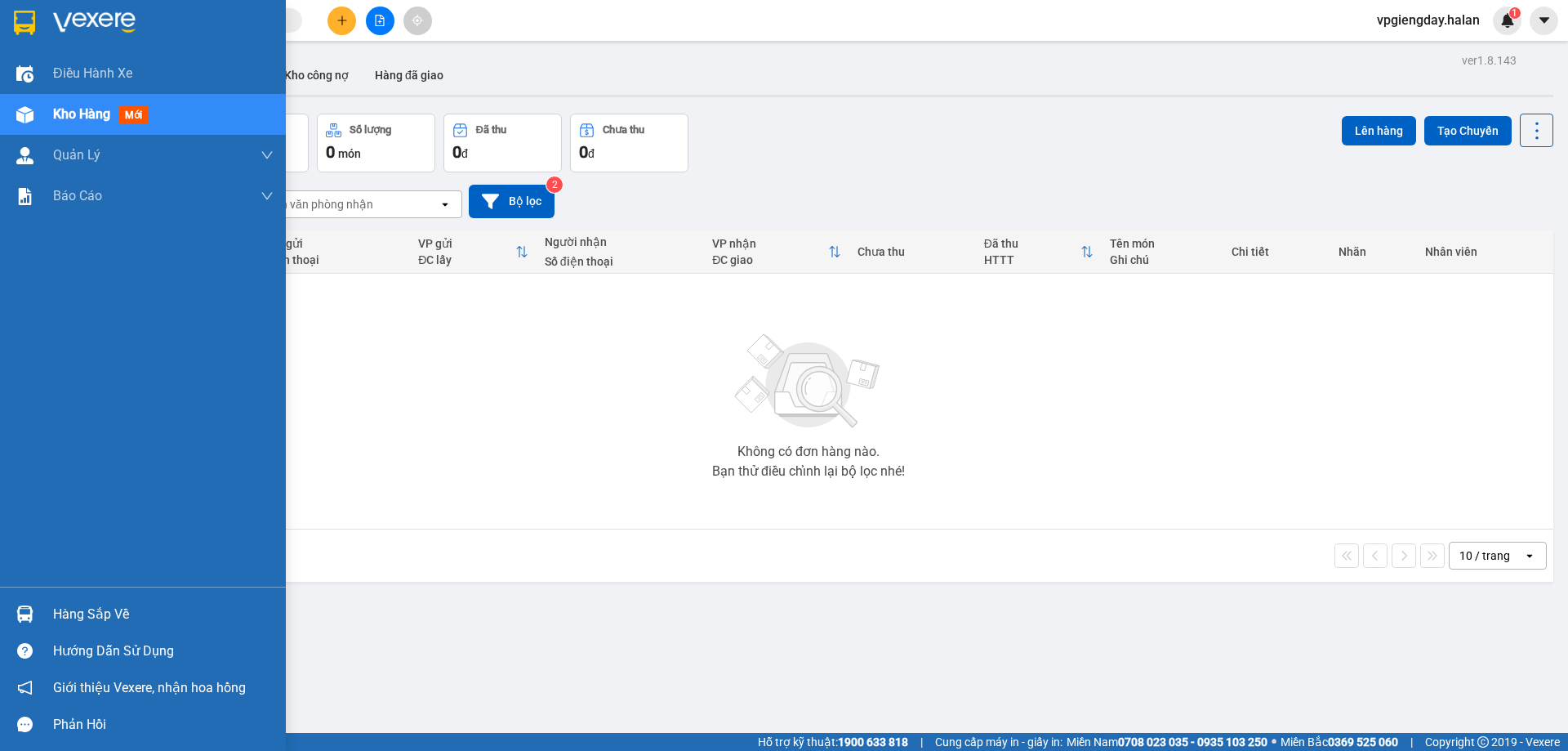
click at [104, 605] on div "Hàng sắp về" at bounding box center [164, 614] width 220 height 25
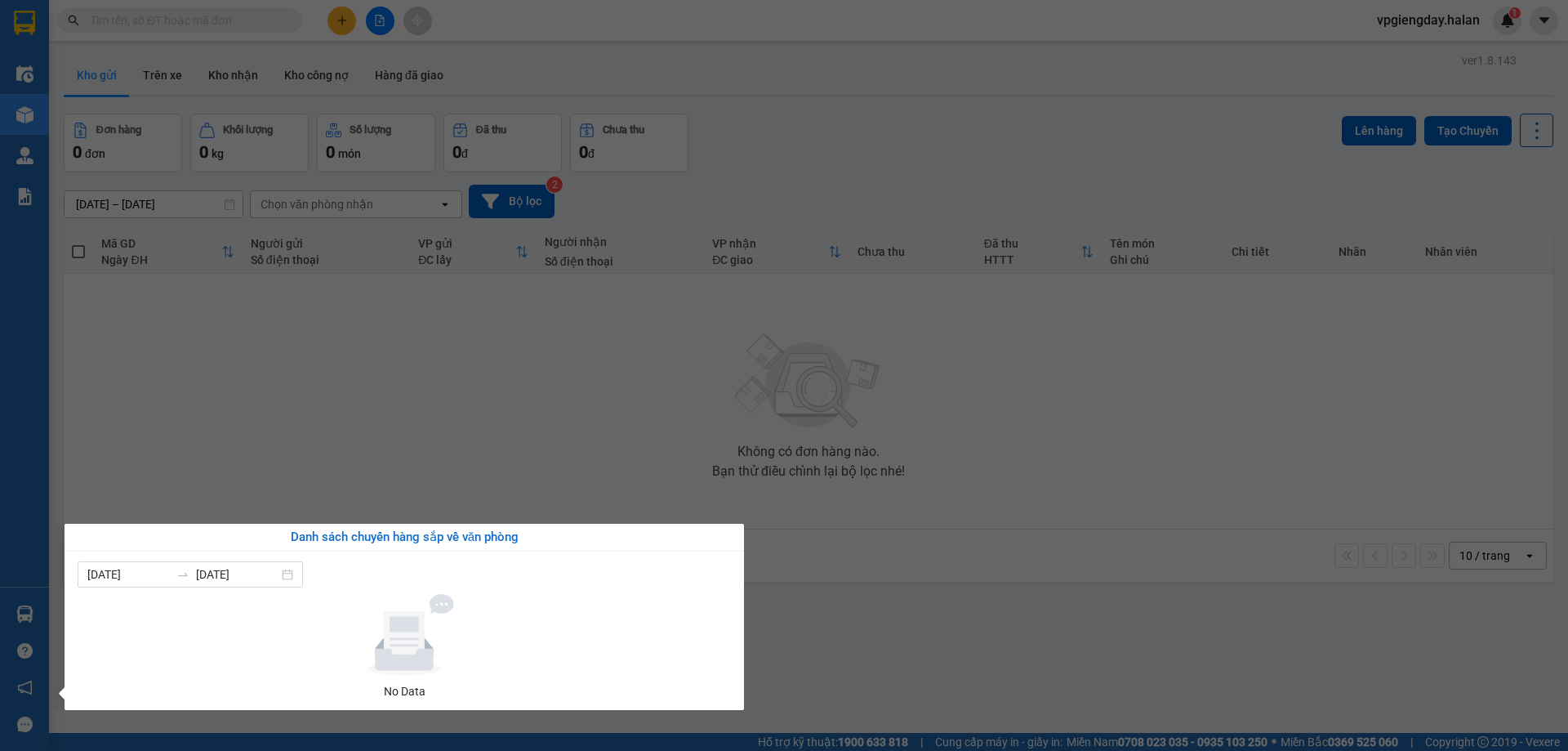
click at [374, 473] on section "Kết quả tìm kiếm ( 0 ) Bộ lọc No Data vpgiengday.halan 1 Điều hành xe Kho hàng …" at bounding box center [784, 375] width 1568 height 751
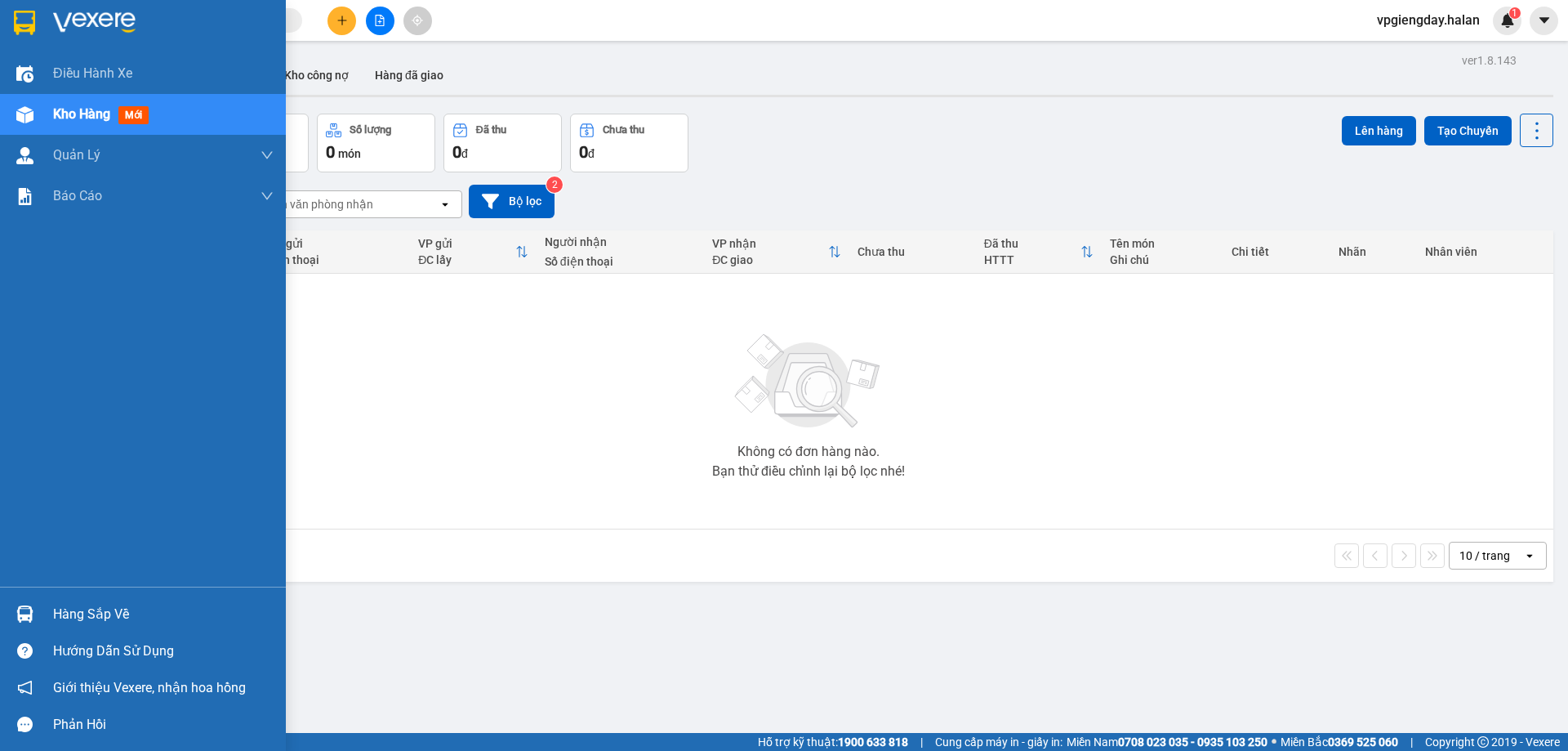
drag, startPoint x: 99, startPoint y: 610, endPoint x: 247, endPoint y: 545, distance: 161.6
click at [101, 608] on div "Hàng sắp về" at bounding box center [164, 614] width 220 height 25
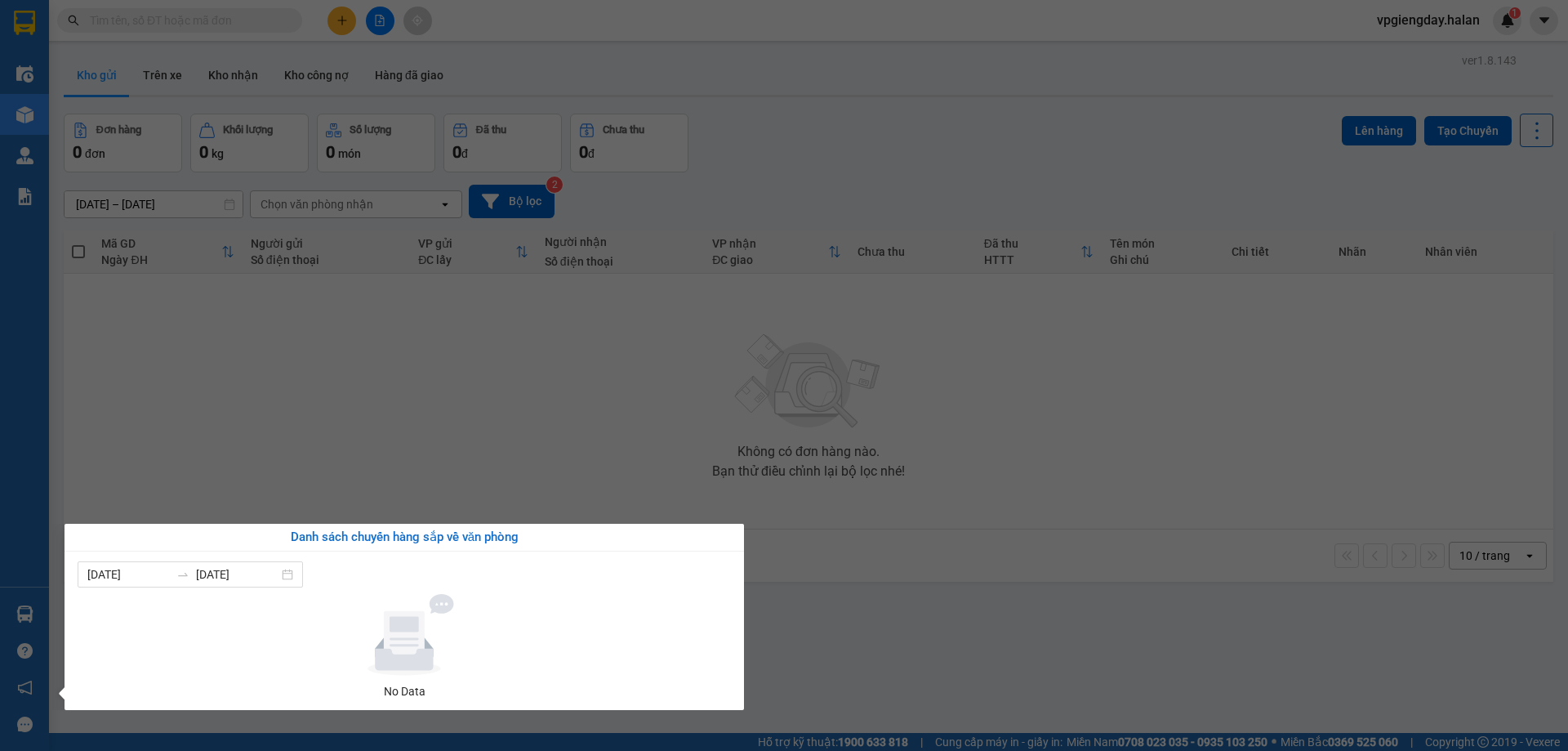
click at [341, 477] on section "Kết quả tìm kiếm ( 0 ) Bộ lọc No Data vpgiengday.halan 1 Điều hành xe Kho hàng …" at bounding box center [784, 375] width 1568 height 751
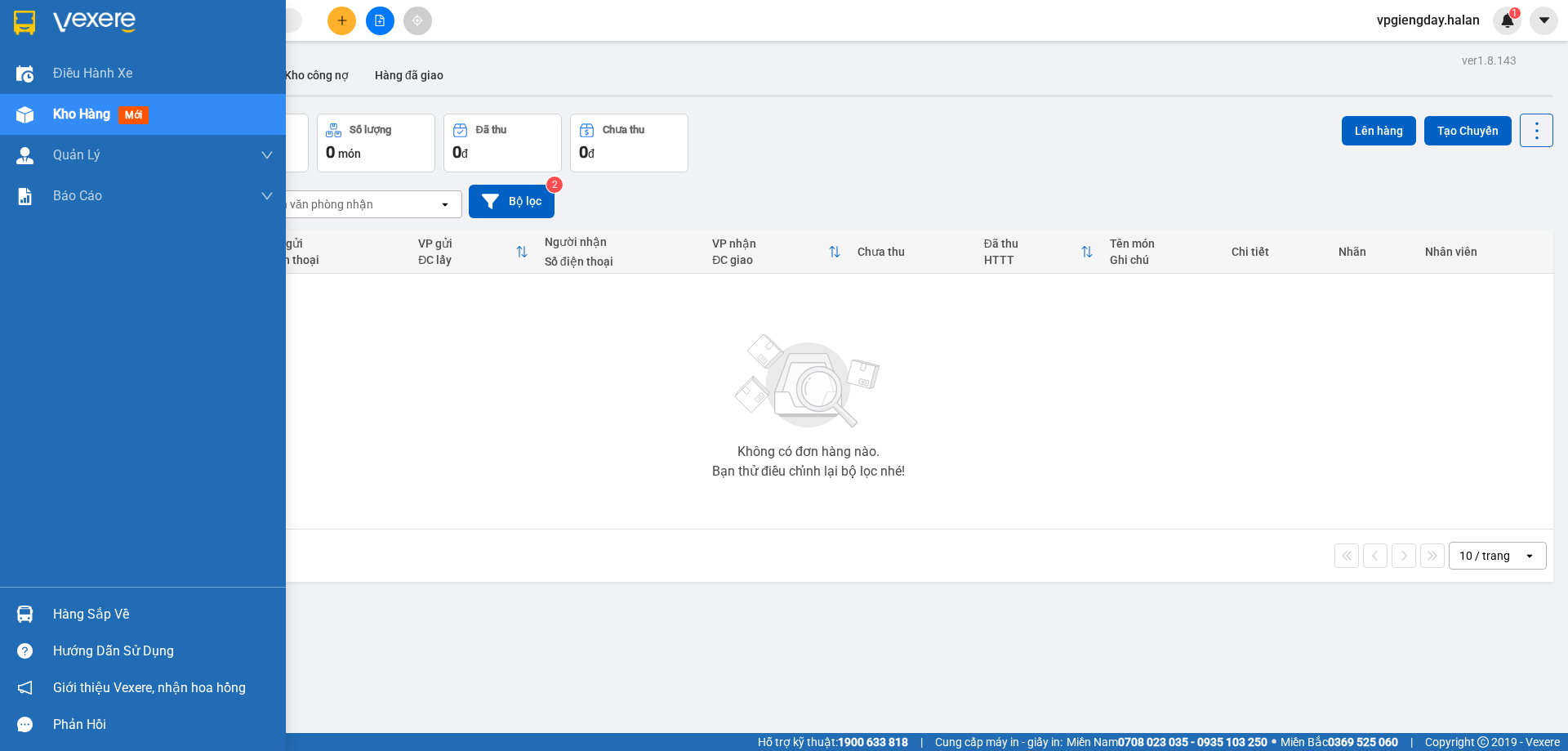
click at [66, 608] on div "Hàng sắp về" at bounding box center [164, 614] width 220 height 25
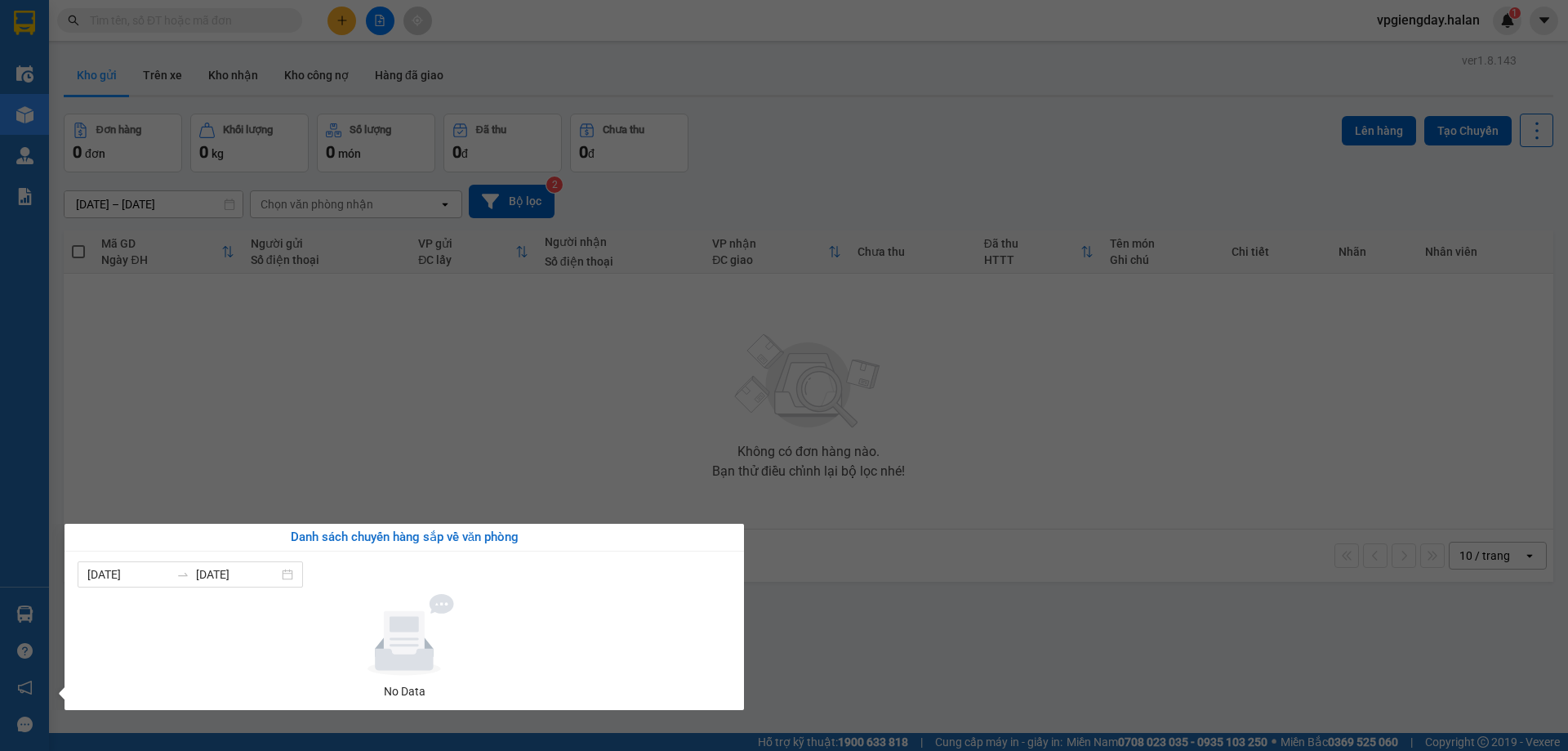
click at [428, 482] on section "Kết quả tìm kiếm ( 0 ) Bộ lọc No Data vpgiengday.halan 1 Điều hành xe Kho hàng …" at bounding box center [784, 375] width 1568 height 751
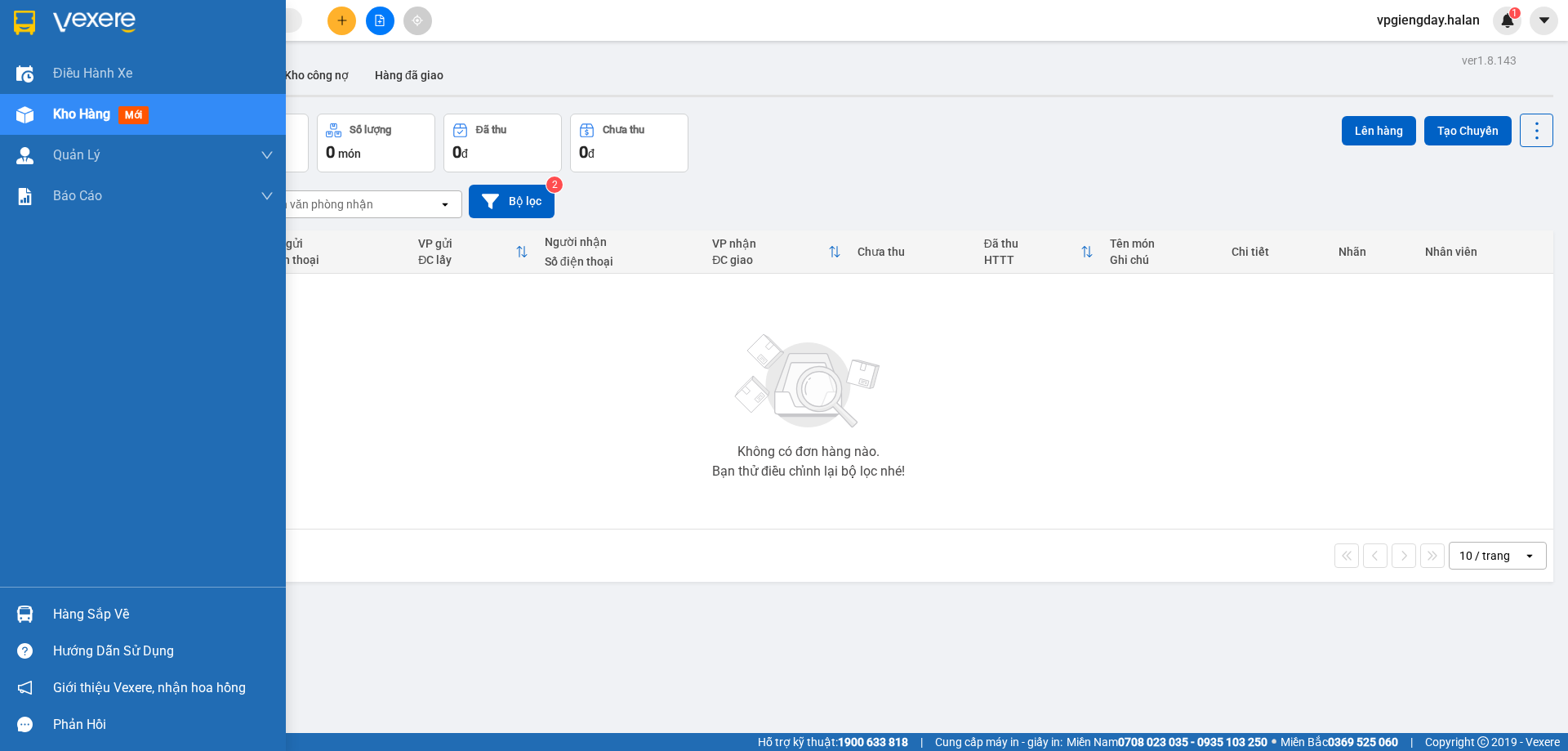
click at [81, 624] on div "Hàng sắp về" at bounding box center [164, 614] width 220 height 25
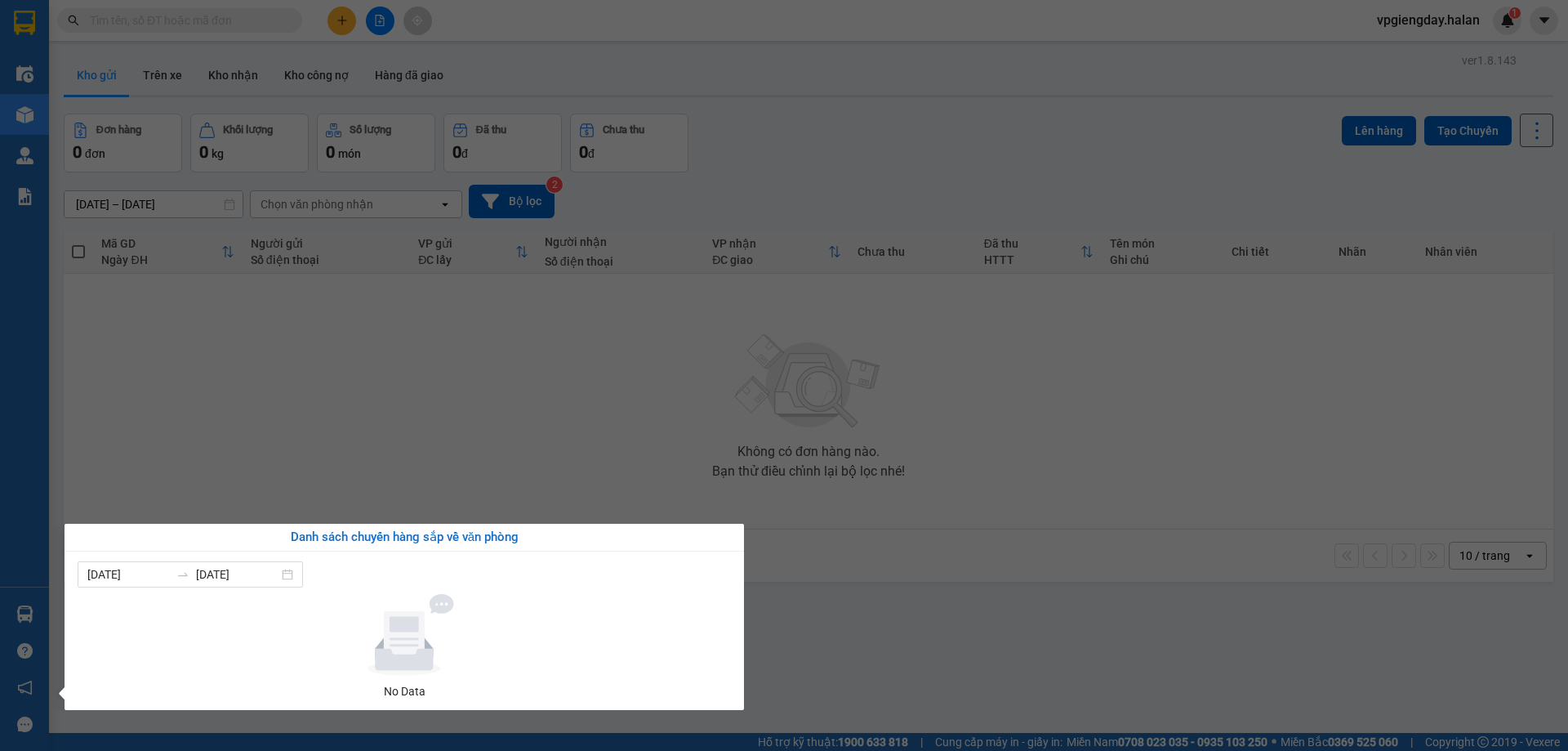
drag, startPoint x: 415, startPoint y: 470, endPoint x: 371, endPoint y: 479, distance: 44.9
click at [407, 470] on section "Kết quả tìm kiếm ( 0 ) Bộ lọc No Data vpgiengday.halan 1 Điều hành xe Kho hàng …" at bounding box center [784, 375] width 1568 height 751
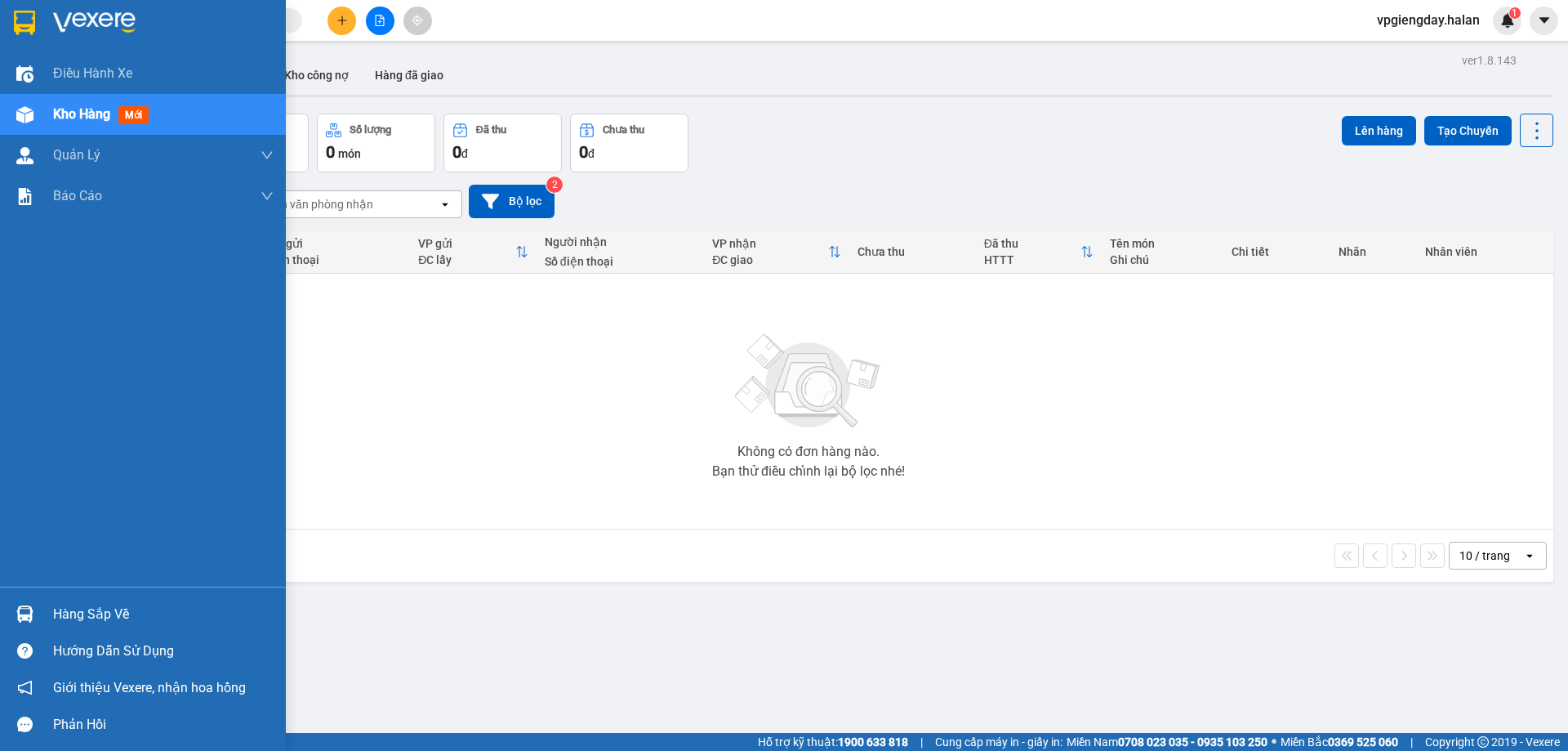
click at [111, 602] on div "Hàng sắp về" at bounding box center [164, 614] width 220 height 25
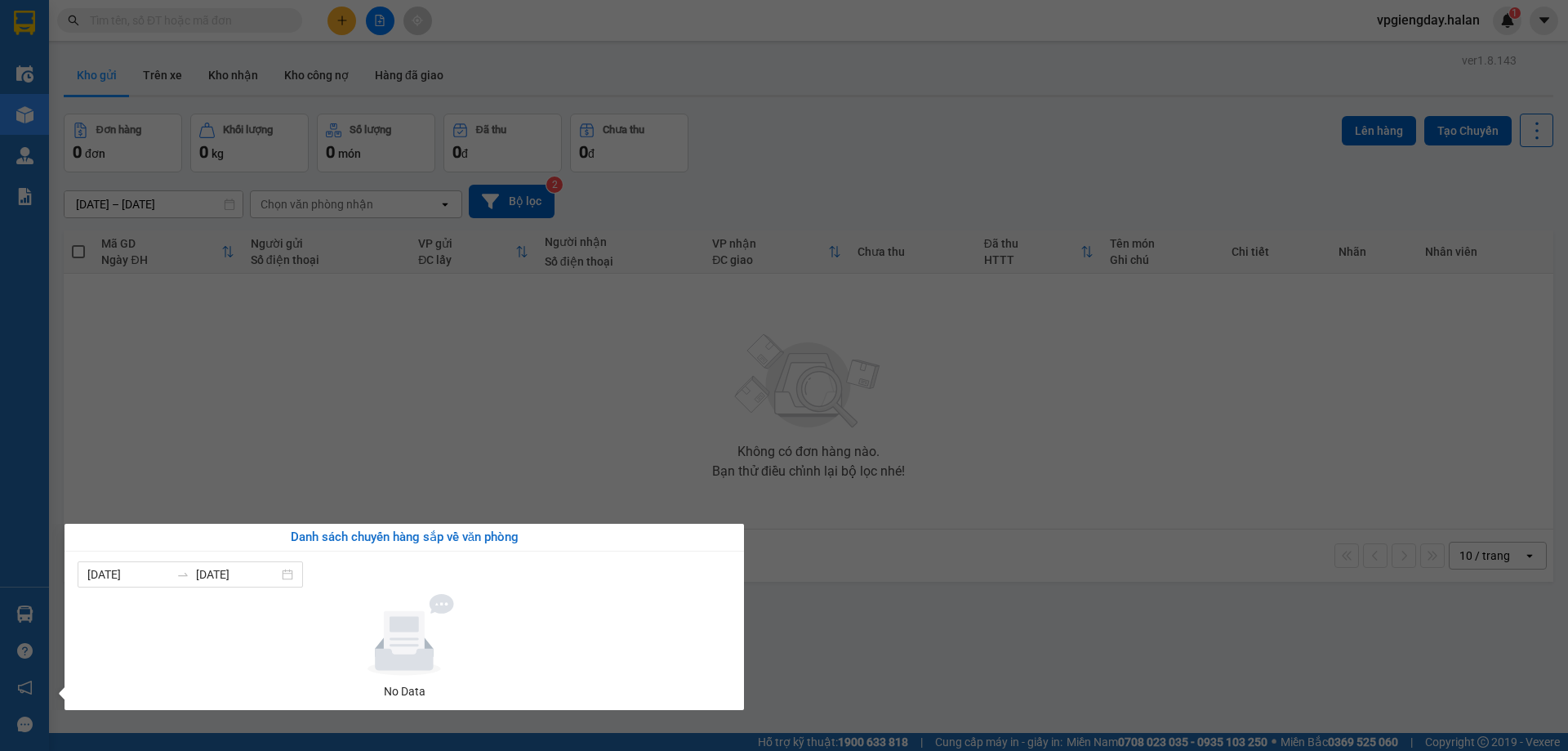
drag, startPoint x: 410, startPoint y: 447, endPoint x: 224, endPoint y: 503, distance: 194.2
click at [401, 452] on section "Kết quả tìm kiếm ( 0 ) Bộ lọc No Data vpgiengday.halan 1 Điều hành xe Kho hàng …" at bounding box center [784, 375] width 1568 height 751
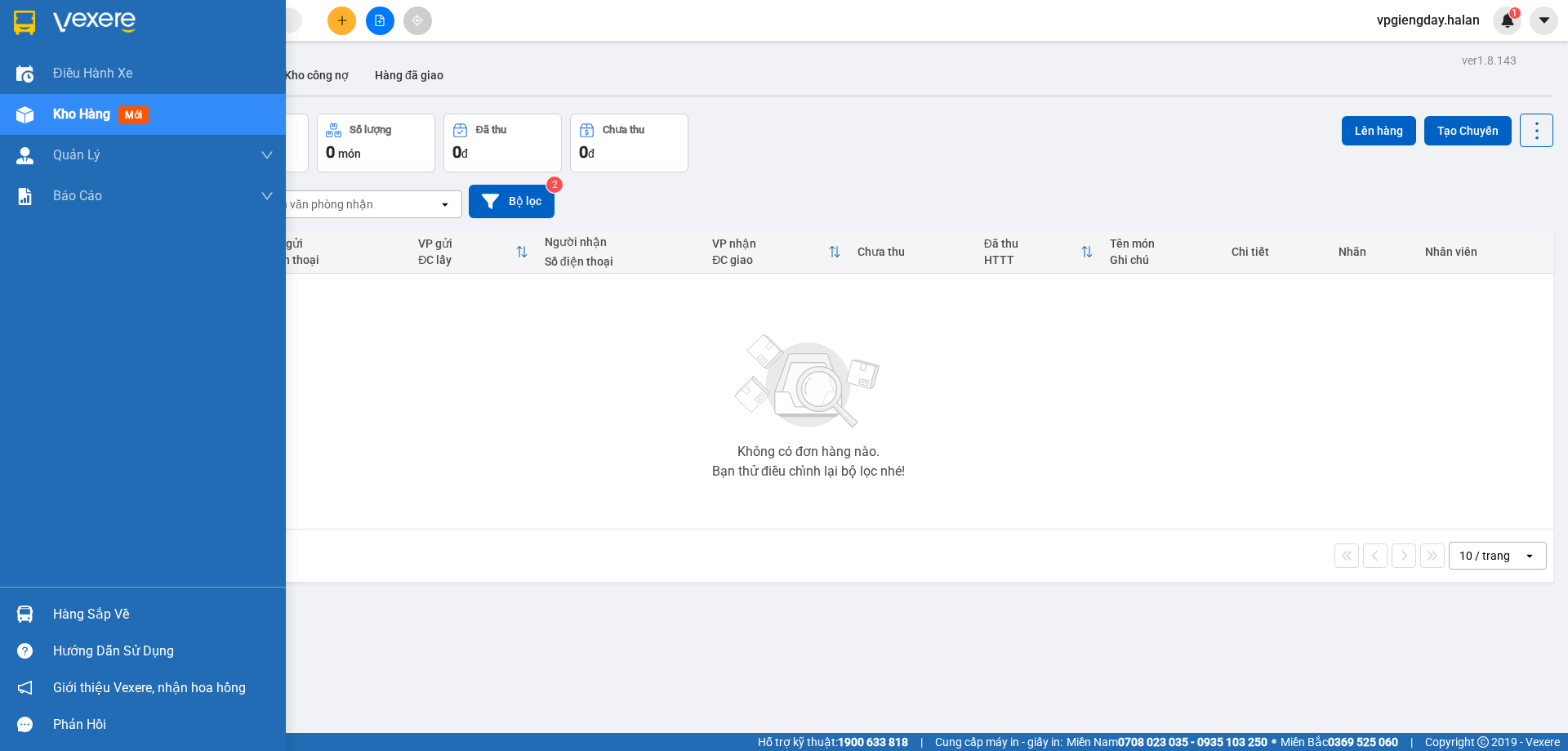
drag, startPoint x: 99, startPoint y: 607, endPoint x: 112, endPoint y: 605, distance: 13.2
click at [101, 606] on div "Hàng sắp về" at bounding box center [164, 614] width 220 height 25
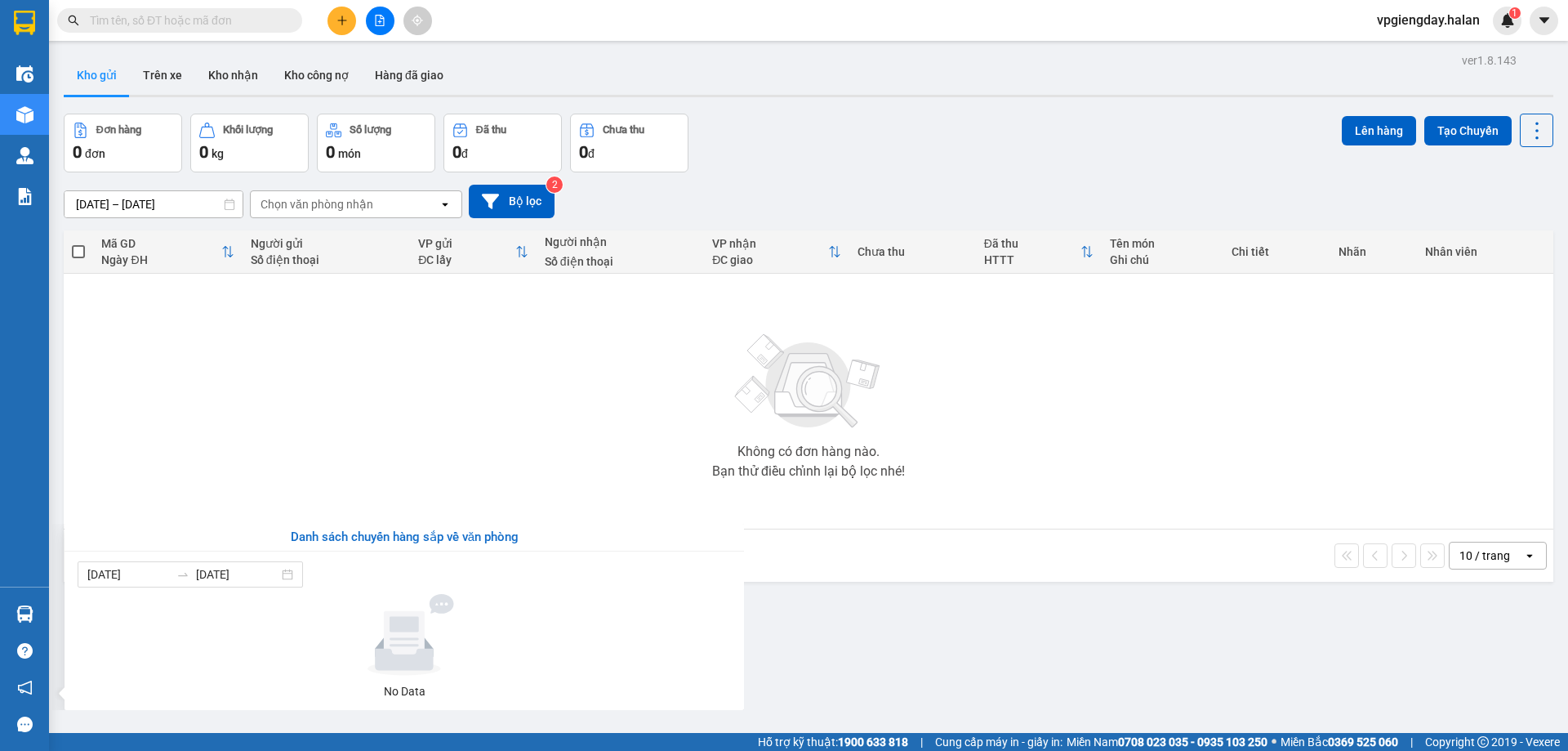
click at [682, 424] on section "Kết quả tìm kiếm ( 0 ) Bộ lọc No Data vpgiengday.halan 1 Điều hành xe Kho hàng …" at bounding box center [784, 375] width 1568 height 751
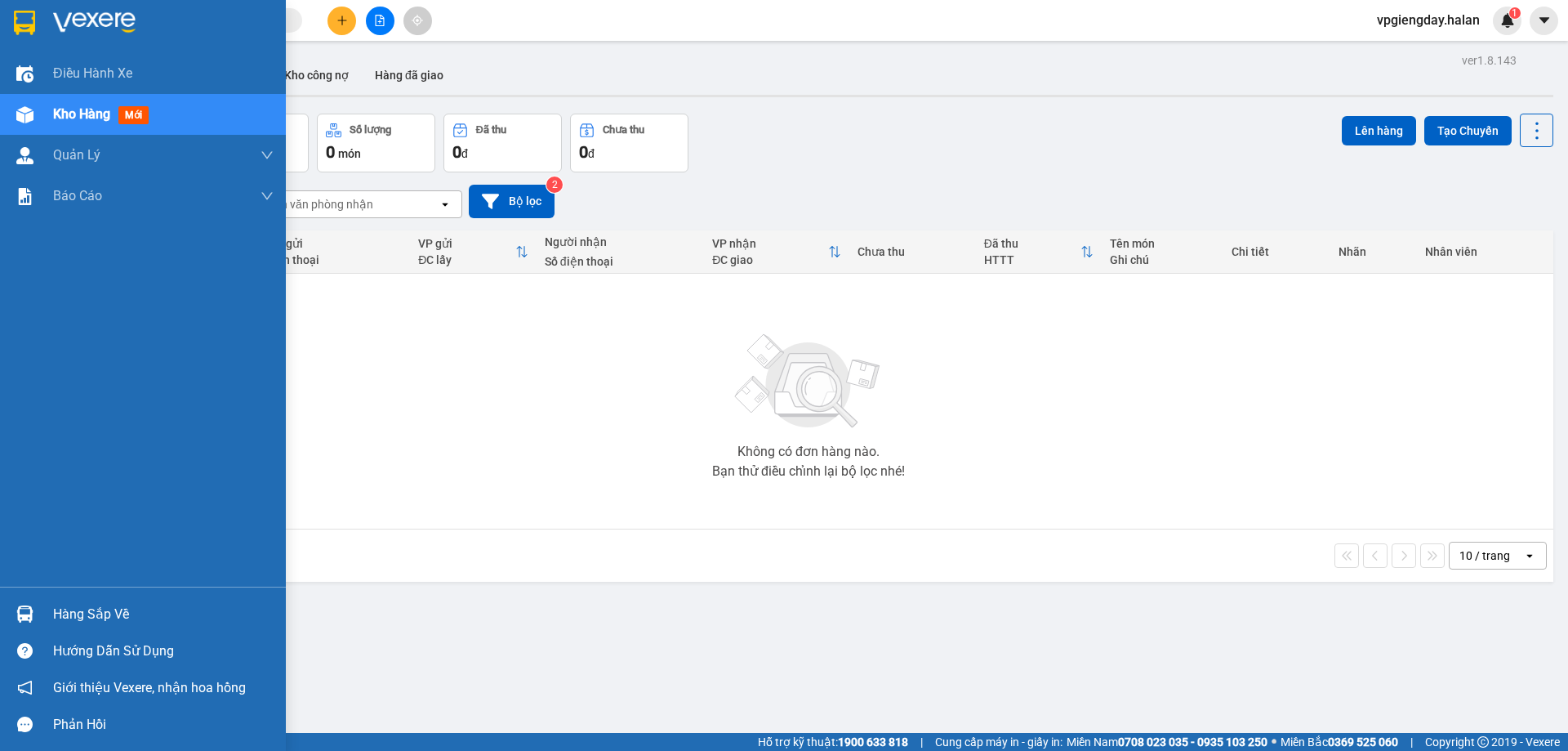
click at [98, 608] on div "Hàng sắp về" at bounding box center [164, 614] width 220 height 25
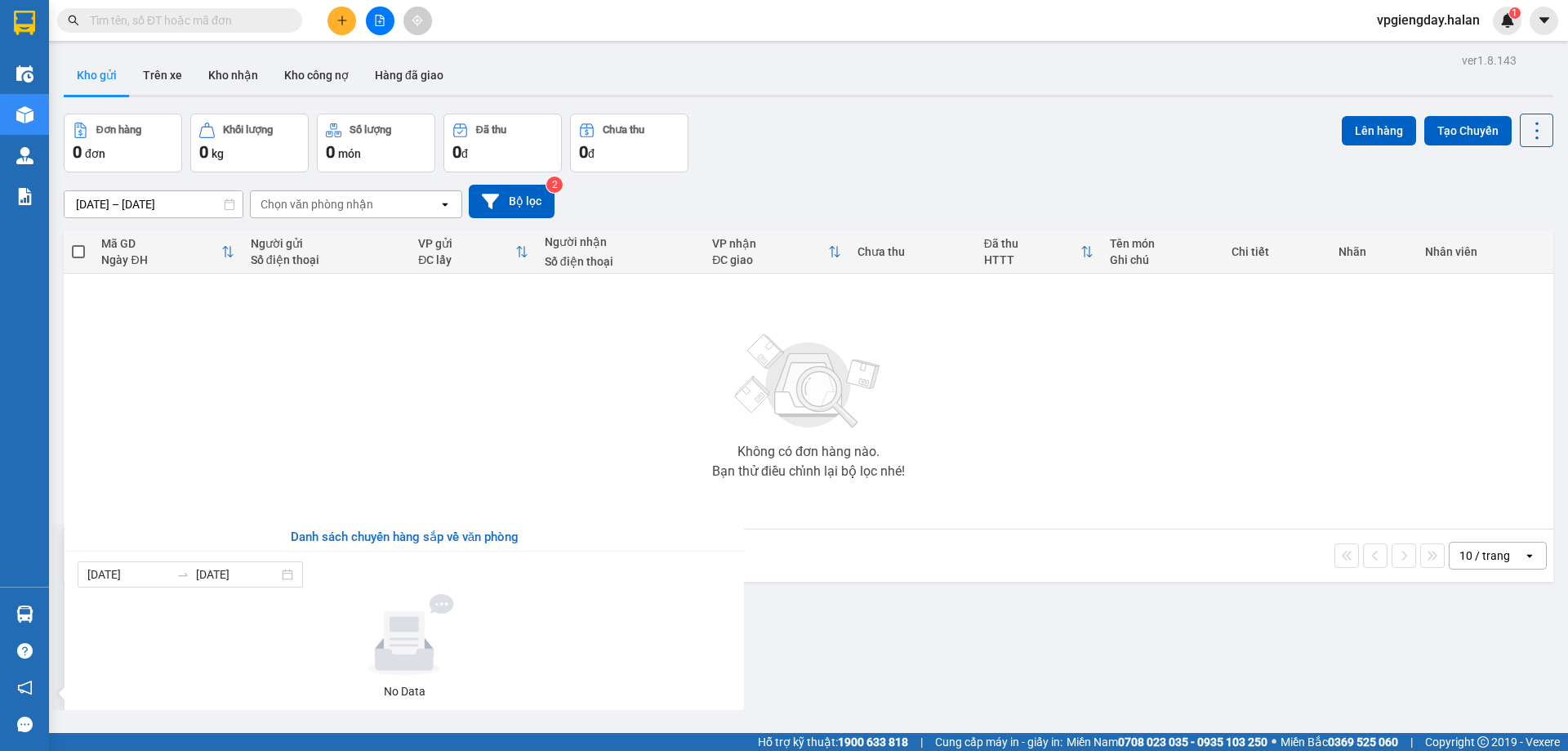
click at [448, 463] on section "Kết quả tìm kiếm ( 0 ) Bộ lọc No Data vpgiengday.halan 1 Điều hành xe Kho hàng …" at bounding box center [784, 375] width 1568 height 751
